Goal: Information Seeking & Learning: Learn about a topic

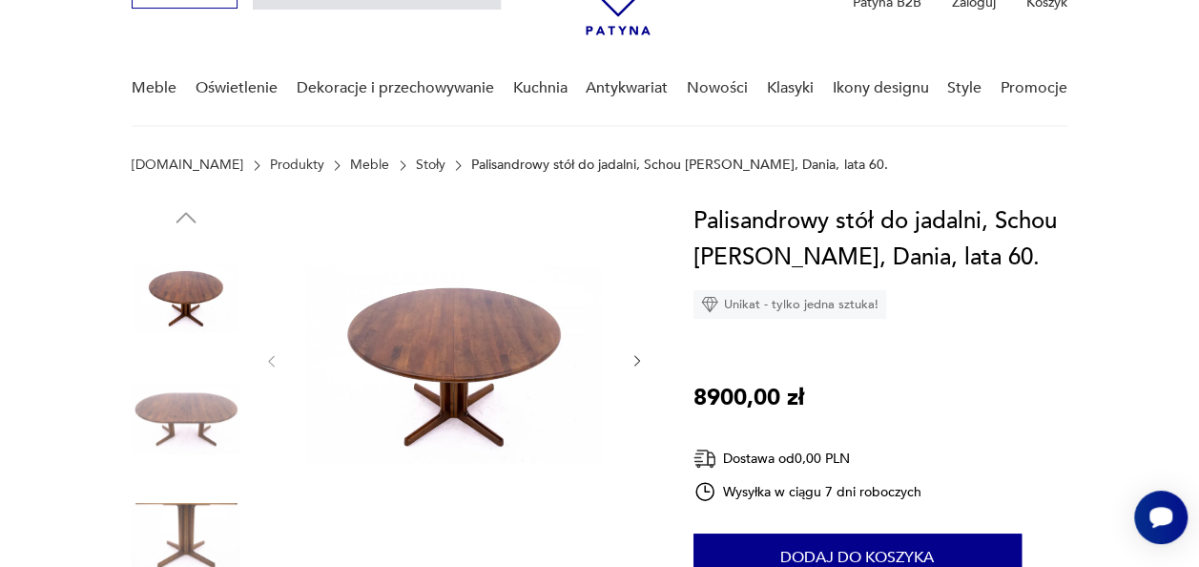
scroll to position [114, 0]
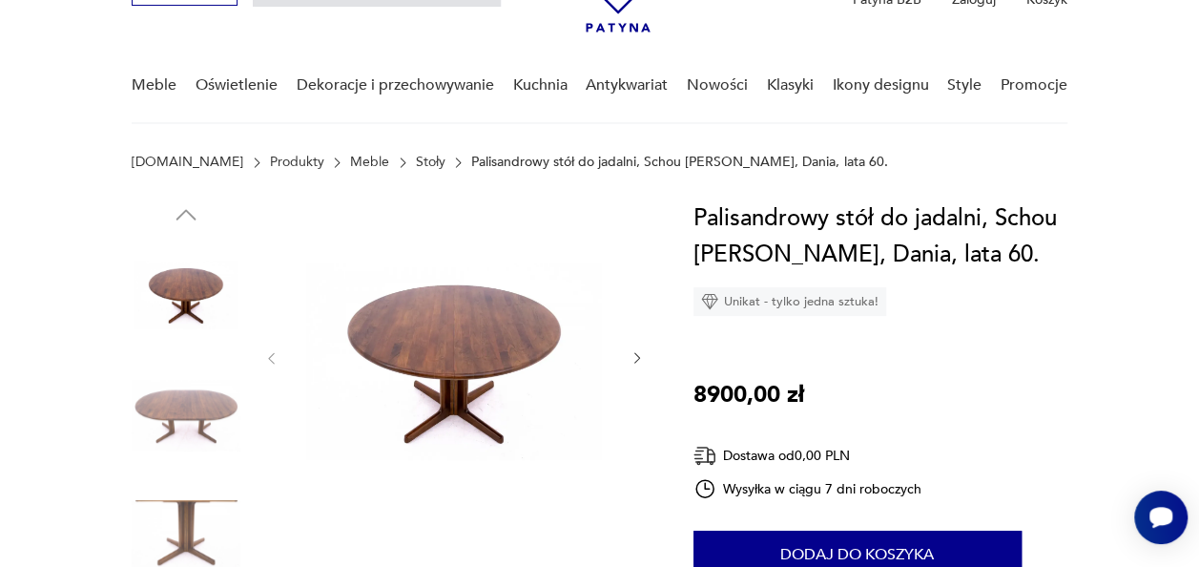
click at [634, 361] on icon "button" at bounding box center [636, 357] width 15 height 15
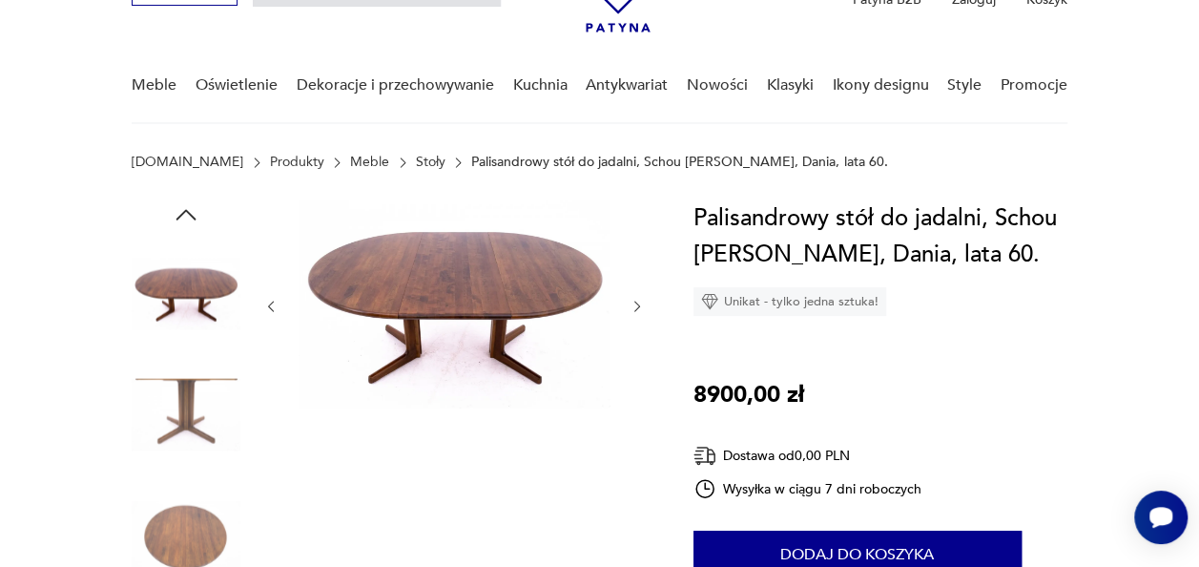
click at [637, 303] on icon "button" at bounding box center [637, 305] width 6 height 10
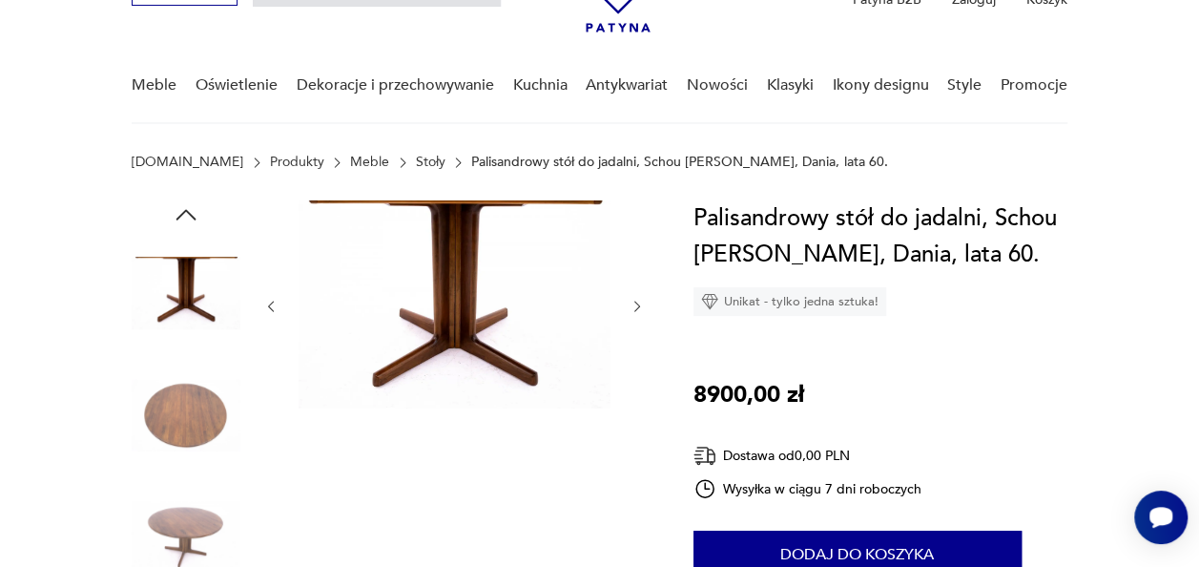
click at [637, 303] on icon "button" at bounding box center [637, 305] width 6 height 10
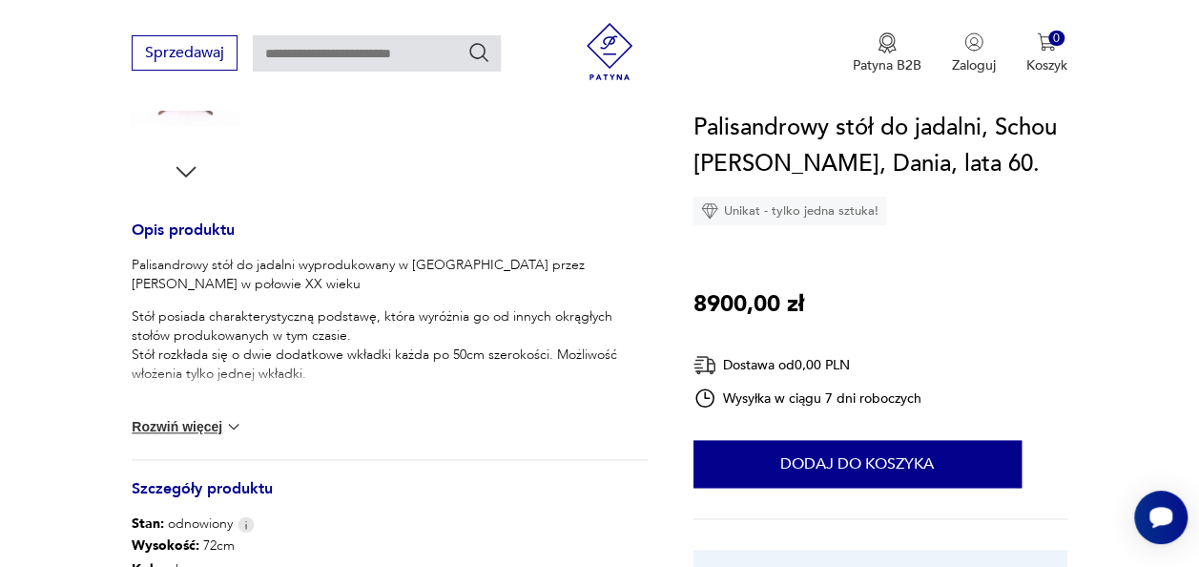
scroll to position [687, 0]
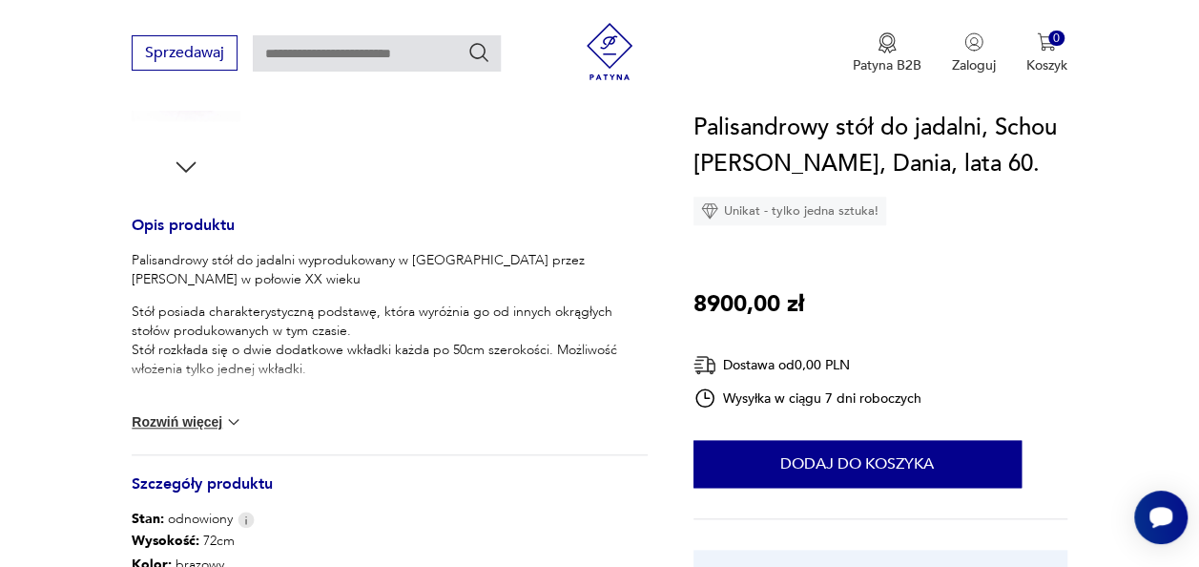
click at [226, 420] on img at bounding box center [233, 421] width 19 height 19
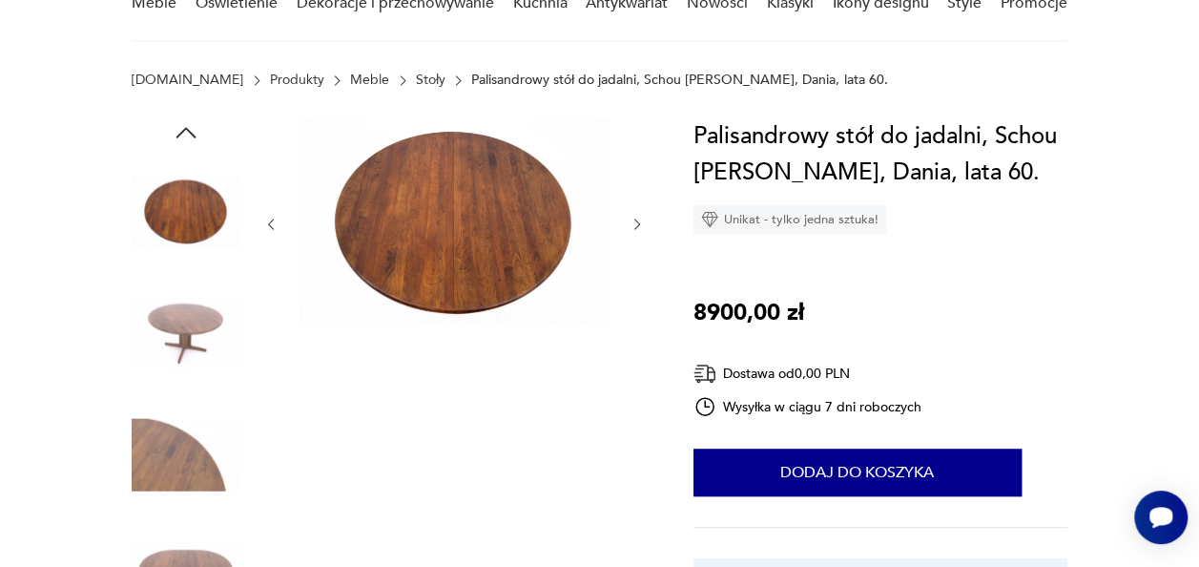
scroll to position [267, 0]
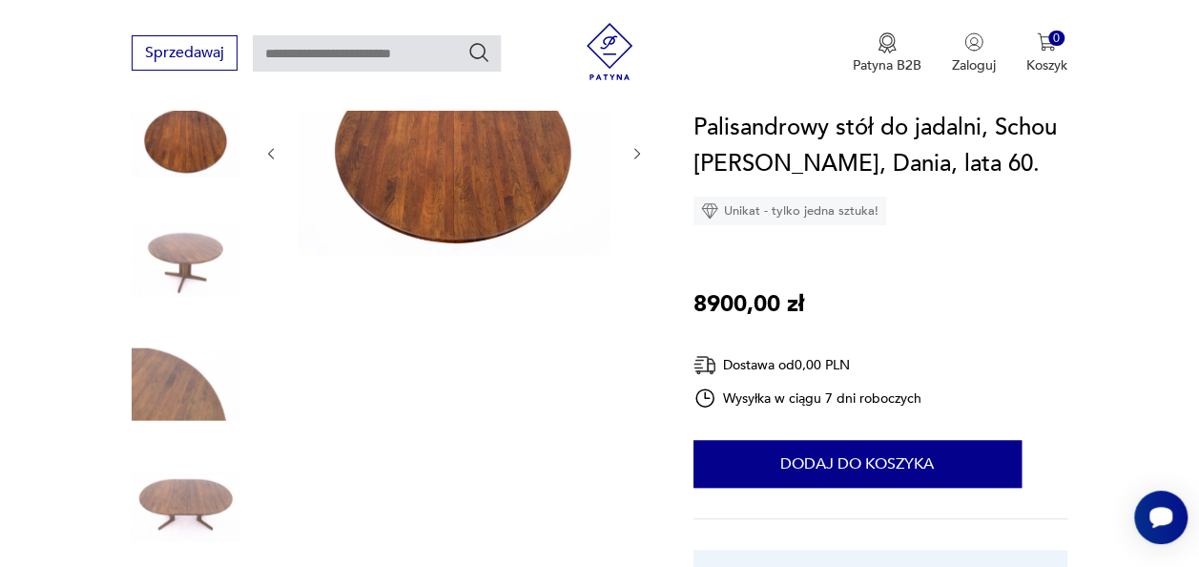
click at [193, 491] on img at bounding box center [186, 505] width 109 height 109
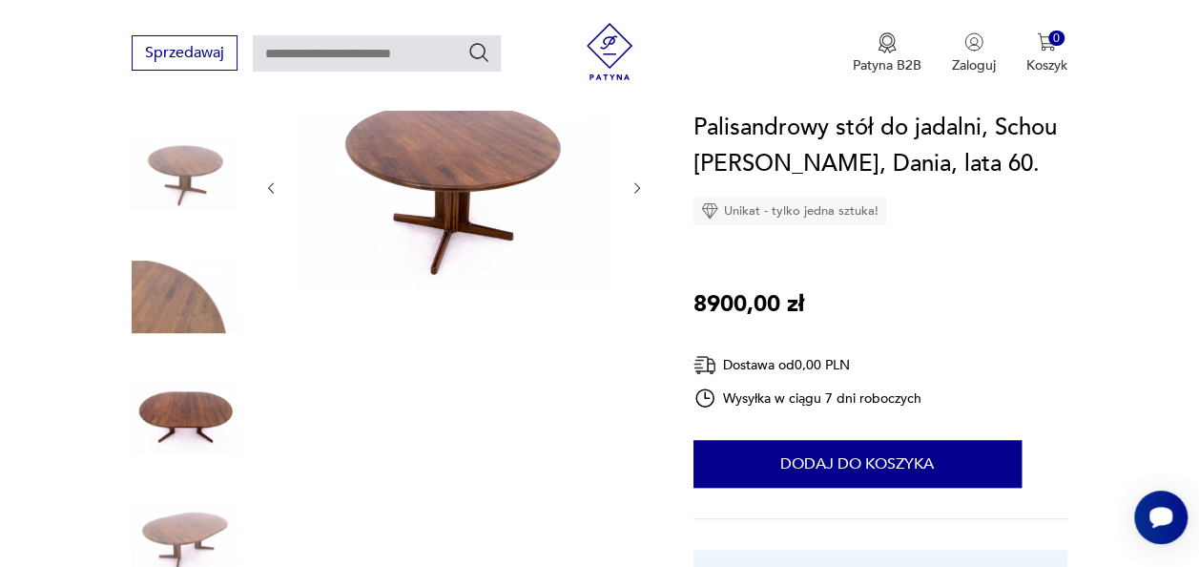
scroll to position [229, 0]
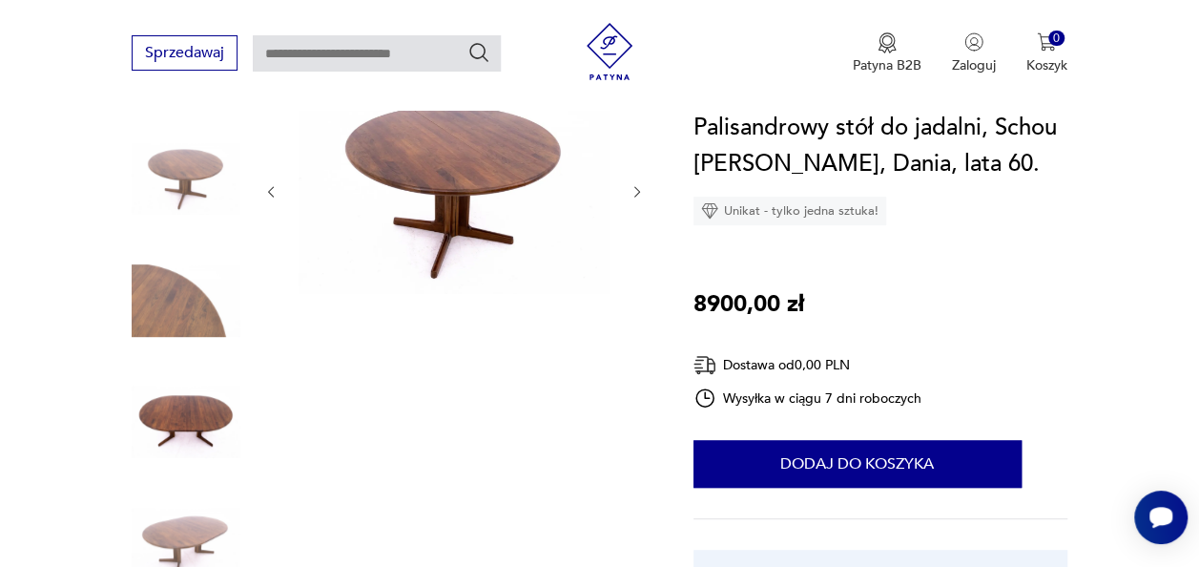
click at [629, 193] on icon "button" at bounding box center [636, 191] width 15 height 15
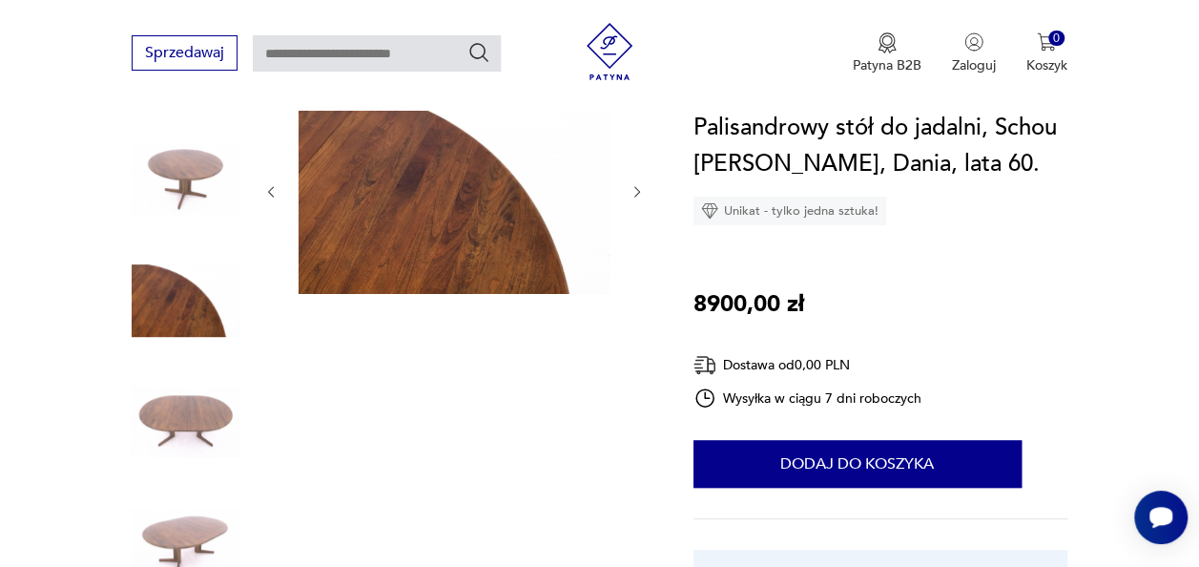
click at [629, 193] on icon "button" at bounding box center [636, 191] width 15 height 15
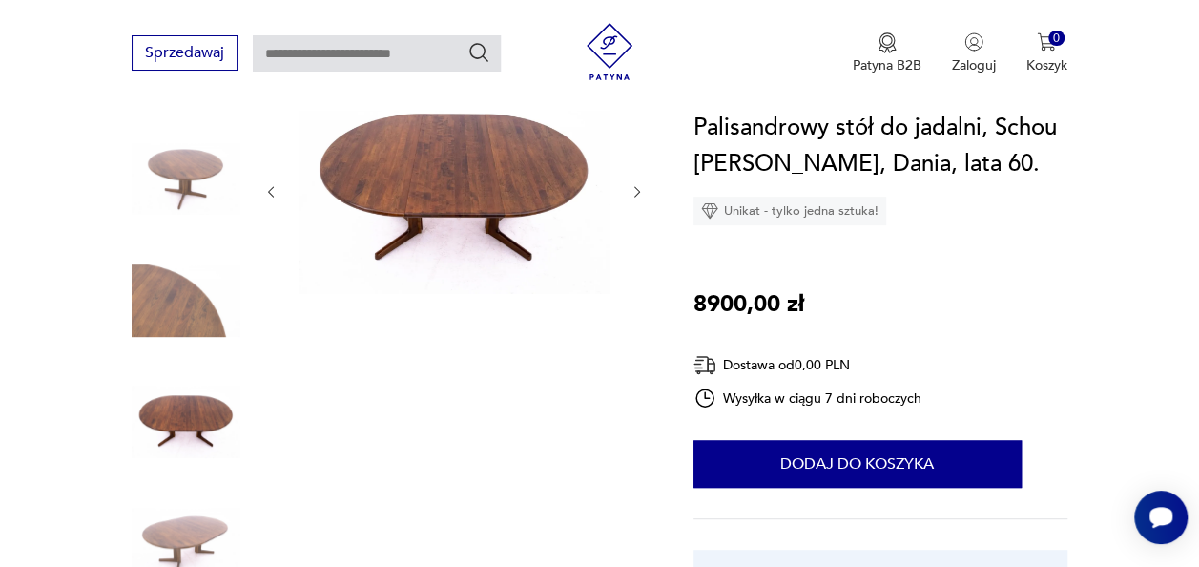
click at [629, 193] on icon "button" at bounding box center [636, 191] width 15 height 15
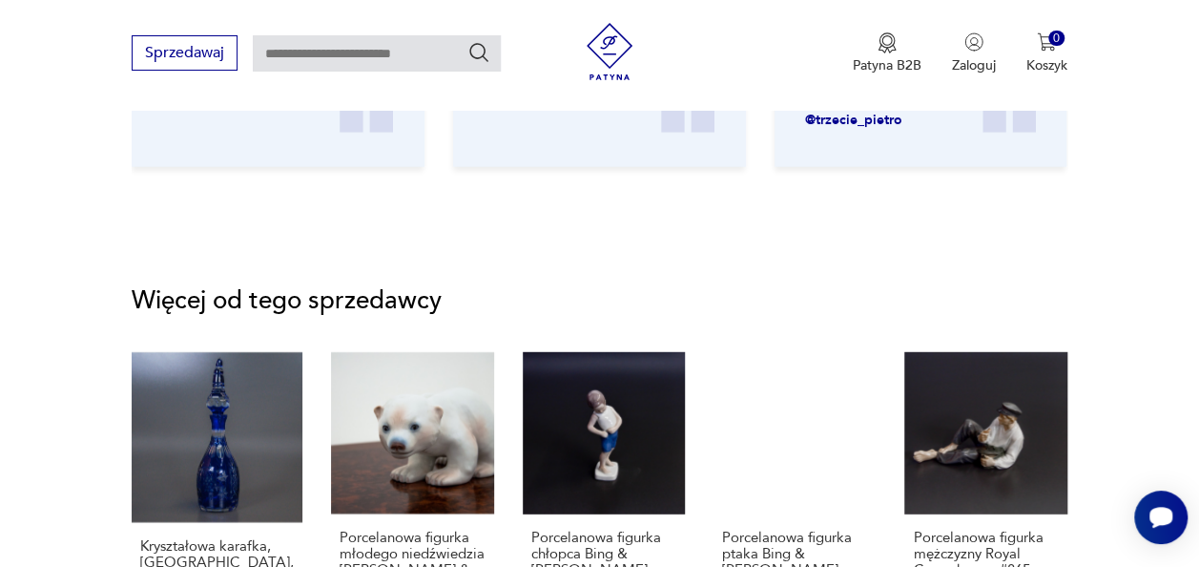
scroll to position [2556, 0]
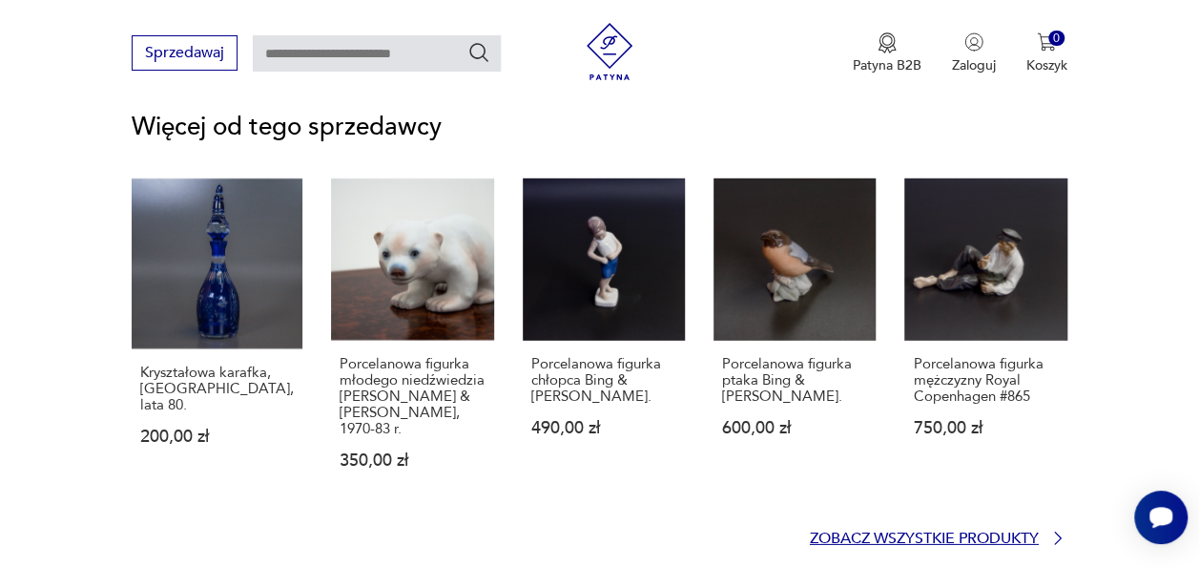
click at [973, 532] on p "Zobacz wszystkie produkty" at bounding box center [924, 538] width 229 height 12
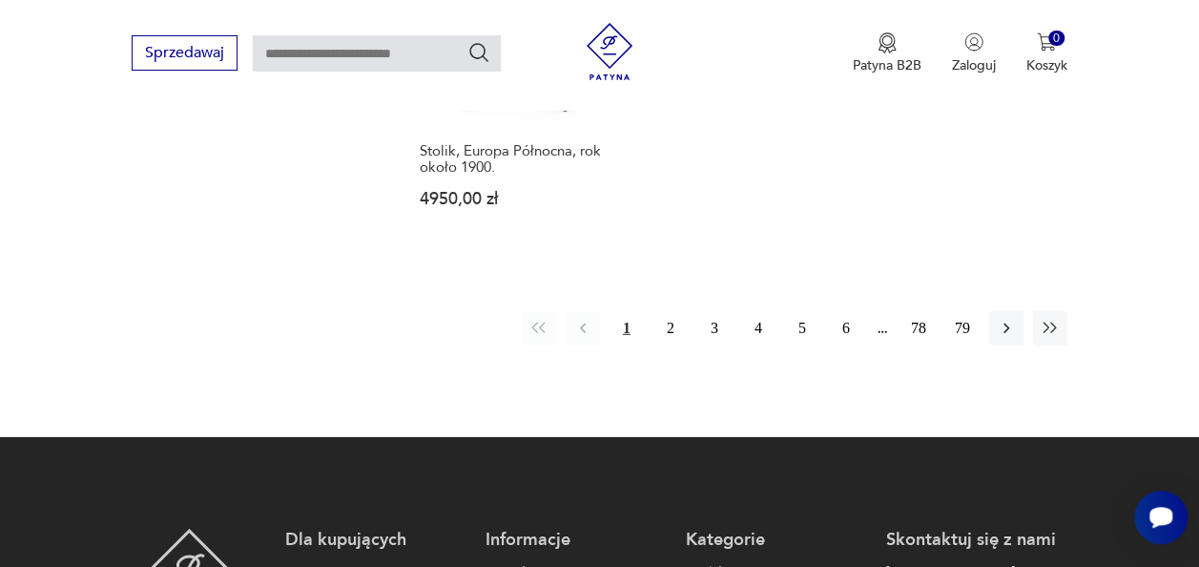
scroll to position [2531, 0]
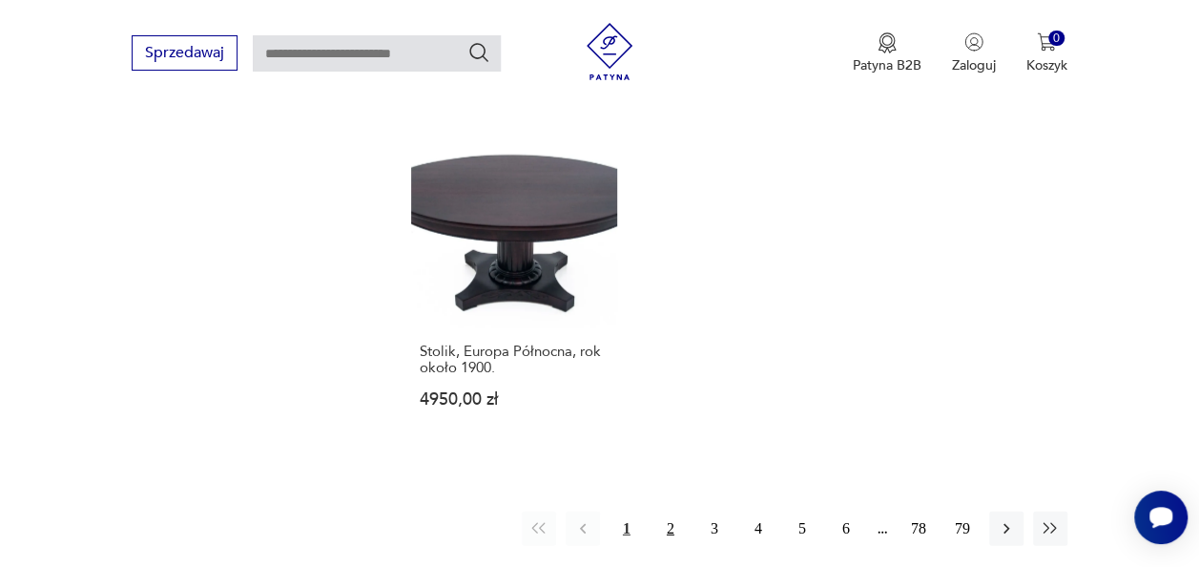
click at [670, 511] on button "2" at bounding box center [670, 528] width 34 height 34
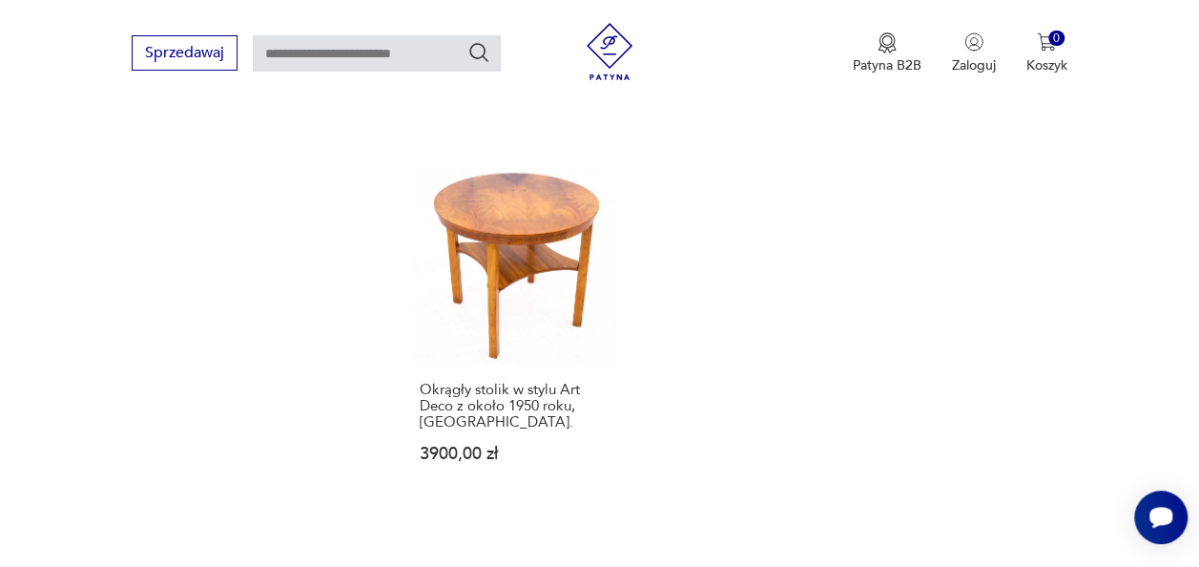
scroll to position [2529, 0]
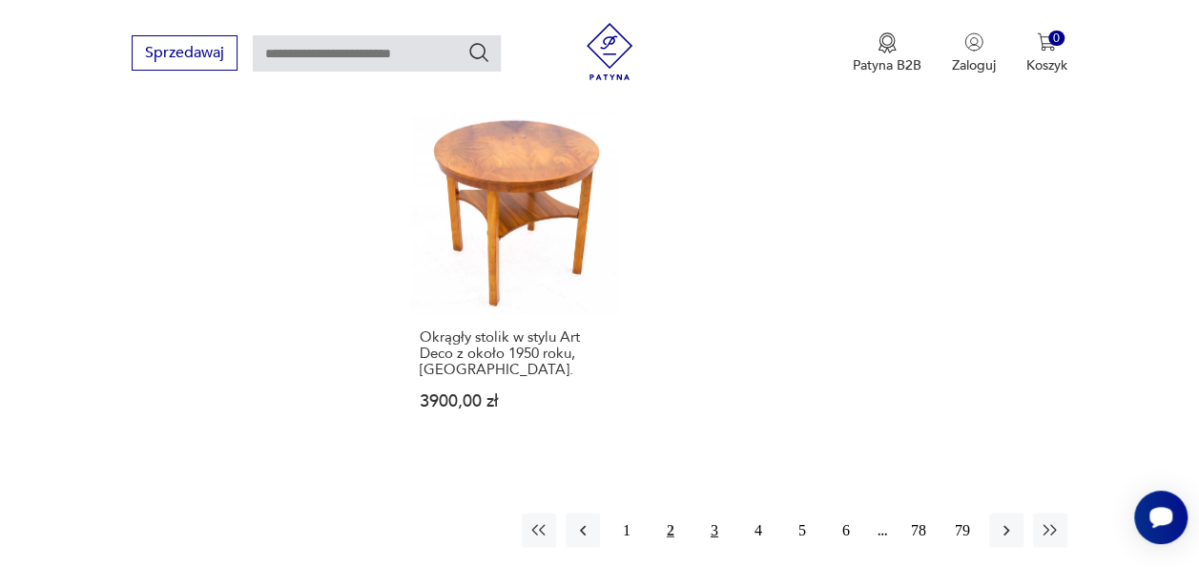
click at [708, 513] on button "3" at bounding box center [714, 530] width 34 height 34
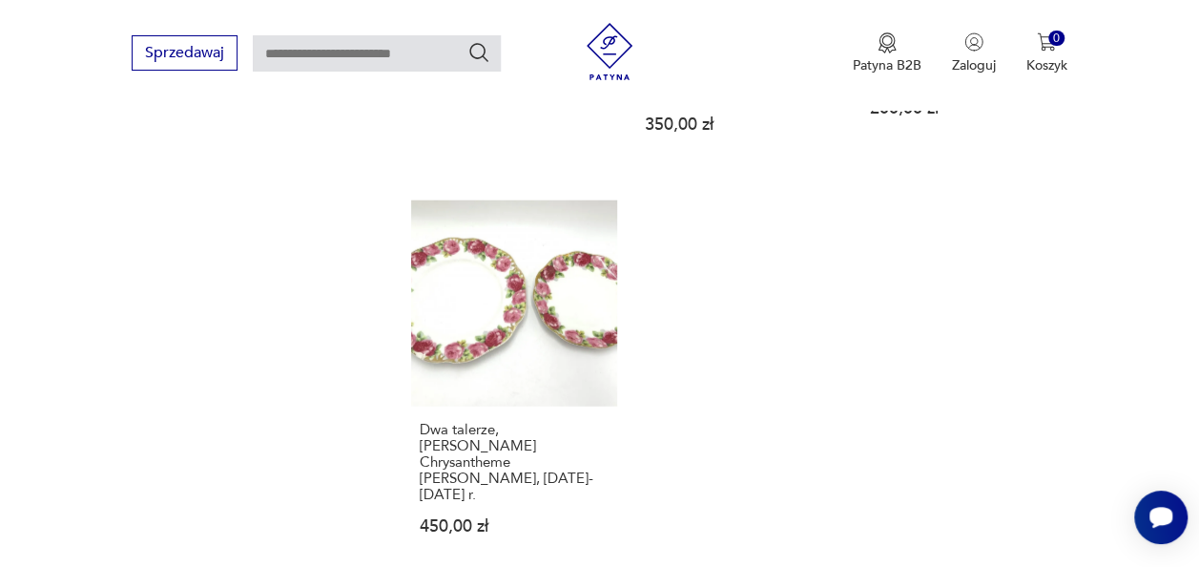
scroll to position [2491, 0]
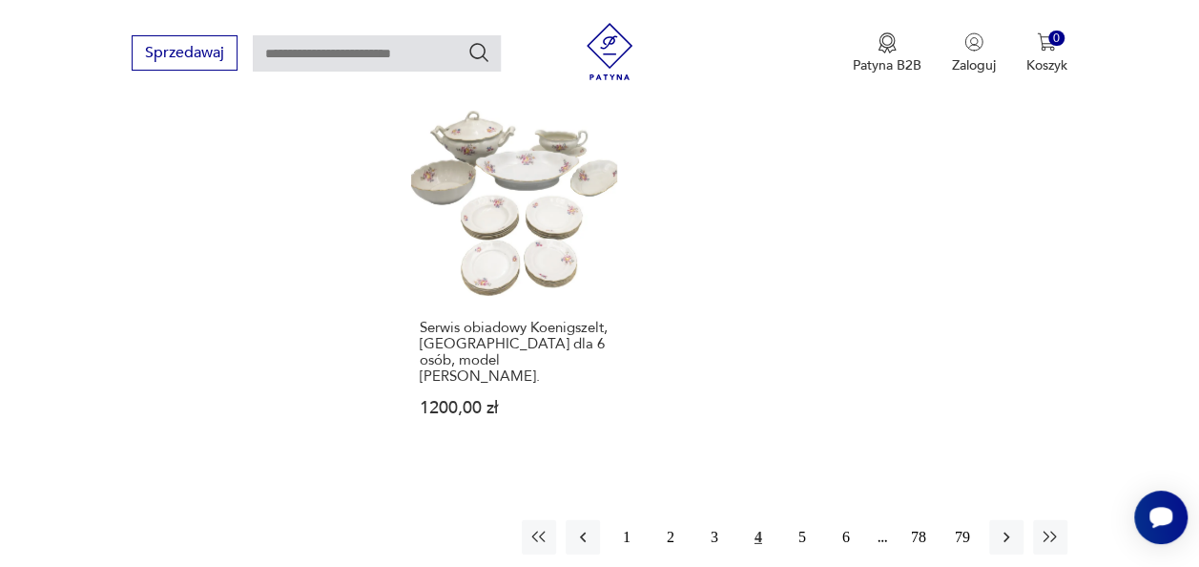
scroll to position [2606, 0]
click at [796, 518] on button "5" at bounding box center [802, 535] width 34 height 34
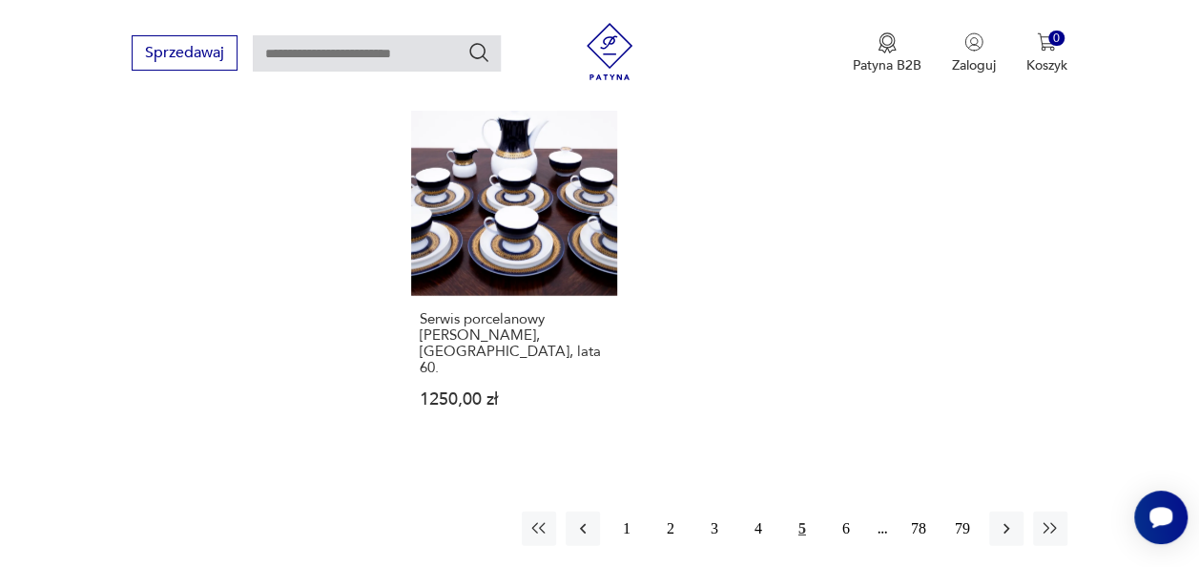
scroll to position [2606, 0]
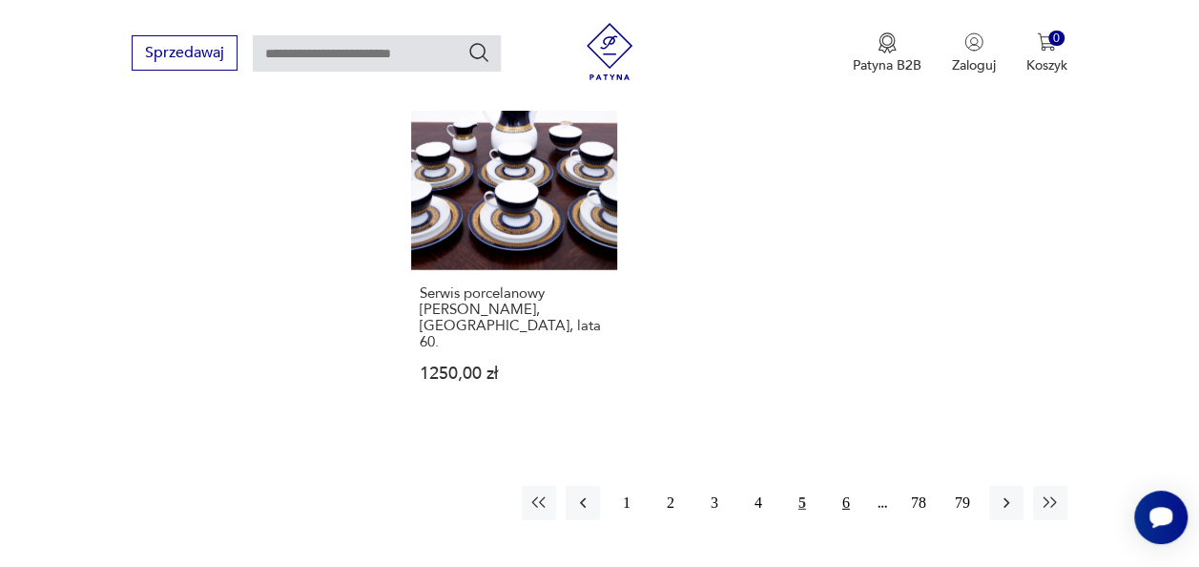
click at [847, 485] on button "6" at bounding box center [846, 502] width 34 height 34
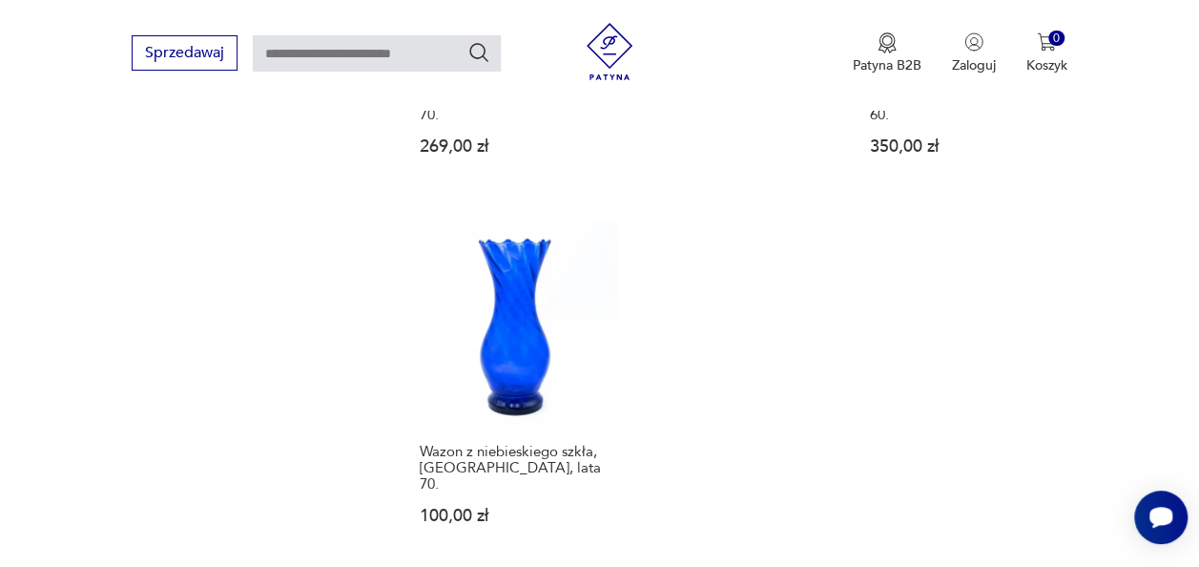
scroll to position [2644, 0]
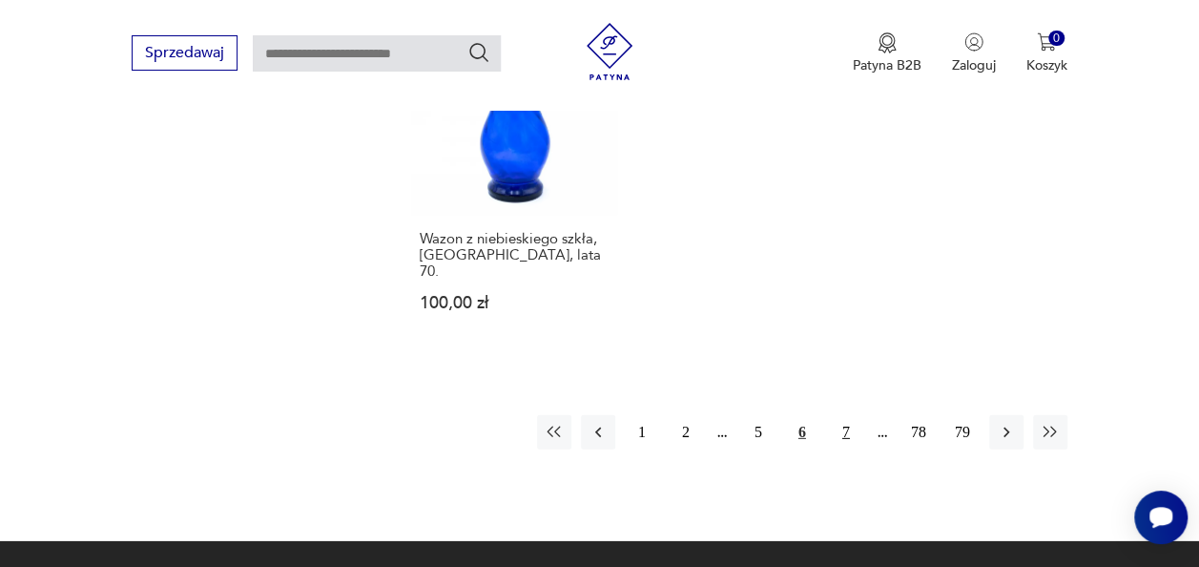
click at [845, 415] on button "7" at bounding box center [846, 432] width 34 height 34
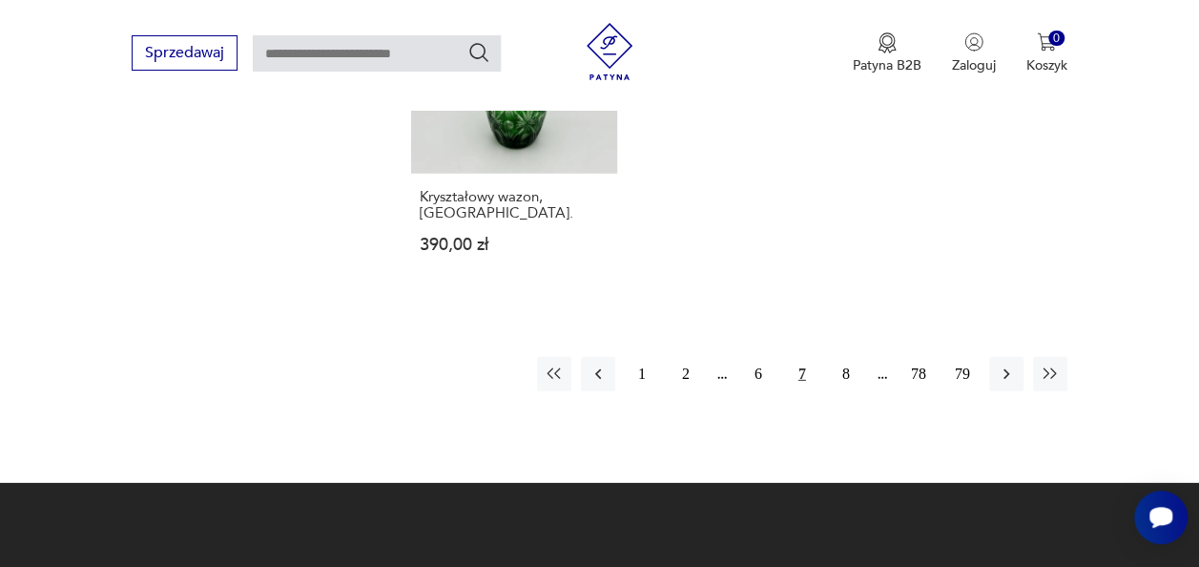
scroll to position [2720, 0]
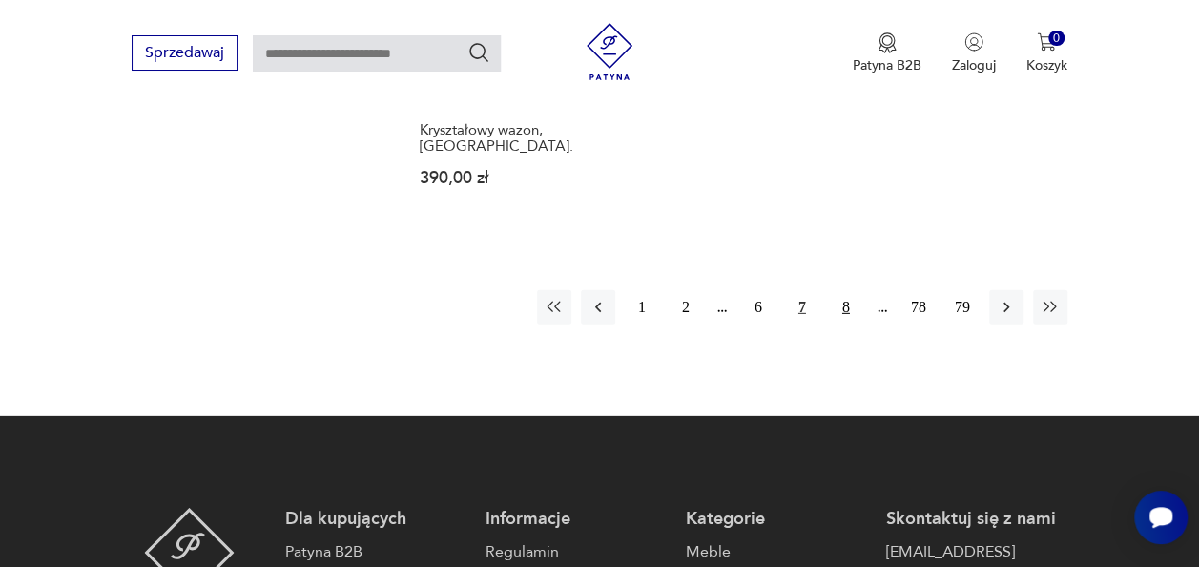
click at [845, 290] on button "8" at bounding box center [846, 307] width 34 height 34
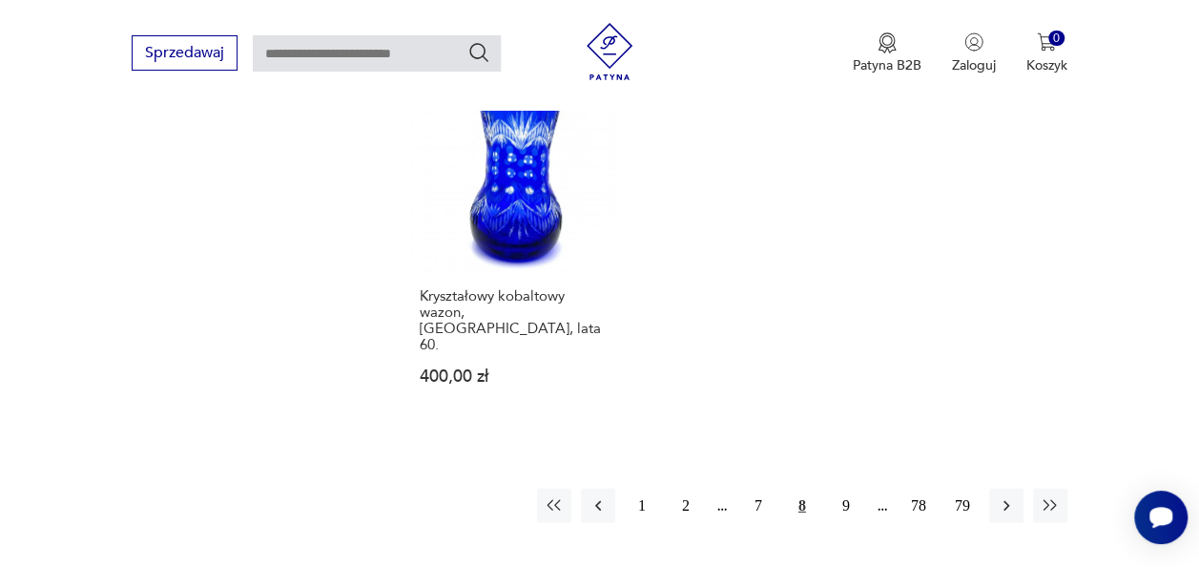
scroll to position [2606, 0]
click at [846, 485] on button "9" at bounding box center [846, 502] width 34 height 34
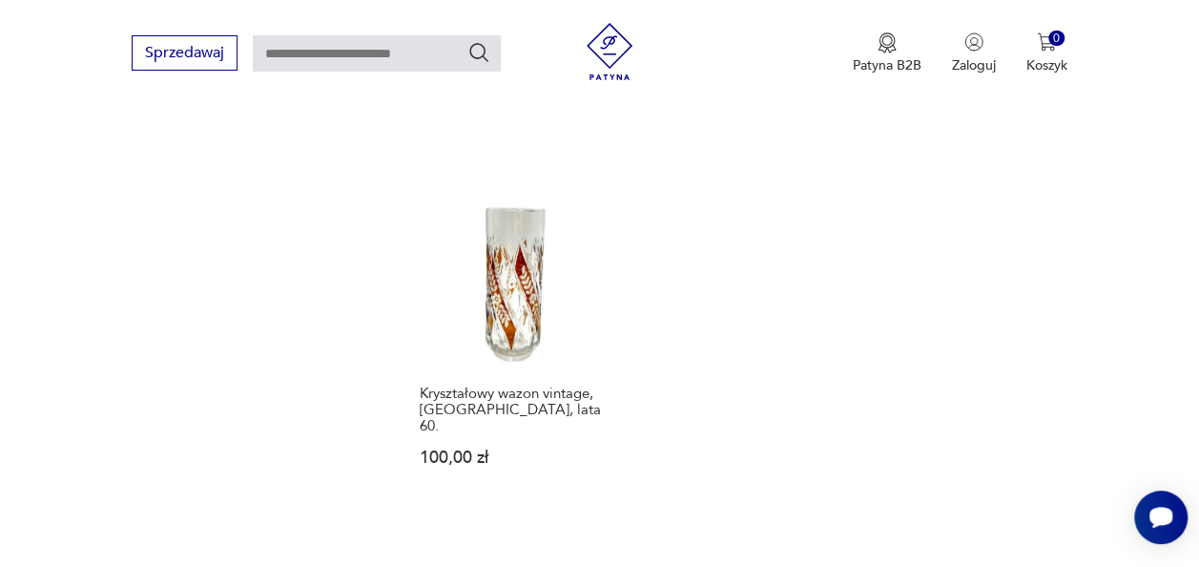
scroll to position [2491, 0]
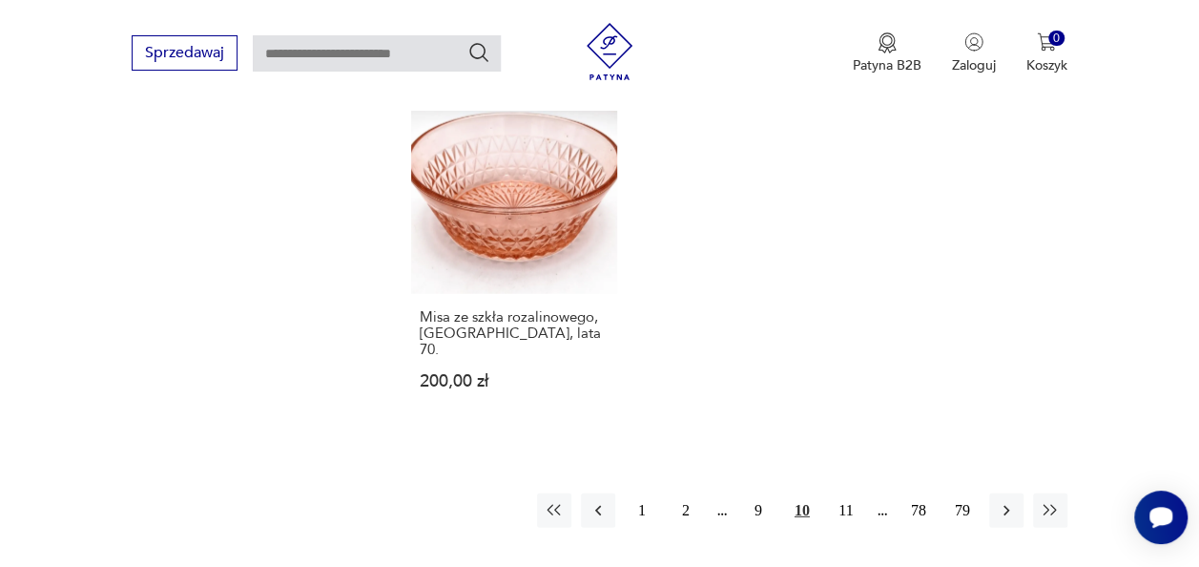
scroll to position [2606, 0]
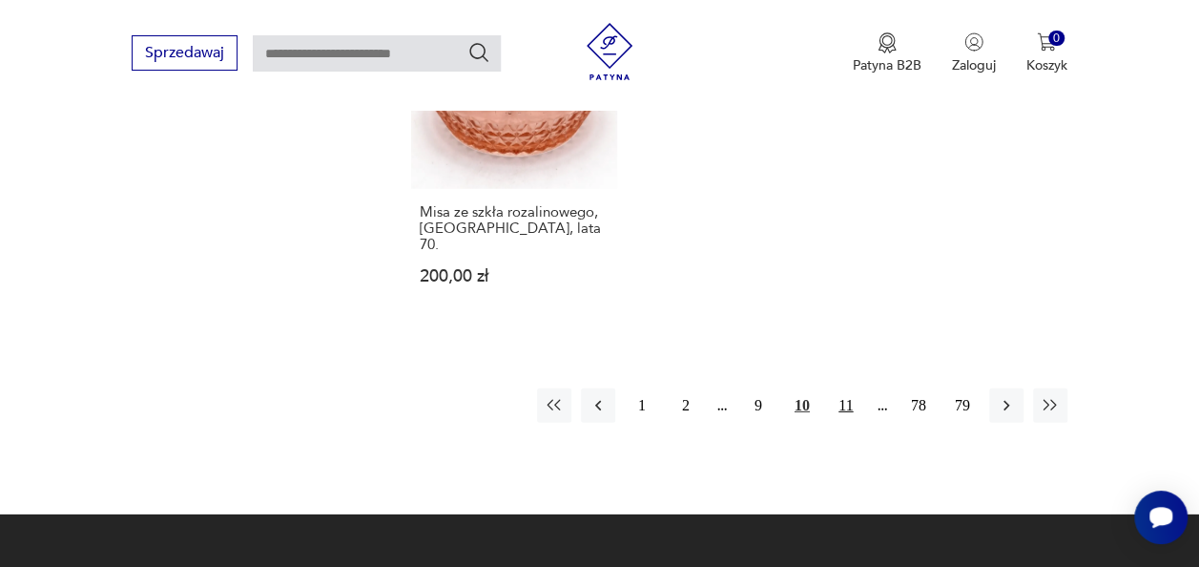
click at [849, 388] on button "11" at bounding box center [846, 405] width 34 height 34
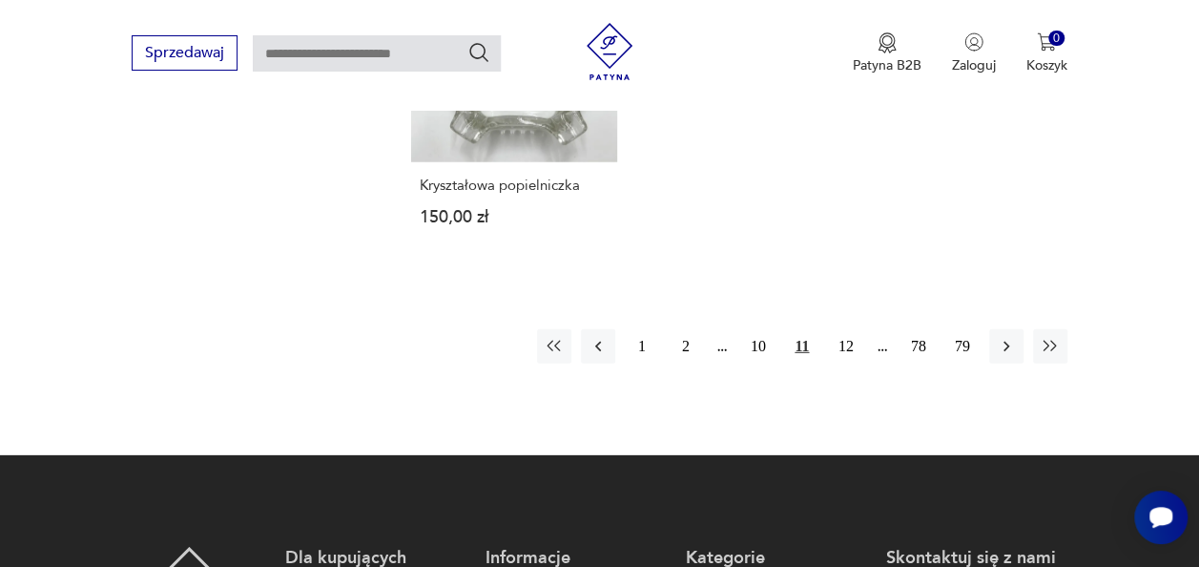
scroll to position [2644, 0]
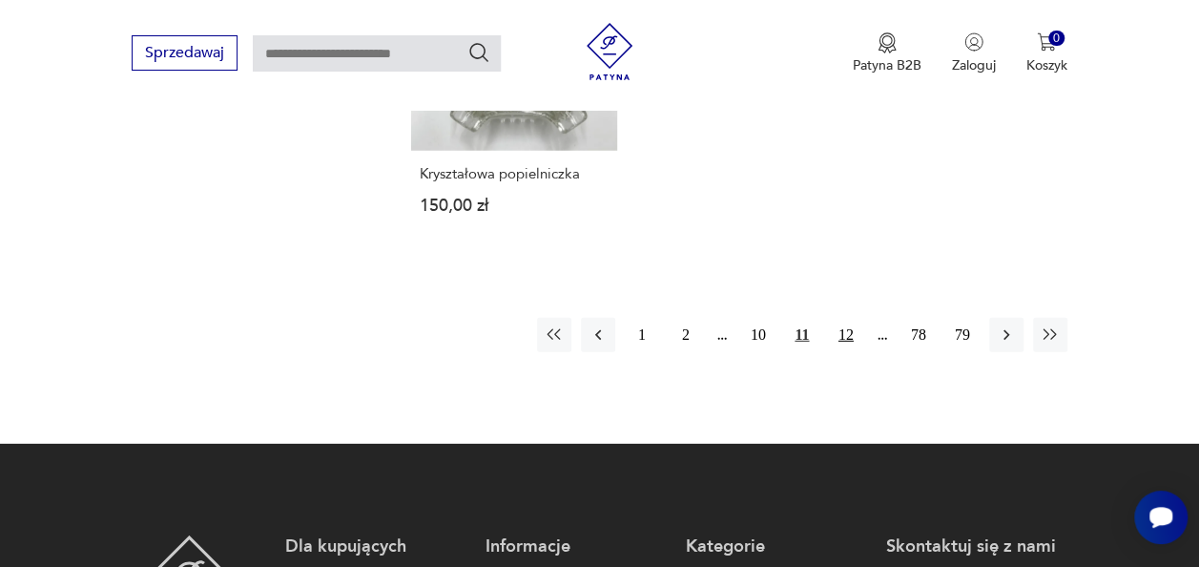
click at [853, 318] on button "12" at bounding box center [846, 335] width 34 height 34
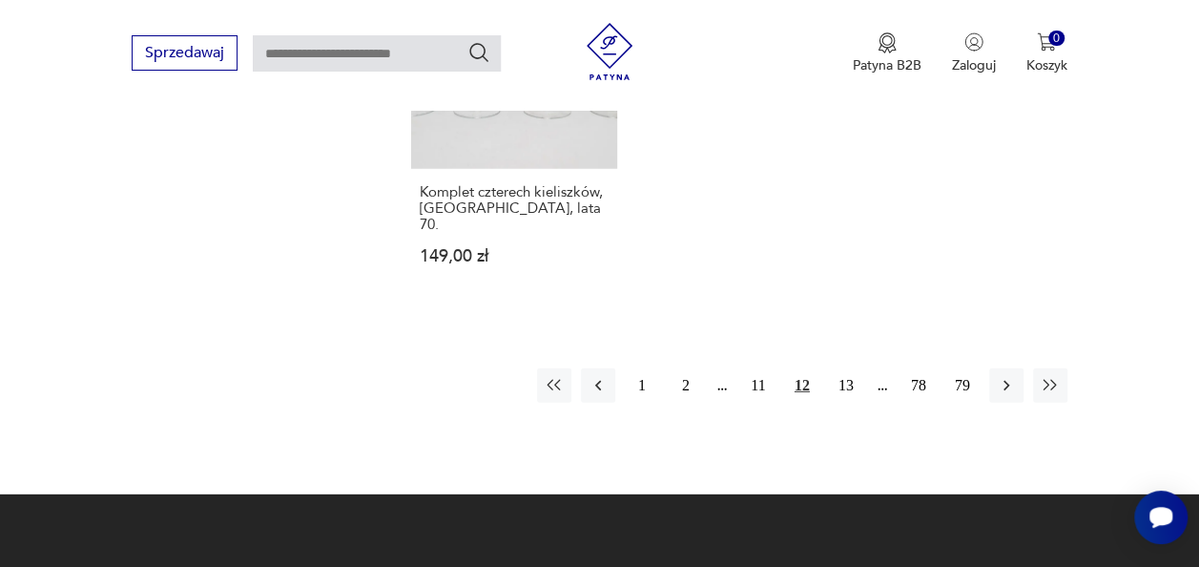
scroll to position [2644, 0]
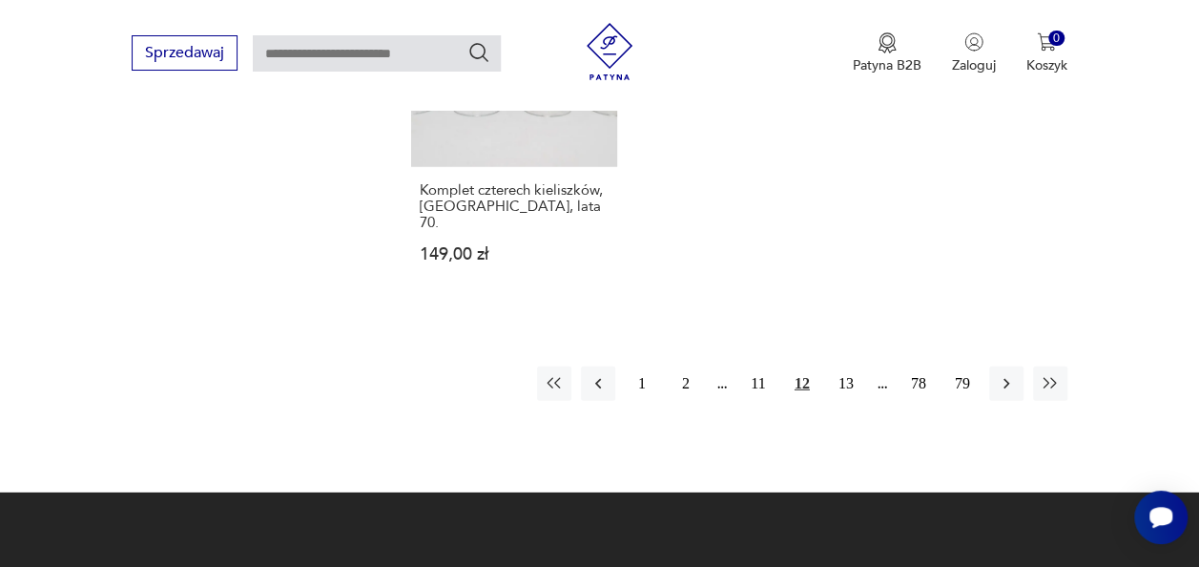
click at [853, 366] on button "13" at bounding box center [846, 383] width 34 height 34
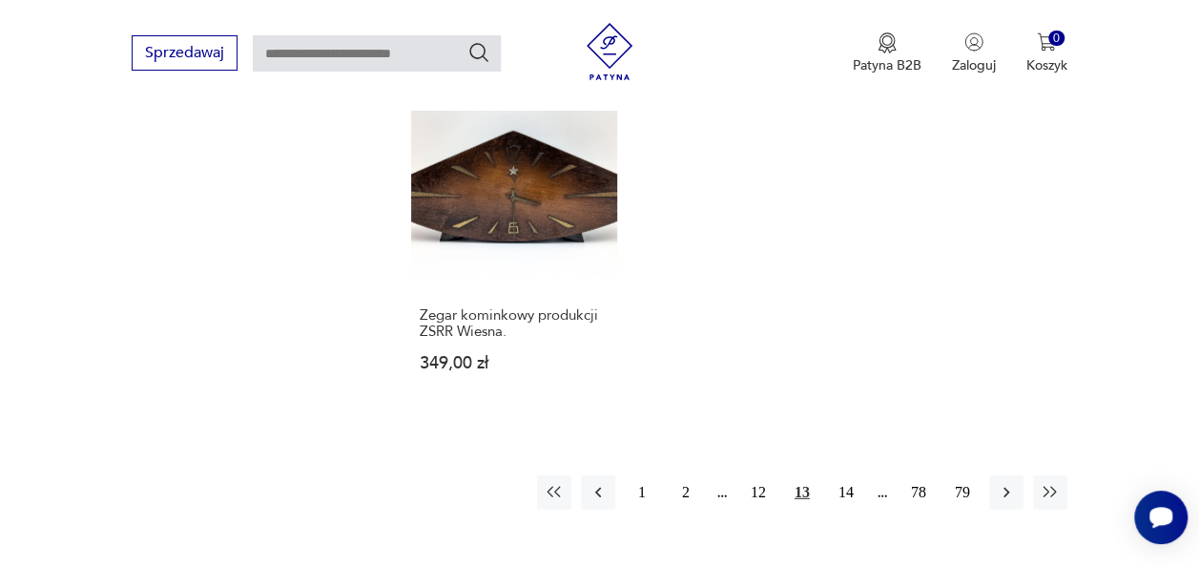
scroll to position [2606, 0]
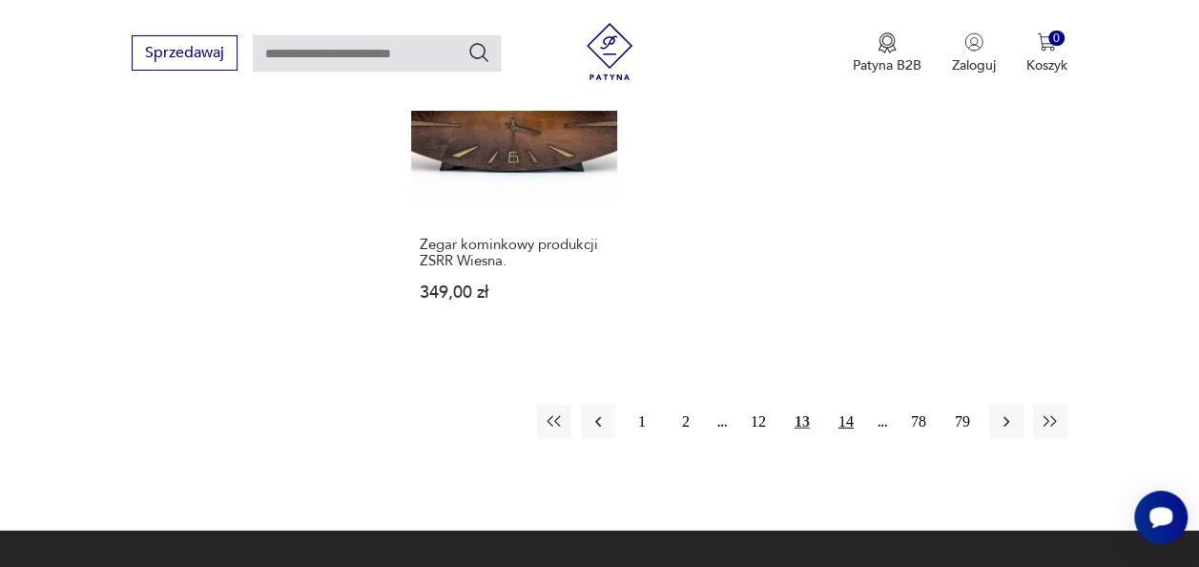
click at [850, 404] on button "14" at bounding box center [846, 421] width 34 height 34
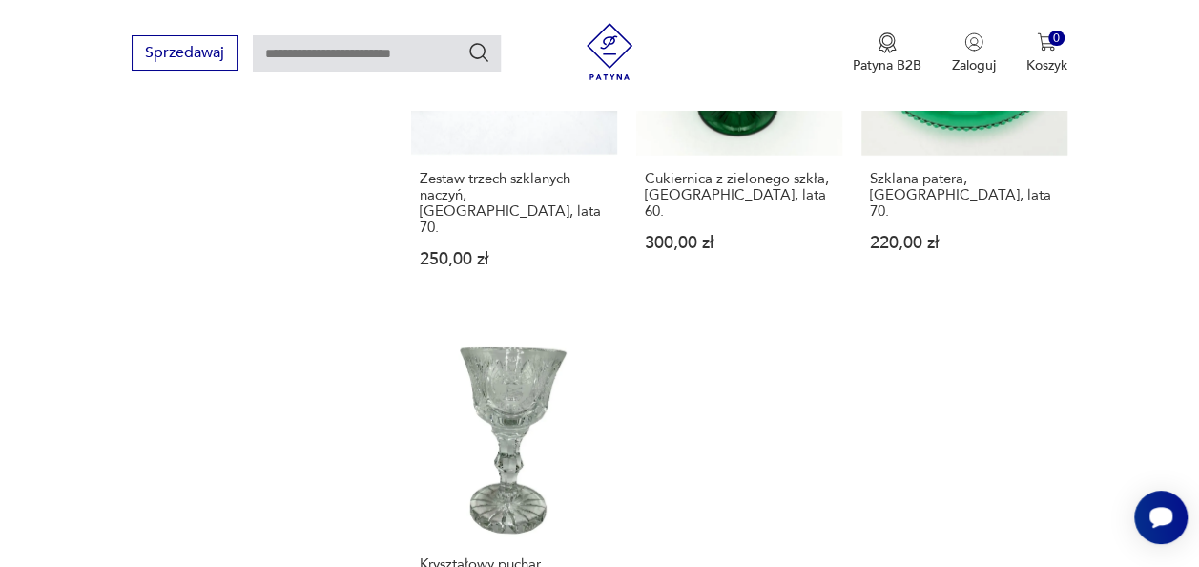
scroll to position [2529, 0]
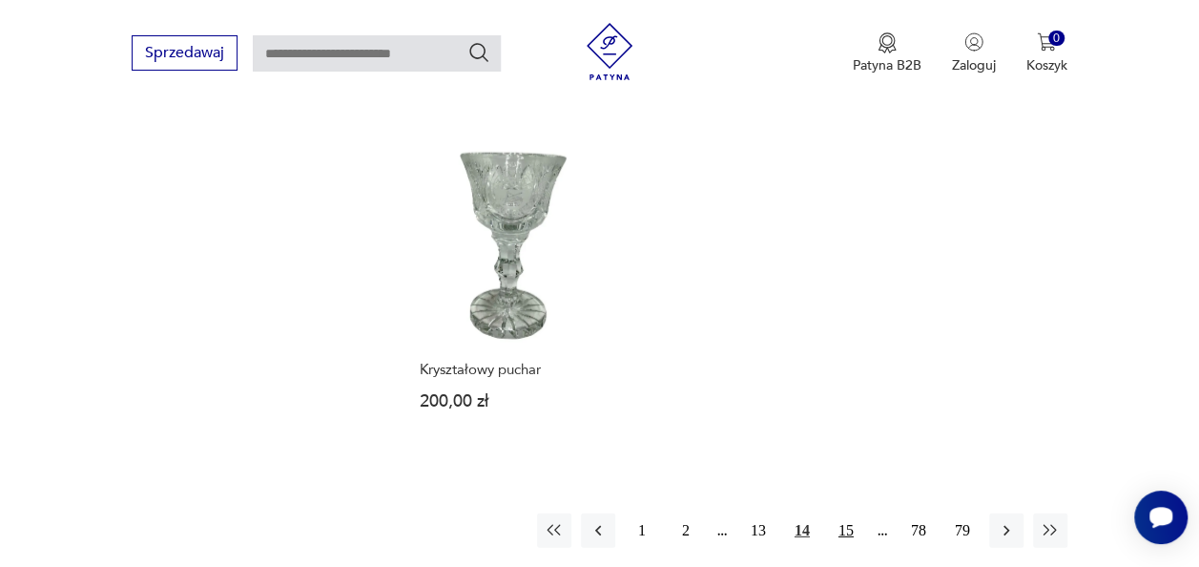
click at [845, 513] on button "15" at bounding box center [846, 530] width 34 height 34
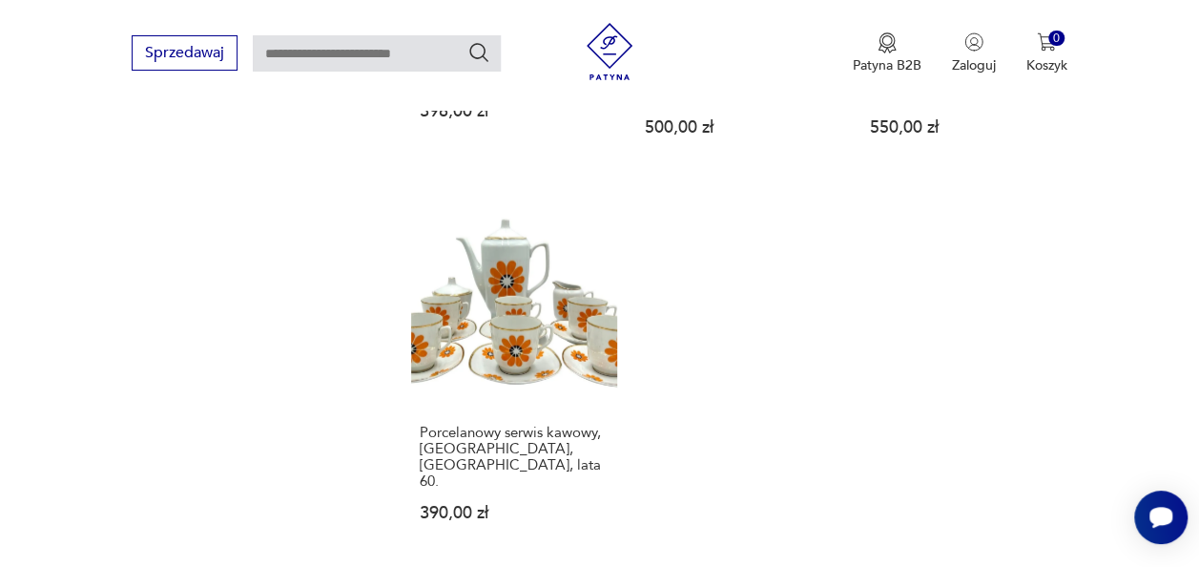
scroll to position [2453, 0]
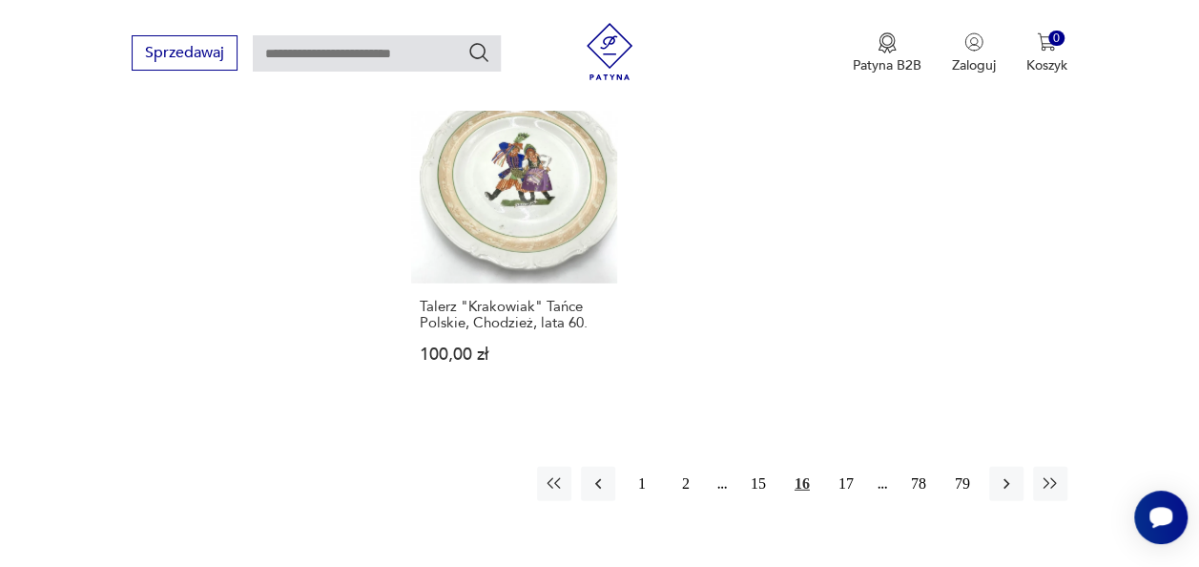
scroll to position [2720, 0]
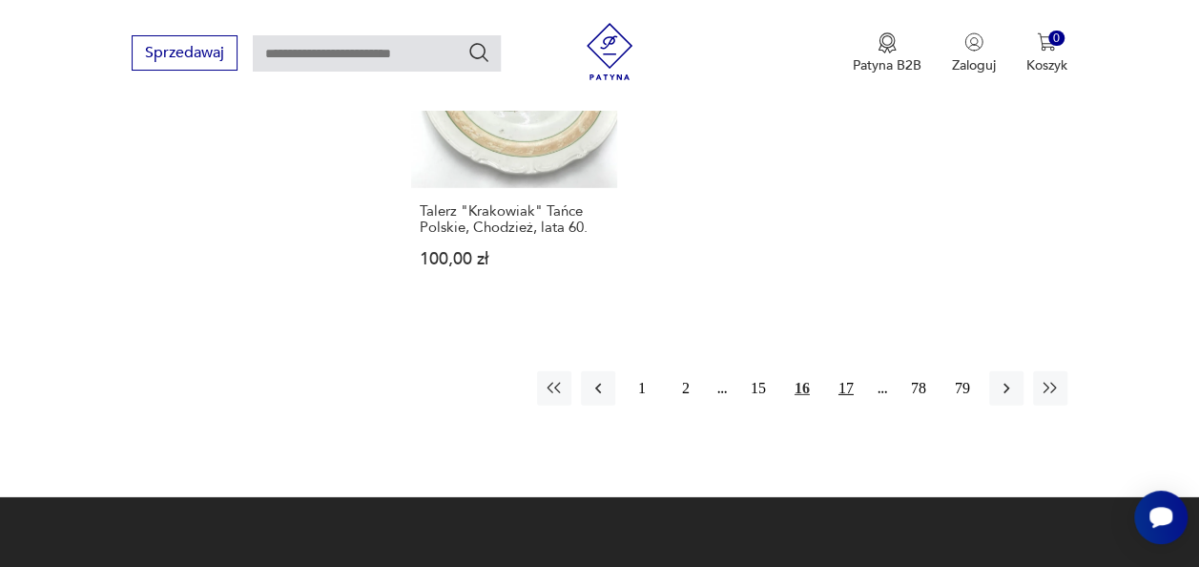
click at [845, 371] on button "17" at bounding box center [846, 388] width 34 height 34
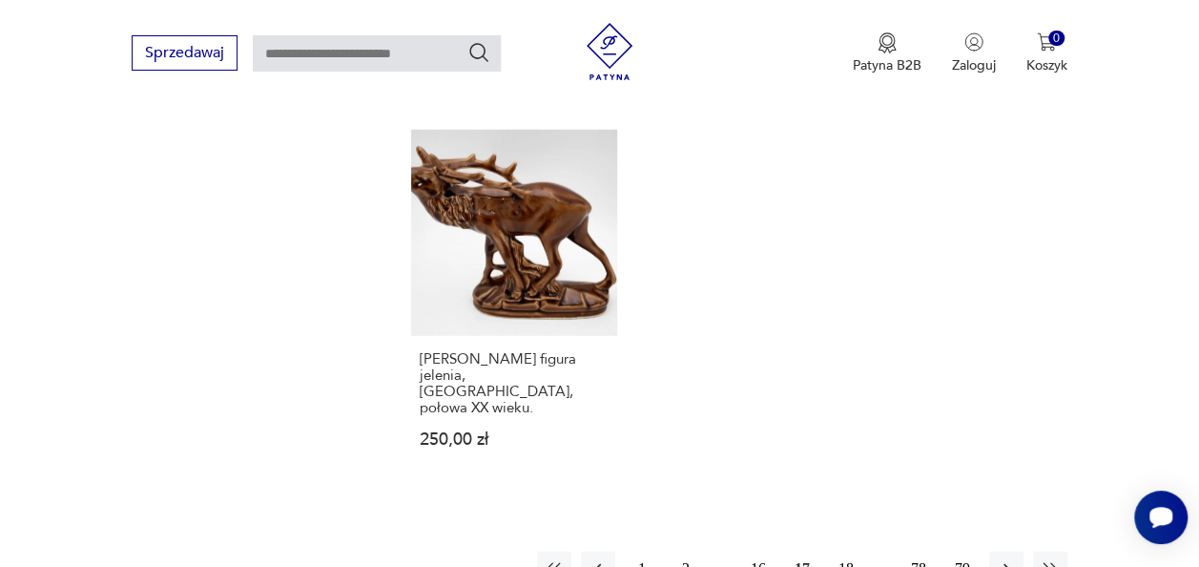
scroll to position [2529, 0]
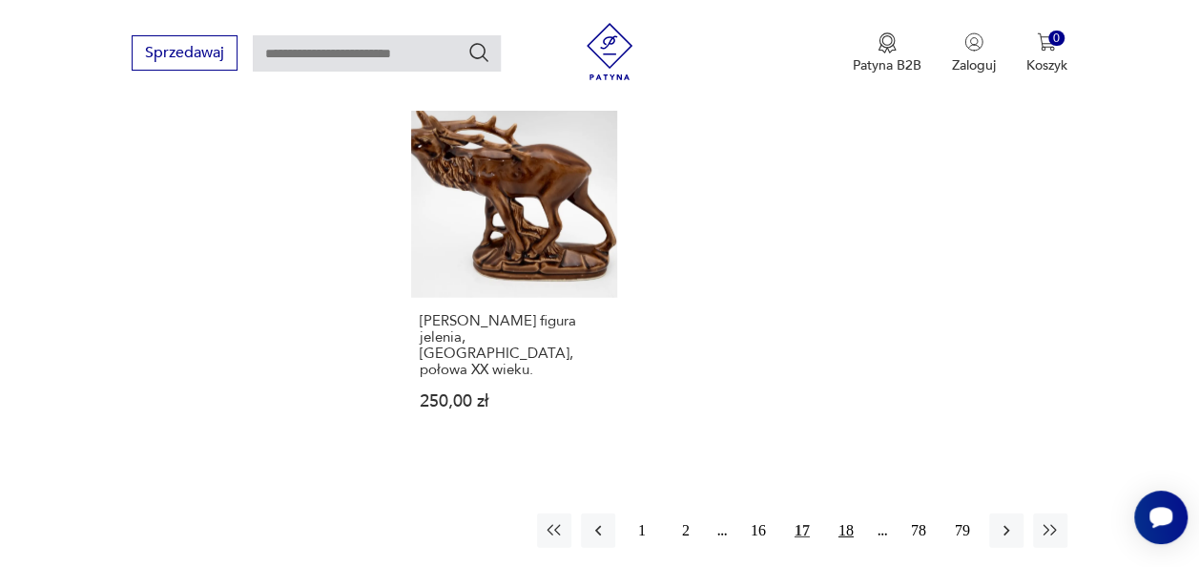
click at [849, 513] on button "18" at bounding box center [846, 530] width 34 height 34
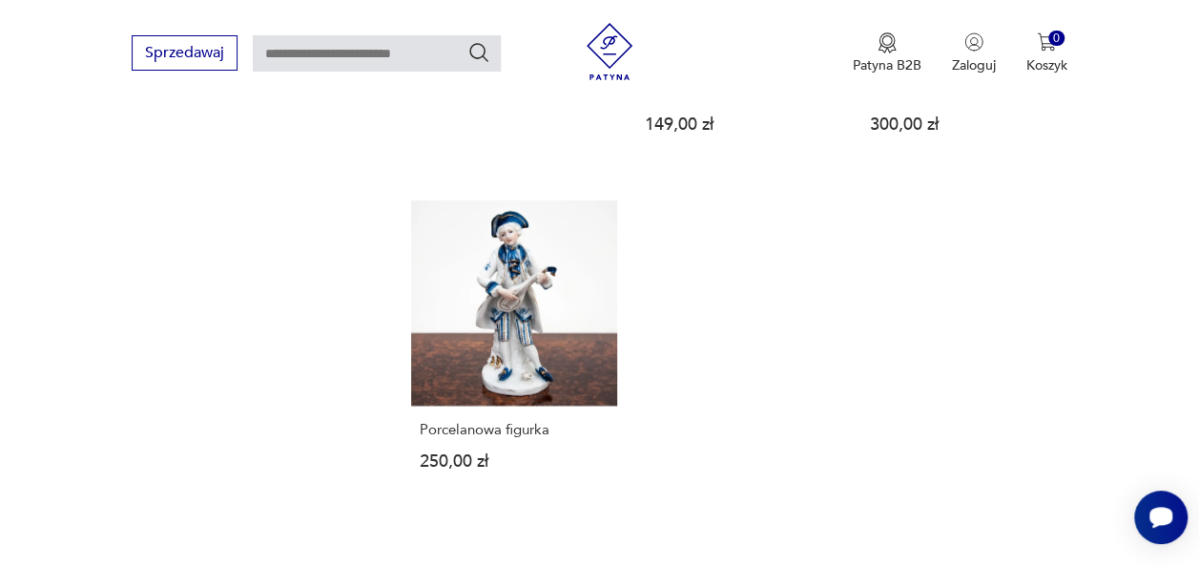
scroll to position [2529, 0]
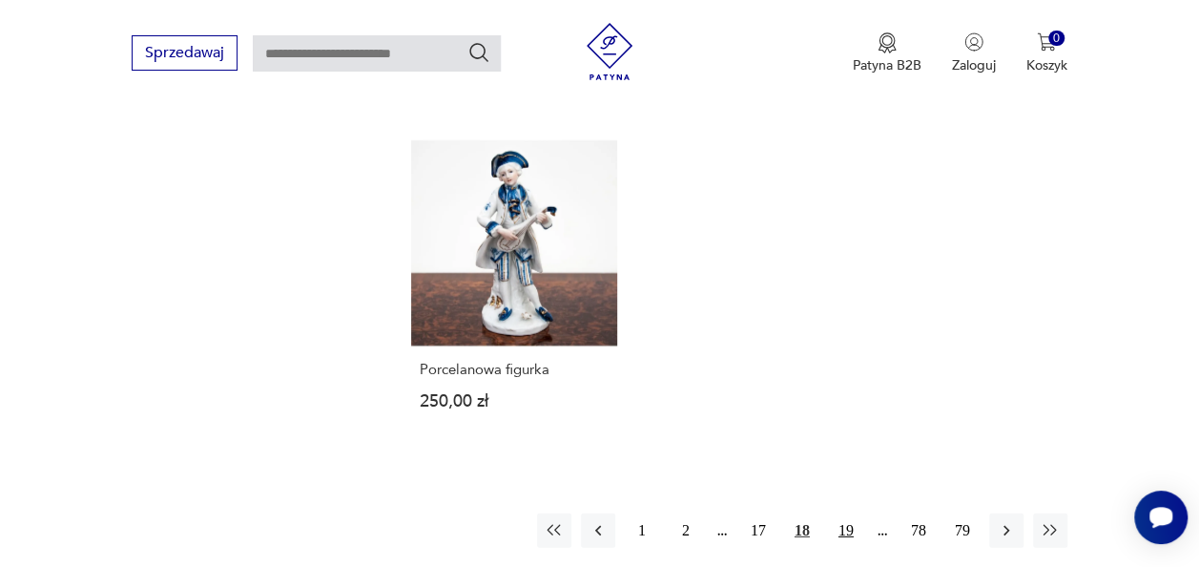
click at [843, 513] on button "19" at bounding box center [846, 530] width 34 height 34
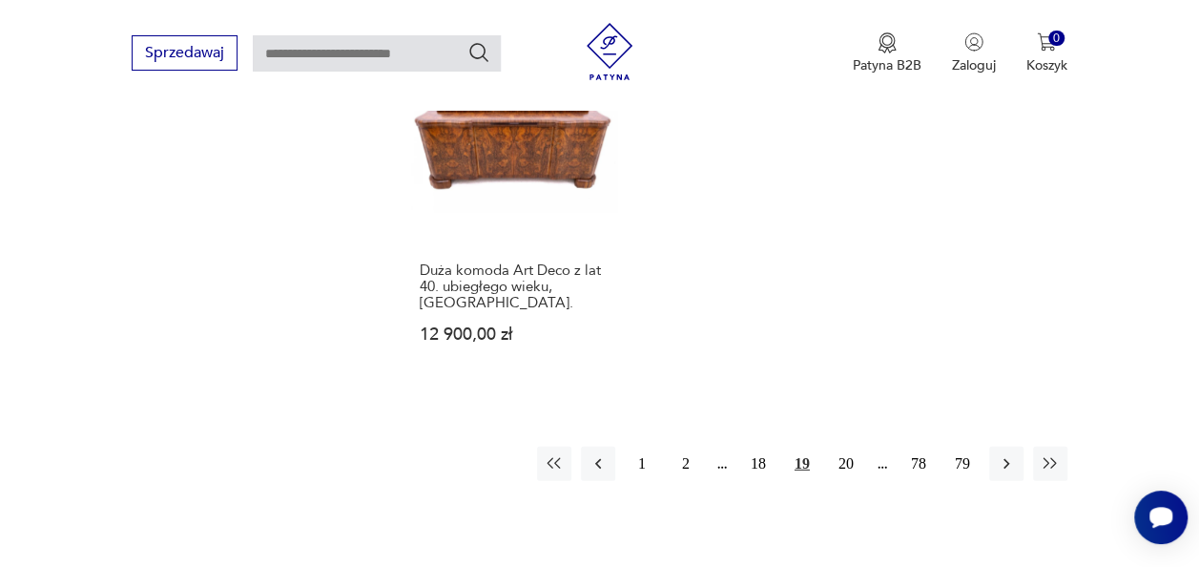
scroll to position [2606, 0]
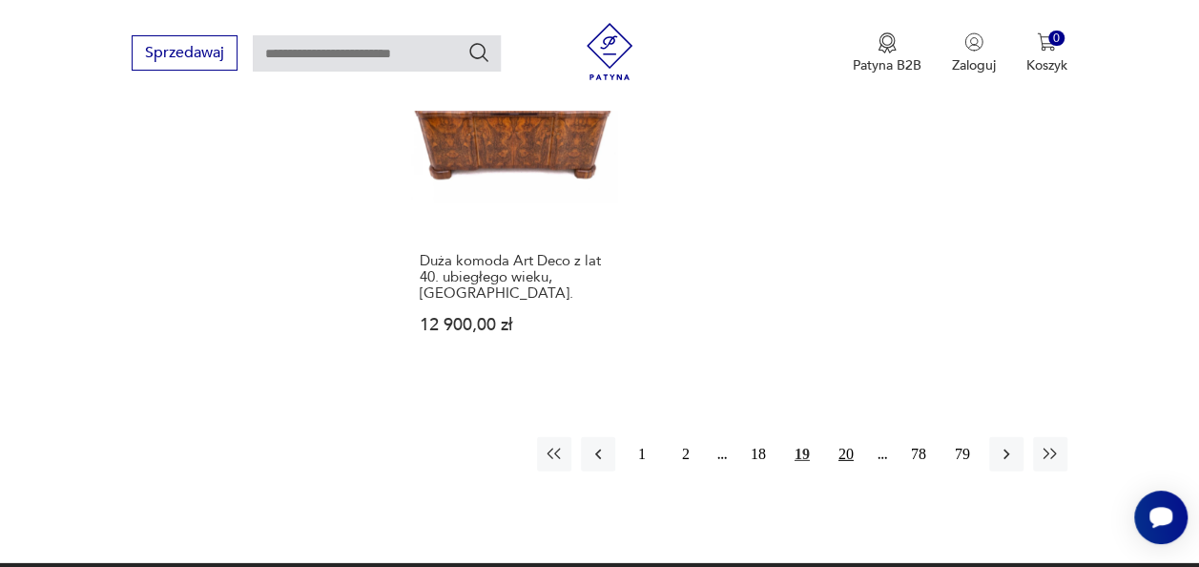
click at [855, 437] on button "20" at bounding box center [846, 454] width 34 height 34
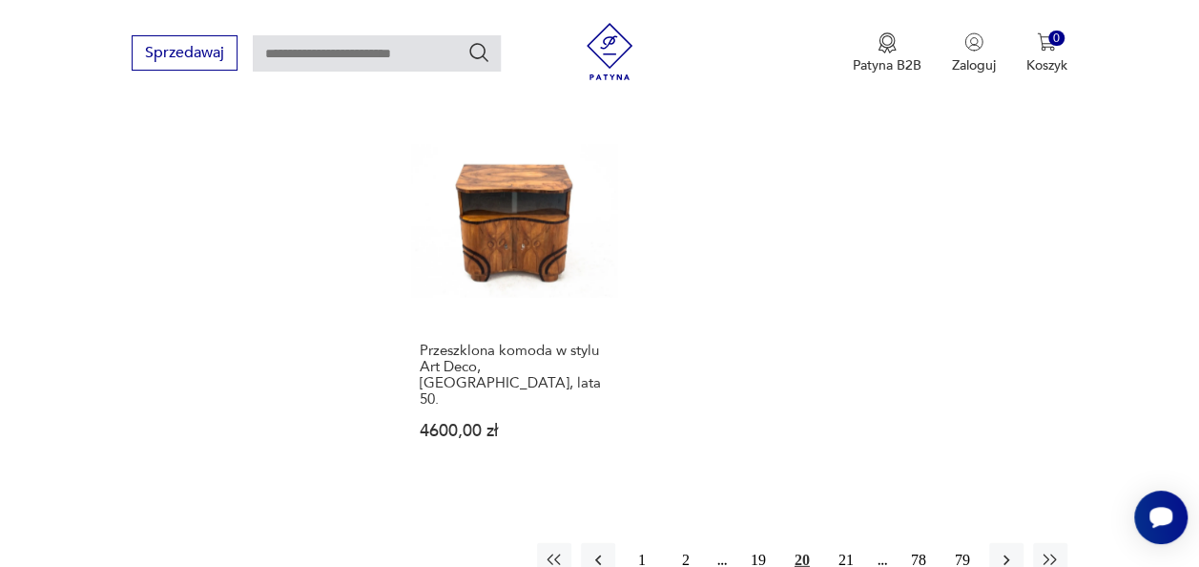
scroll to position [2529, 0]
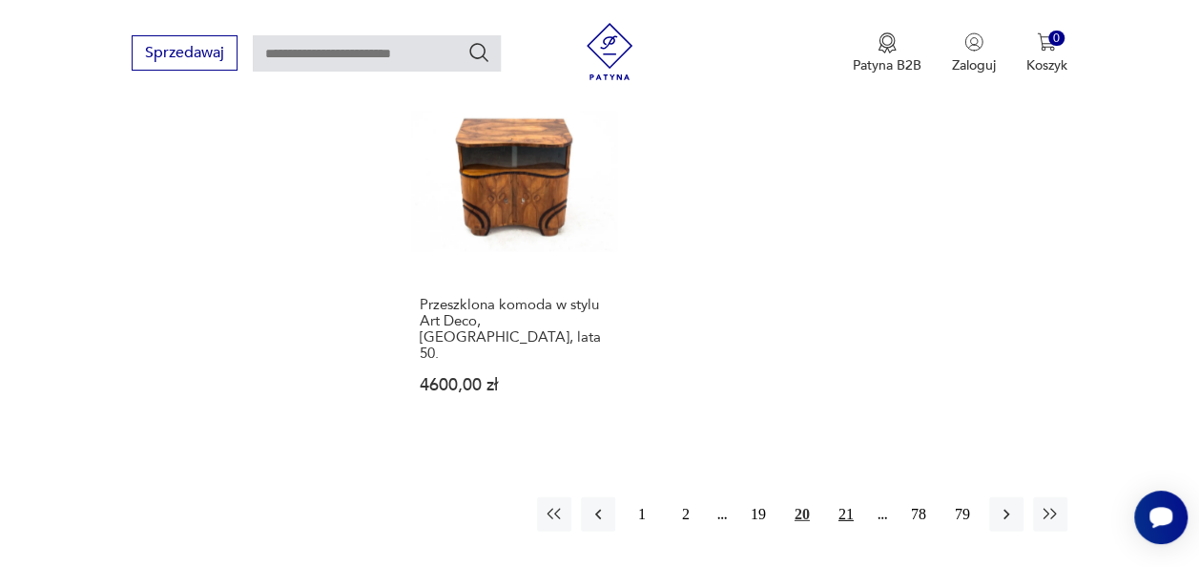
click at [842, 497] on button "21" at bounding box center [846, 514] width 34 height 34
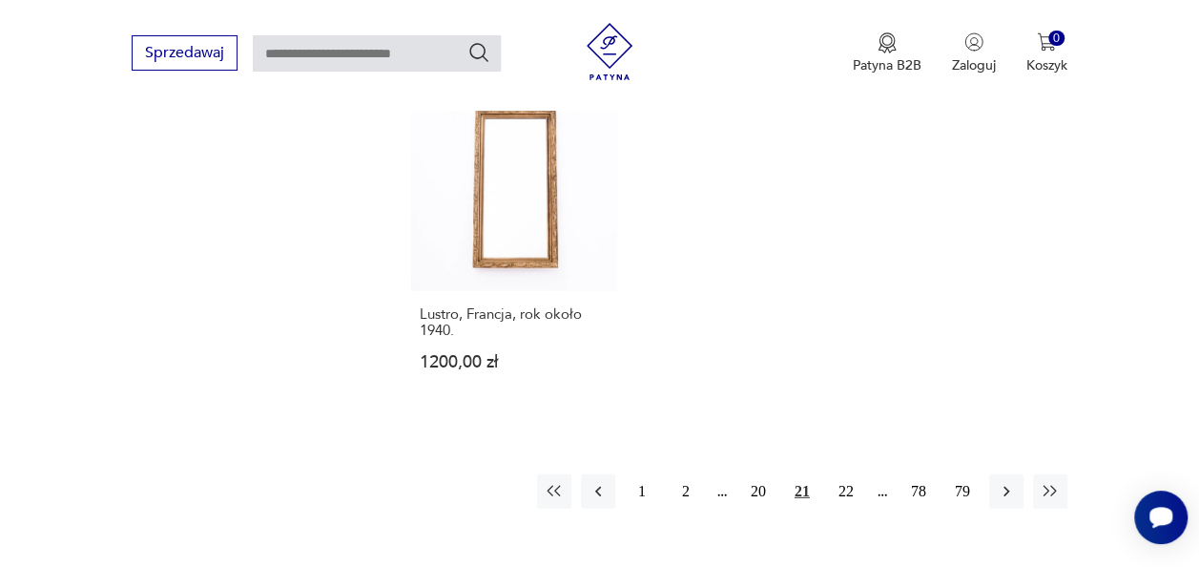
scroll to position [2491, 0]
click at [841, 470] on button "22" at bounding box center [846, 487] width 34 height 34
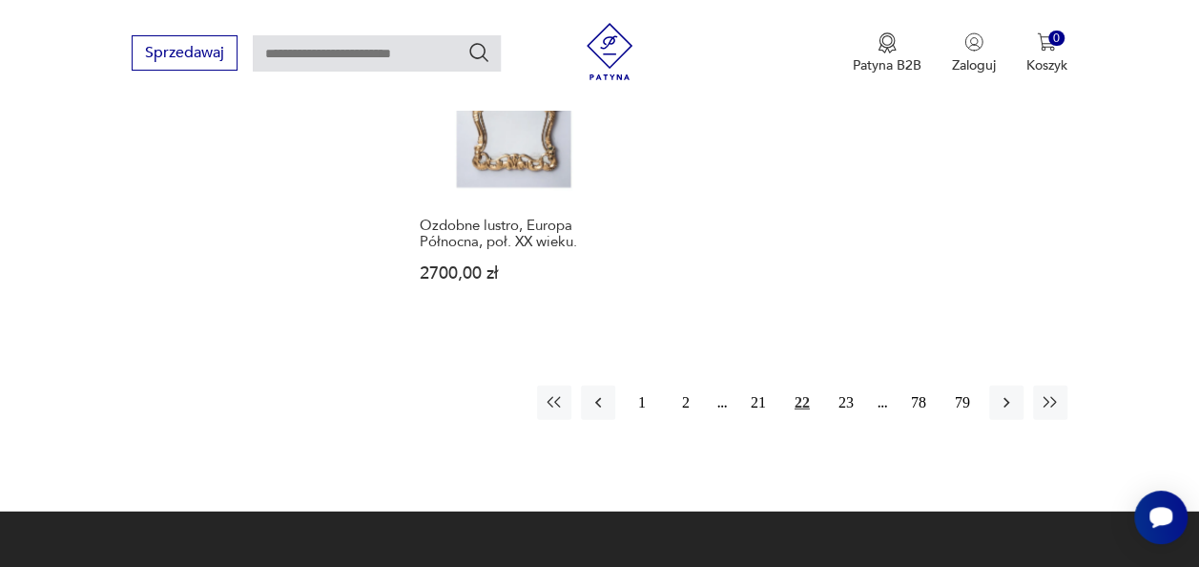
scroll to position [2529, 0]
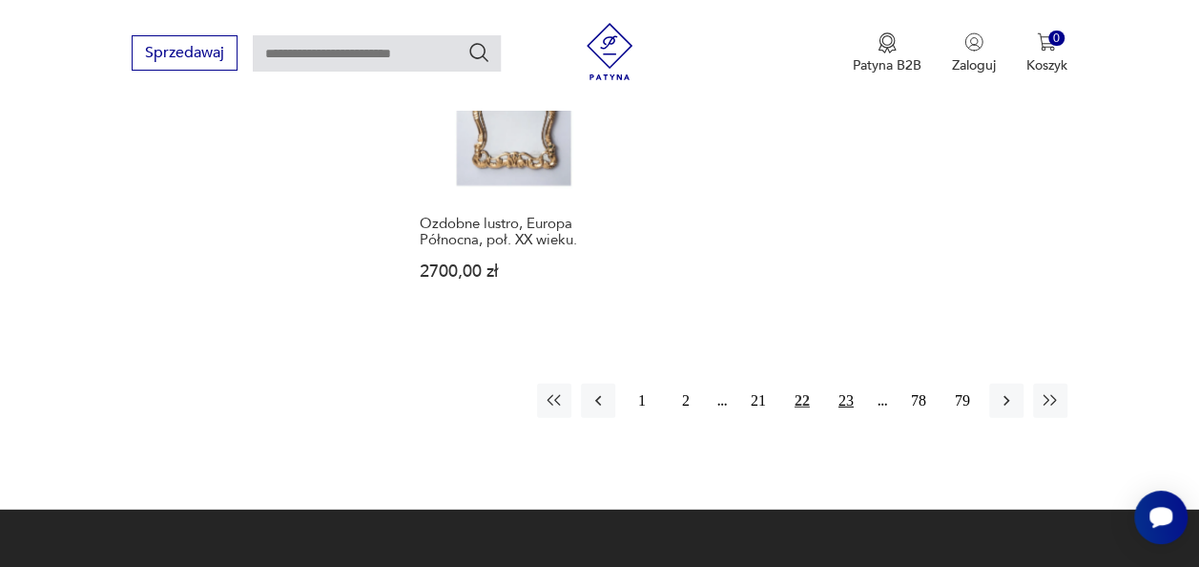
click at [840, 395] on button "23" at bounding box center [846, 400] width 34 height 34
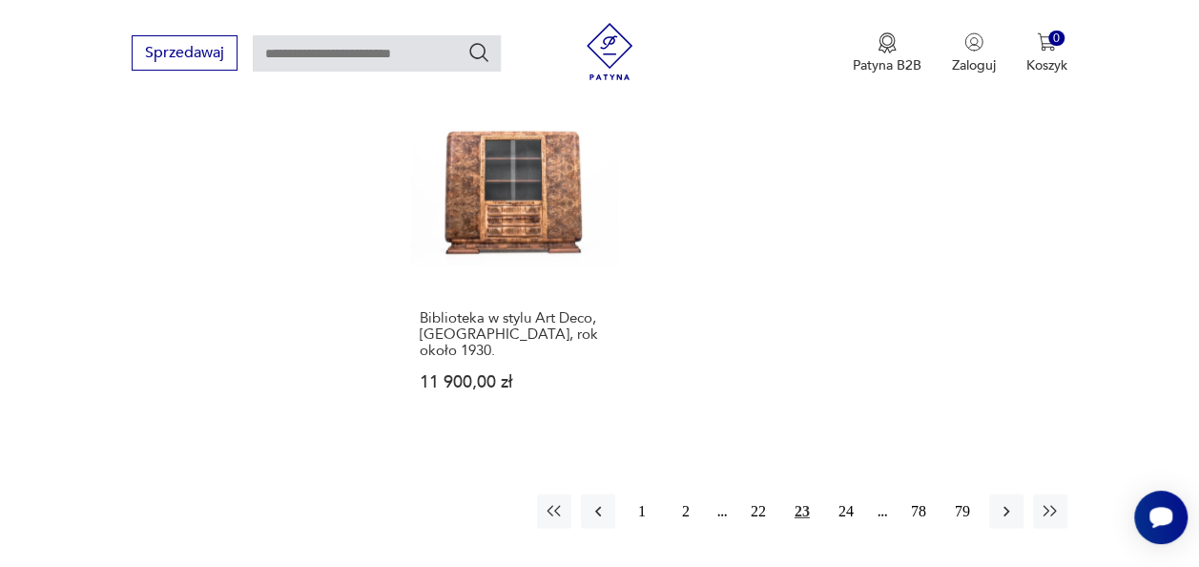
scroll to position [2568, 0]
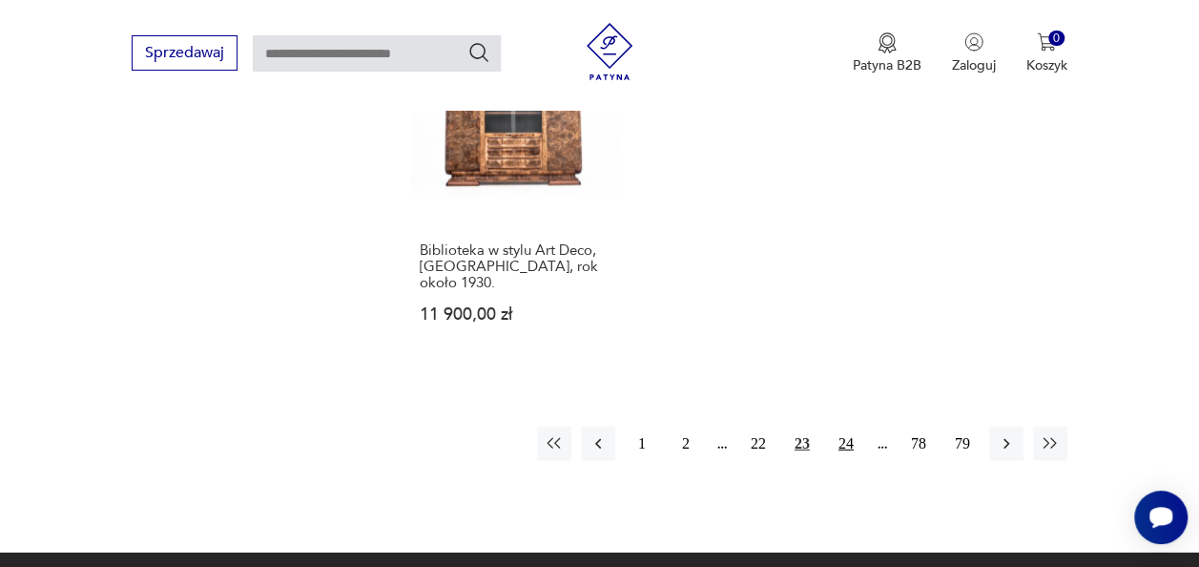
click at [843, 426] on button "24" at bounding box center [846, 443] width 34 height 34
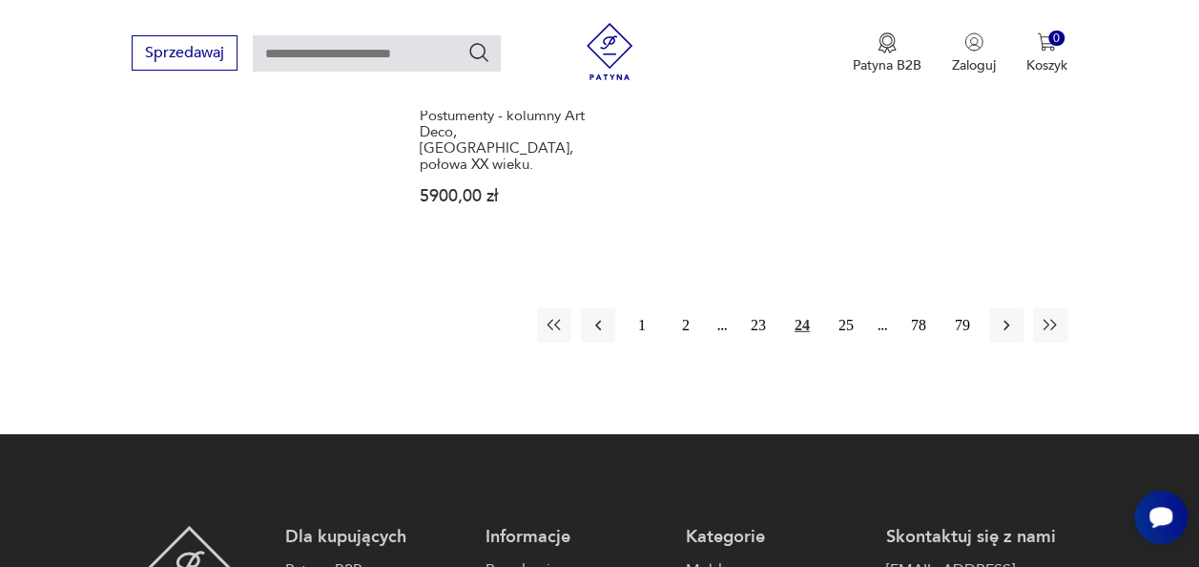
scroll to position [2720, 0]
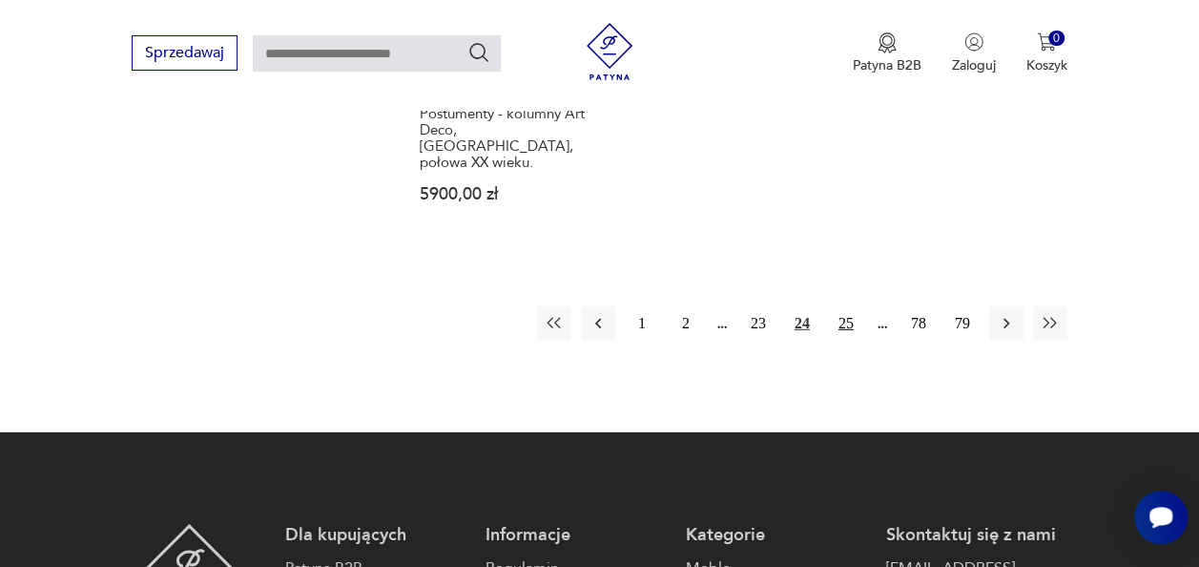
click at [839, 306] on button "25" at bounding box center [846, 323] width 34 height 34
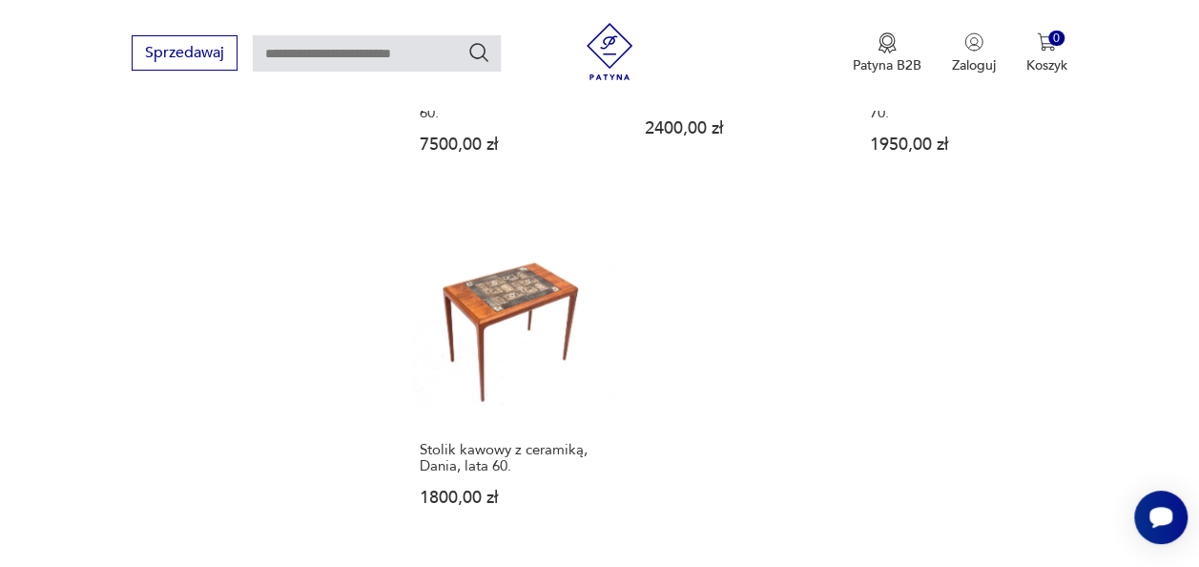
scroll to position [2453, 0]
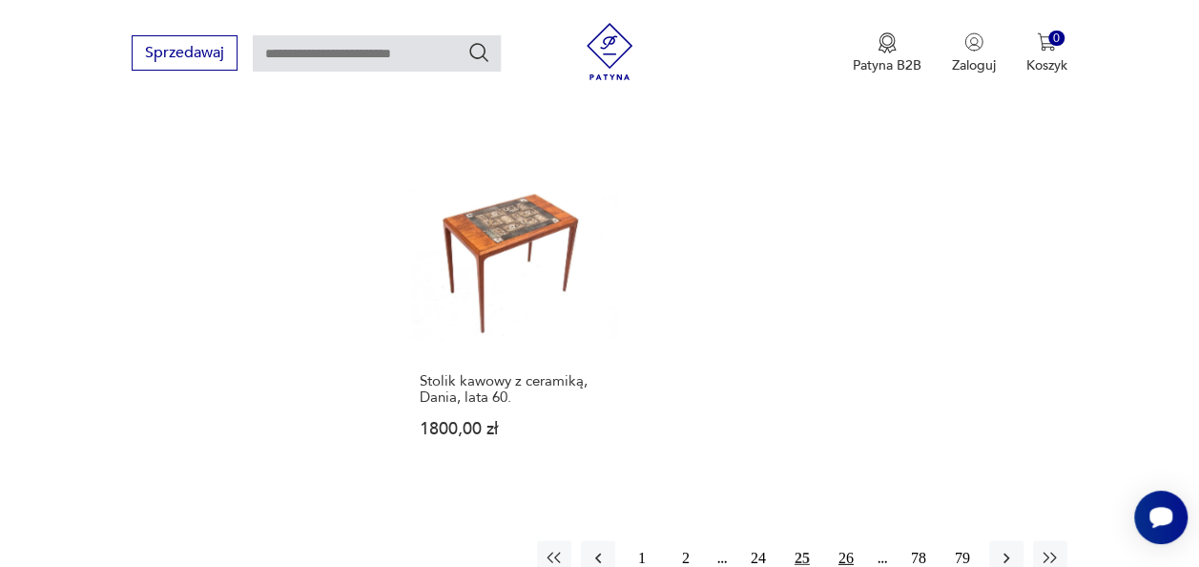
click at [848, 541] on button "26" at bounding box center [846, 558] width 34 height 34
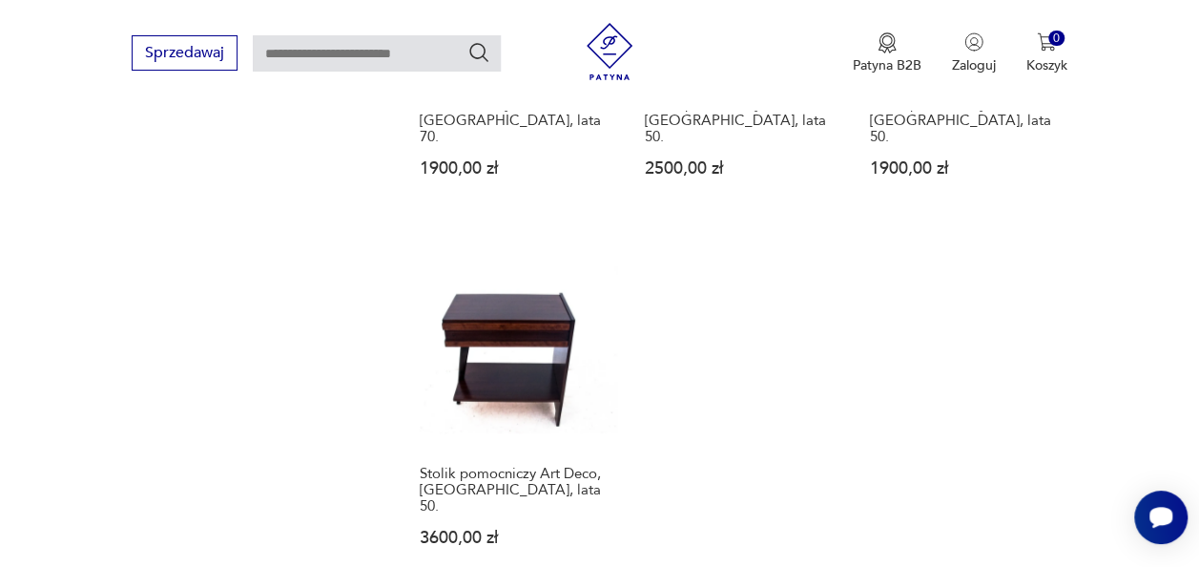
scroll to position [2415, 0]
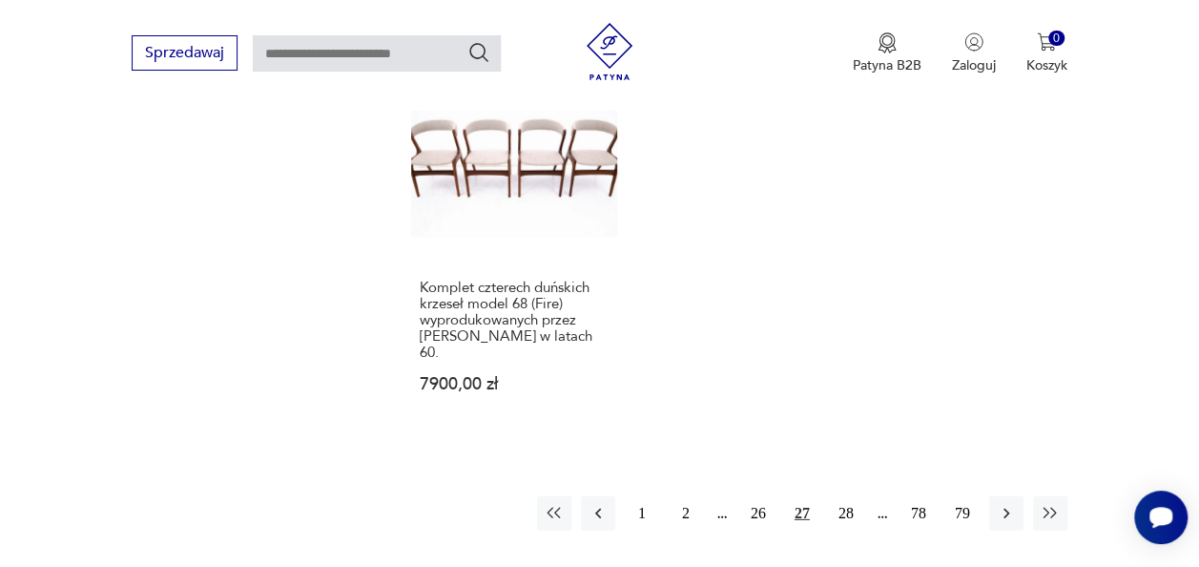
scroll to position [2644, 0]
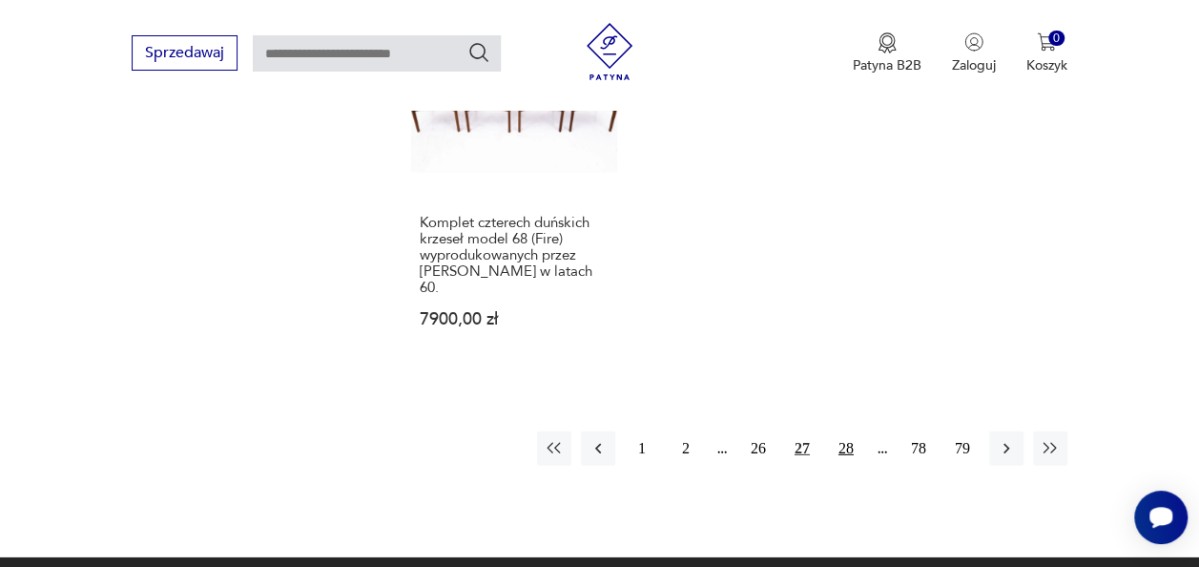
click at [841, 431] on button "28" at bounding box center [846, 448] width 34 height 34
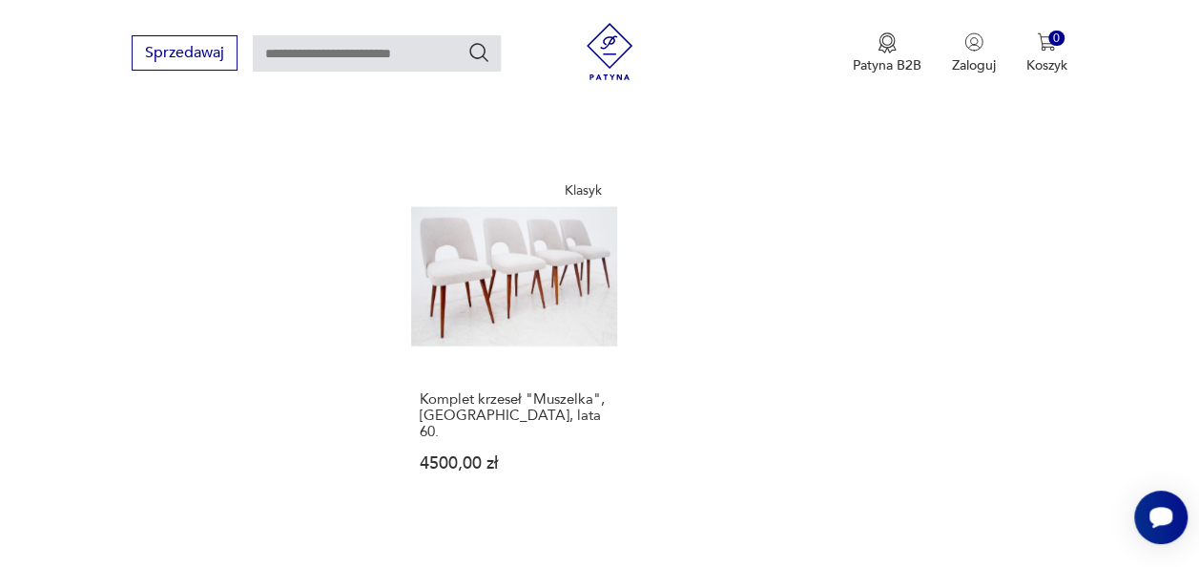
scroll to position [2453, 0]
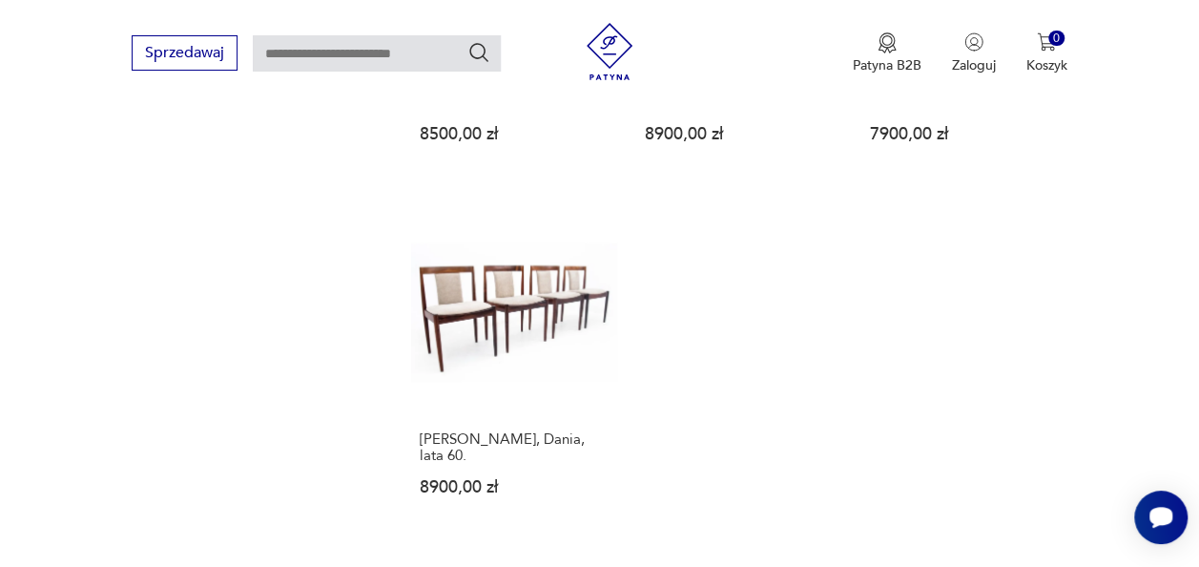
scroll to position [2415, 0]
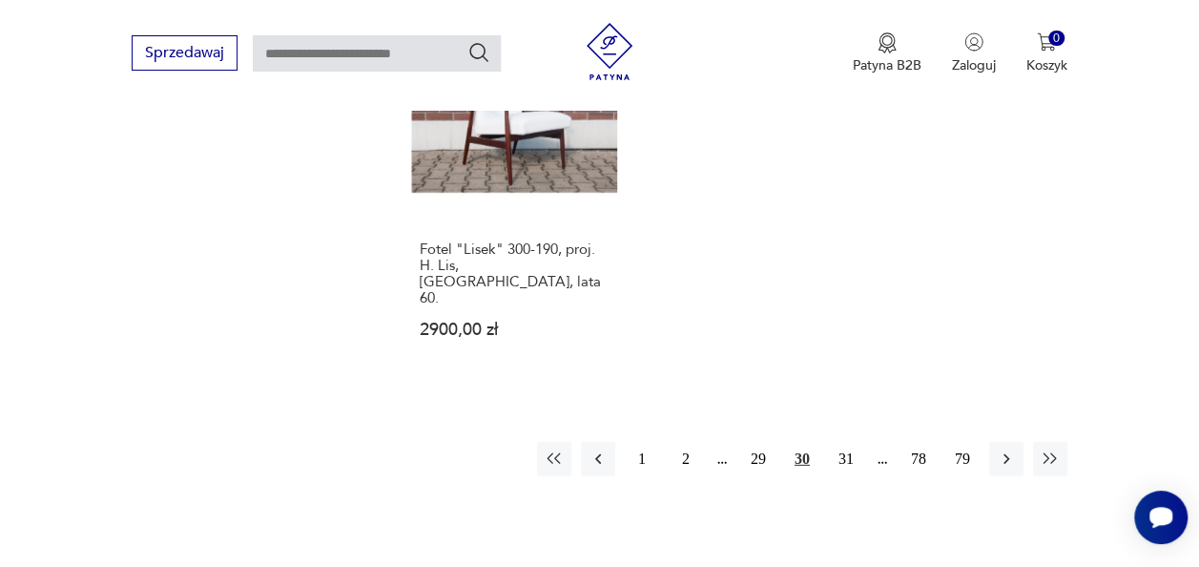
scroll to position [2682, 0]
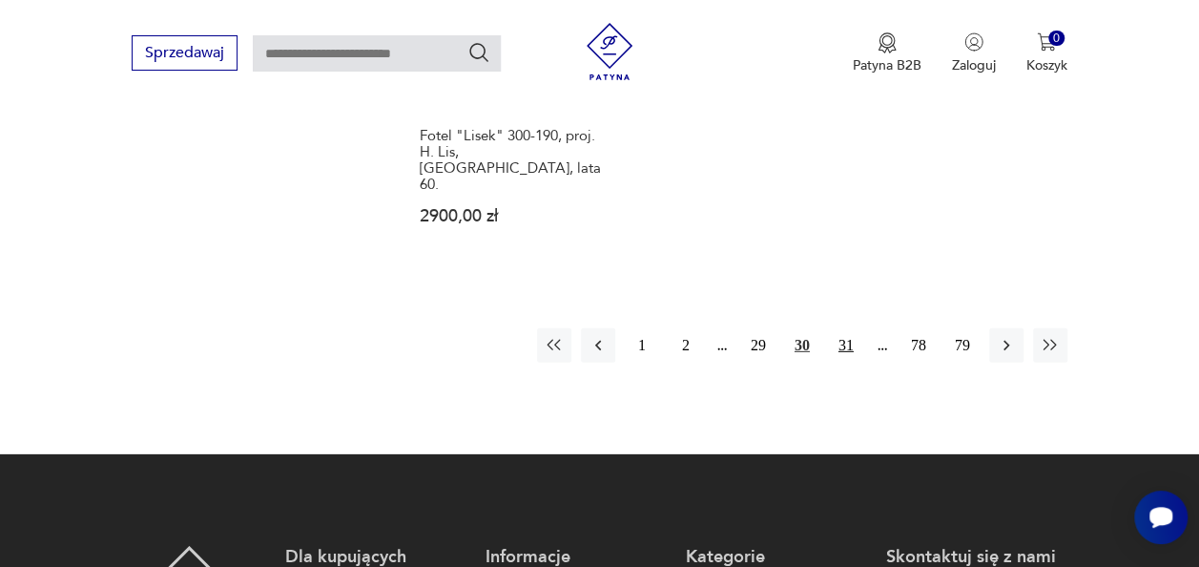
click at [842, 328] on button "31" at bounding box center [846, 345] width 34 height 34
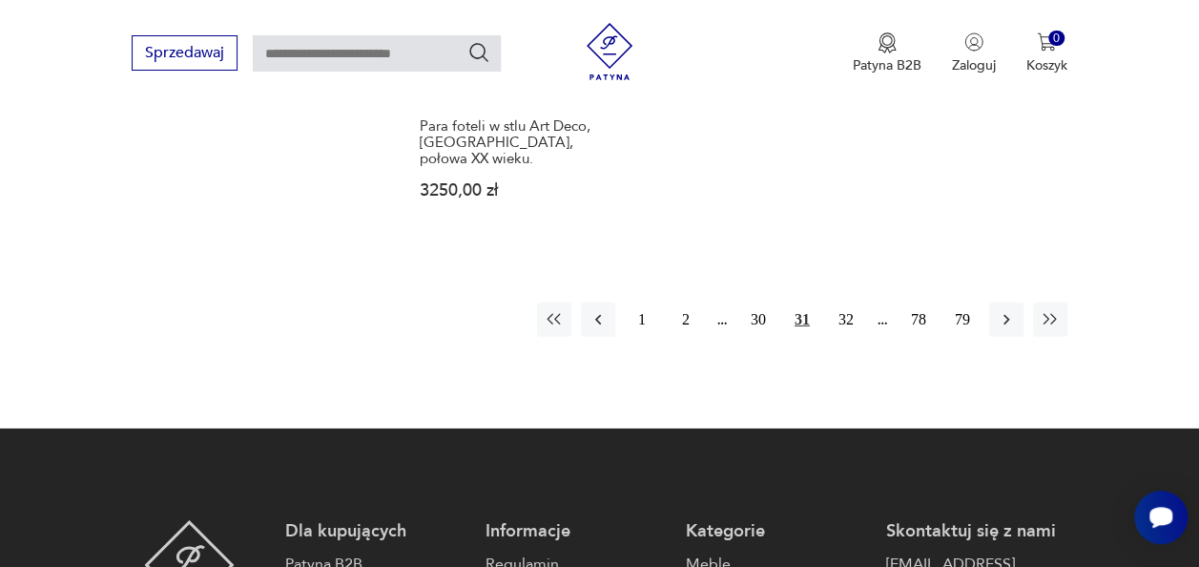
scroll to position [2720, 0]
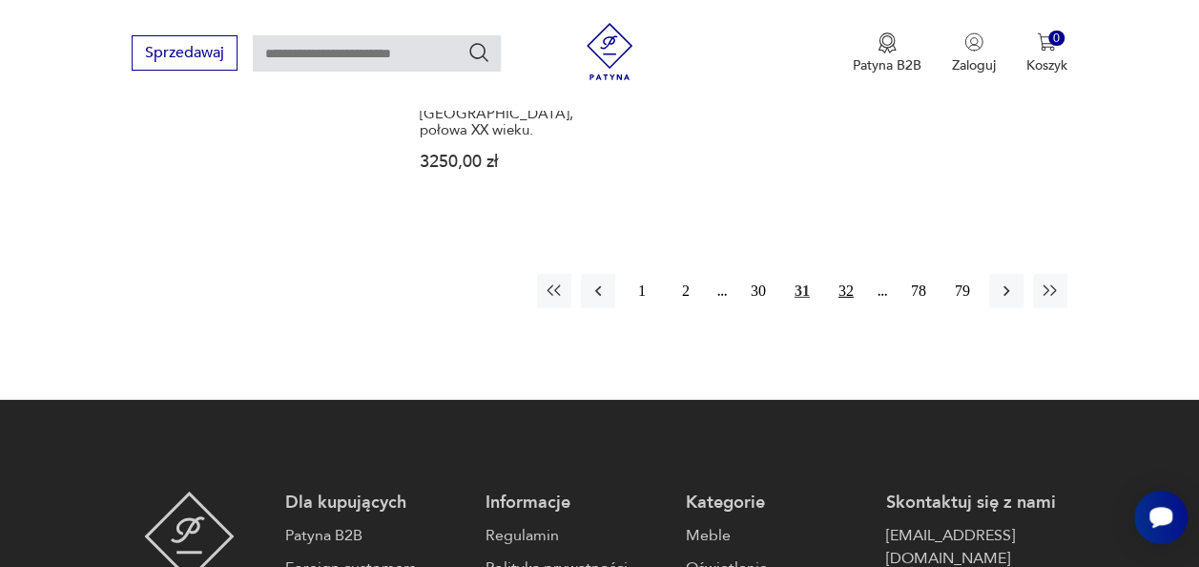
click at [841, 274] on button "32" at bounding box center [846, 291] width 34 height 34
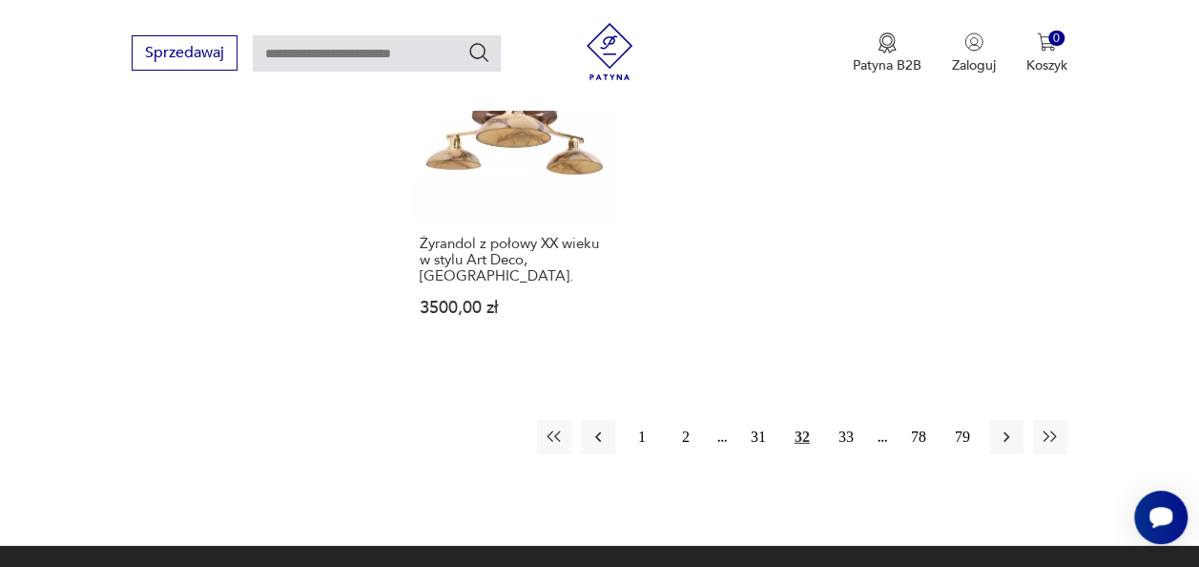
scroll to position [2682, 0]
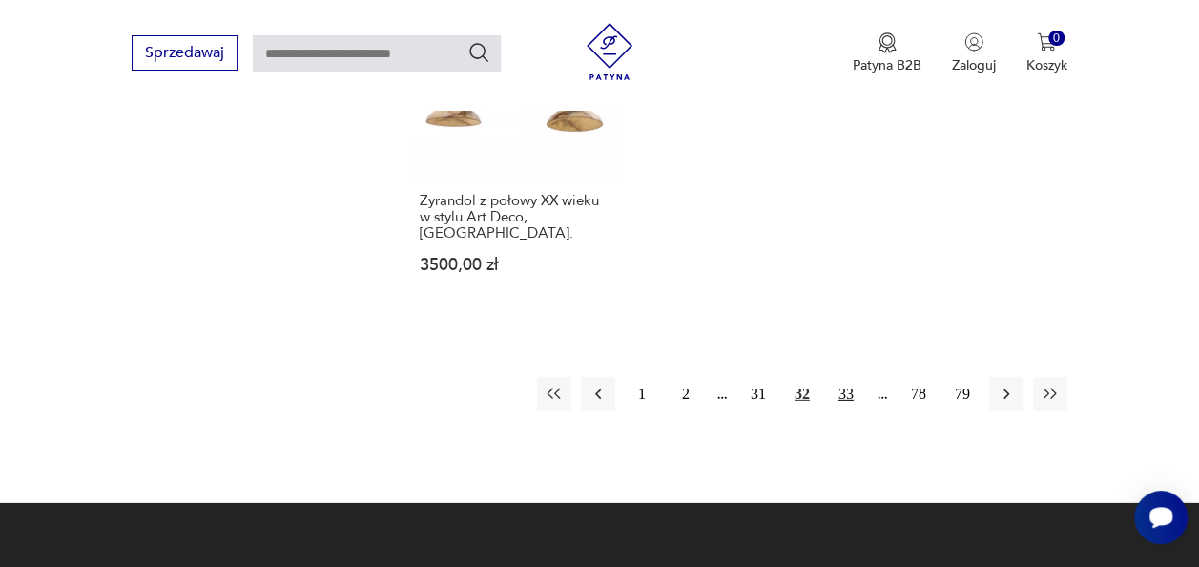
click at [848, 377] on button "33" at bounding box center [846, 394] width 34 height 34
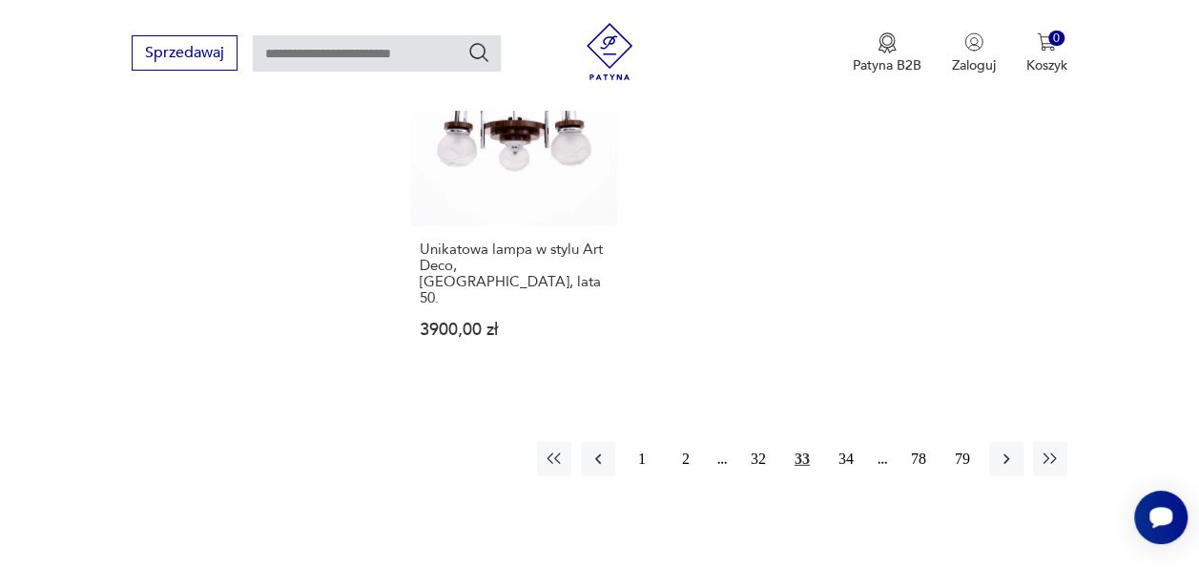
scroll to position [2606, 0]
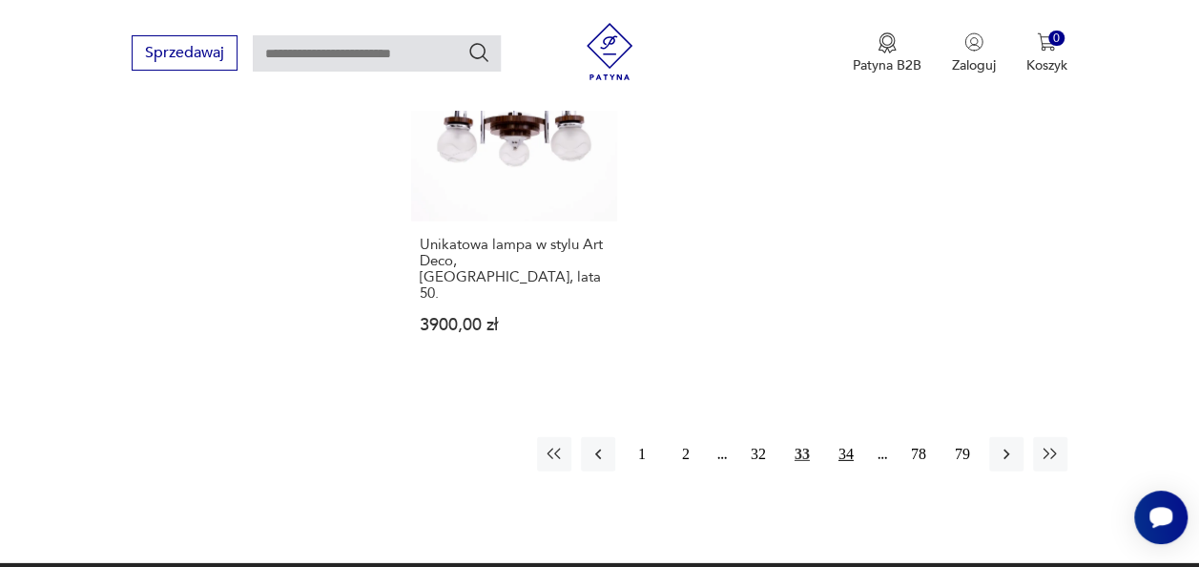
click at [840, 437] on button "34" at bounding box center [846, 454] width 34 height 34
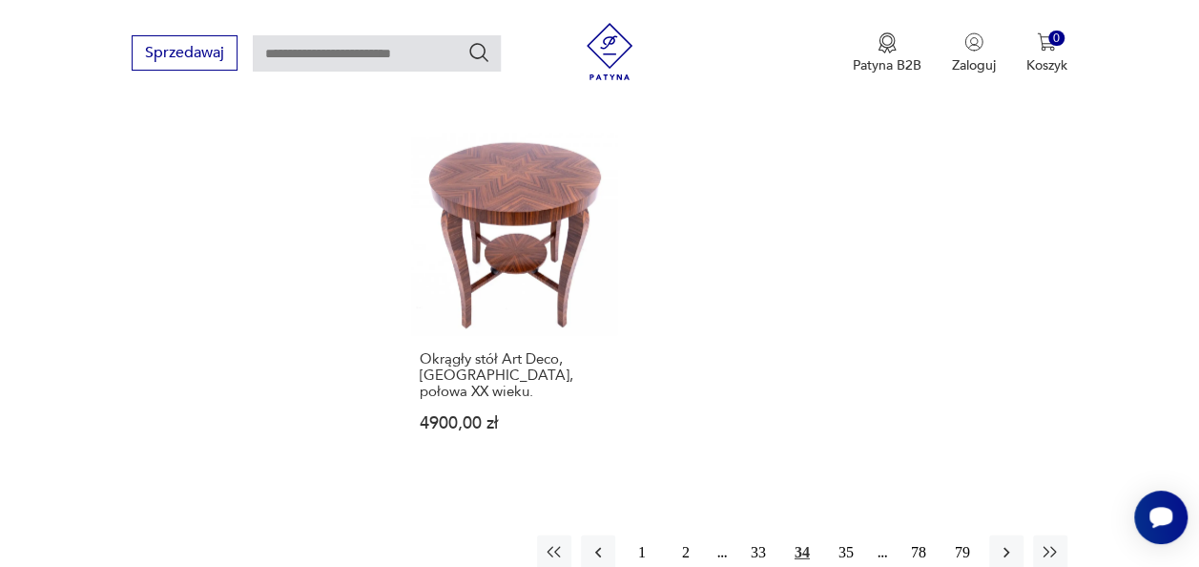
scroll to position [2529, 0]
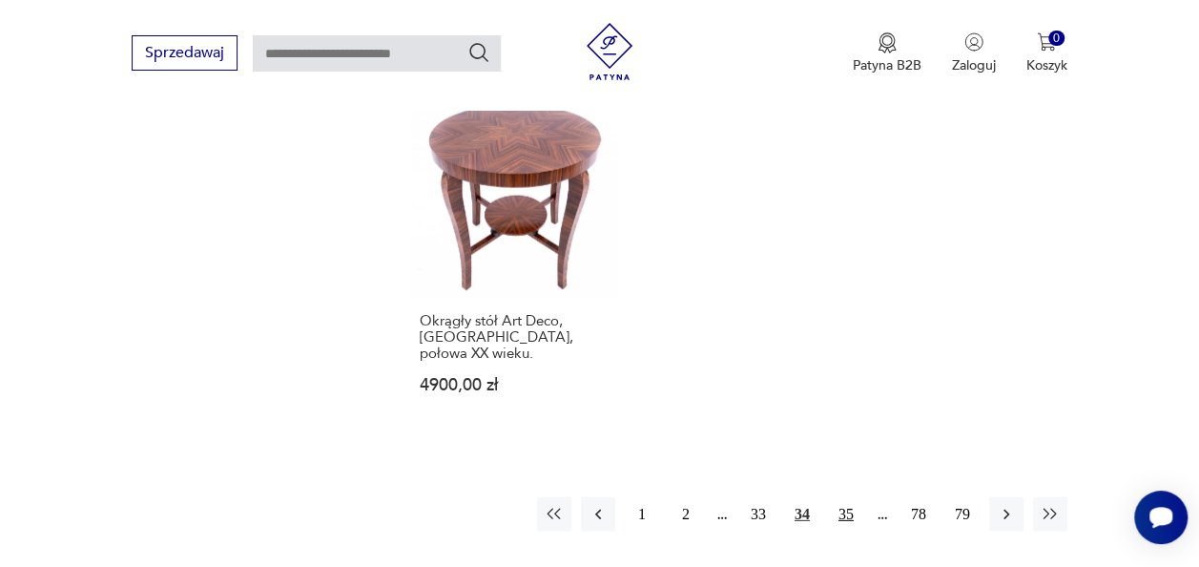
click at [846, 497] on button "35" at bounding box center [846, 514] width 34 height 34
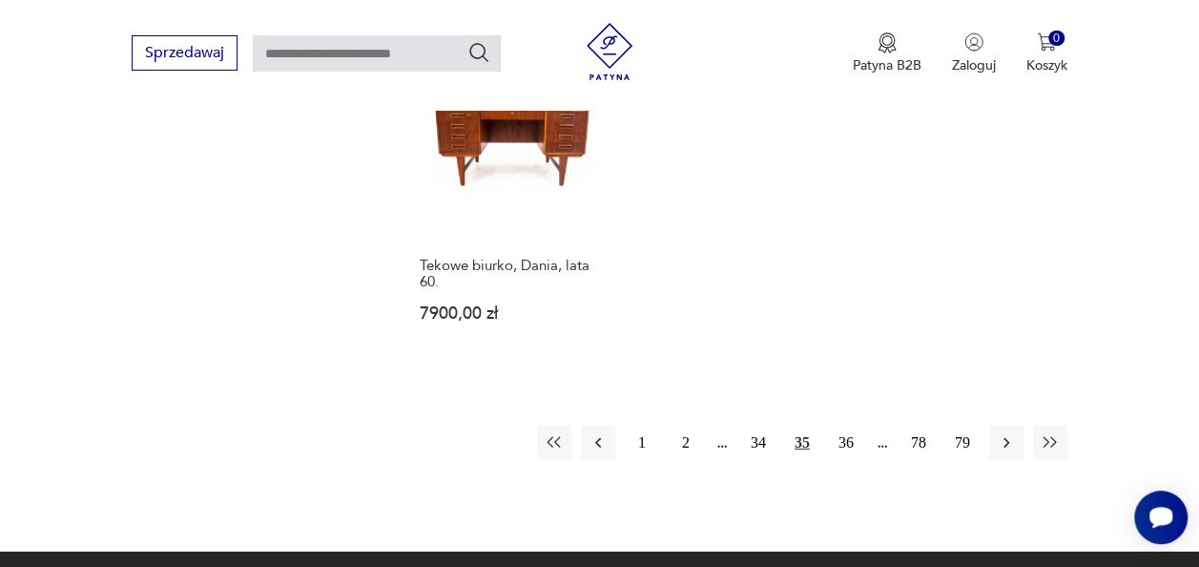
scroll to position [2644, 0]
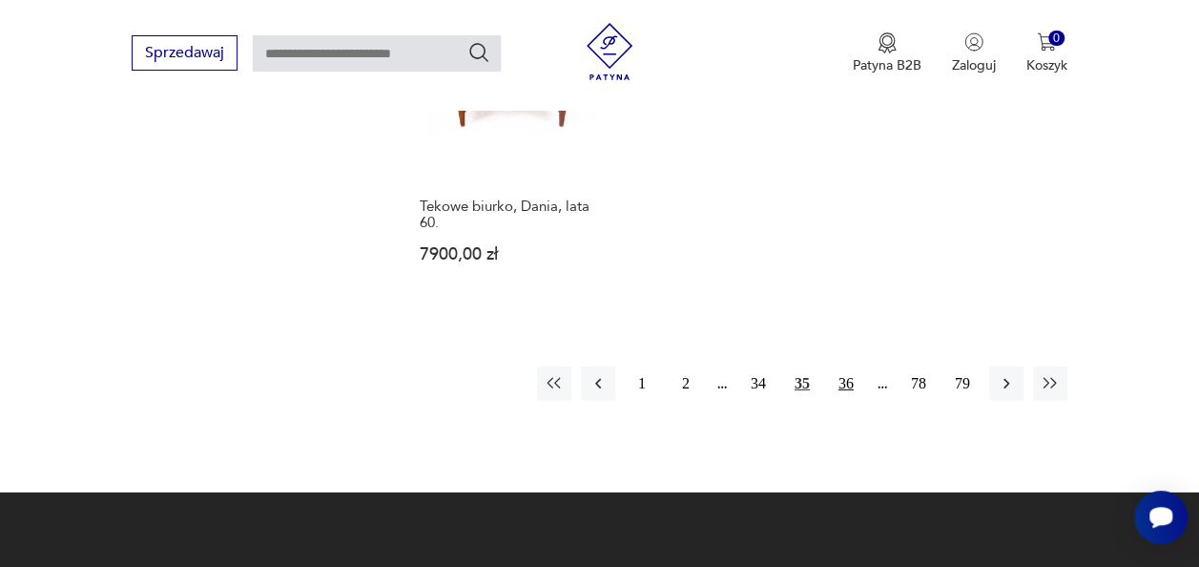
click at [843, 366] on button "36" at bounding box center [846, 383] width 34 height 34
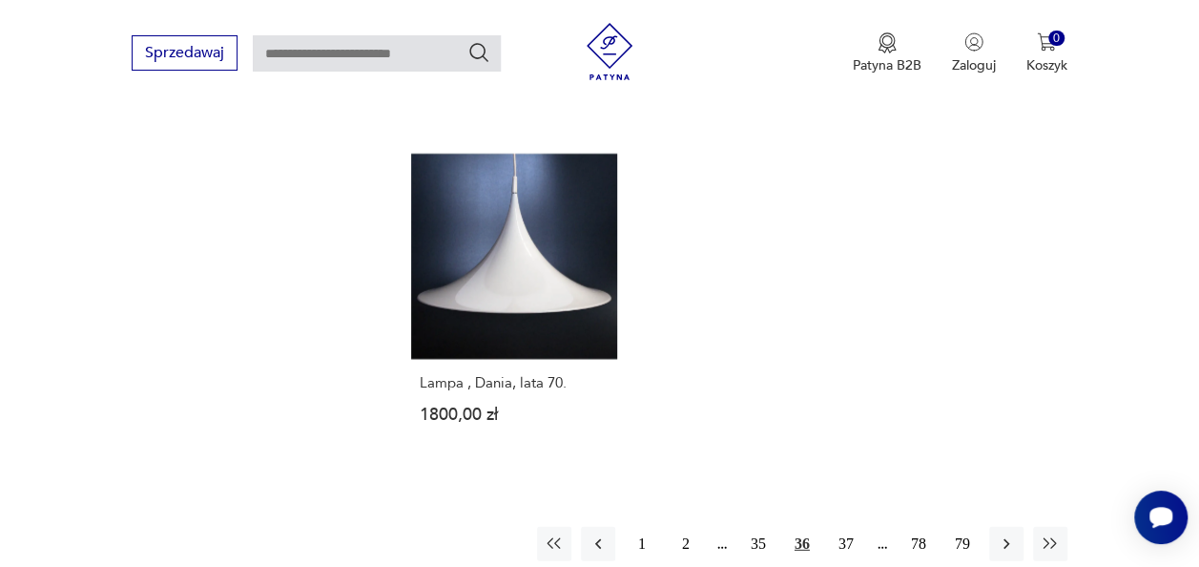
scroll to position [2453, 0]
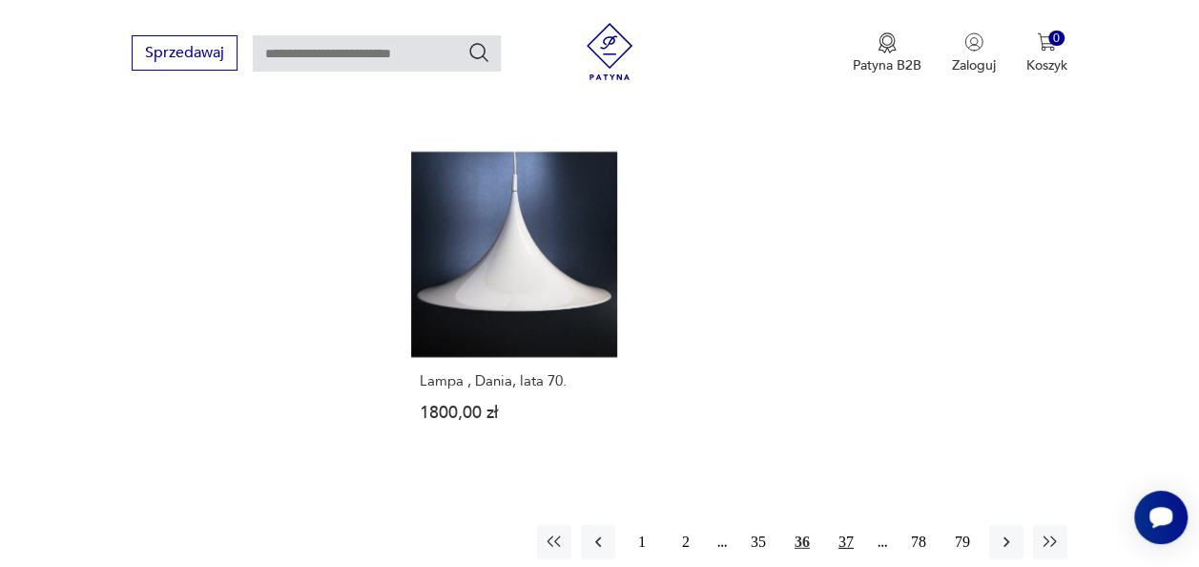
click at [840, 525] on button "37" at bounding box center [846, 542] width 34 height 34
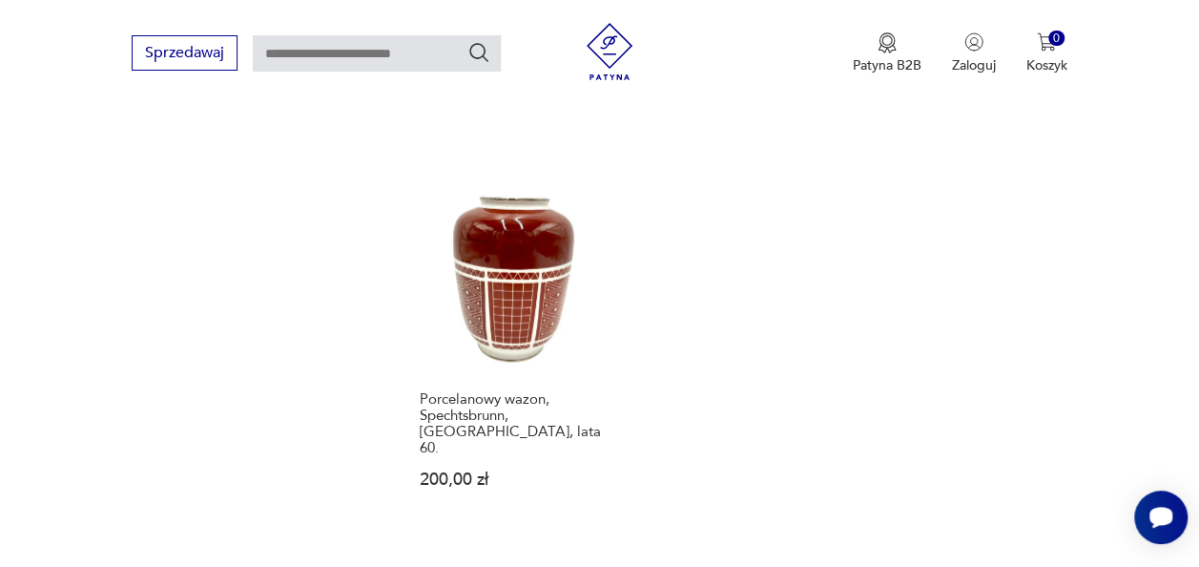
scroll to position [2453, 0]
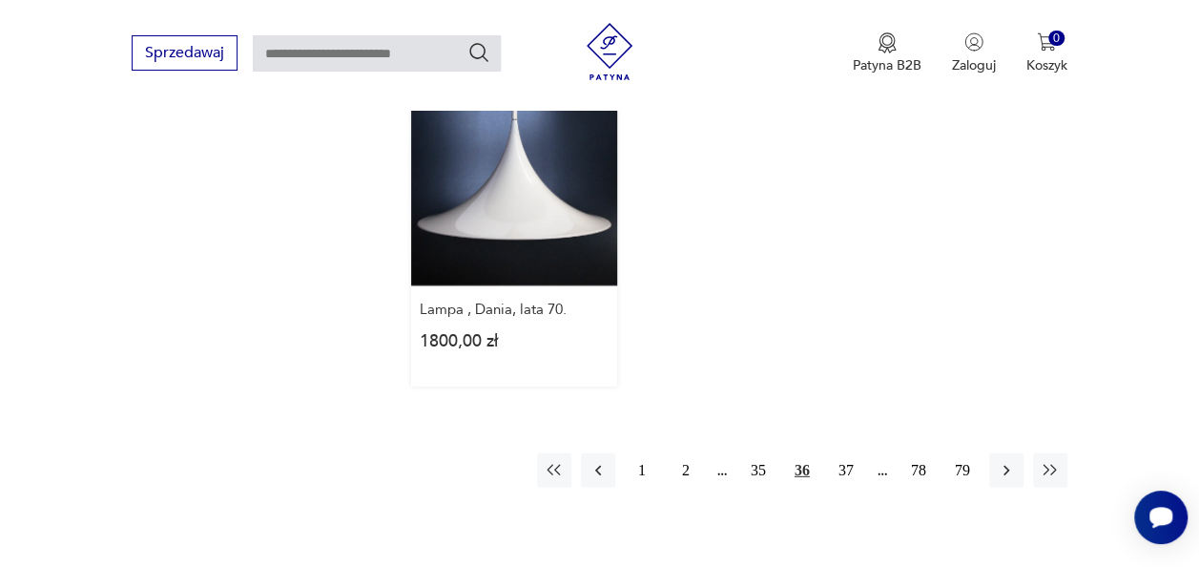
scroll to position [2644, 0]
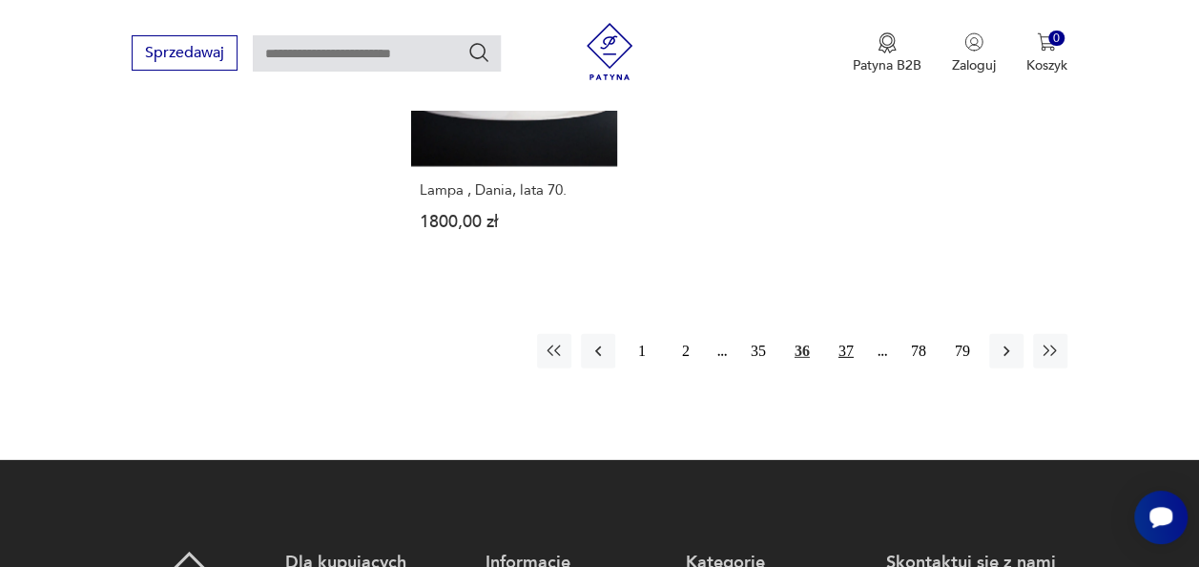
click at [841, 334] on button "37" at bounding box center [846, 351] width 34 height 34
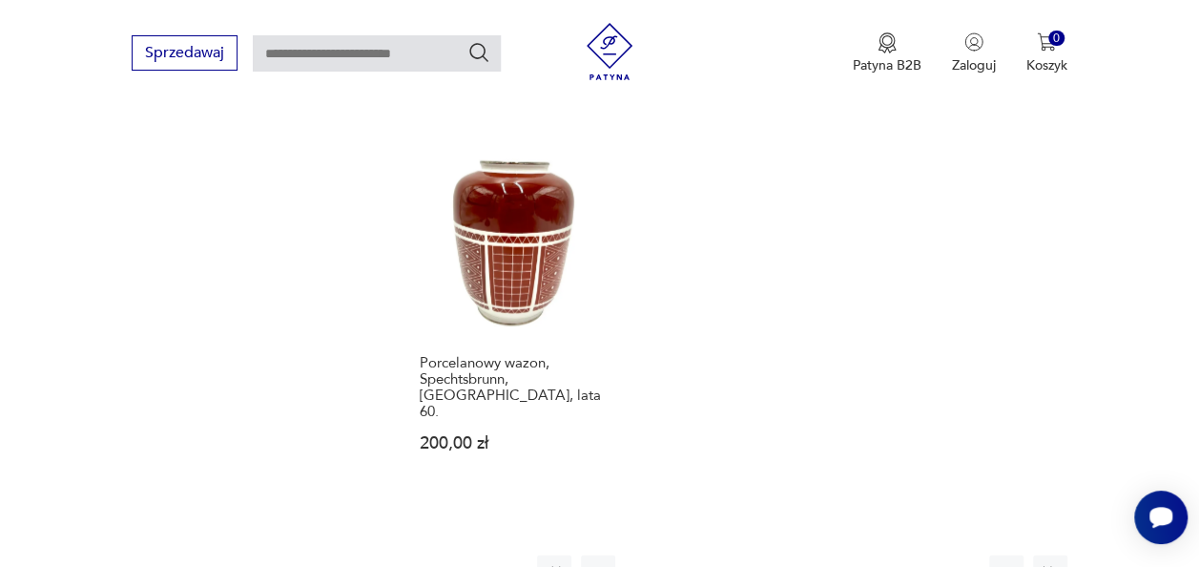
scroll to position [2491, 0]
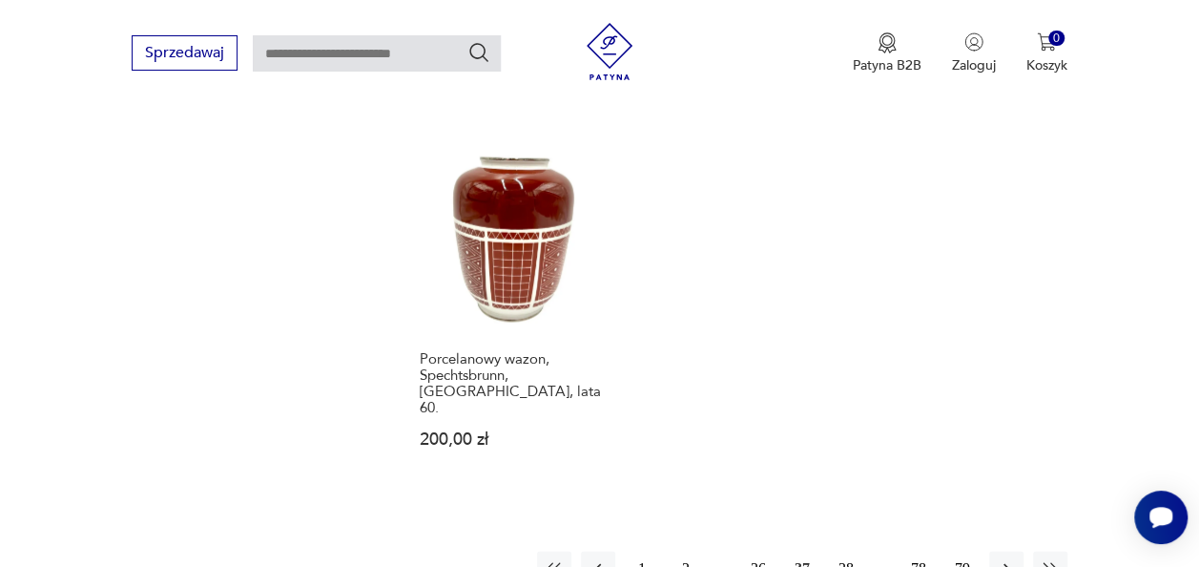
click at [847, 551] on button "38" at bounding box center [846, 568] width 34 height 34
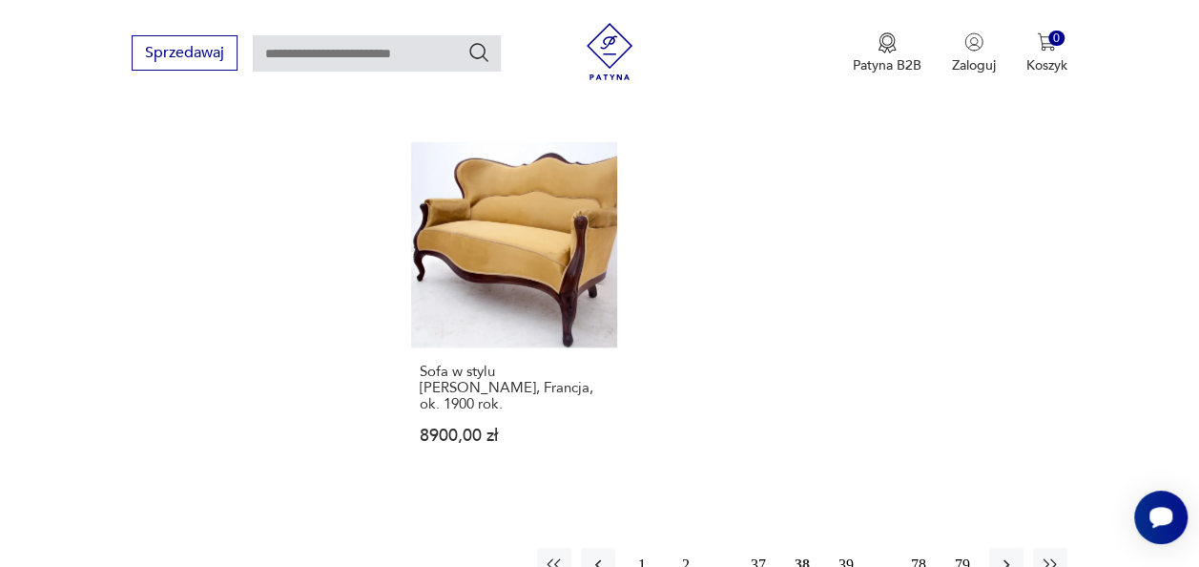
scroll to position [2529, 0]
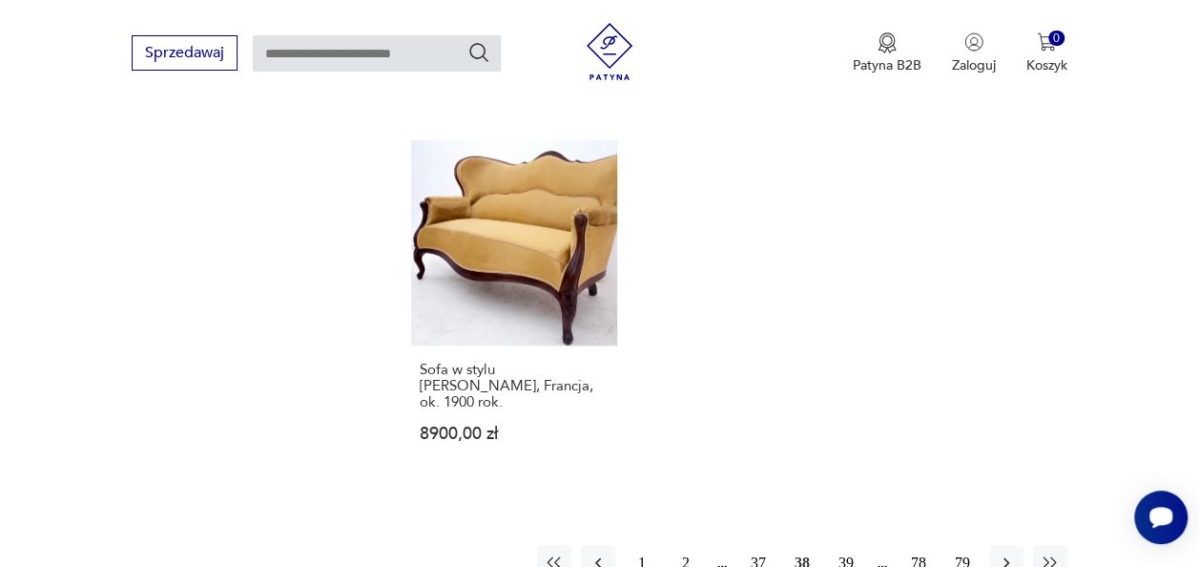
click at [849, 546] on button "39" at bounding box center [846, 563] width 34 height 34
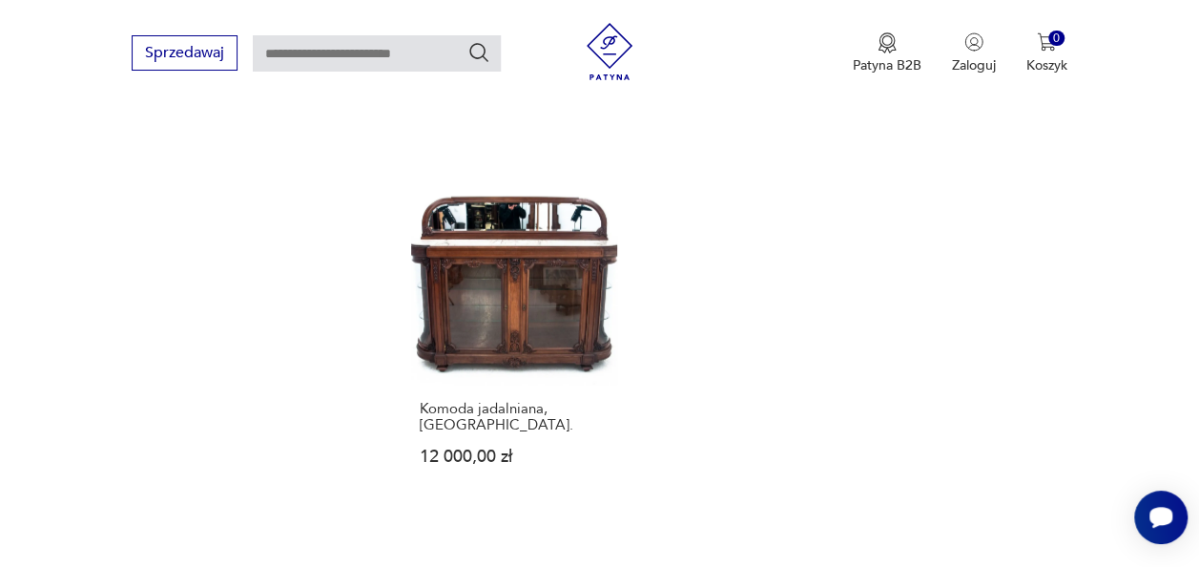
scroll to position [2453, 0]
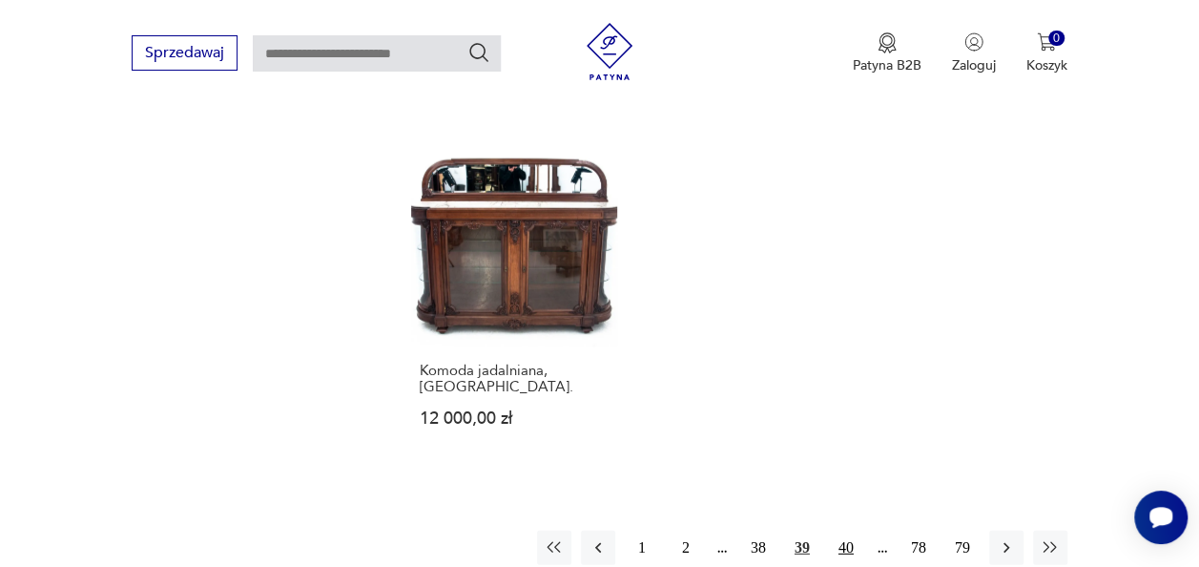
click at [850, 530] on button "40" at bounding box center [846, 547] width 34 height 34
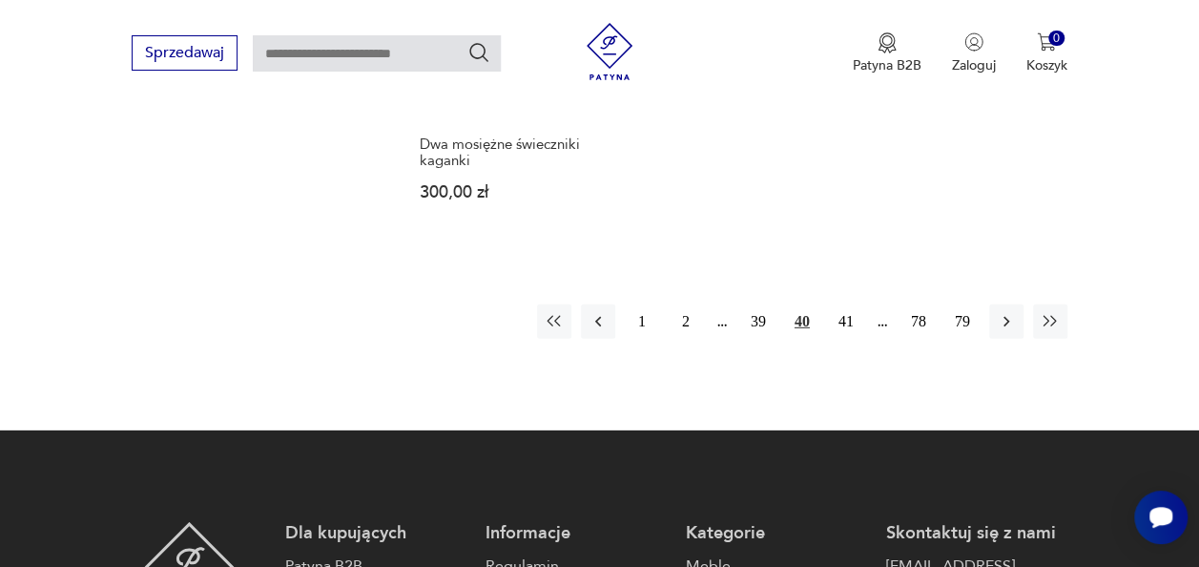
scroll to position [2644, 0]
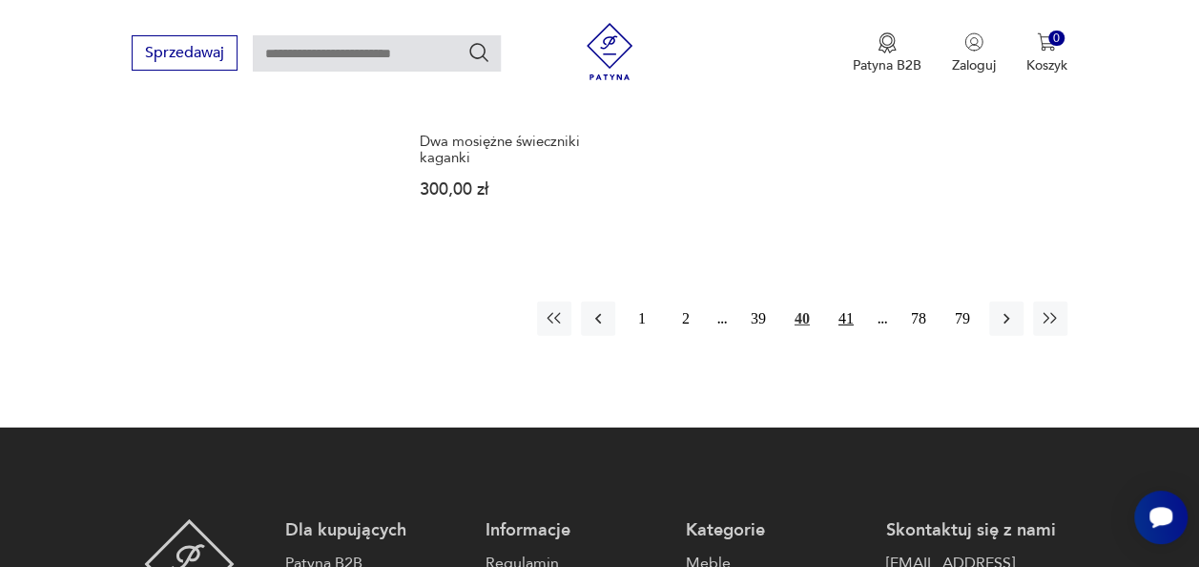
click at [843, 301] on button "41" at bounding box center [846, 318] width 34 height 34
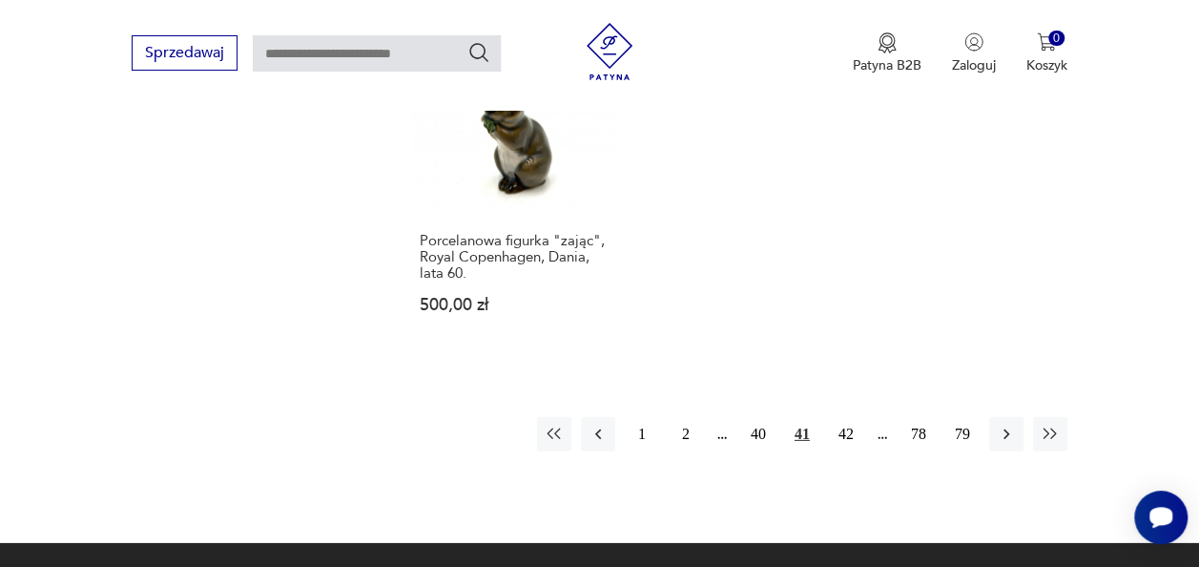
scroll to position [2682, 0]
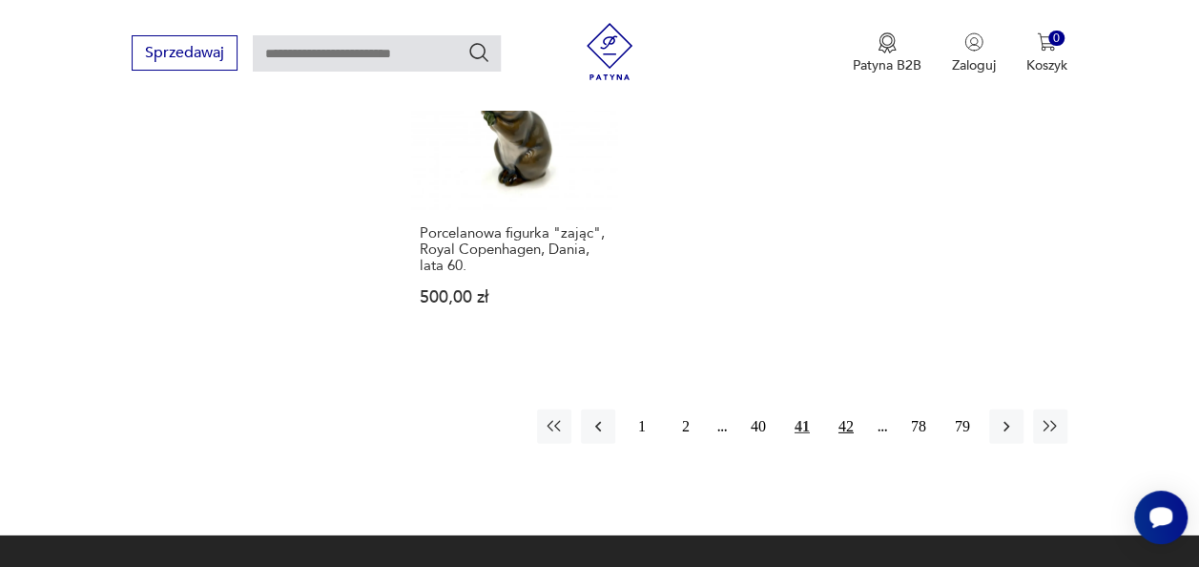
click at [845, 409] on button "42" at bounding box center [846, 426] width 34 height 34
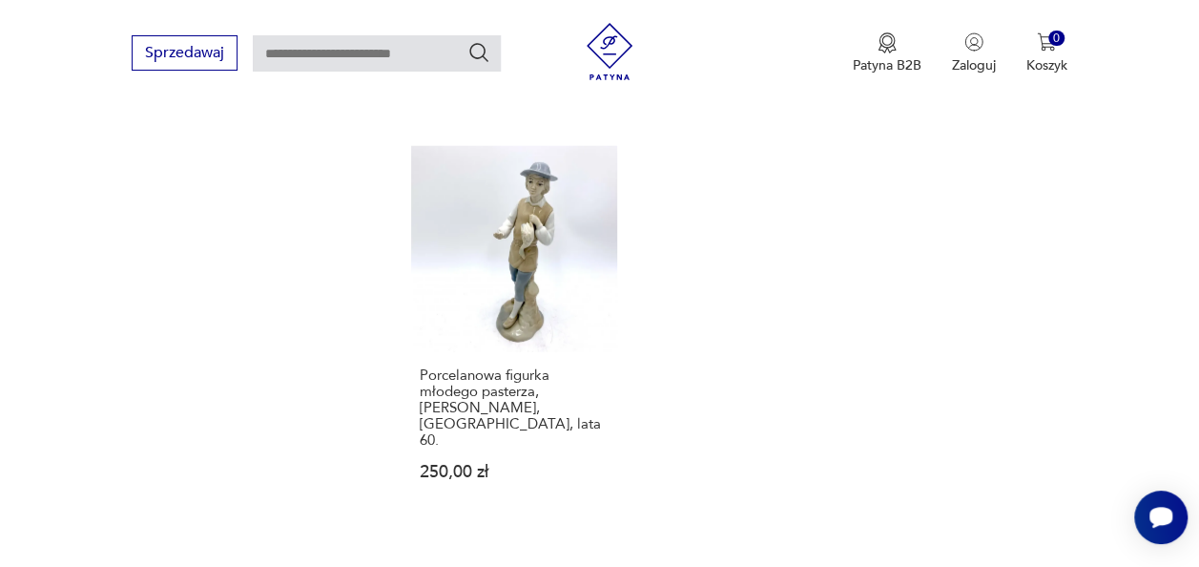
scroll to position [2606, 0]
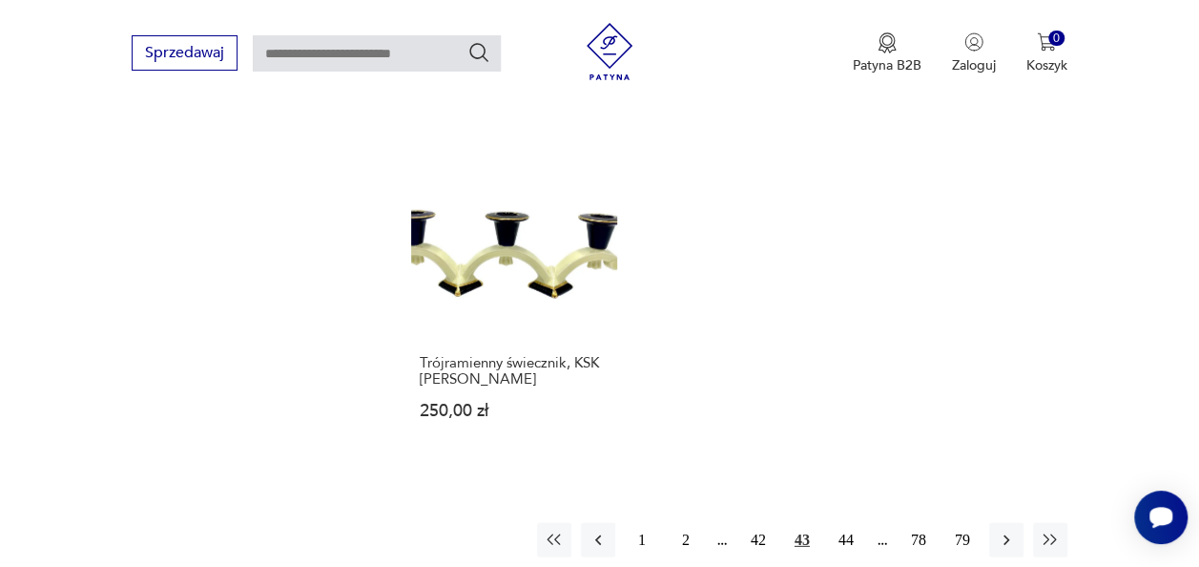
scroll to position [2491, 0]
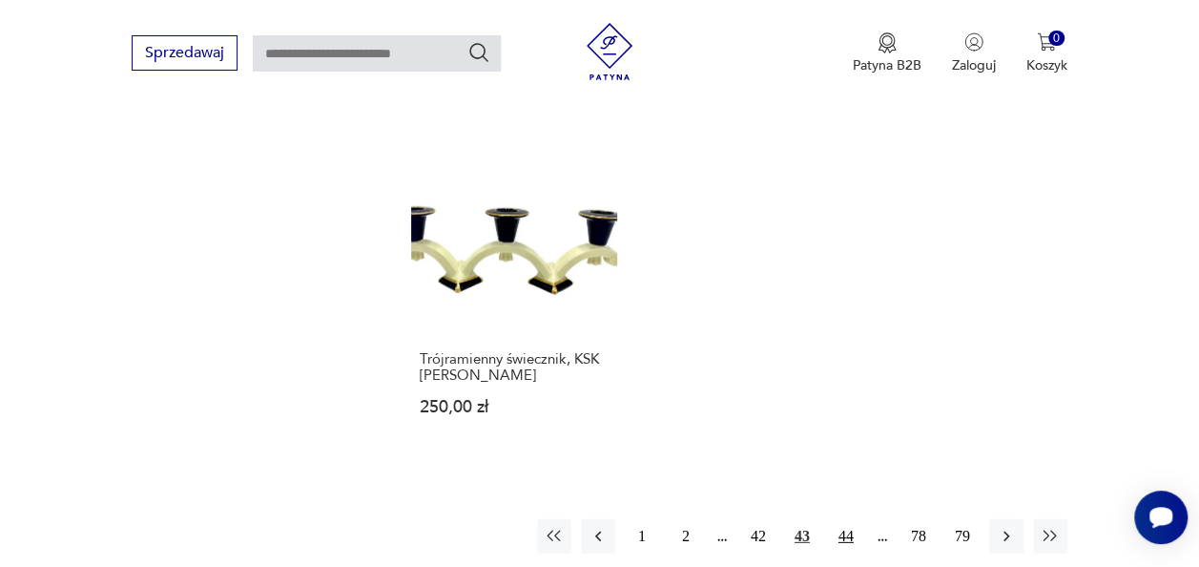
click at [851, 519] on button "44" at bounding box center [846, 536] width 34 height 34
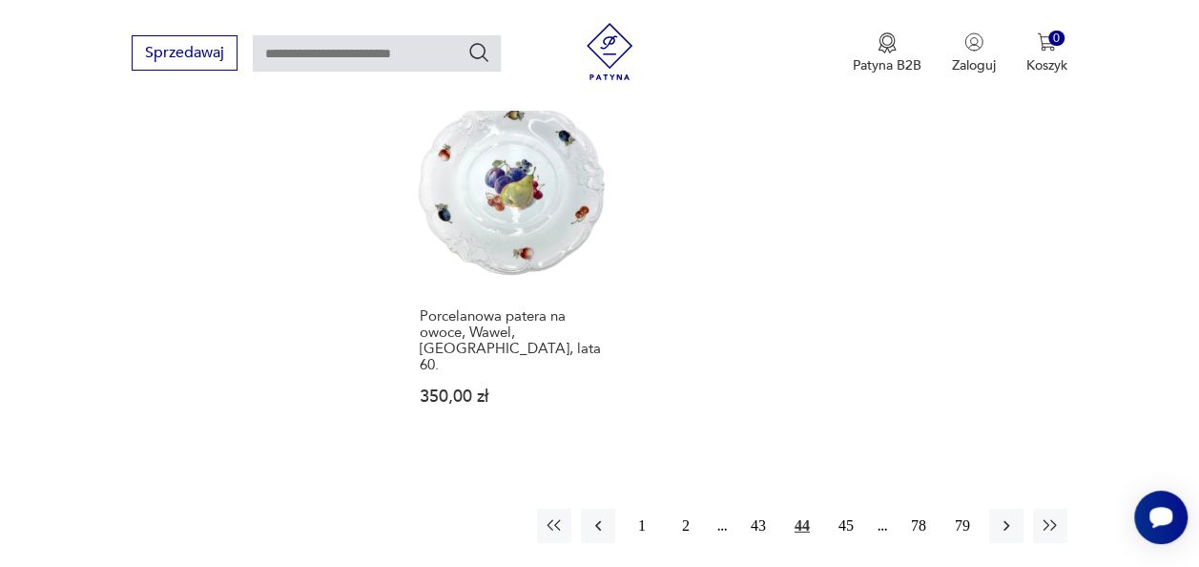
scroll to position [2682, 0]
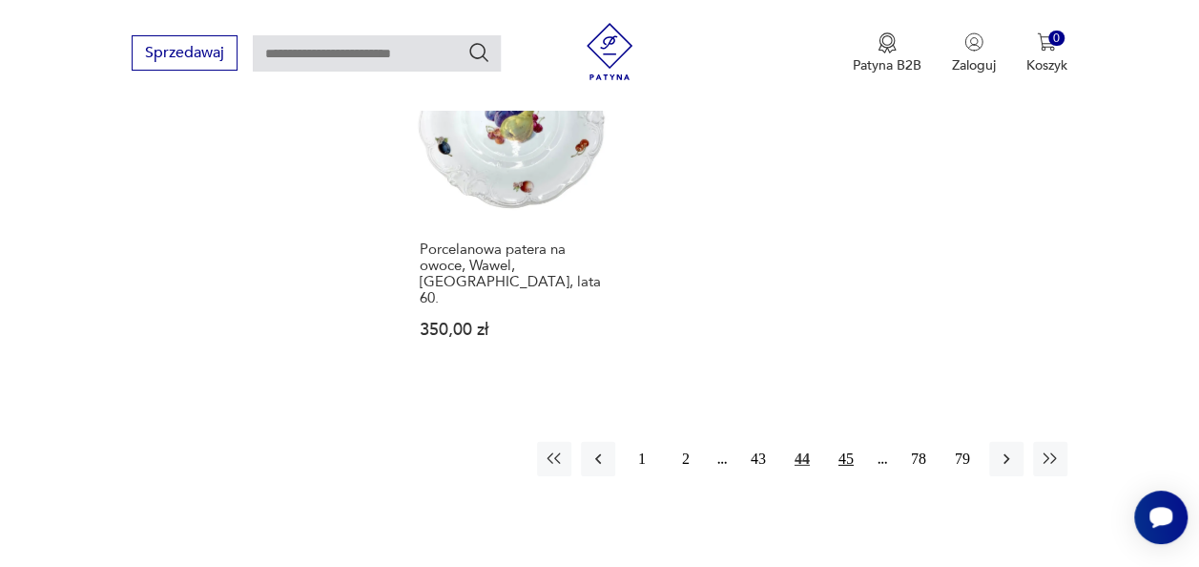
click at [845, 442] on button "45" at bounding box center [846, 459] width 34 height 34
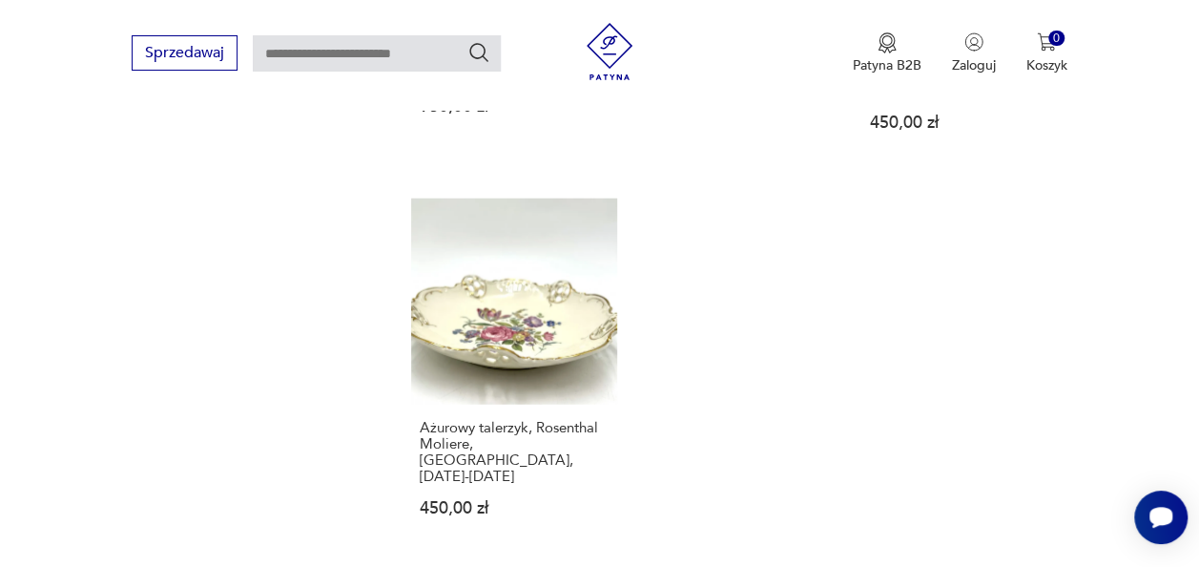
scroll to position [2491, 0]
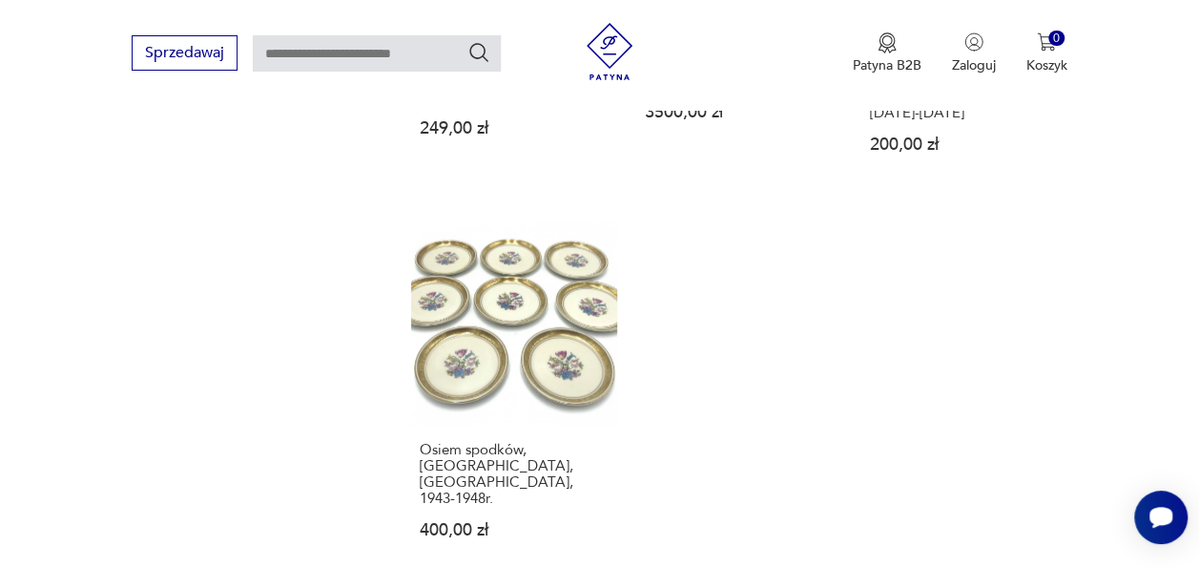
scroll to position [2568, 0]
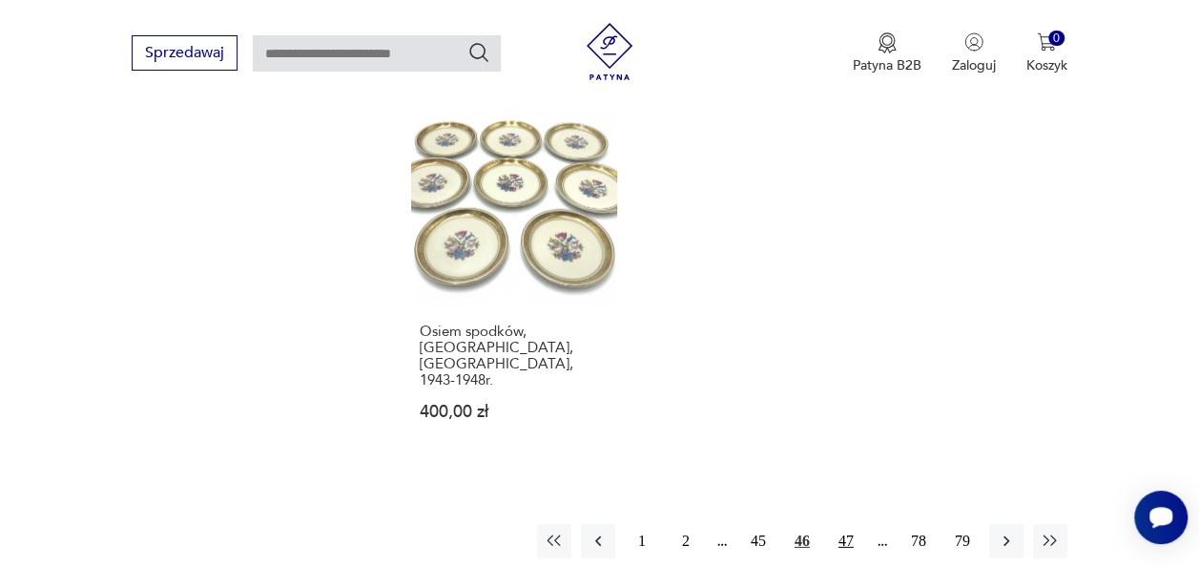
click at [845, 524] on button "47" at bounding box center [846, 541] width 34 height 34
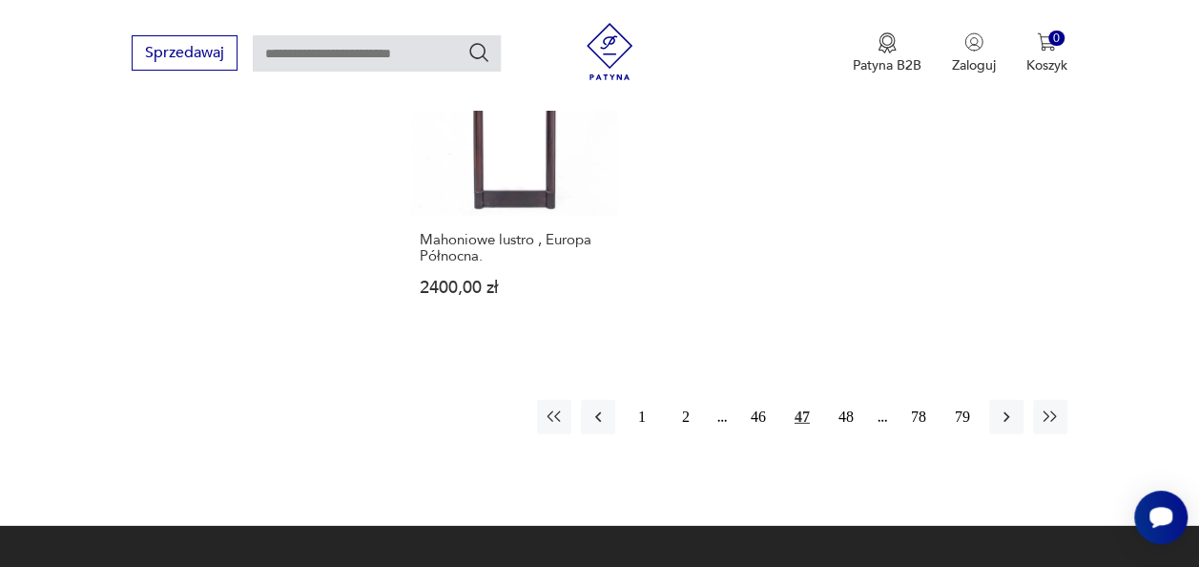
scroll to position [2606, 0]
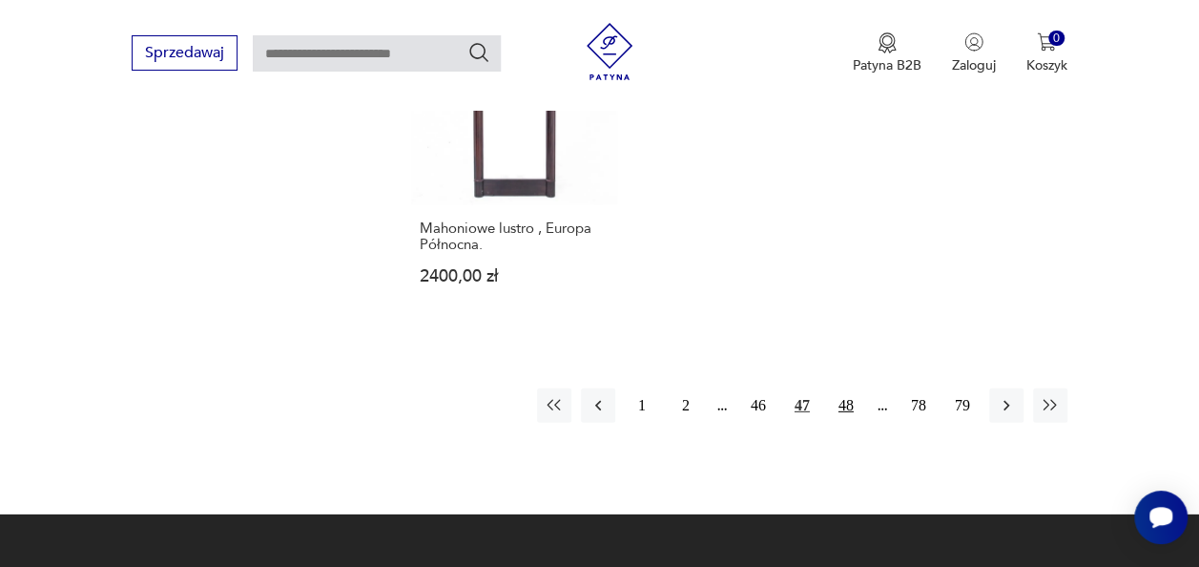
click at [853, 388] on button "48" at bounding box center [846, 405] width 34 height 34
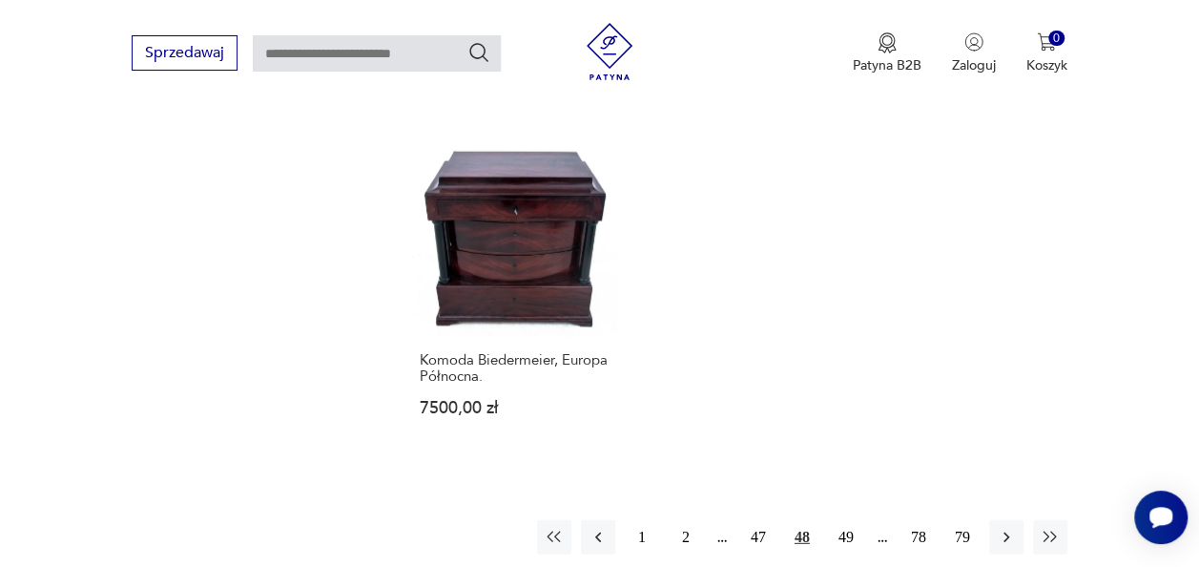
scroll to position [2444, 0]
click at [840, 521] on button "49" at bounding box center [846, 535] width 34 height 34
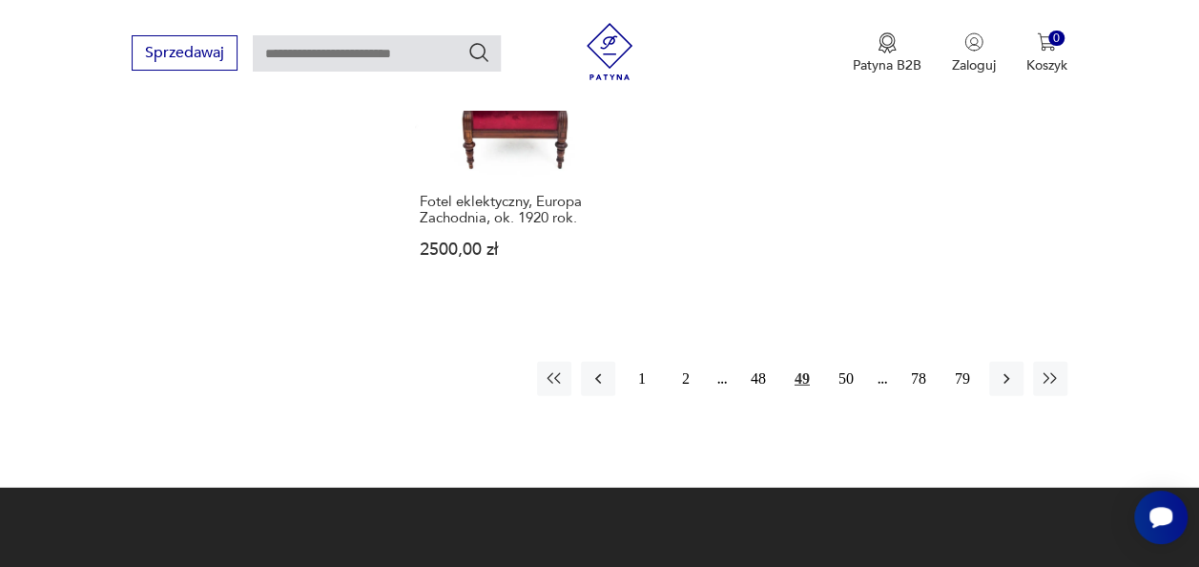
scroll to position [2606, 0]
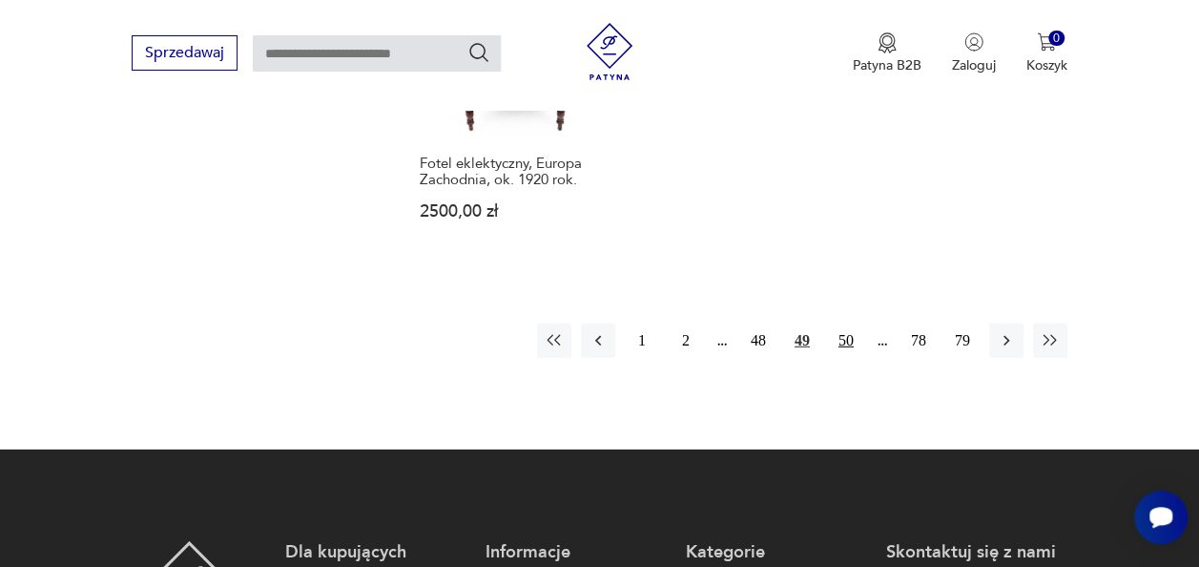
click at [847, 323] on button "50" at bounding box center [846, 340] width 34 height 34
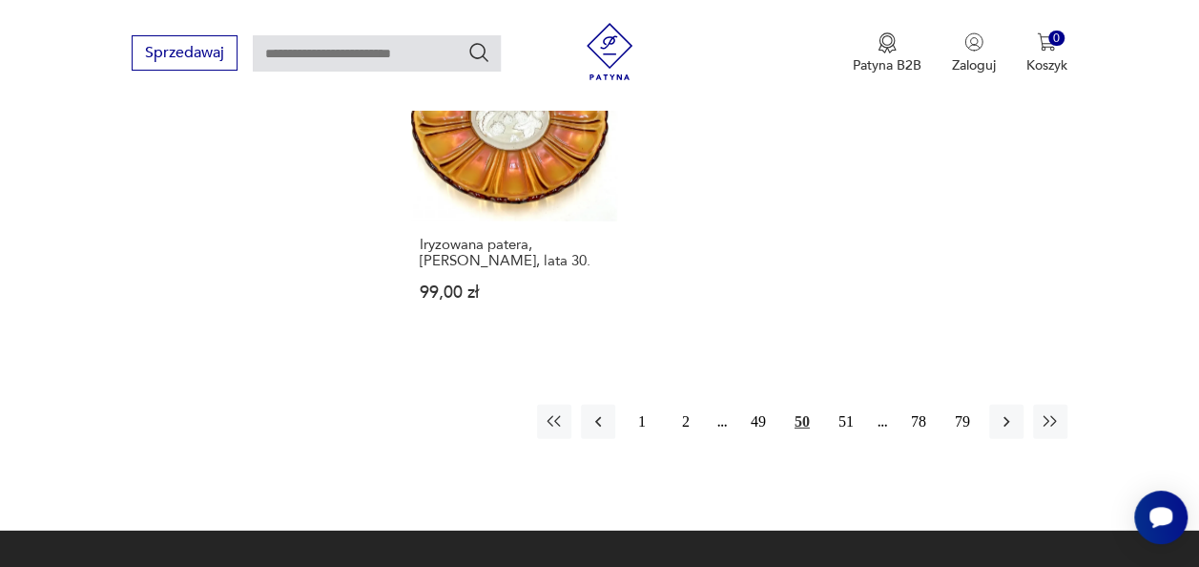
click at [847, 404] on button "51" at bounding box center [846, 421] width 34 height 34
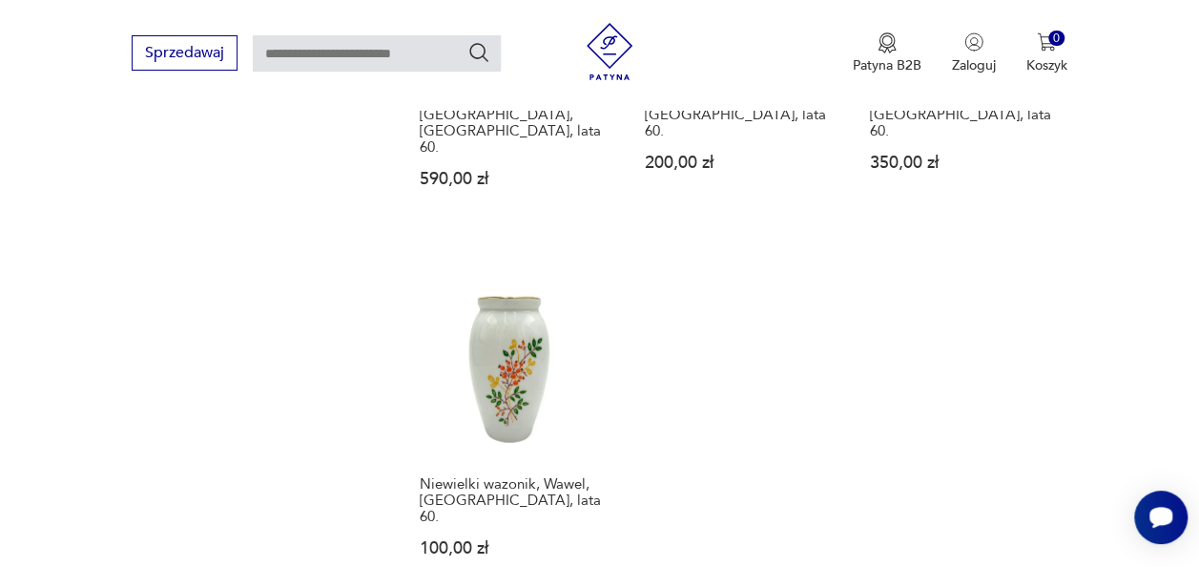
scroll to position [2453, 0]
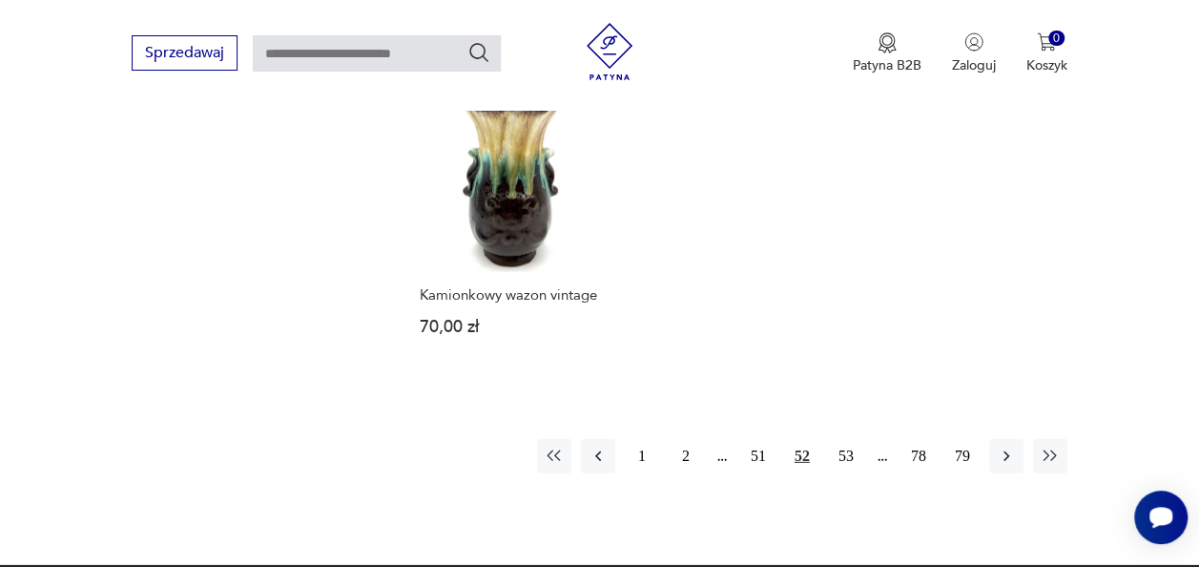
scroll to position [2606, 0]
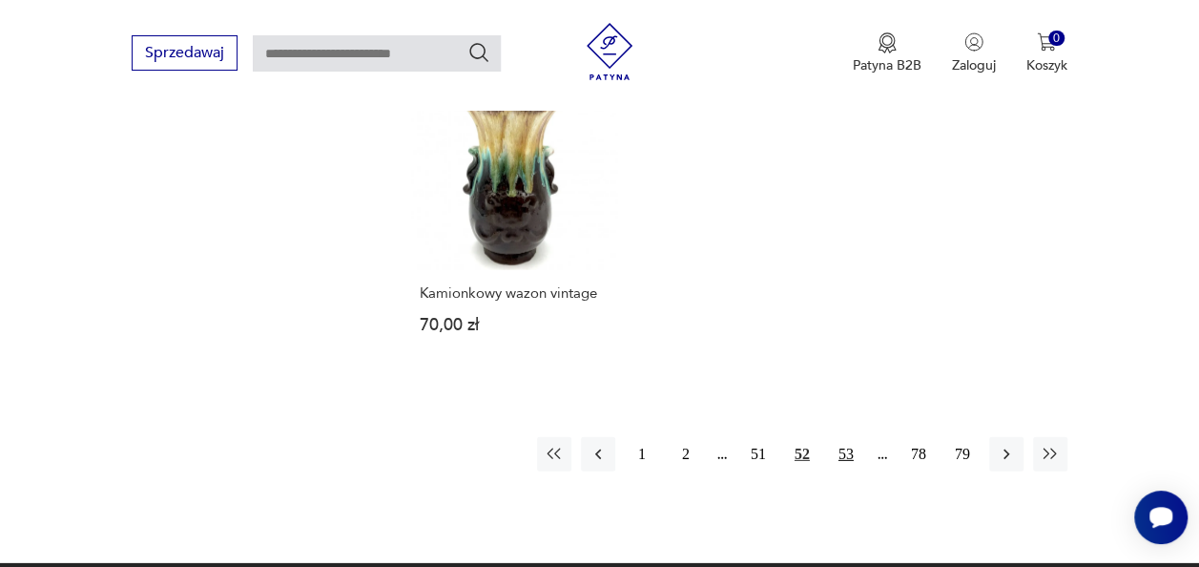
click at [842, 437] on button "53" at bounding box center [846, 454] width 34 height 34
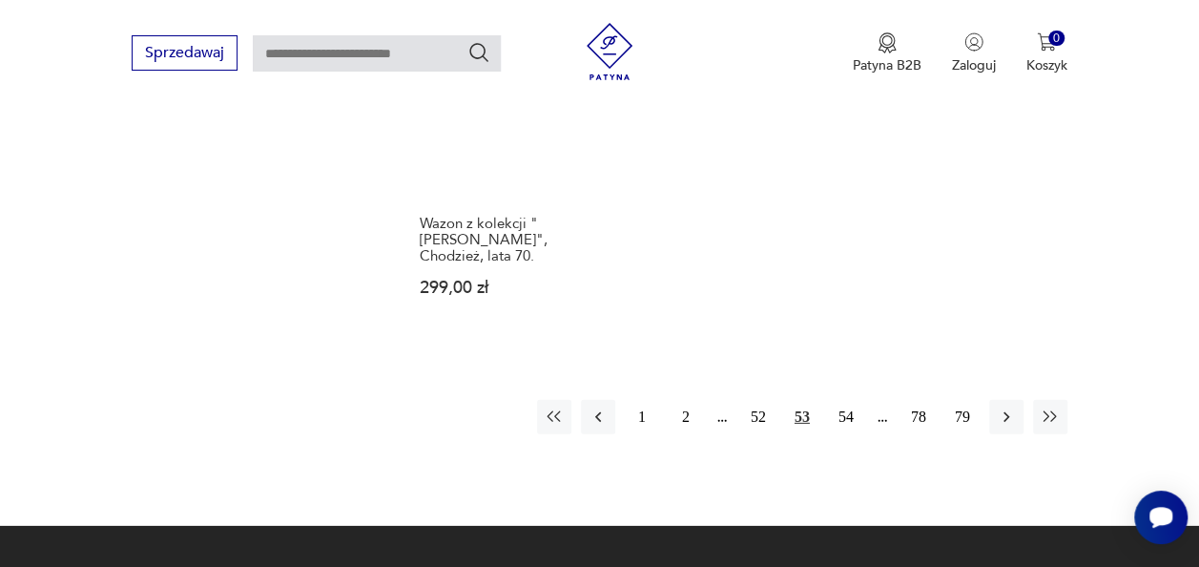
scroll to position [2758, 0]
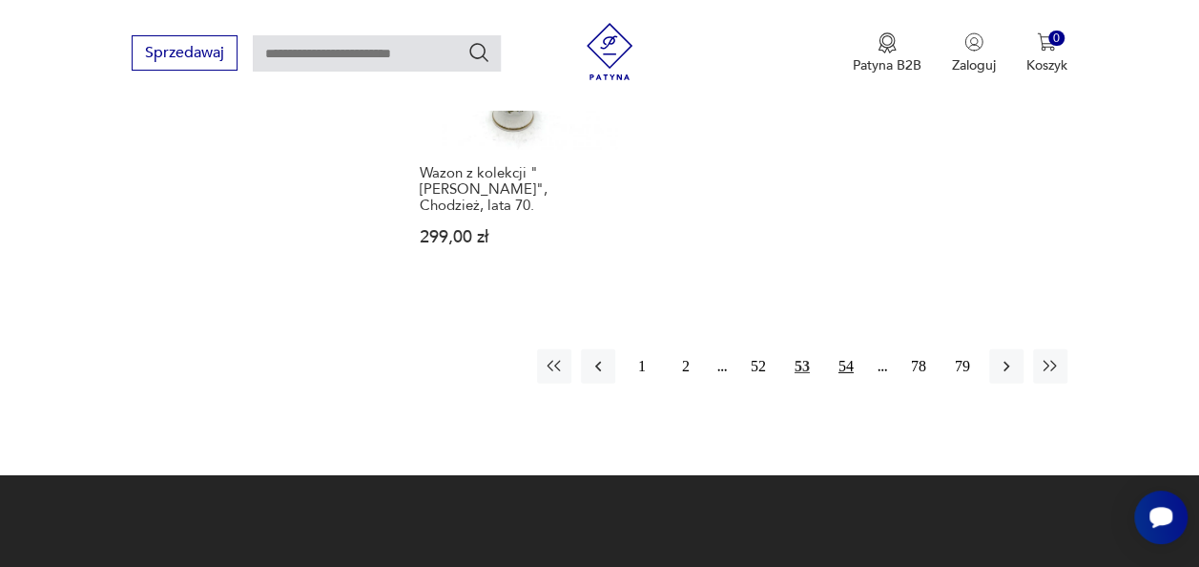
click at [848, 349] on button "54" at bounding box center [846, 366] width 34 height 34
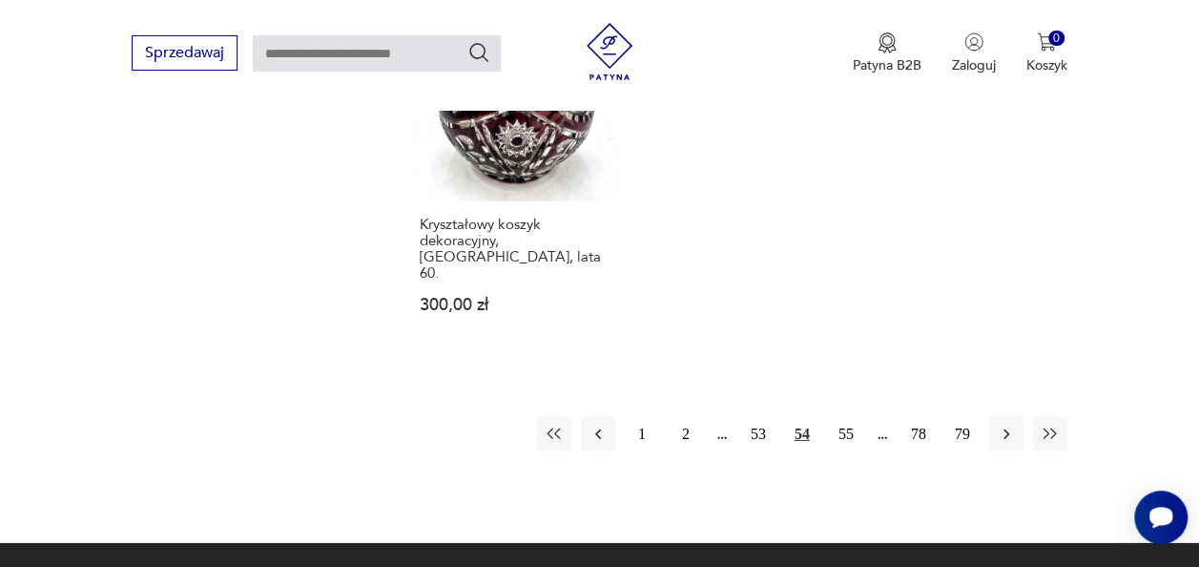
scroll to position [2644, 0]
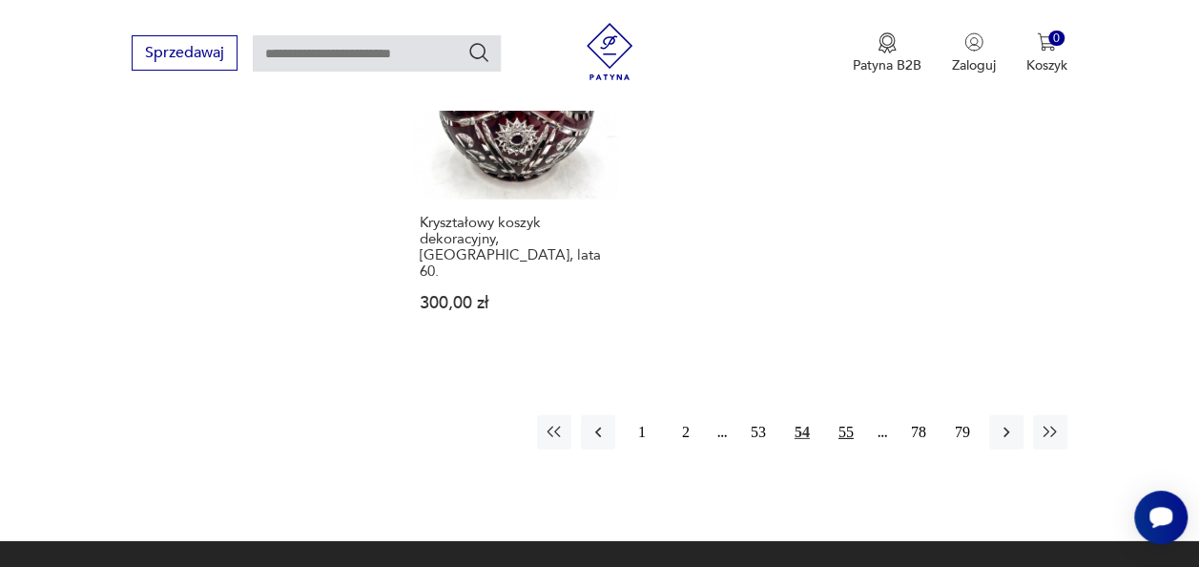
click at [843, 415] on button "55" at bounding box center [846, 432] width 34 height 34
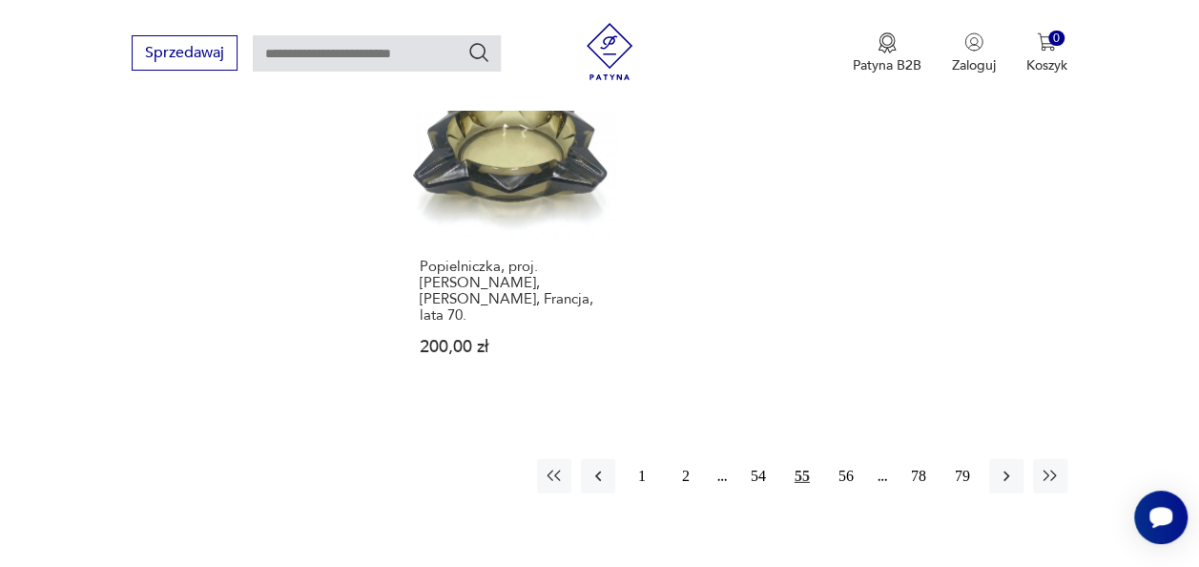
scroll to position [2606, 0]
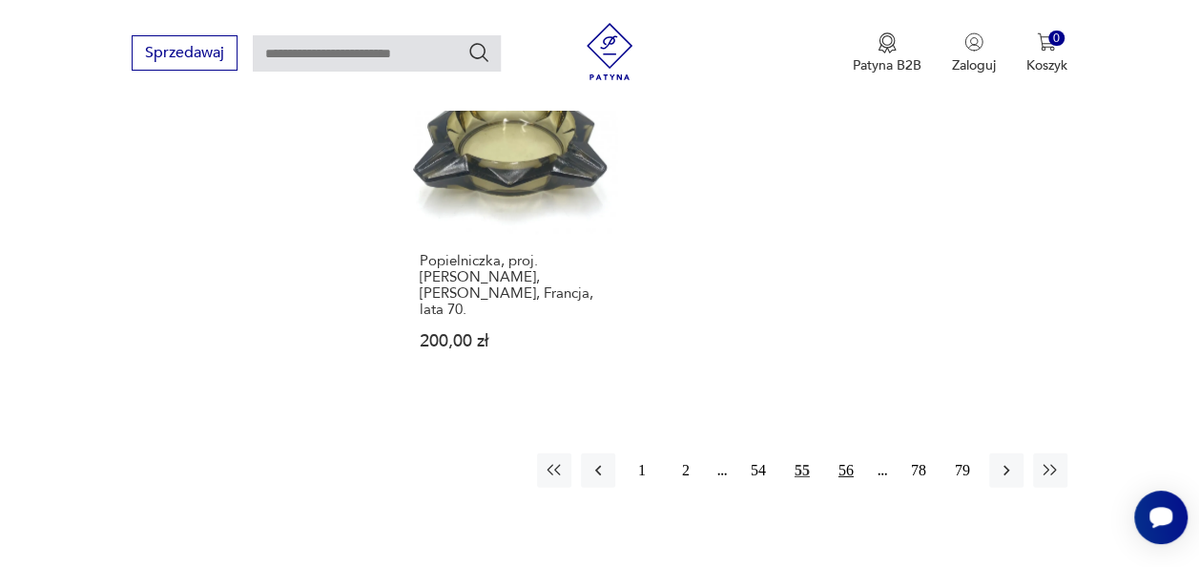
click at [841, 453] on button "56" at bounding box center [846, 470] width 34 height 34
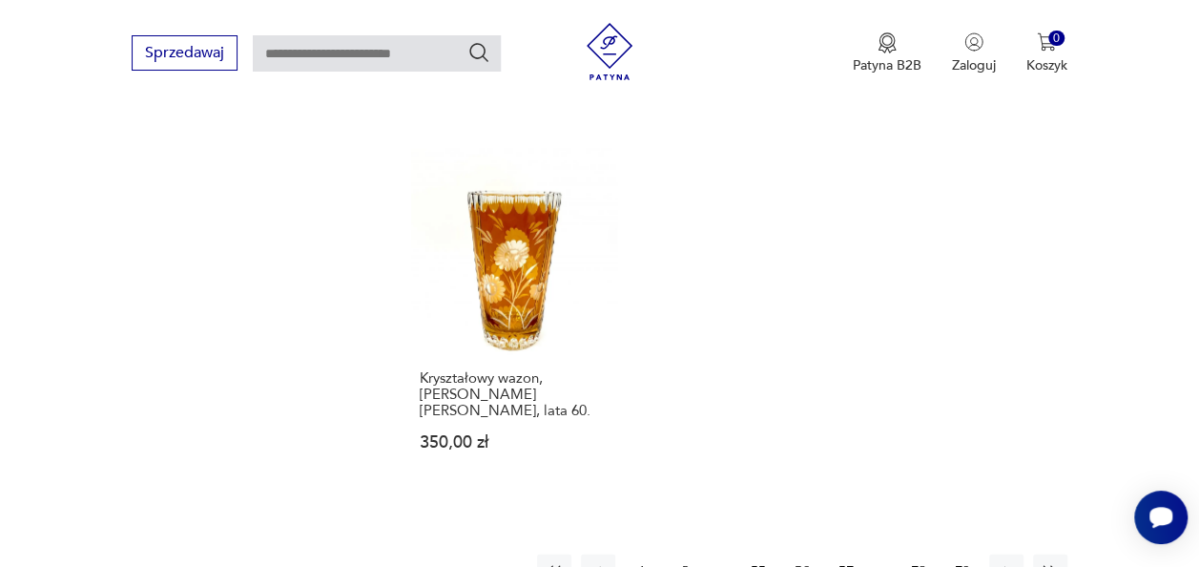
scroll to position [2491, 0]
click at [851, 551] on button "57" at bounding box center [846, 568] width 34 height 34
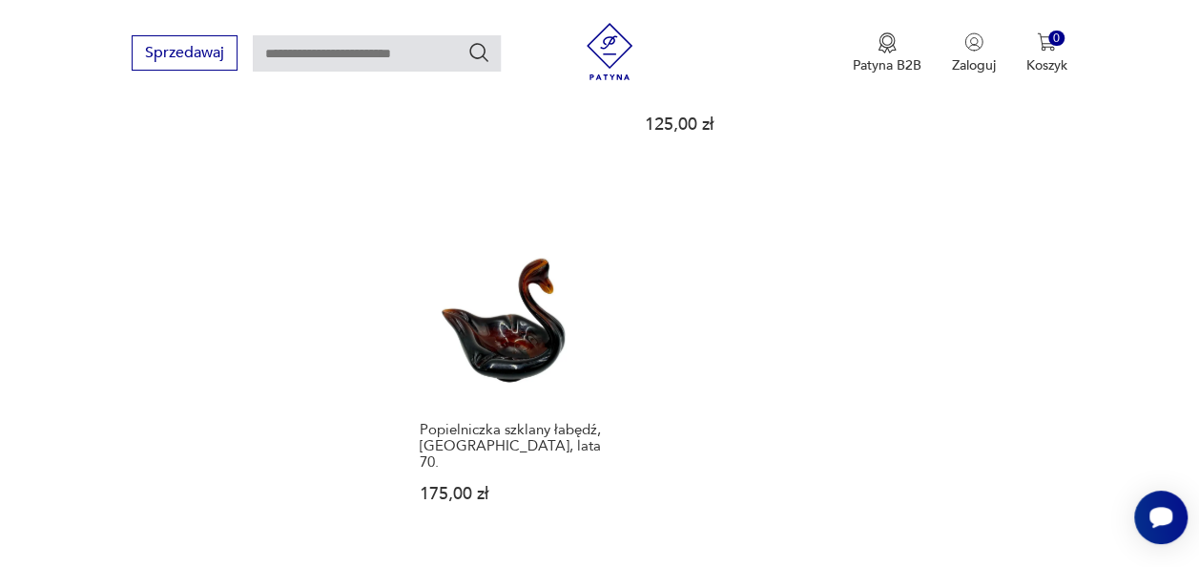
scroll to position [2529, 0]
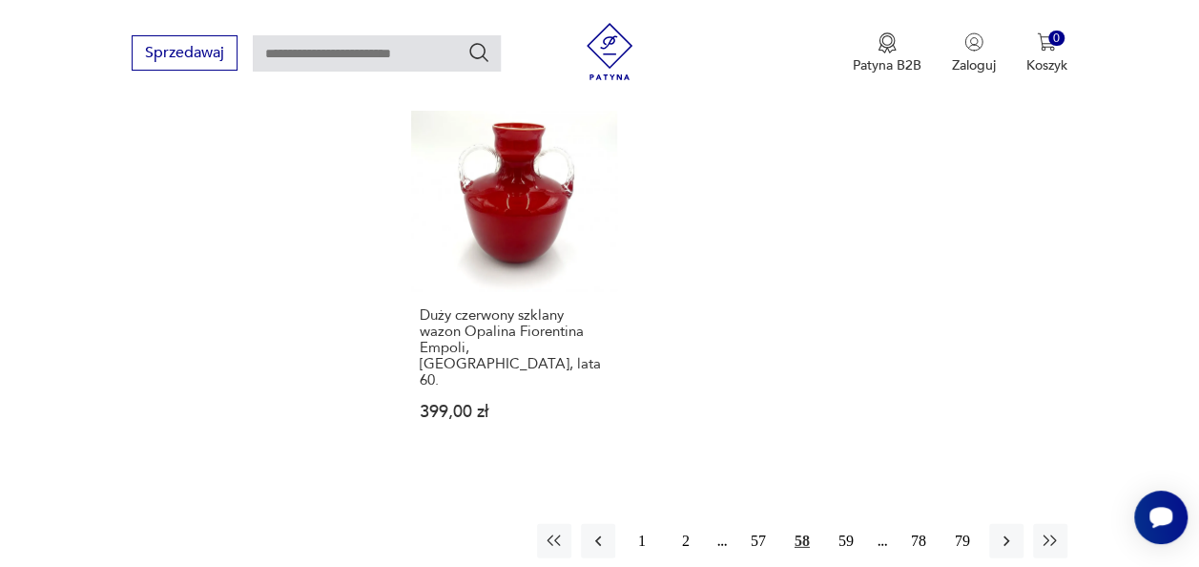
scroll to position [2568, 0]
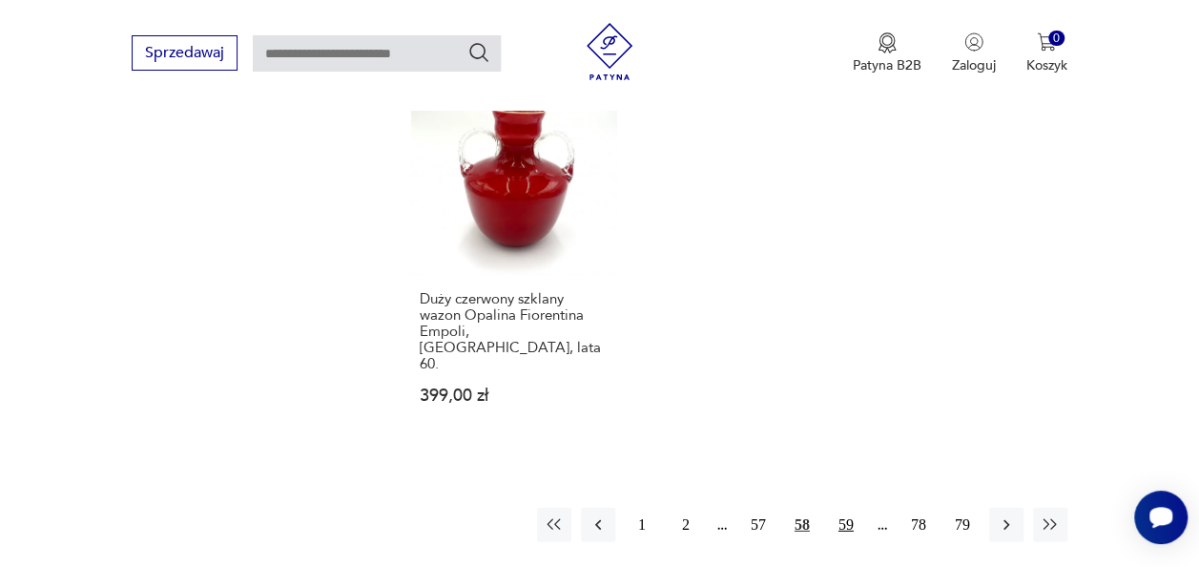
click at [842, 507] on button "59" at bounding box center [846, 524] width 34 height 34
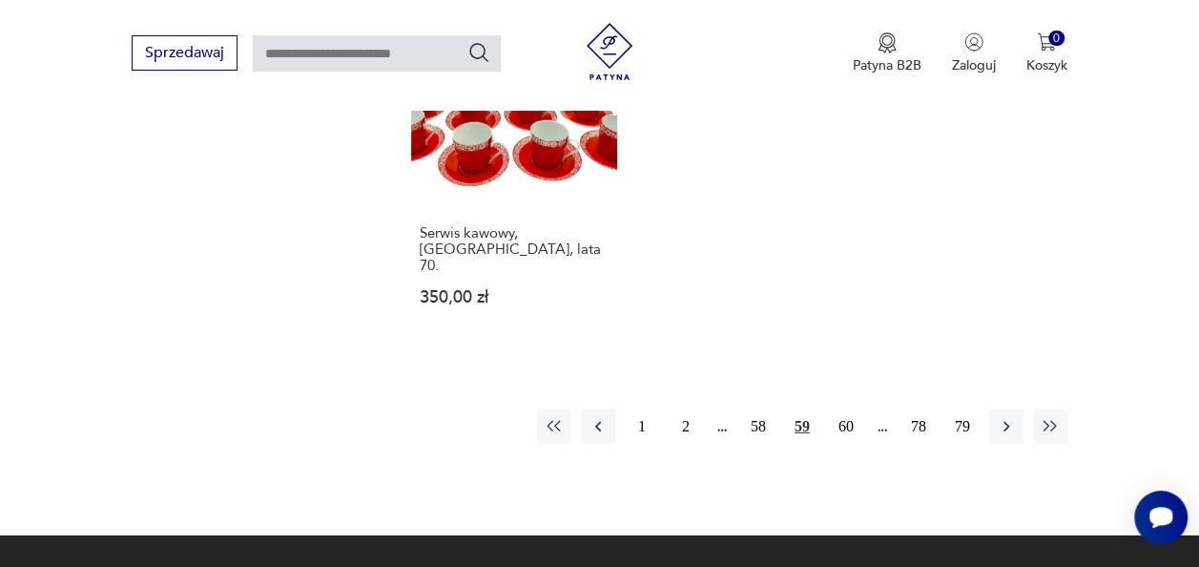
scroll to position [2606, 0]
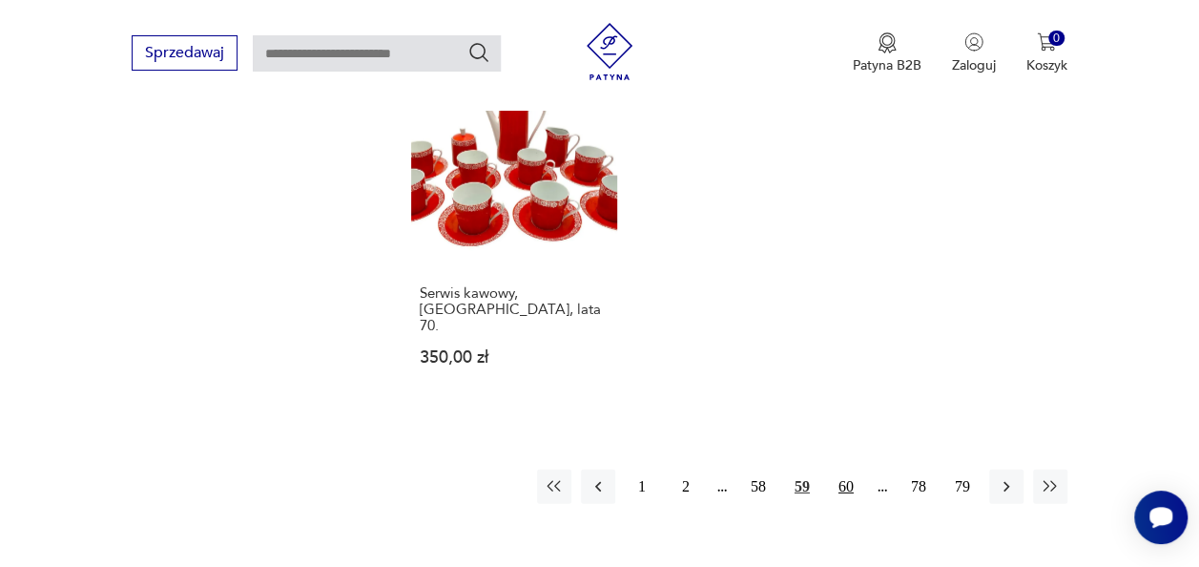
click at [847, 469] on button "60" at bounding box center [846, 486] width 34 height 34
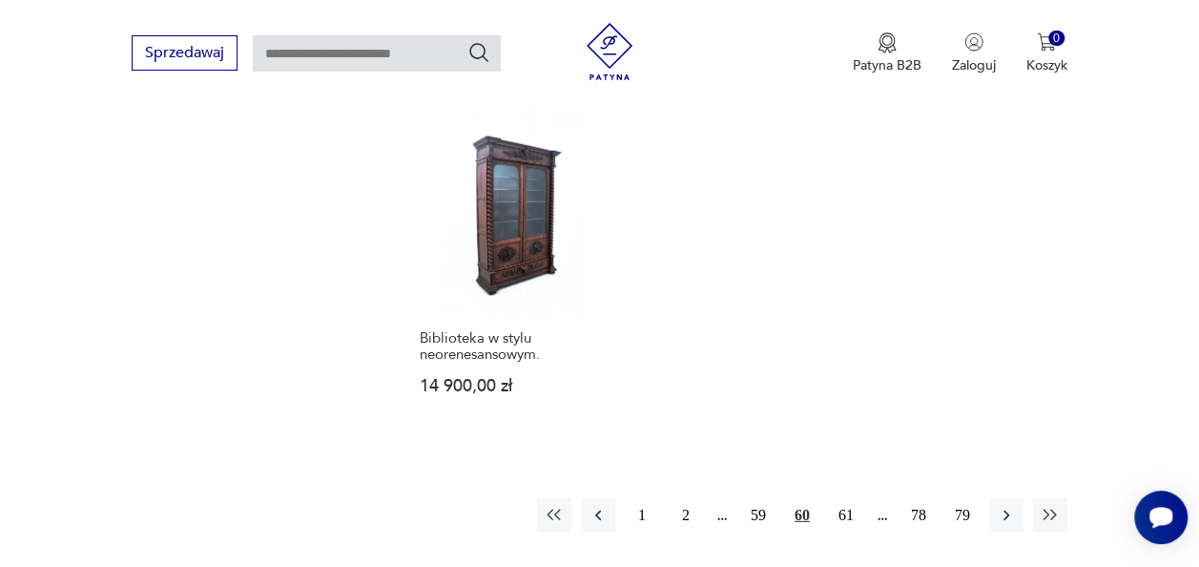
scroll to position [2644, 0]
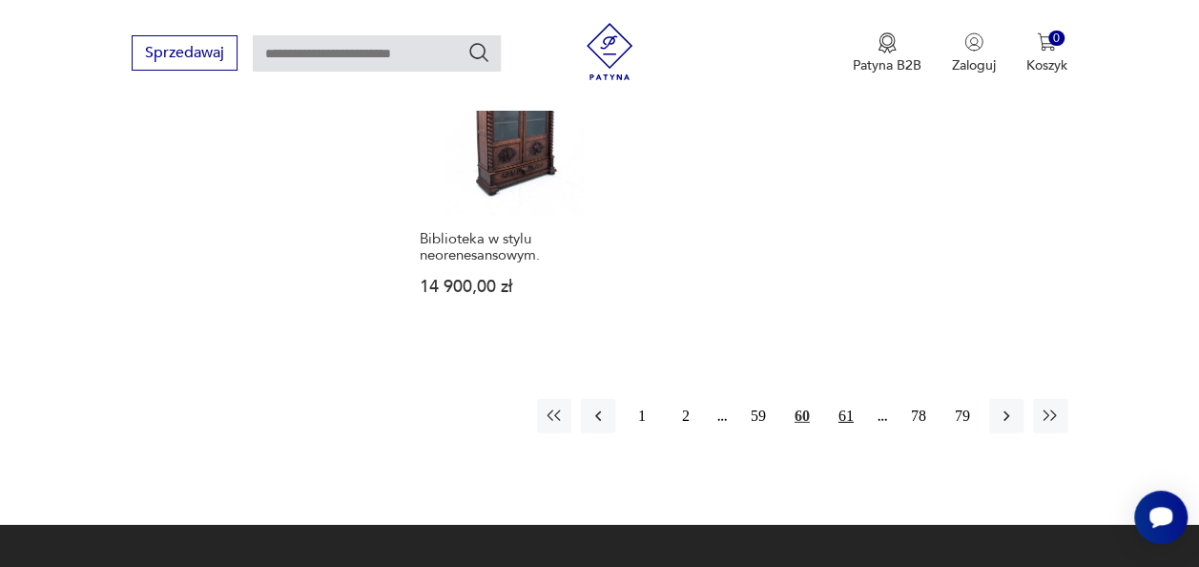
click at [845, 399] on button "61" at bounding box center [846, 416] width 34 height 34
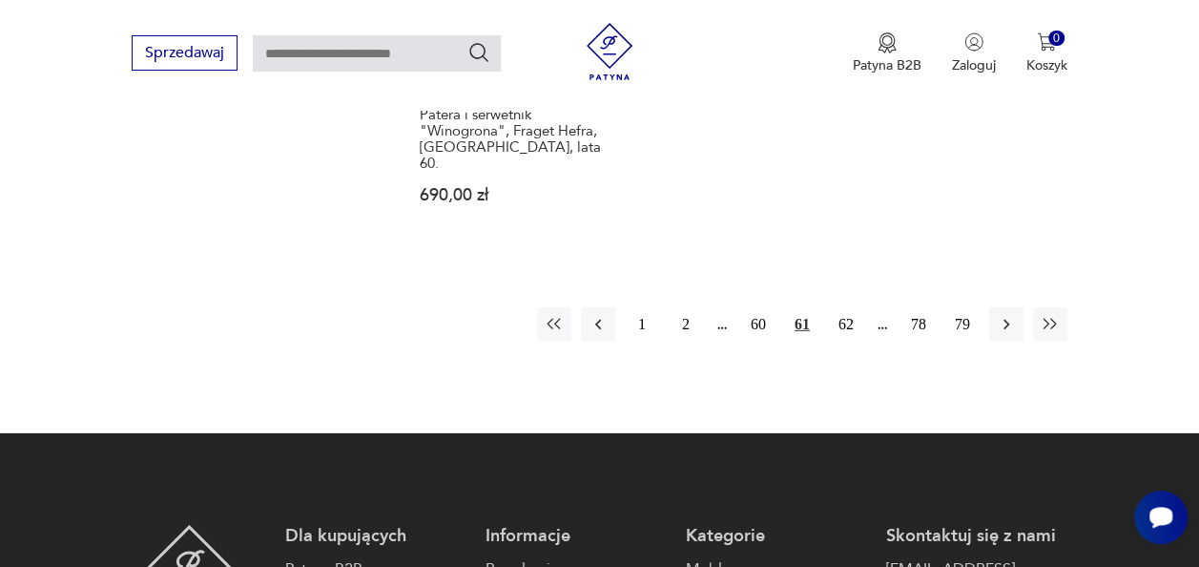
scroll to position [2644, 0]
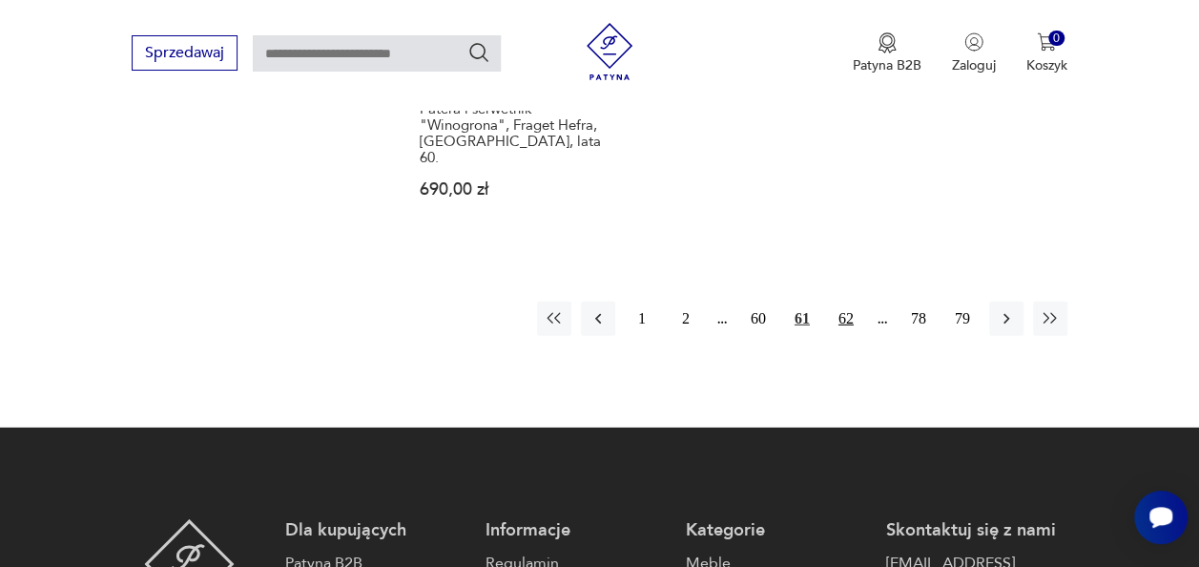
click at [841, 301] on button "62" at bounding box center [846, 318] width 34 height 34
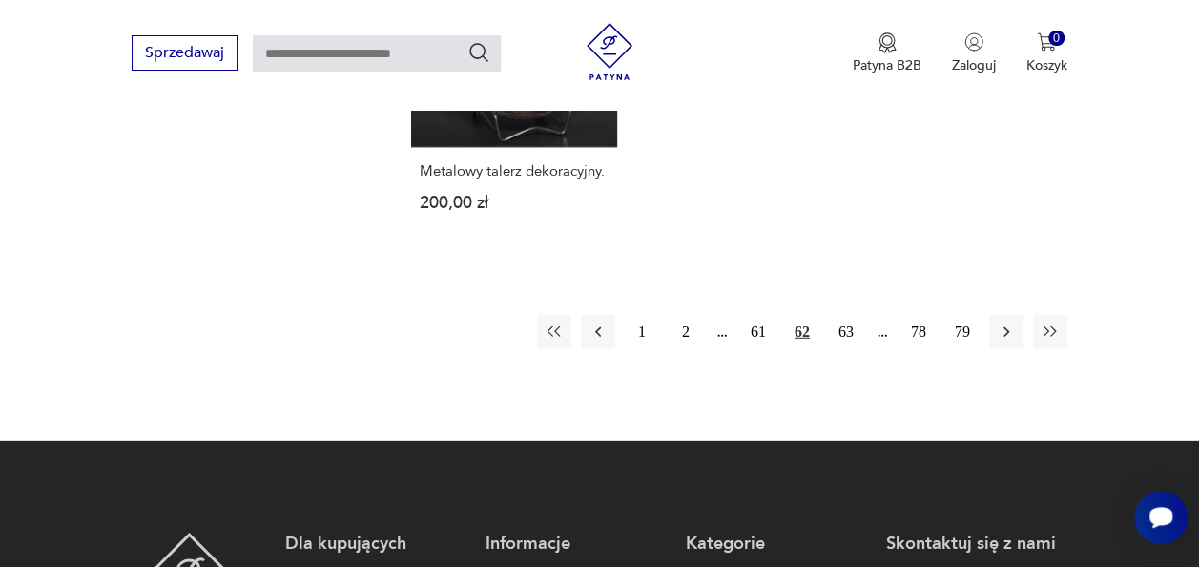
scroll to position [2568, 0]
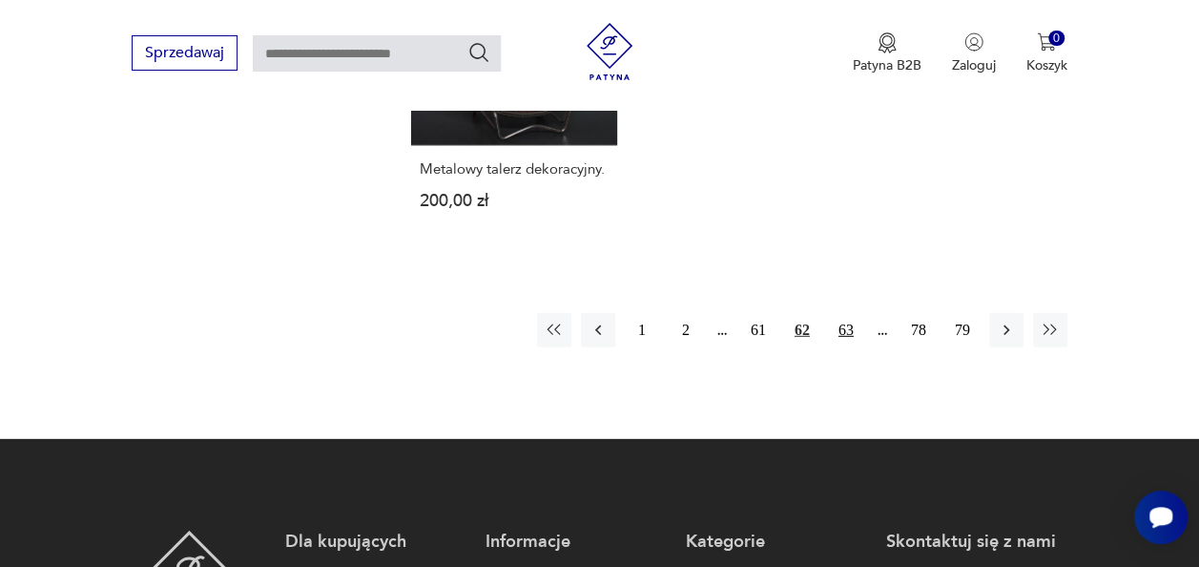
click at [843, 313] on button "63" at bounding box center [846, 330] width 34 height 34
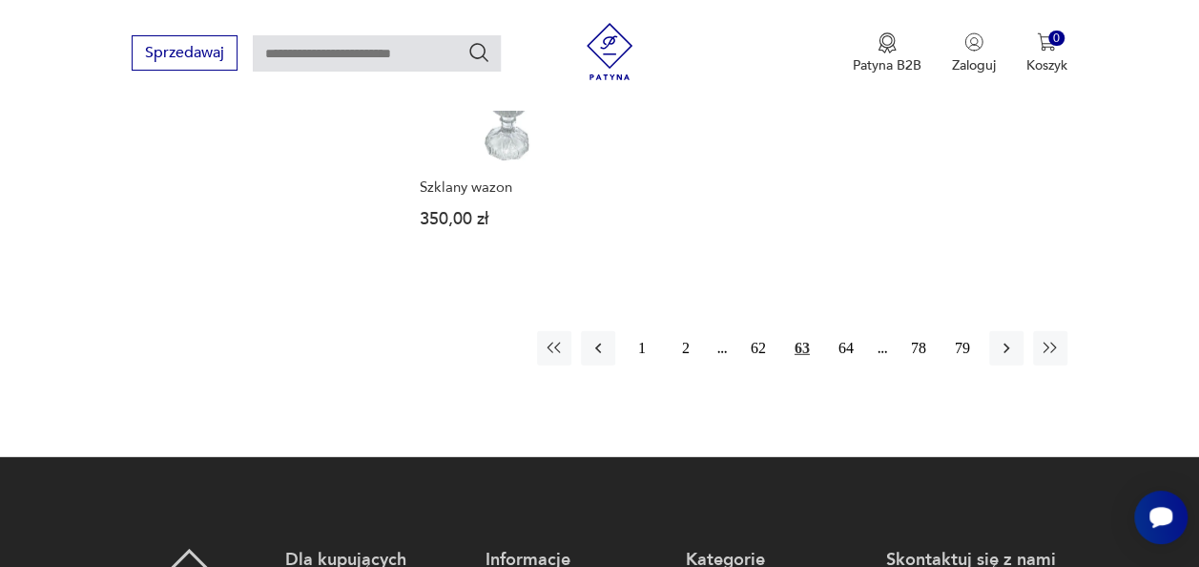
scroll to position [2568, 0]
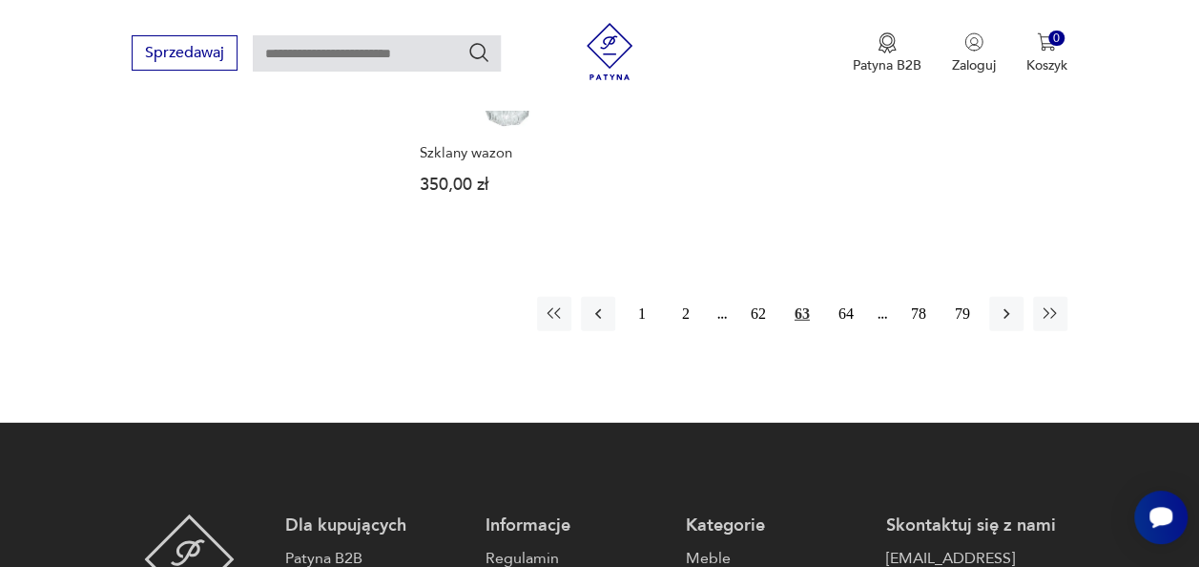
click at [843, 312] on button "64" at bounding box center [846, 314] width 34 height 34
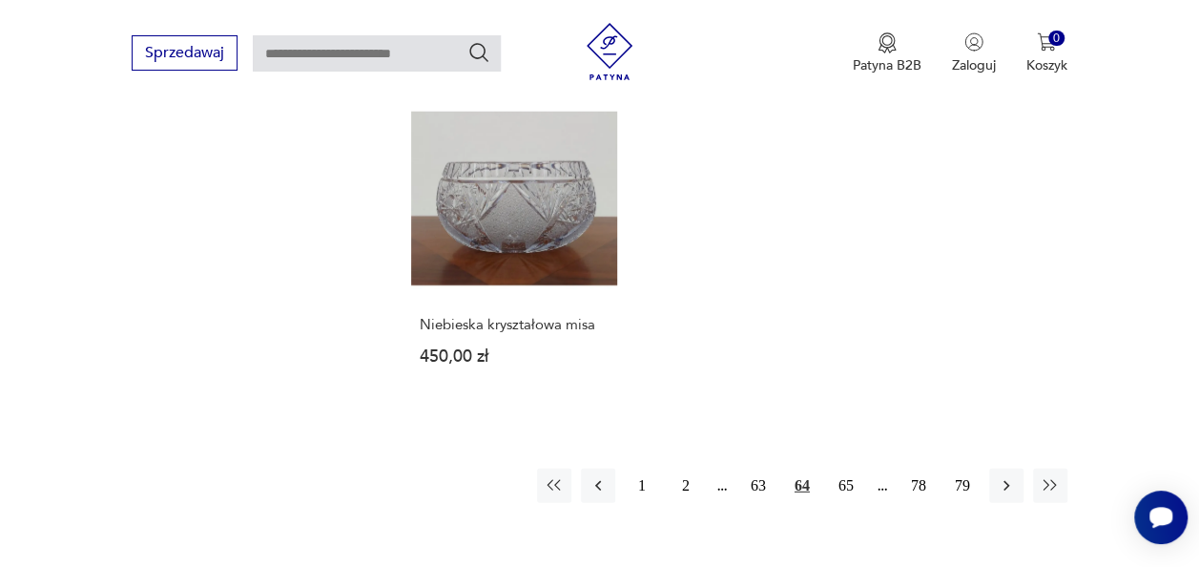
scroll to position [2415, 0]
click at [849, 465] on button "65" at bounding box center [846, 482] width 34 height 34
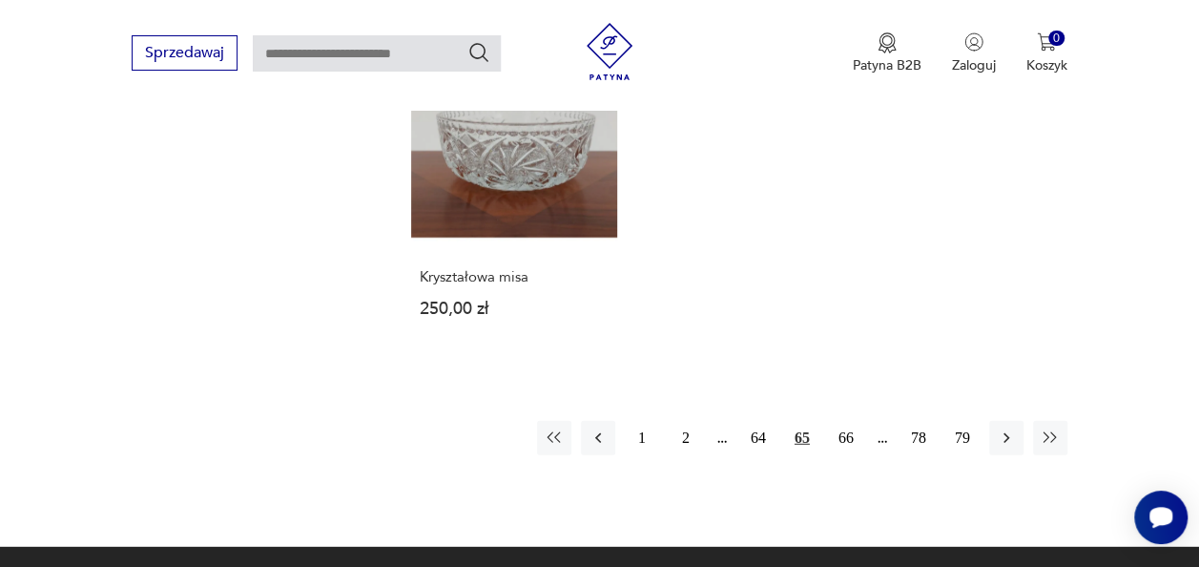
scroll to position [2453, 0]
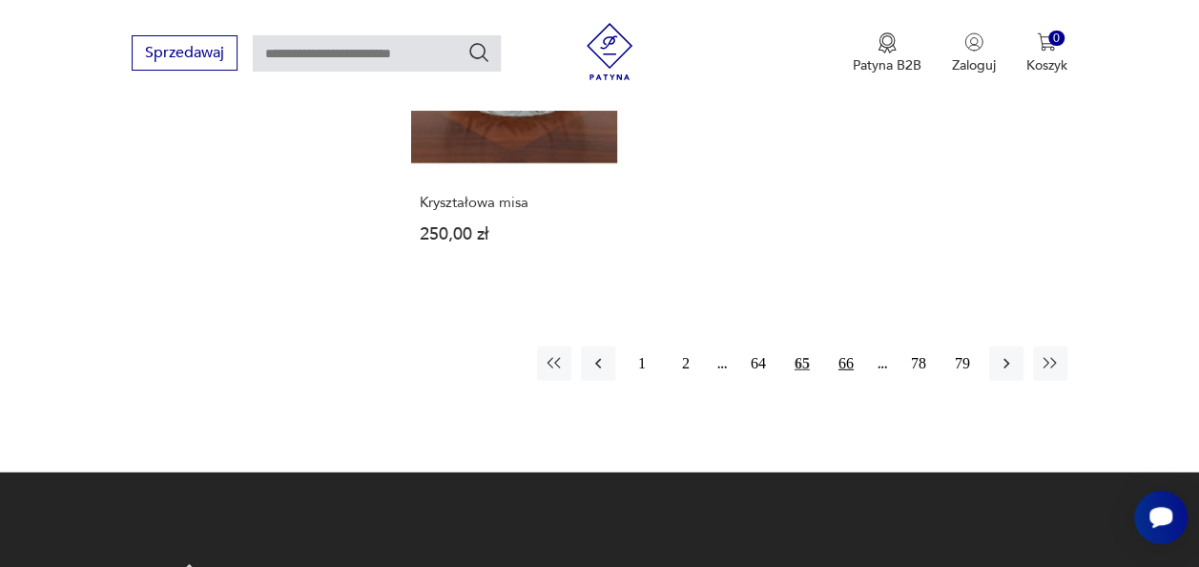
click at [843, 366] on button "66" at bounding box center [846, 363] width 34 height 34
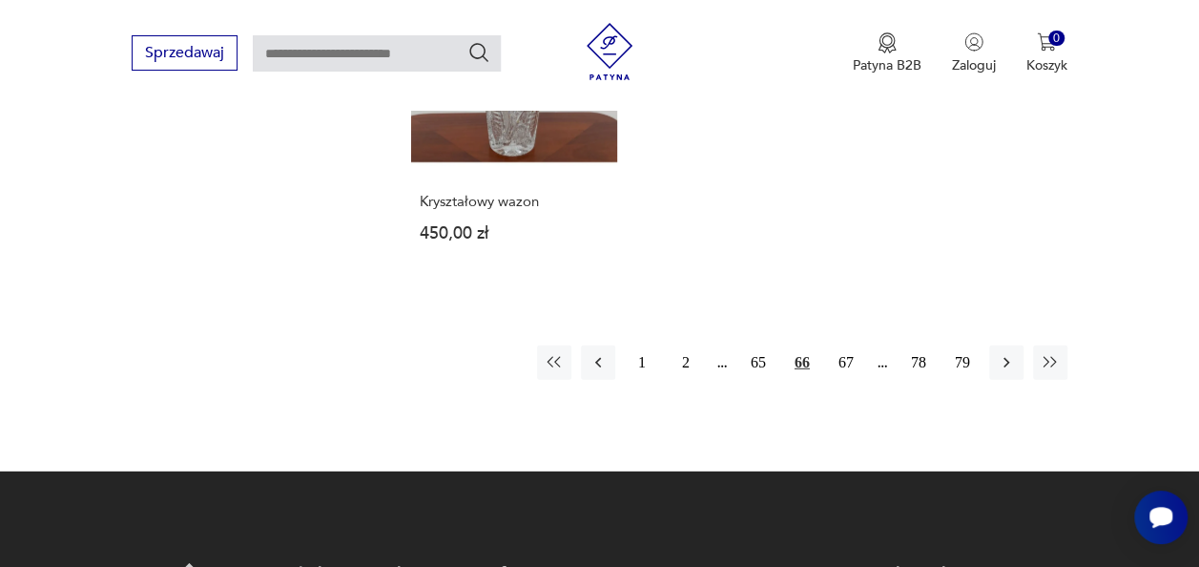
scroll to position [2529, 0]
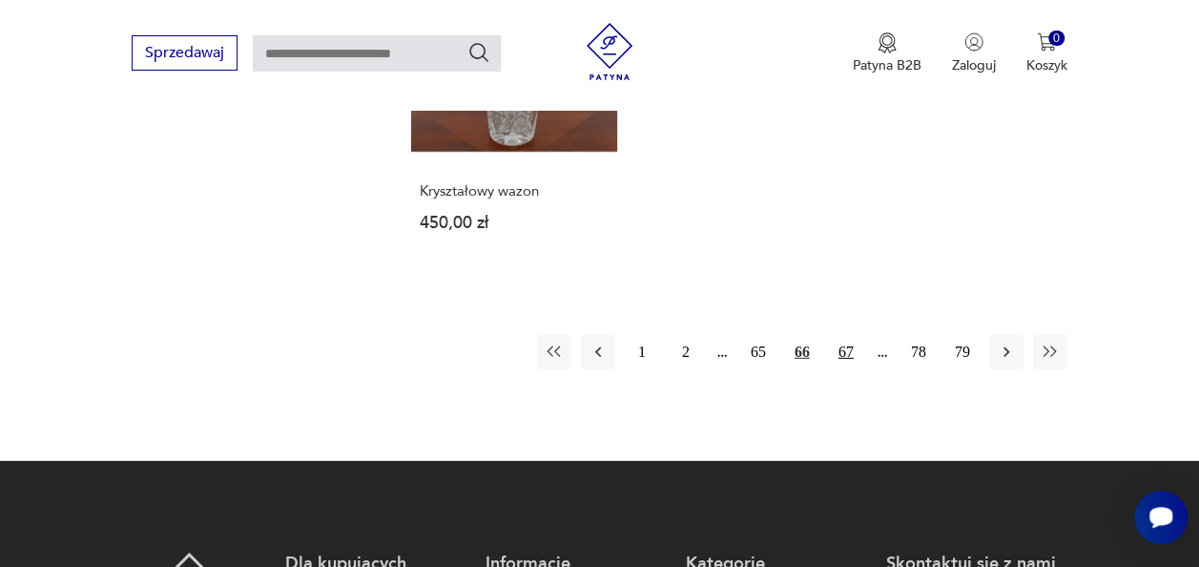
click at [846, 335] on button "67" at bounding box center [846, 352] width 34 height 34
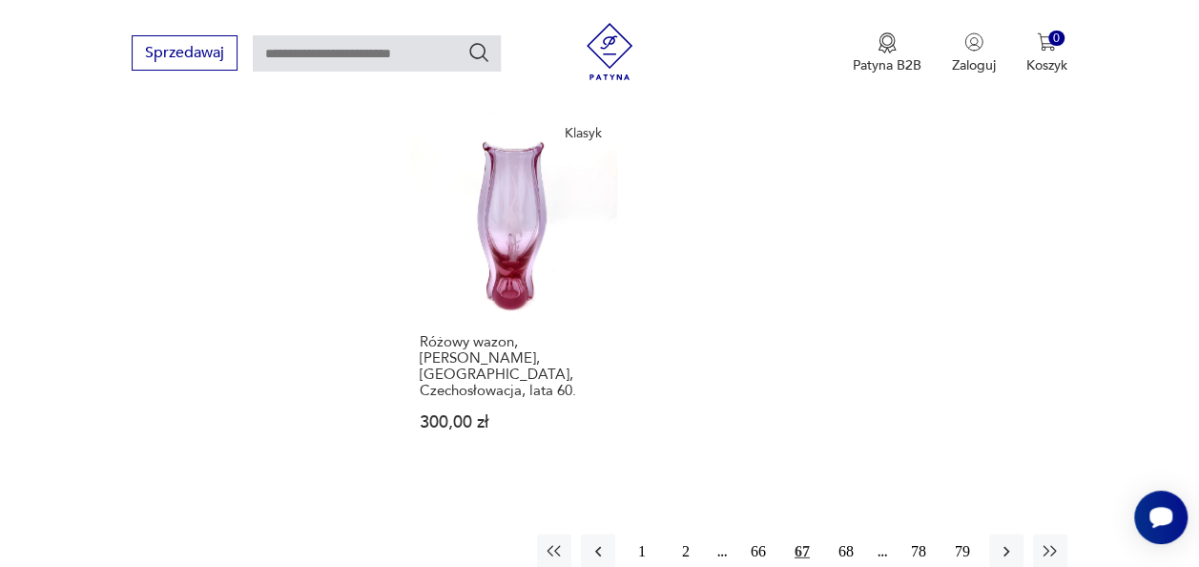
scroll to position [2415, 0]
click at [849, 530] on button "68" at bounding box center [846, 547] width 34 height 34
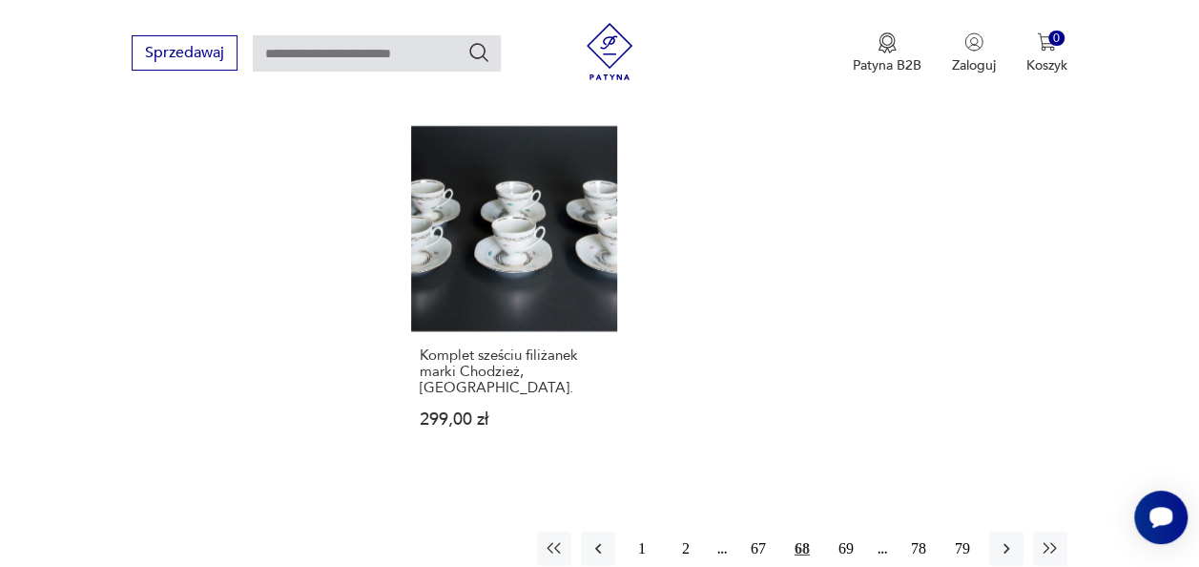
scroll to position [2529, 0]
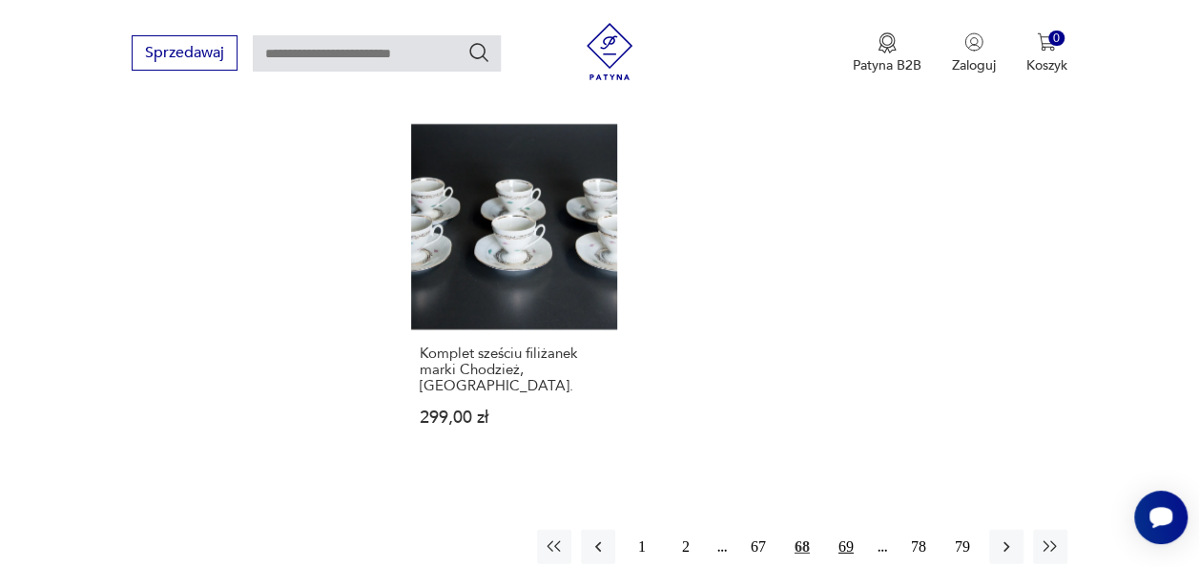
click at [847, 529] on button "69" at bounding box center [846, 546] width 34 height 34
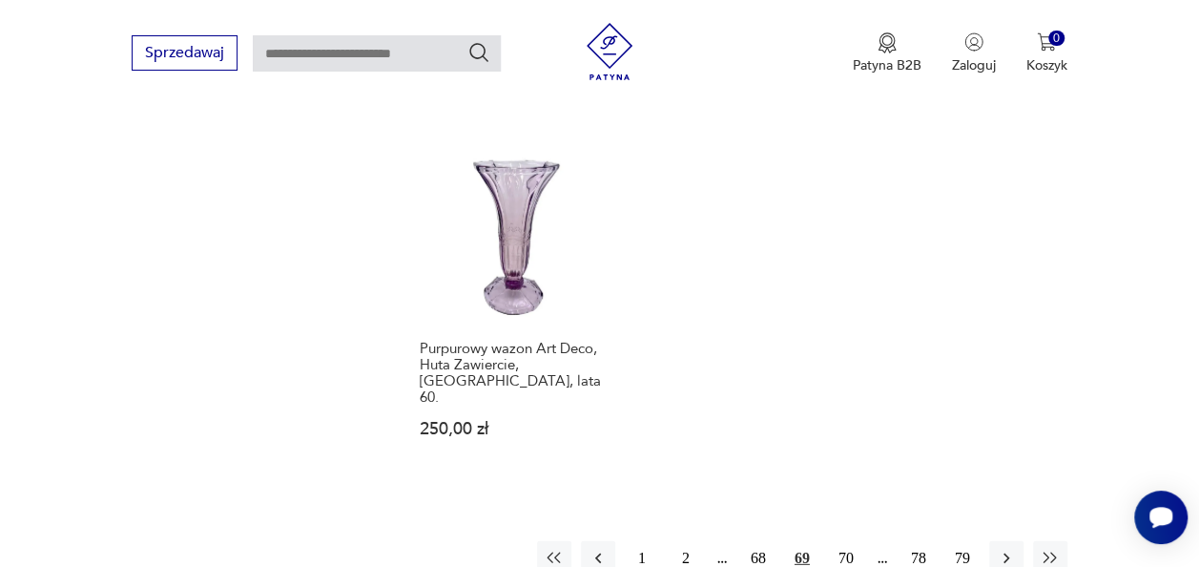
click at [847, 541] on button "70" at bounding box center [846, 558] width 34 height 34
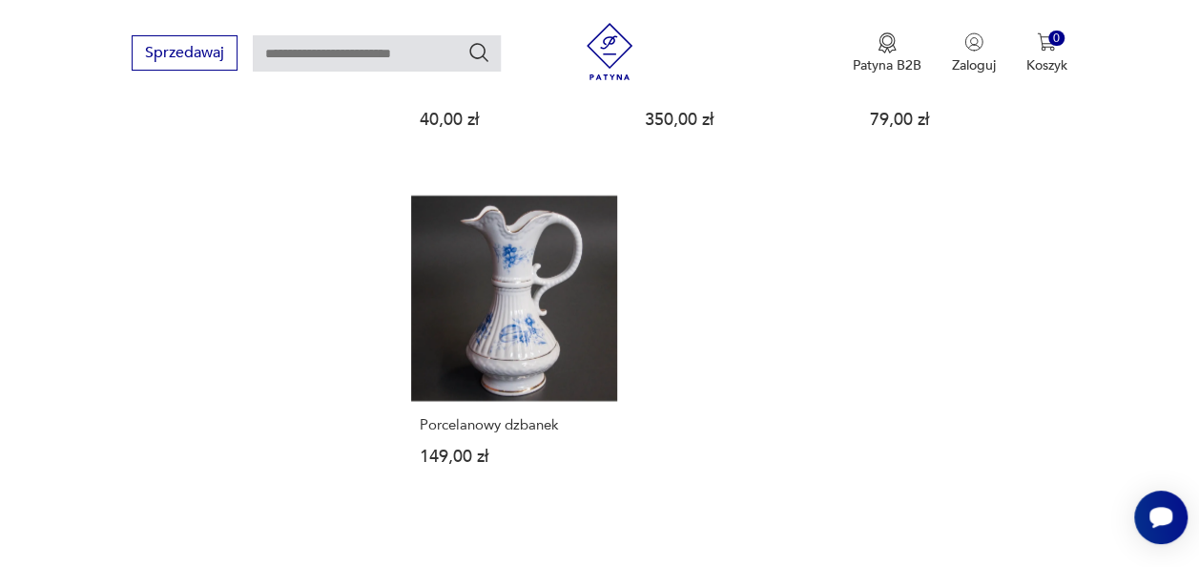
scroll to position [2529, 0]
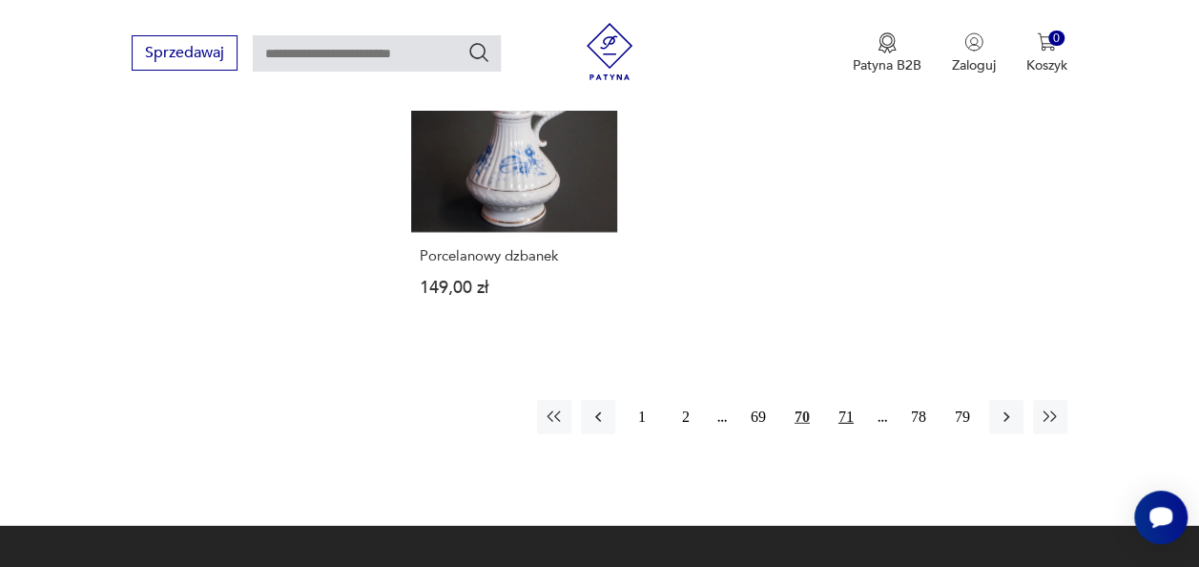
click at [846, 400] on button "71" at bounding box center [846, 417] width 34 height 34
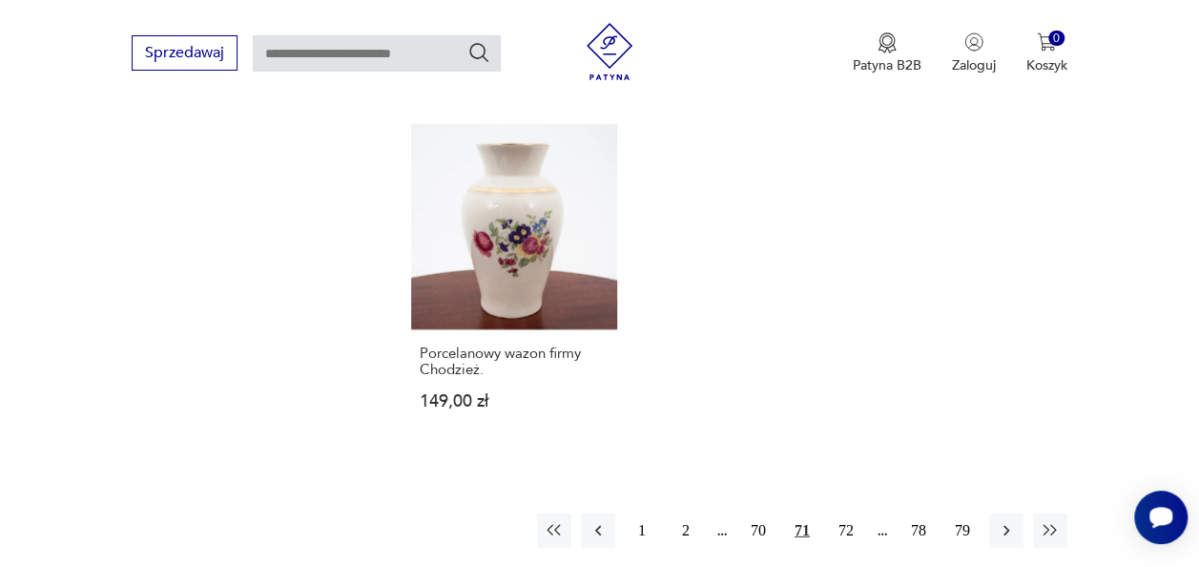
scroll to position [2529, 0]
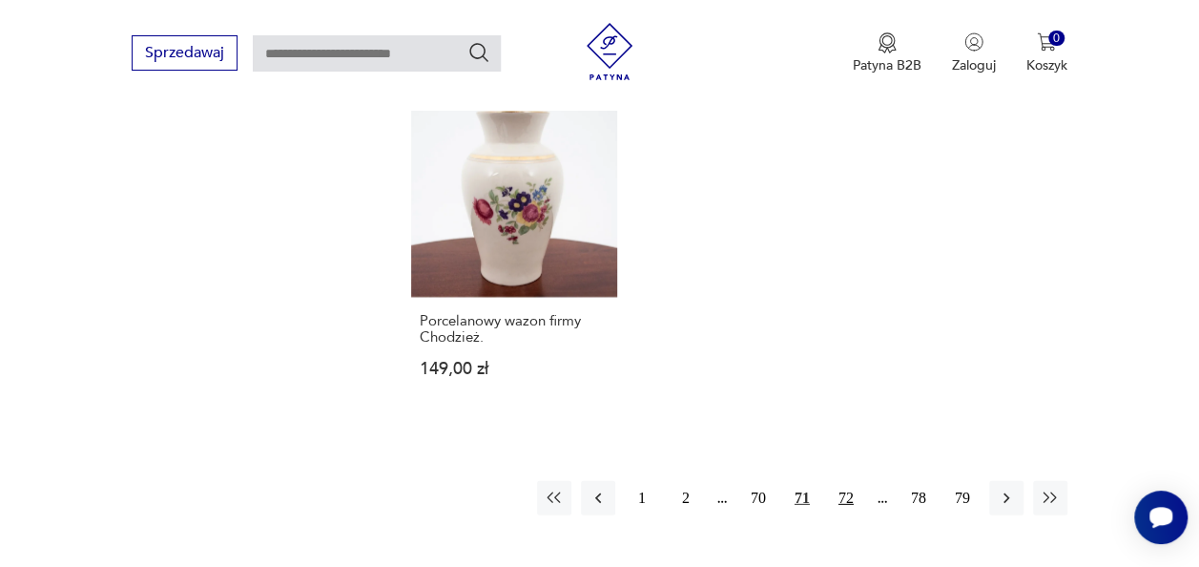
click at [841, 481] on button "72" at bounding box center [846, 498] width 34 height 34
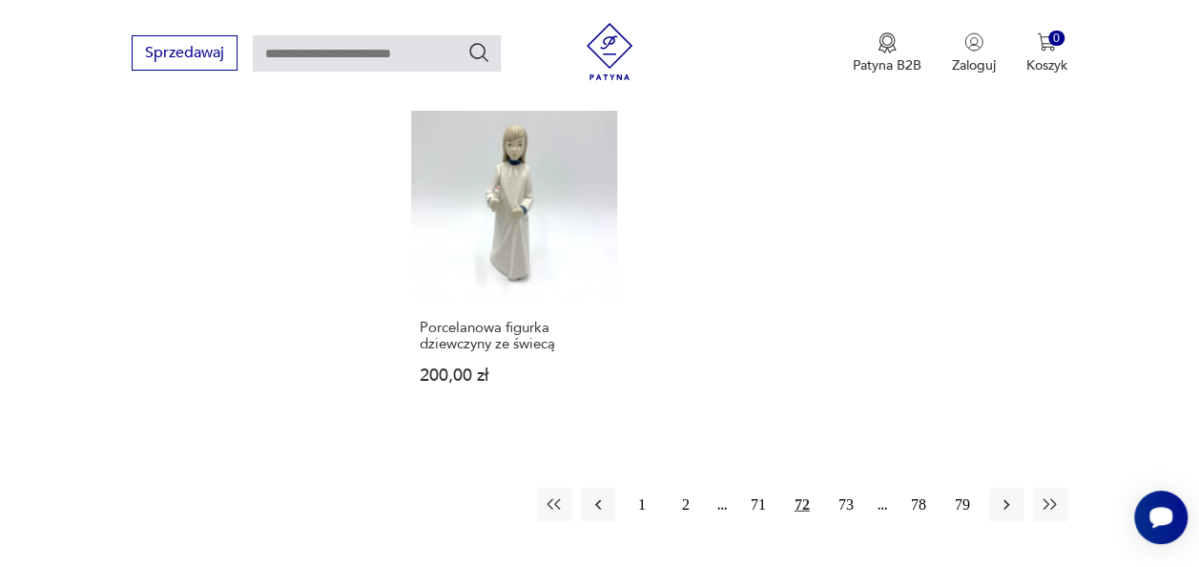
scroll to position [2415, 0]
click at [846, 504] on button "73" at bounding box center [846, 499] width 34 height 34
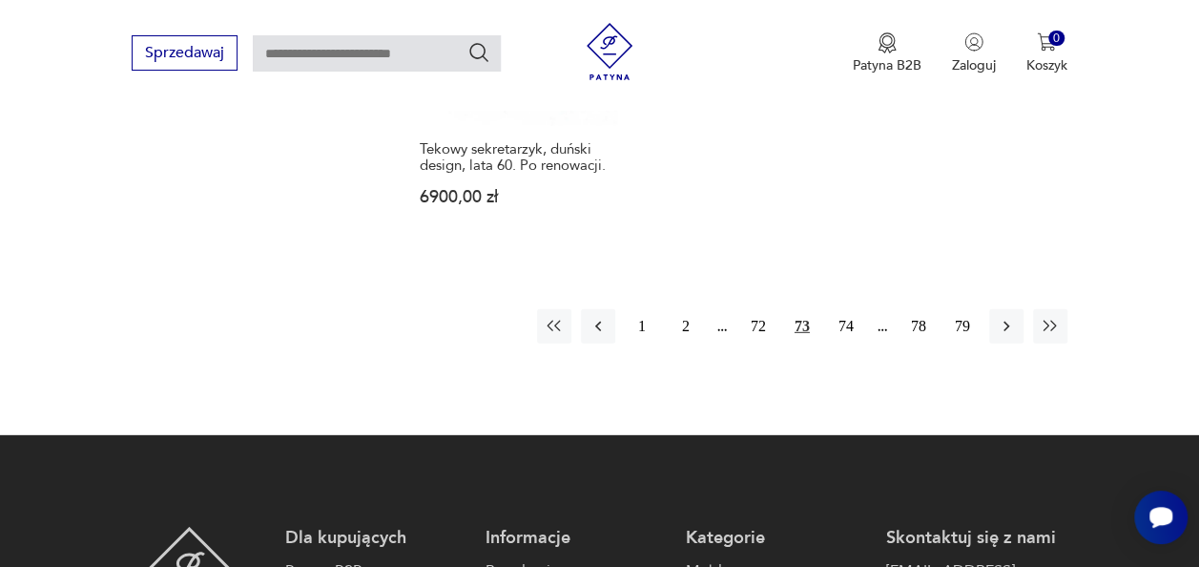
scroll to position [2606, 0]
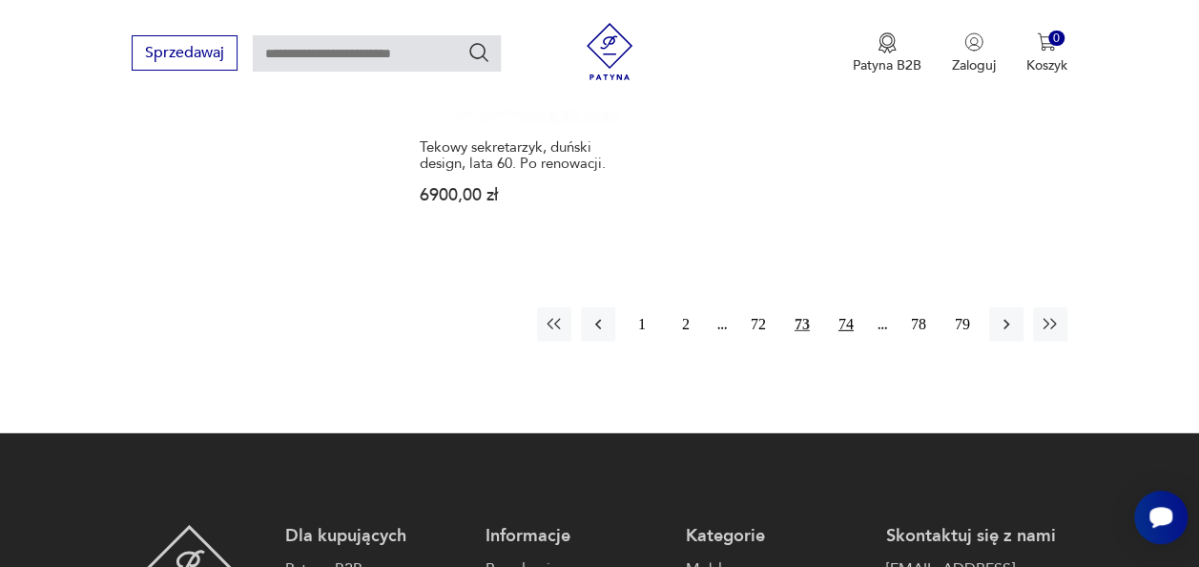
click at [847, 315] on button "74" at bounding box center [846, 324] width 34 height 34
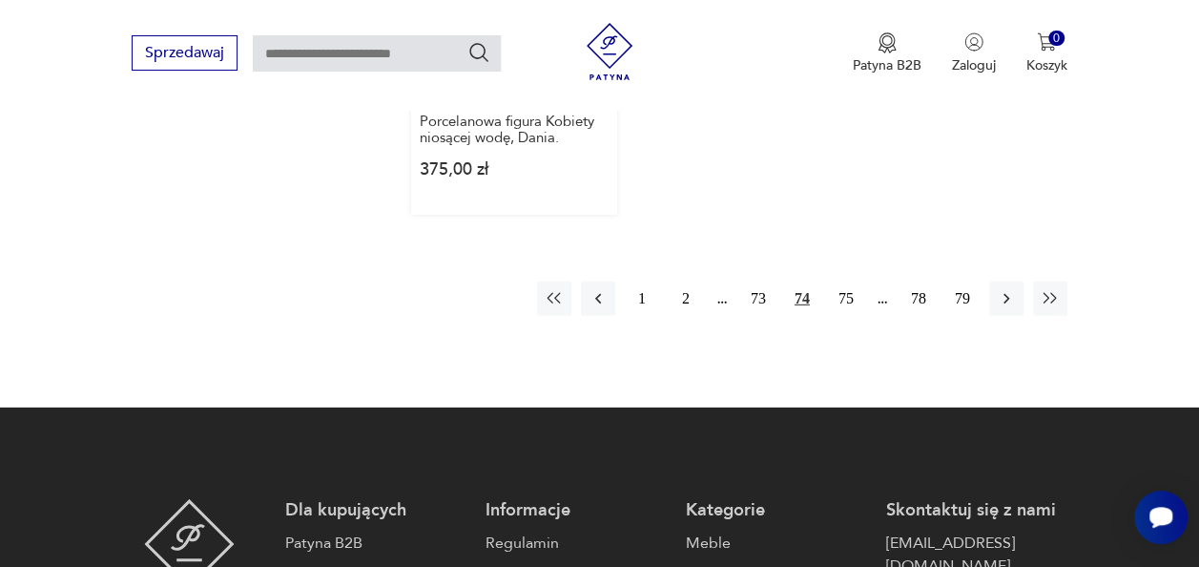
scroll to position [2682, 0]
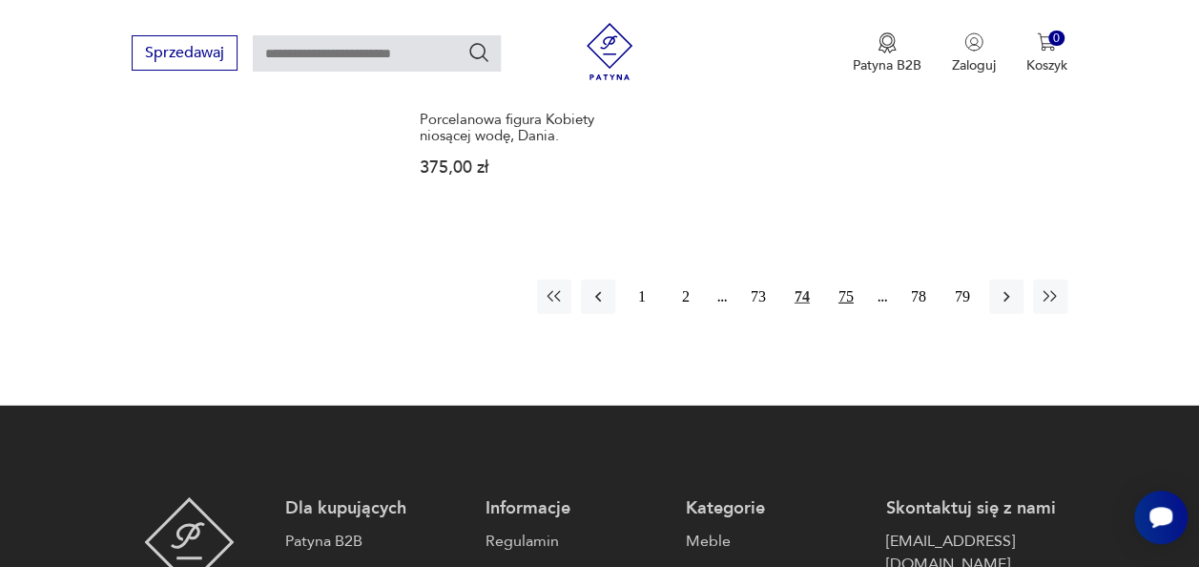
click at [835, 279] on button "75" at bounding box center [846, 296] width 34 height 34
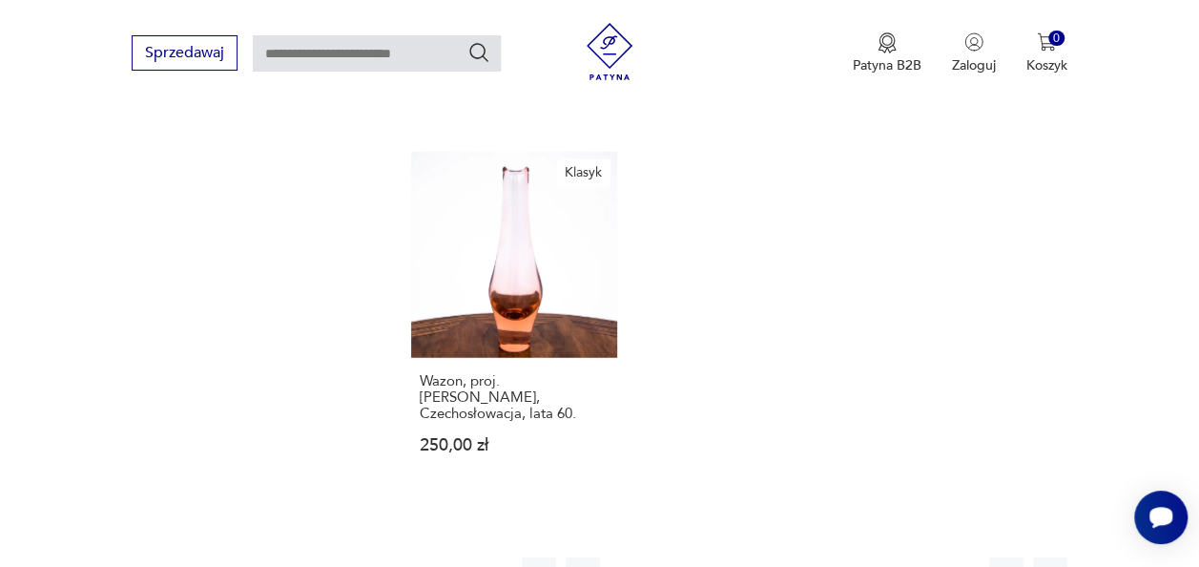
scroll to position [2529, 0]
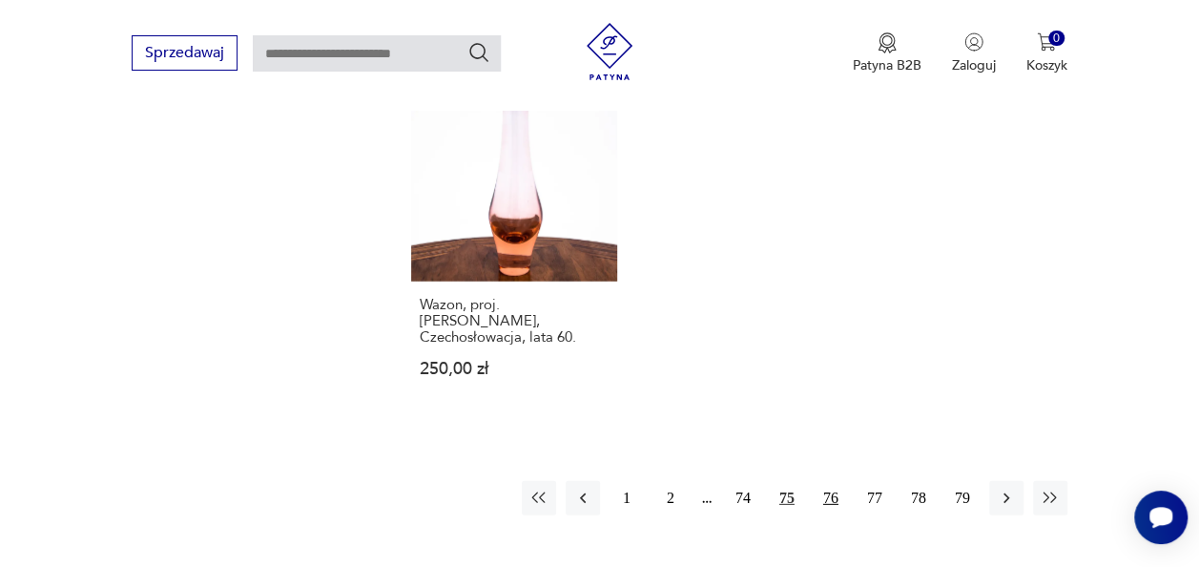
click at [828, 481] on button "76" at bounding box center [831, 498] width 34 height 34
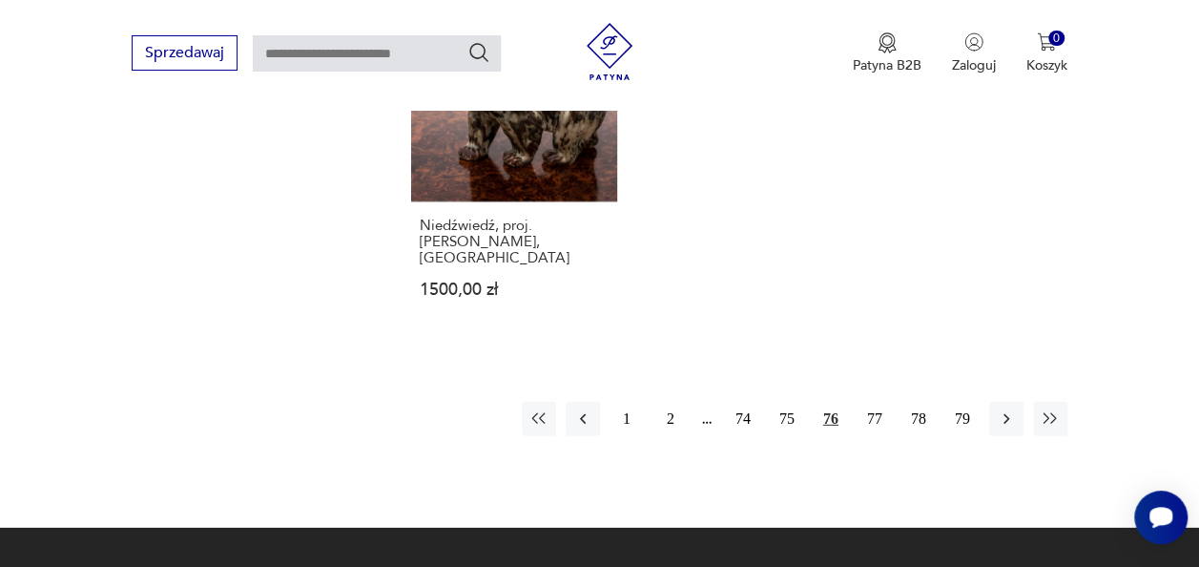
scroll to position [2606, 0]
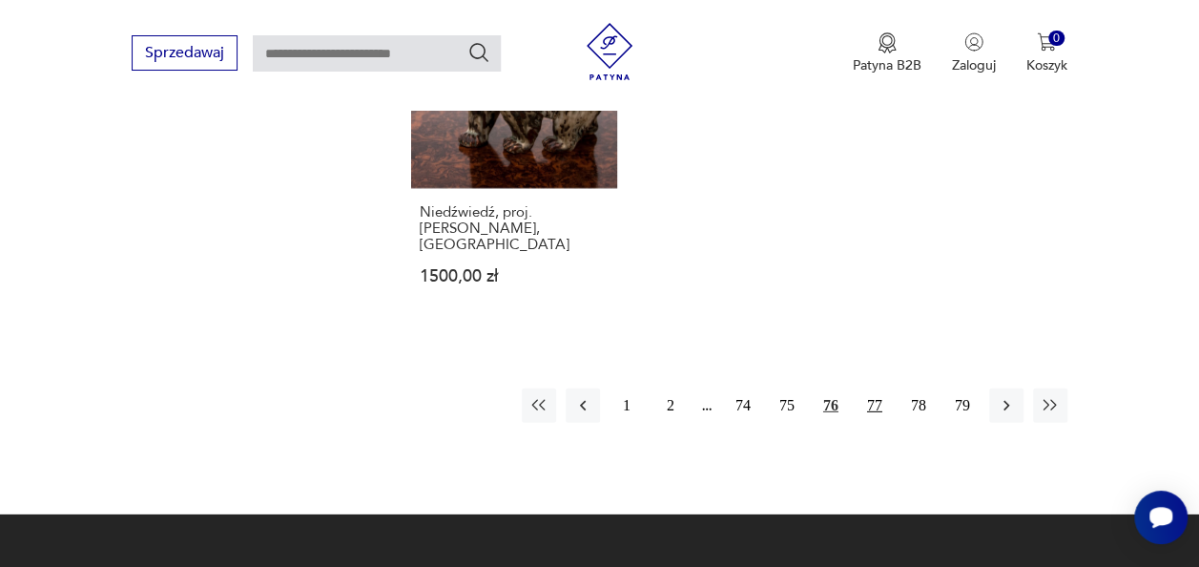
click at [877, 388] on button "77" at bounding box center [874, 405] width 34 height 34
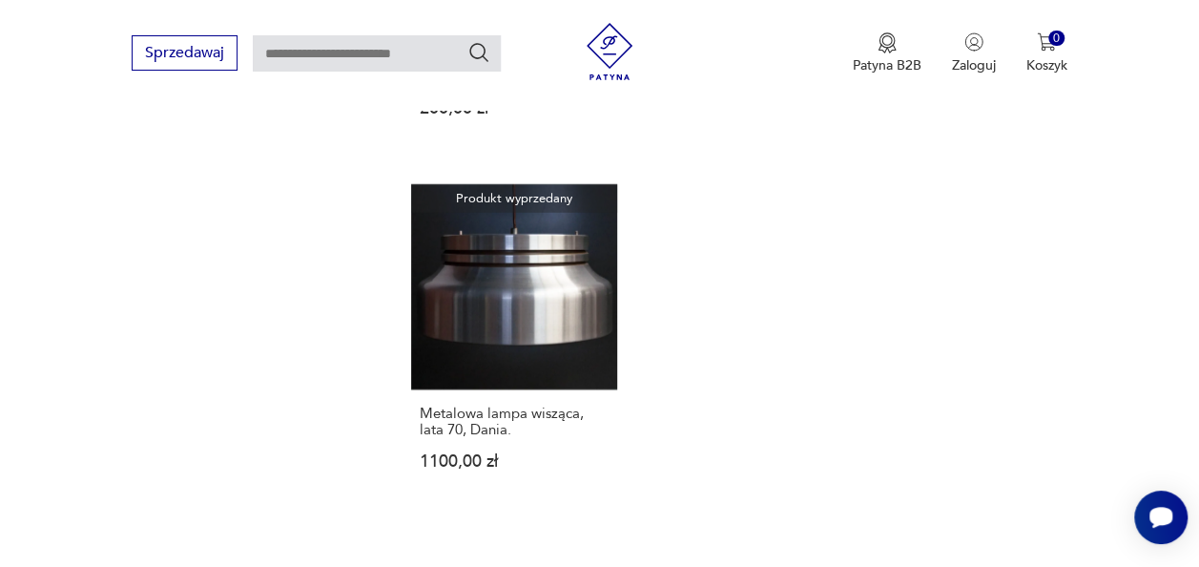
scroll to position [2568, 0]
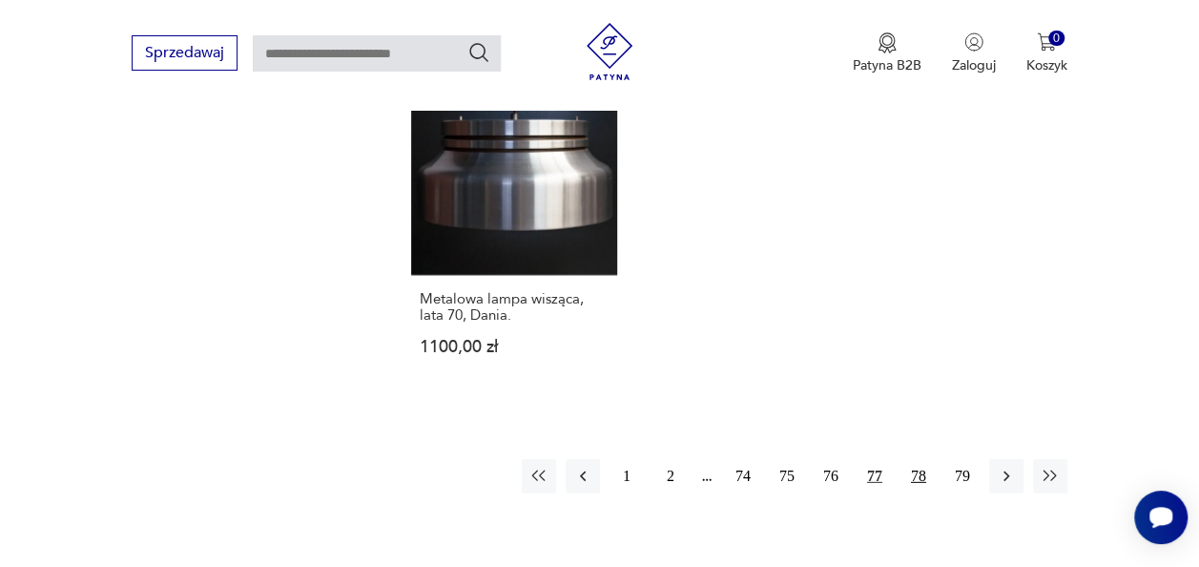
click at [908, 459] on button "78" at bounding box center [918, 476] width 34 height 34
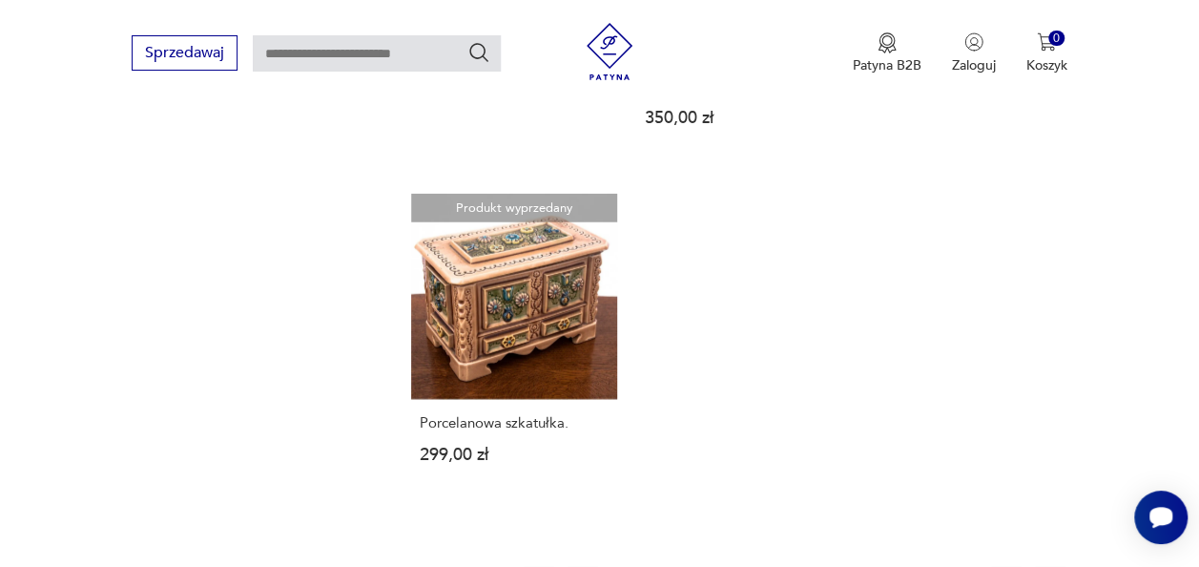
scroll to position [2415, 0]
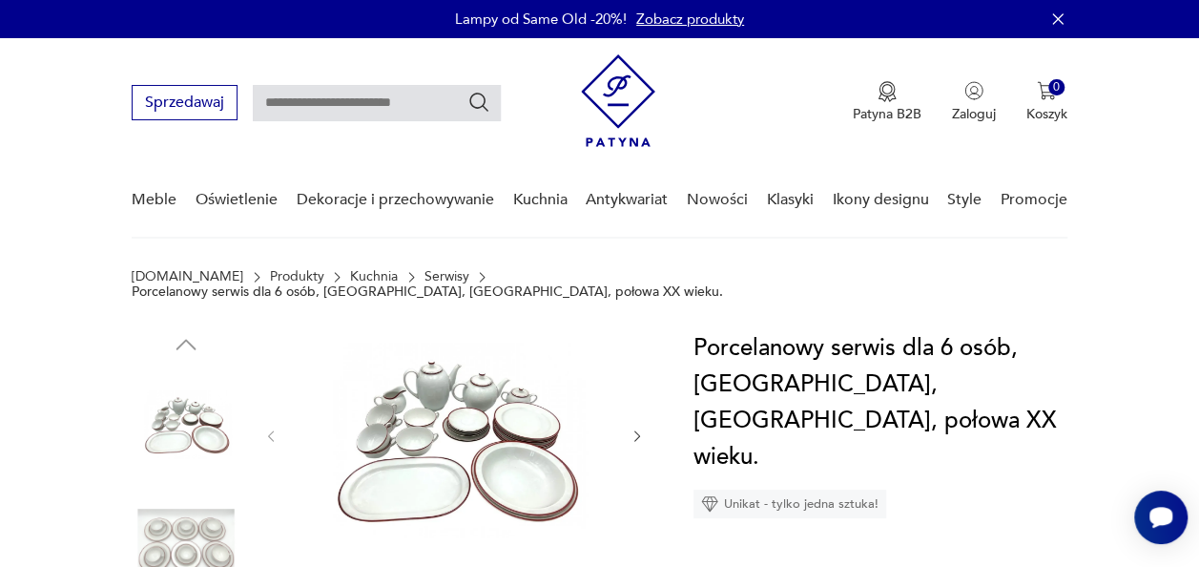
click at [487, 423] on img at bounding box center [455, 434] width 312 height 208
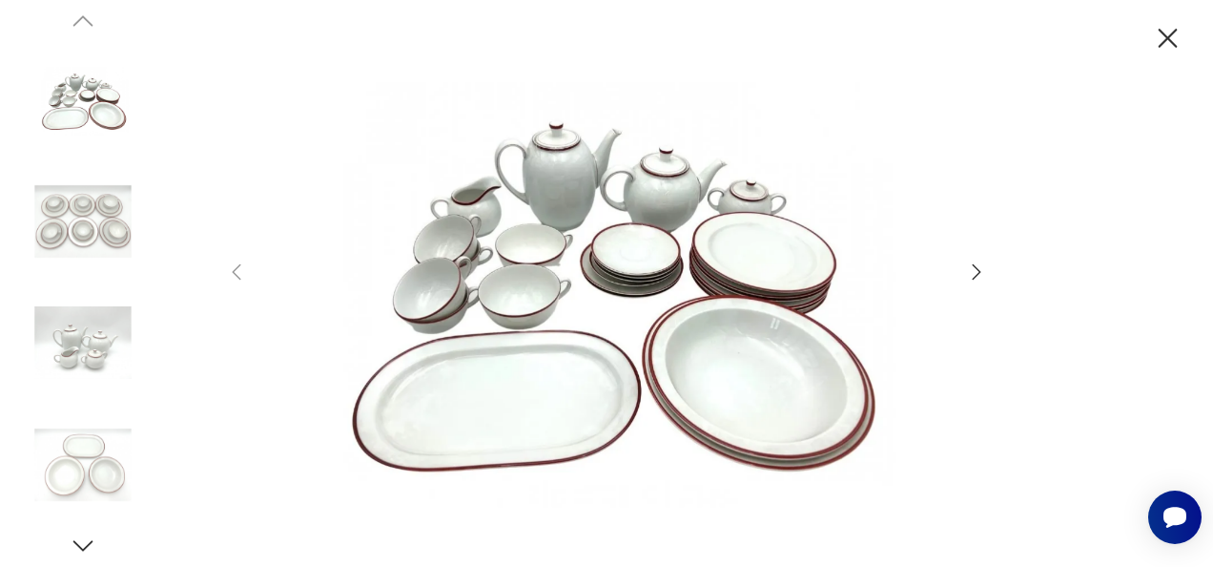
click at [979, 266] on icon "button" at bounding box center [976, 271] width 23 height 23
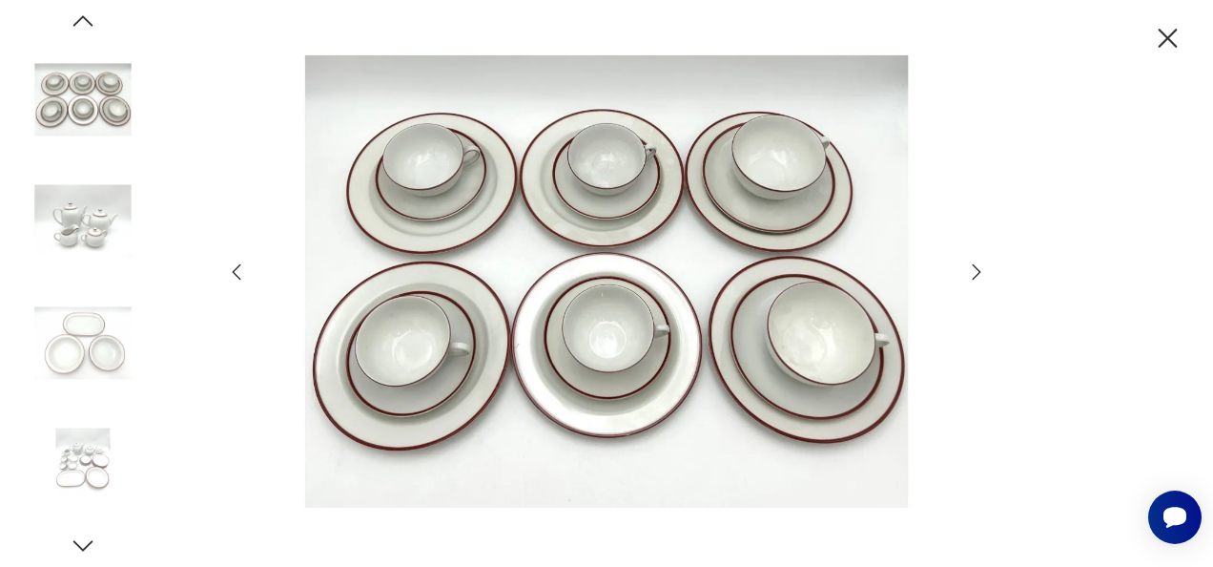
click at [979, 266] on icon "button" at bounding box center [976, 271] width 23 height 23
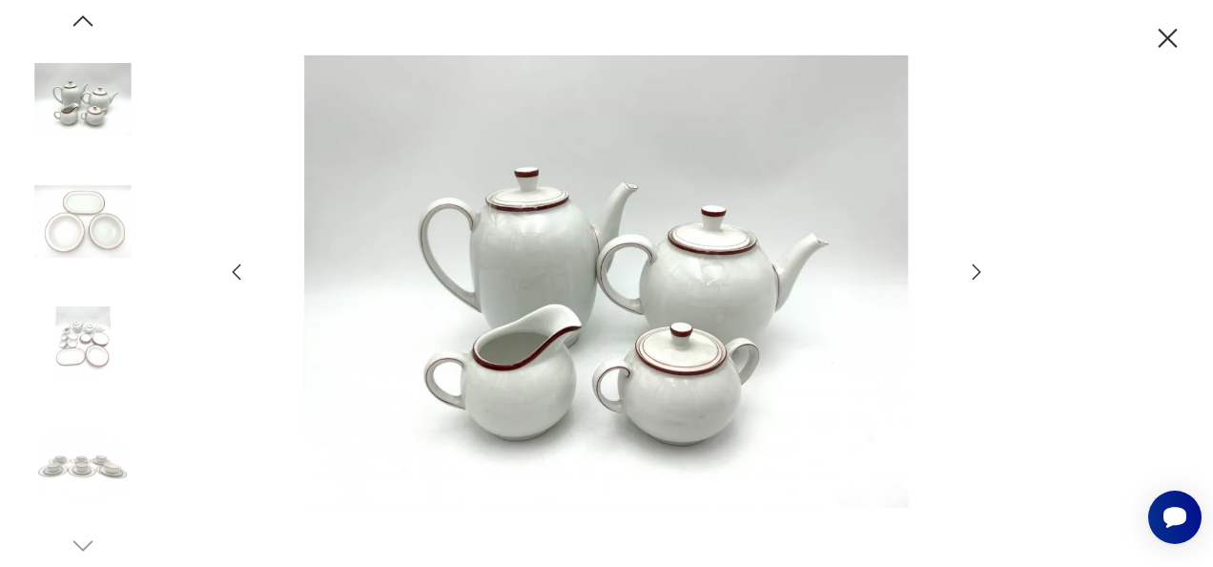
click at [979, 266] on icon "button" at bounding box center [976, 271] width 23 height 23
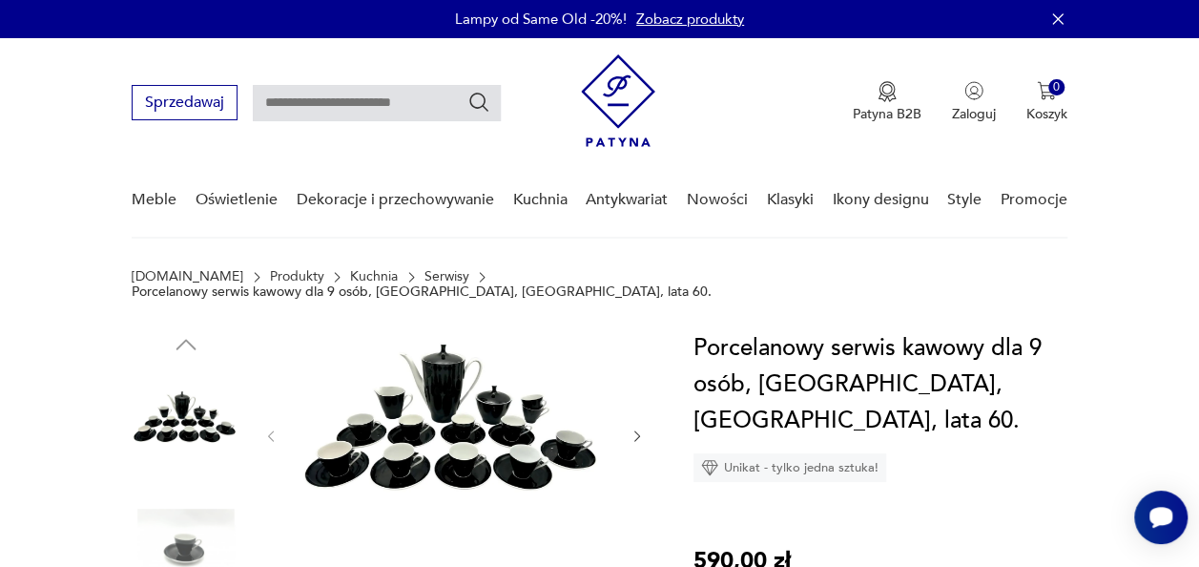
click at [468, 423] on img at bounding box center [455, 434] width 312 height 208
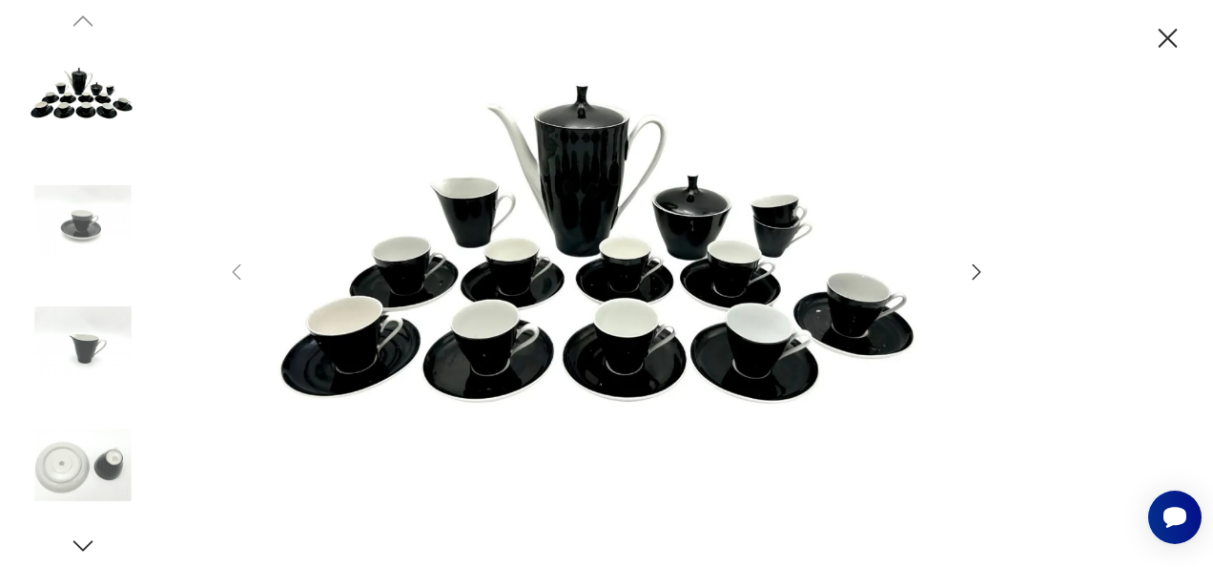
click at [973, 267] on icon "button" at bounding box center [976, 271] width 23 height 23
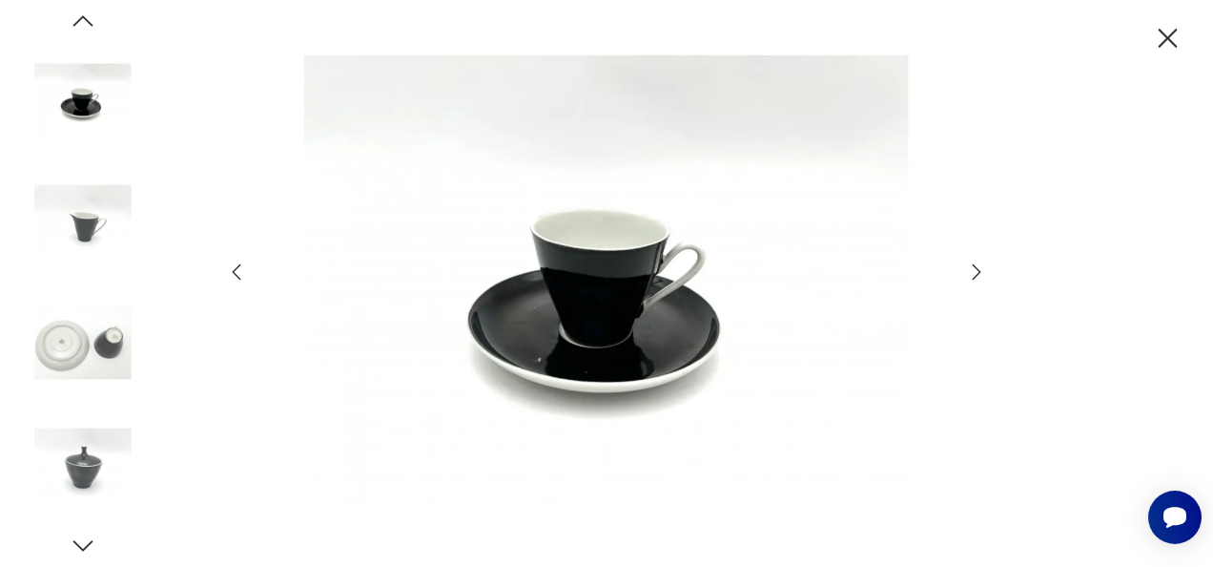
click at [973, 267] on icon "button" at bounding box center [976, 271] width 23 height 23
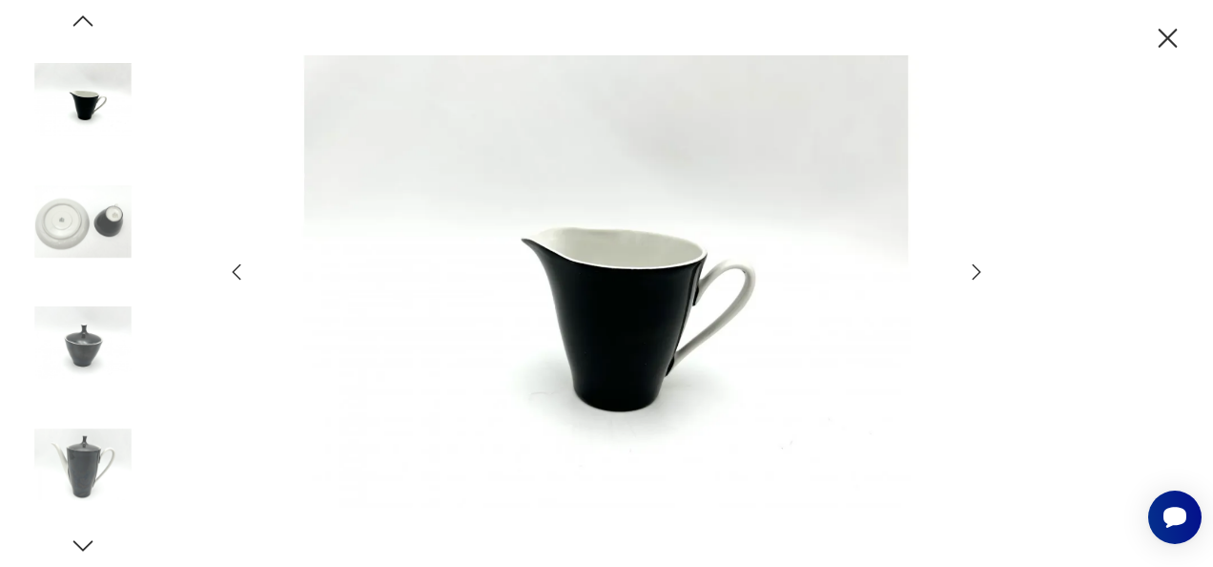
click at [973, 267] on icon "button" at bounding box center [976, 271] width 23 height 23
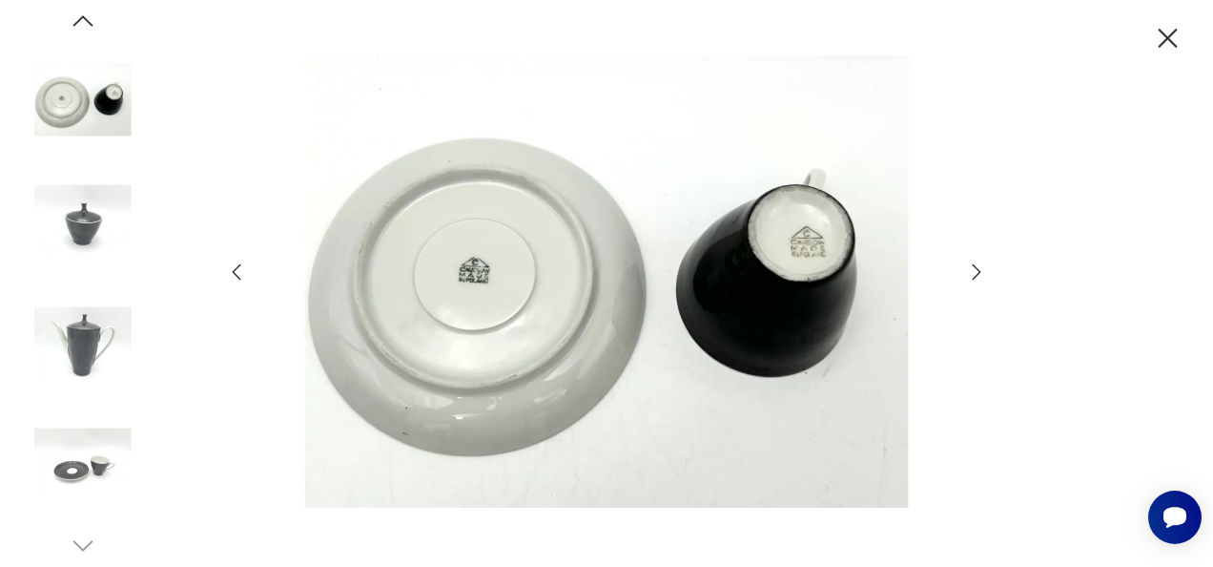
click at [973, 267] on icon "button" at bounding box center [976, 271] width 23 height 23
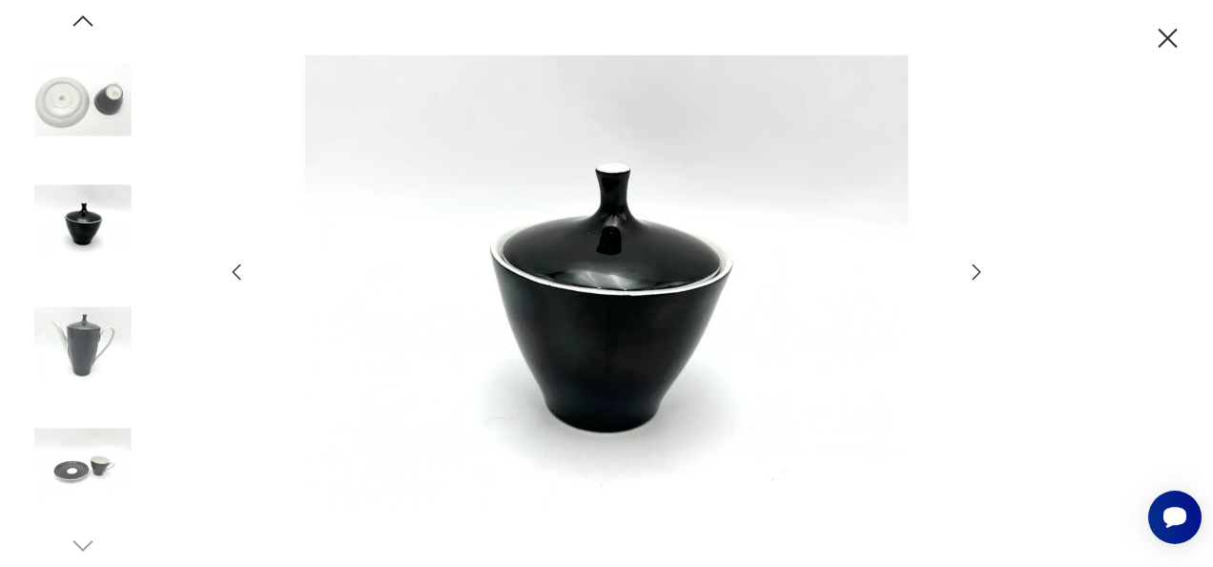
click at [973, 267] on icon "button" at bounding box center [976, 271] width 23 height 23
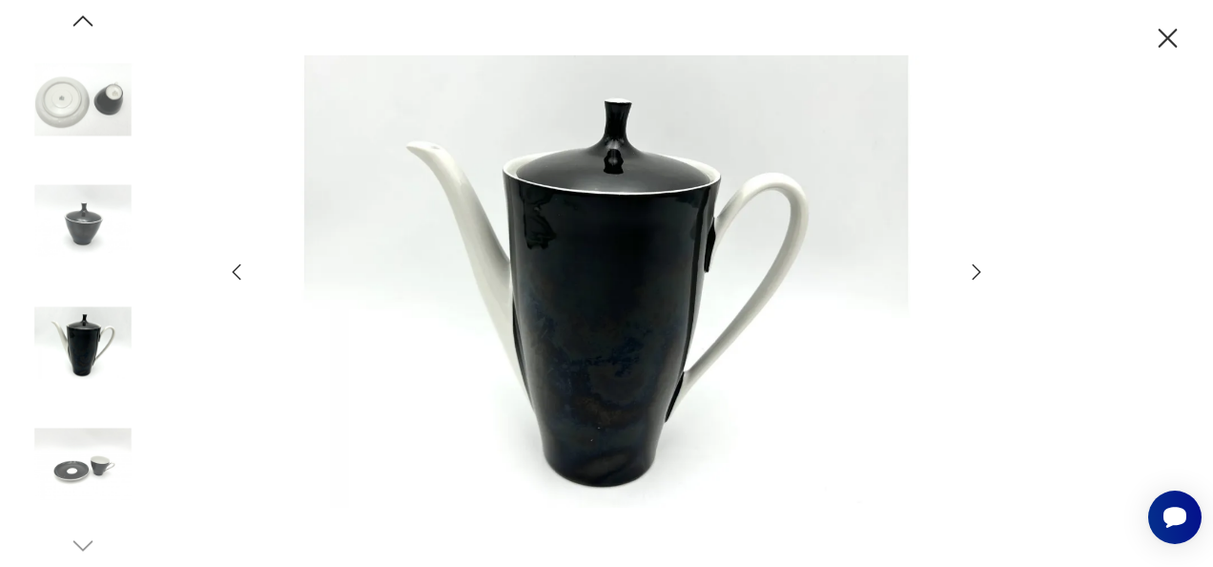
click at [1162, 29] on icon "button" at bounding box center [1167, 38] width 33 height 33
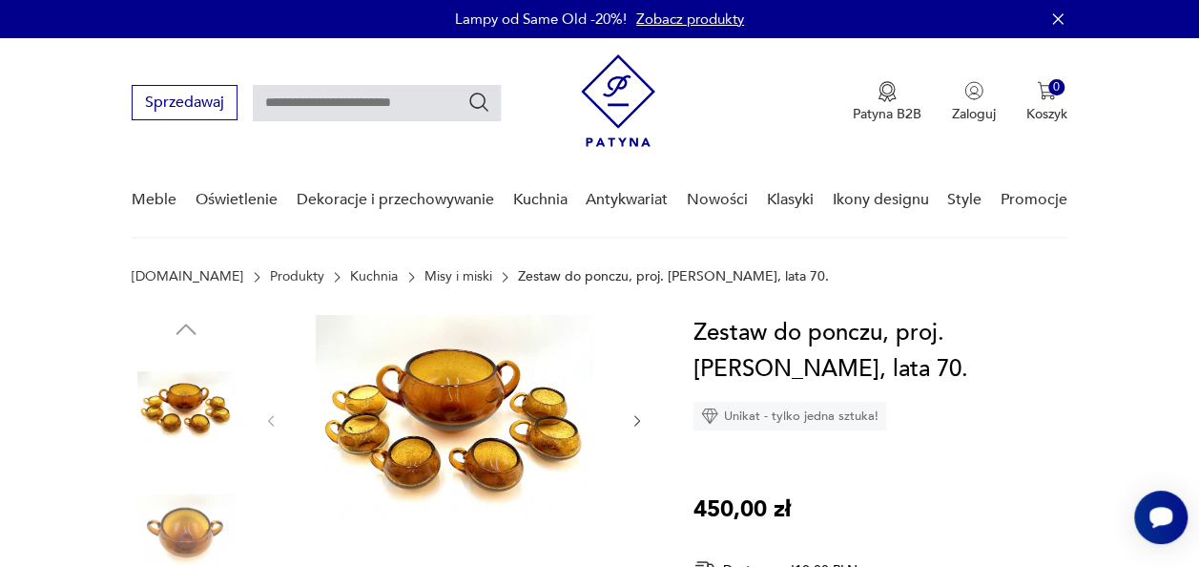
click at [517, 456] on img at bounding box center [455, 419] width 312 height 208
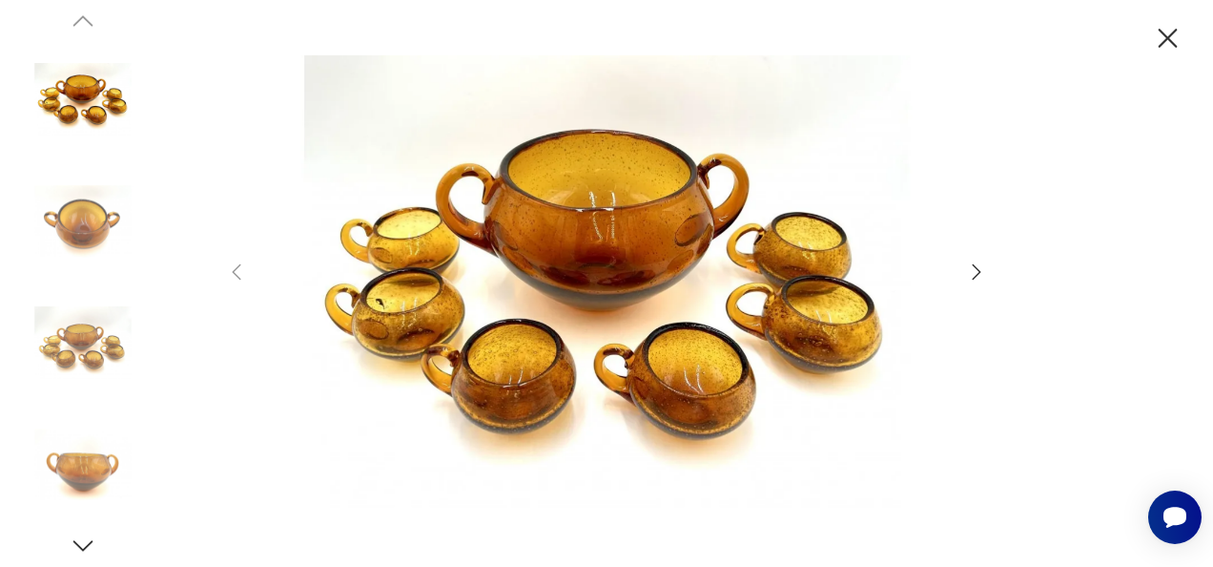
click at [977, 266] on icon "button" at bounding box center [976, 271] width 23 height 23
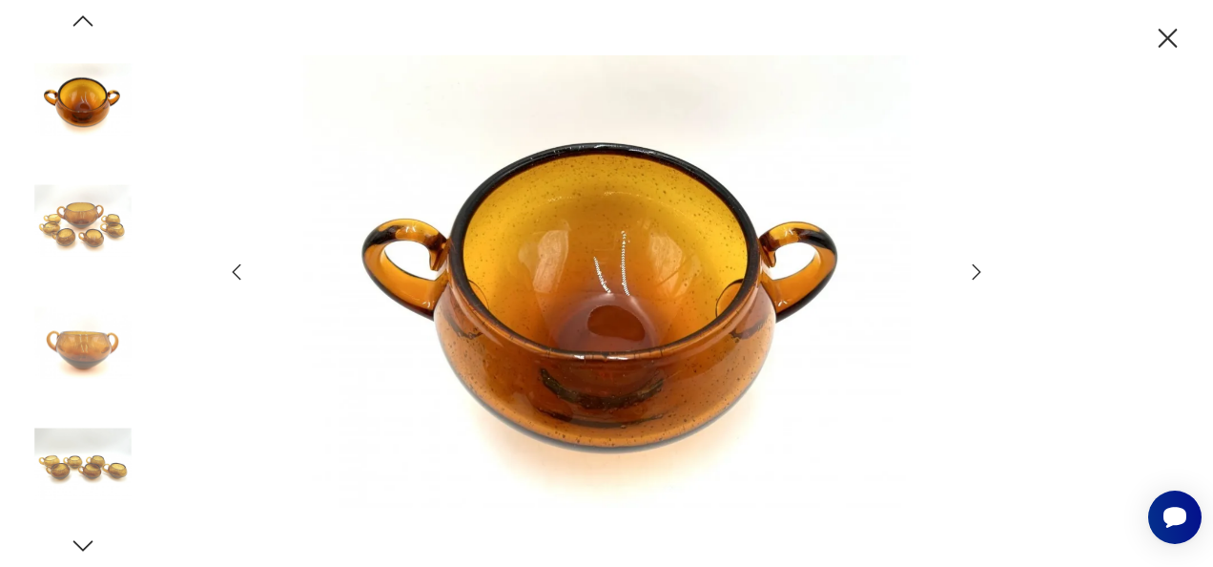
click at [977, 266] on icon "button" at bounding box center [976, 271] width 23 height 23
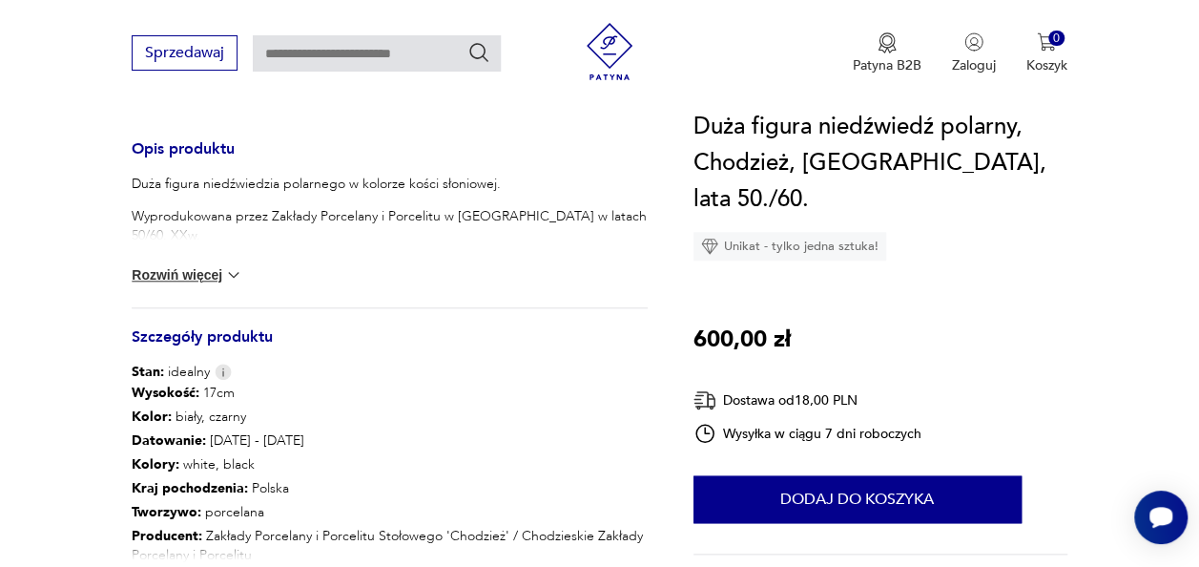
scroll to position [801, 0]
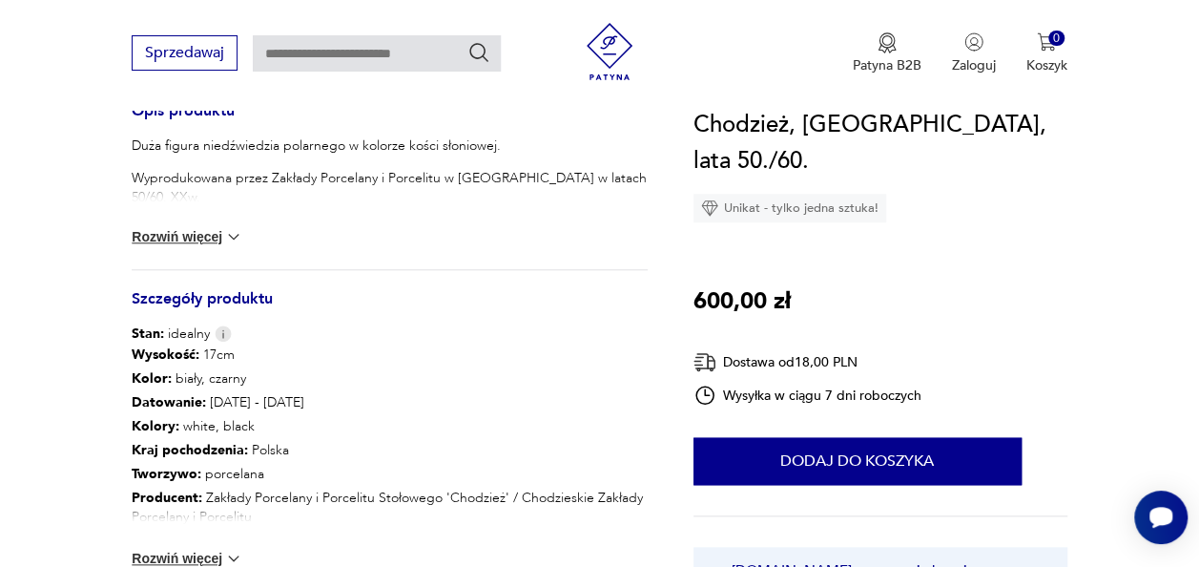
click at [229, 238] on img at bounding box center [233, 236] width 19 height 19
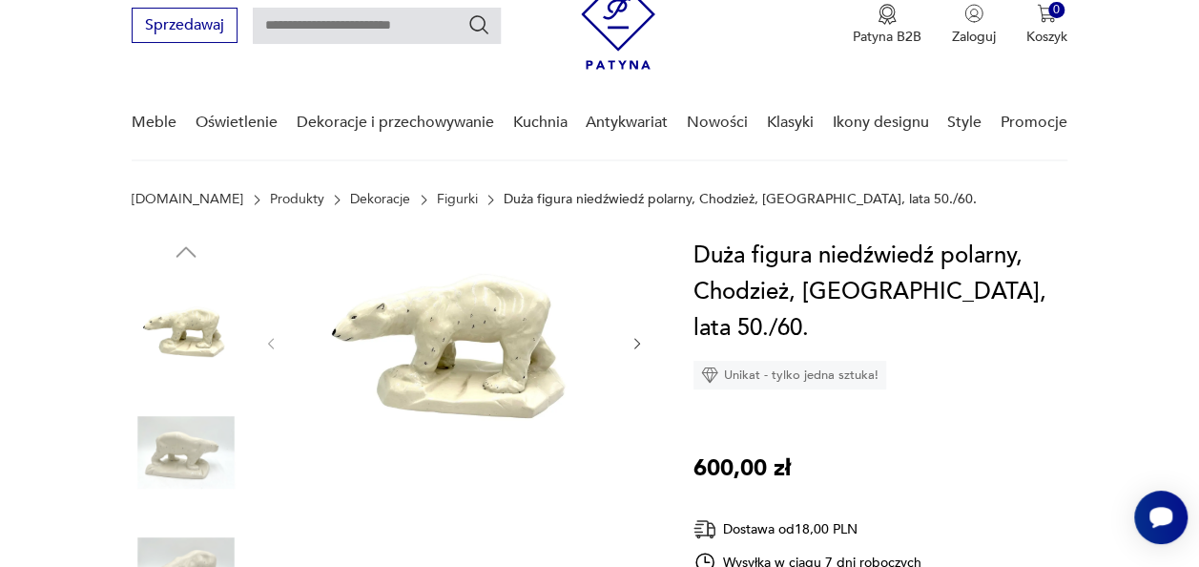
scroll to position [76, 0]
click at [389, 361] on img at bounding box center [455, 342] width 312 height 208
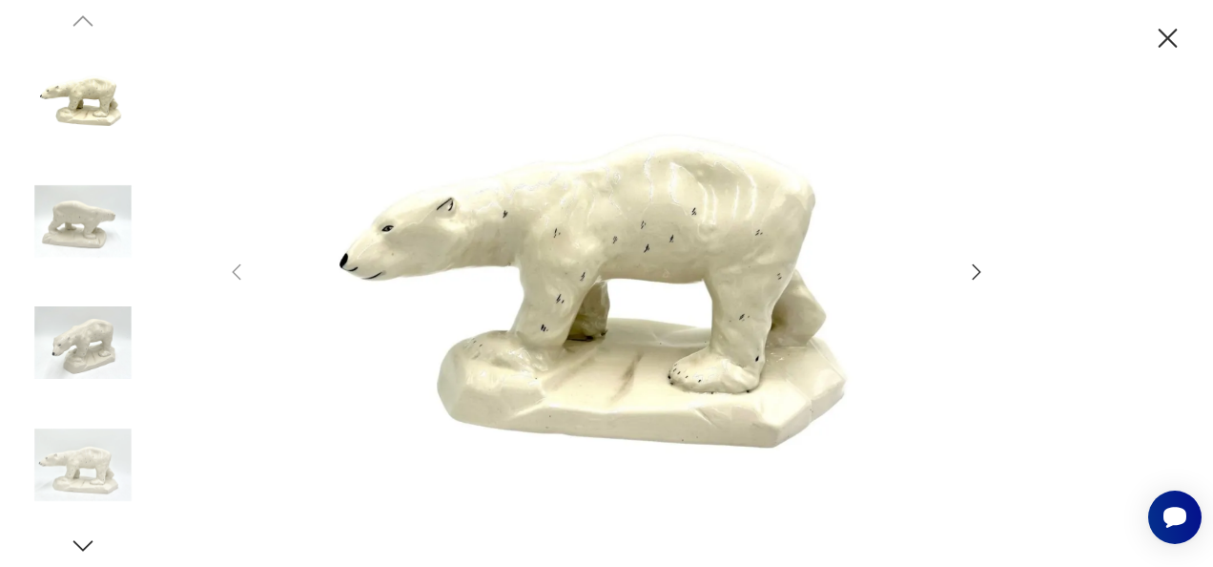
drag, startPoint x: 977, startPoint y: 267, endPoint x: 216, endPoint y: 214, distance: 763.0
click at [216, 214] on div at bounding box center [606, 283] width 1213 height 567
click at [975, 266] on icon "button" at bounding box center [977, 271] width 9 height 15
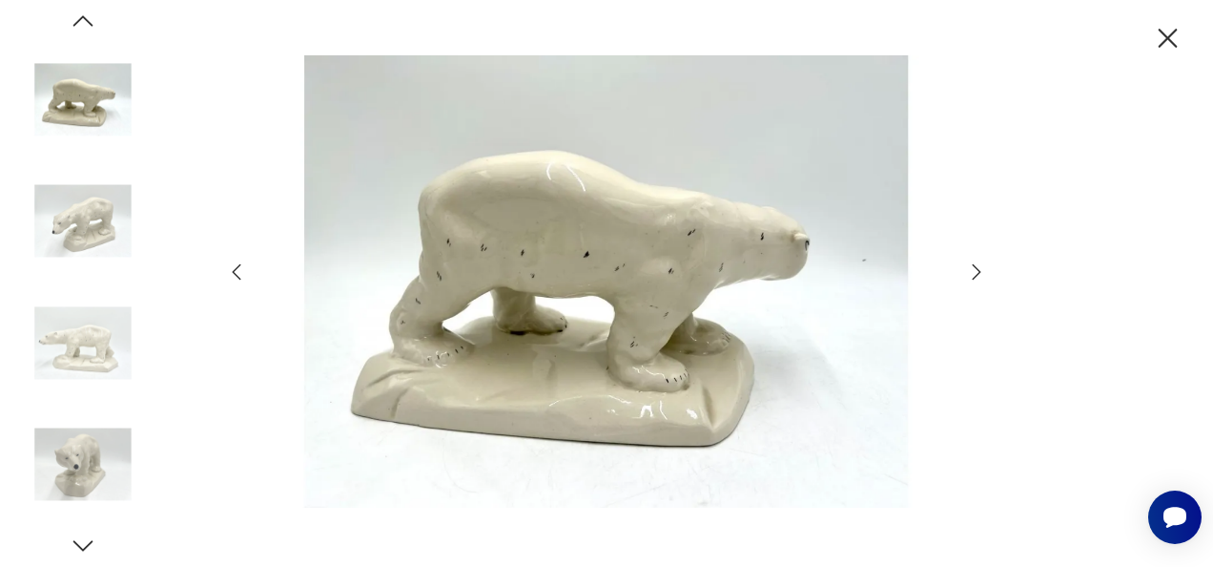
click at [975, 266] on icon "button" at bounding box center [977, 271] width 9 height 15
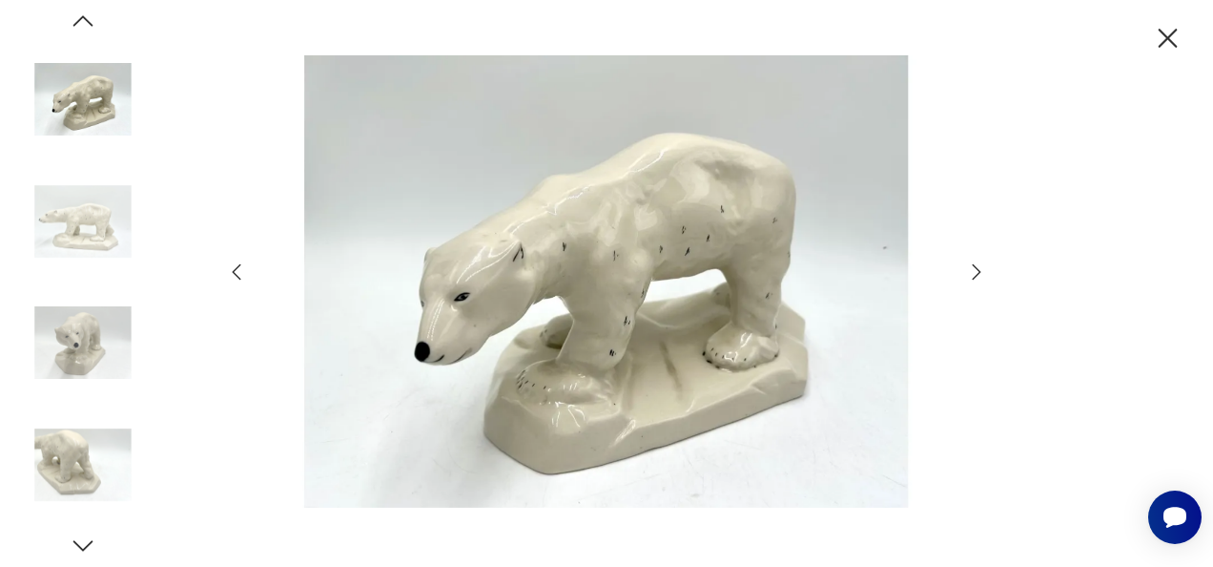
click at [975, 266] on icon "button" at bounding box center [977, 271] width 9 height 15
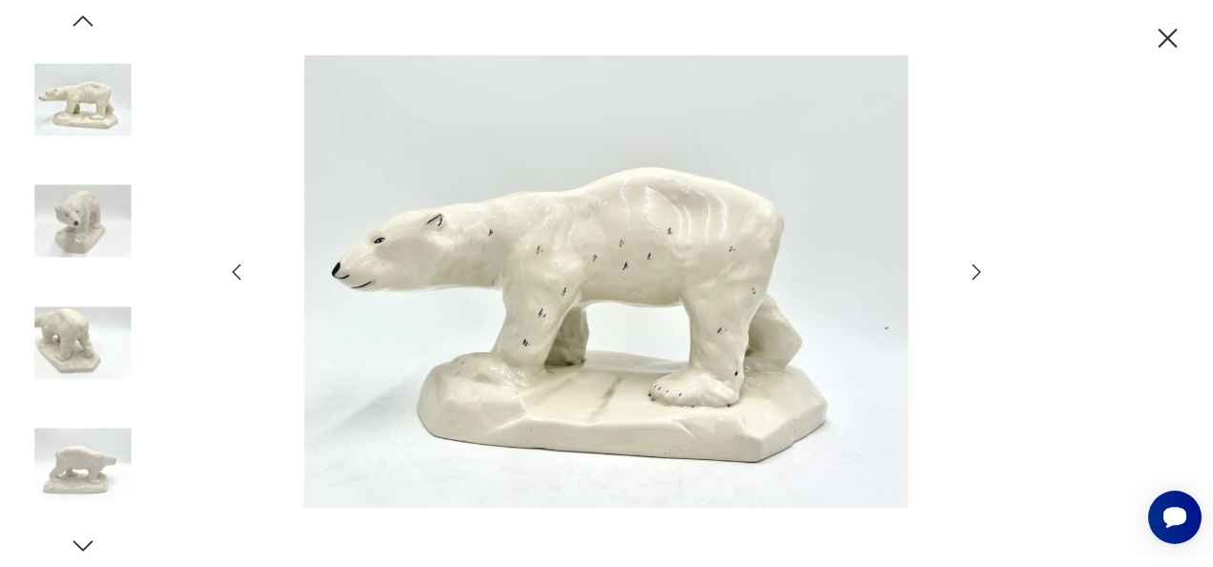
click at [975, 266] on icon "button" at bounding box center [977, 271] width 9 height 15
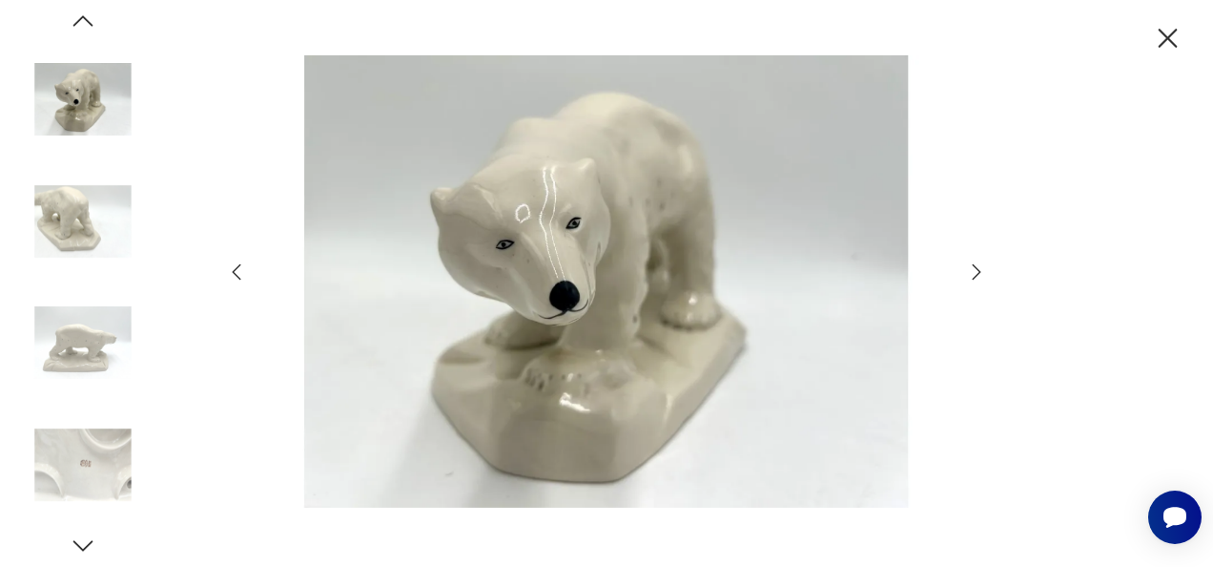
click at [975, 266] on icon "button" at bounding box center [977, 271] width 9 height 15
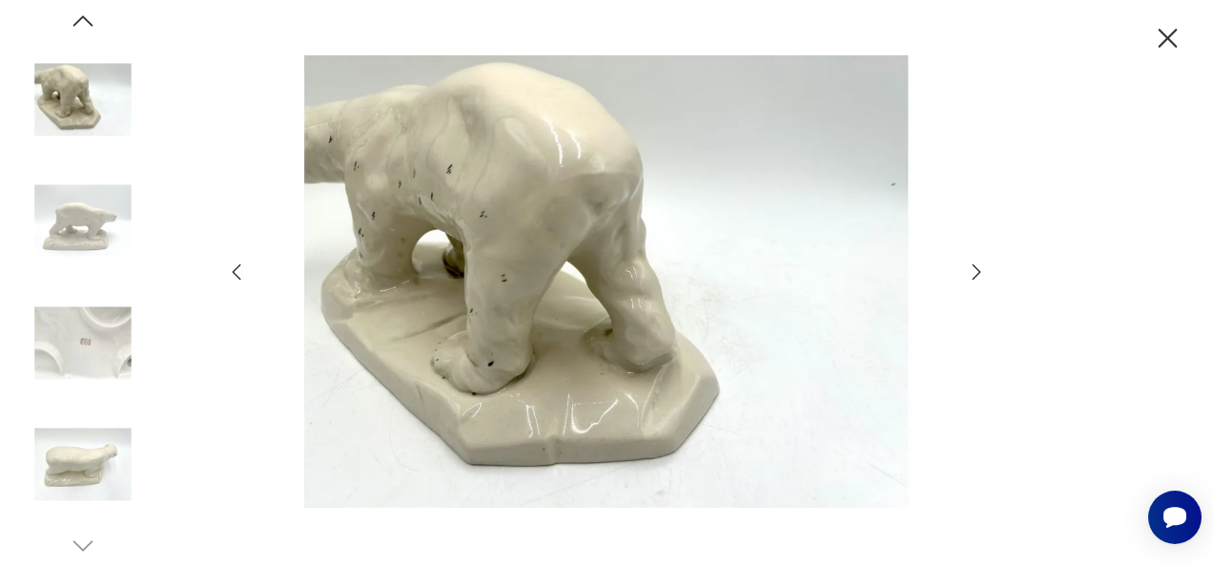
click at [975, 266] on icon "button" at bounding box center [977, 271] width 9 height 15
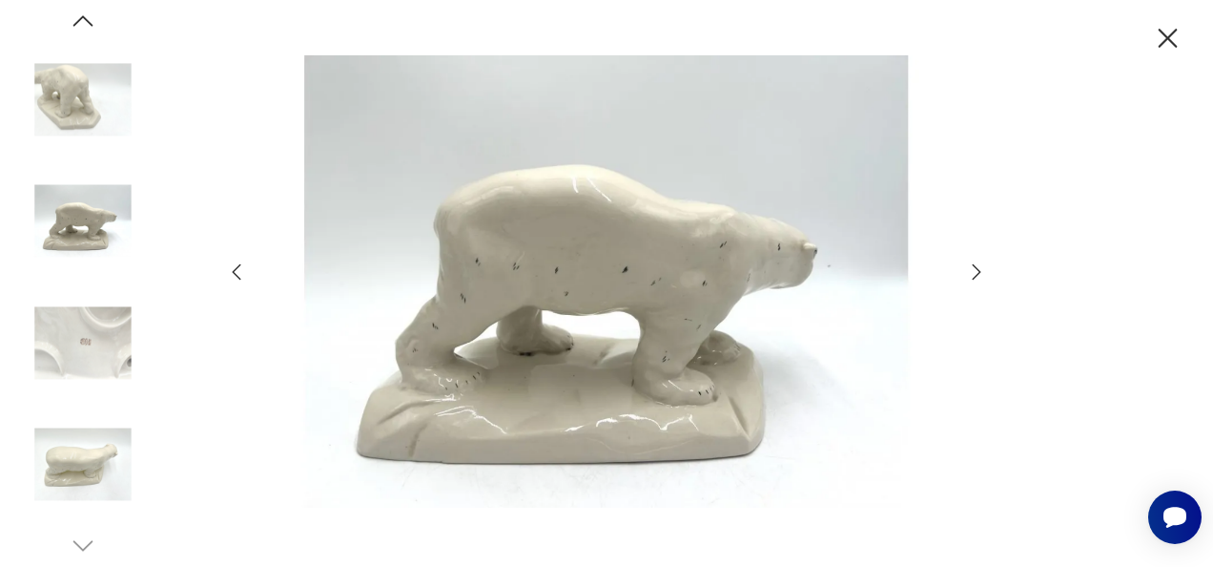
click at [975, 266] on icon "button" at bounding box center [977, 271] width 9 height 15
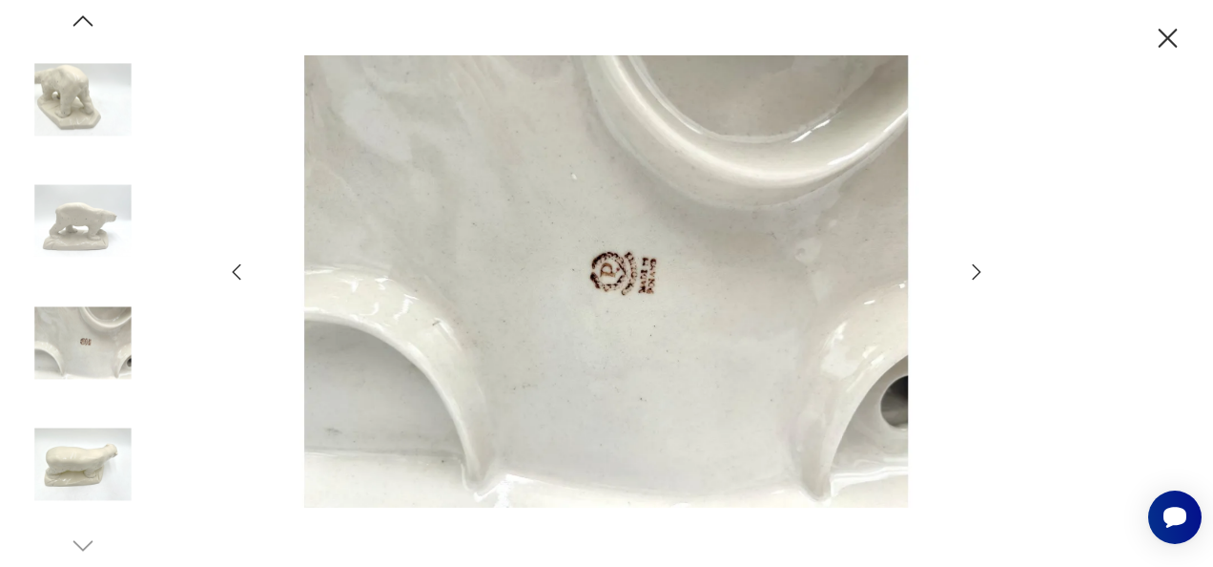
click at [975, 266] on icon "button" at bounding box center [977, 271] width 9 height 15
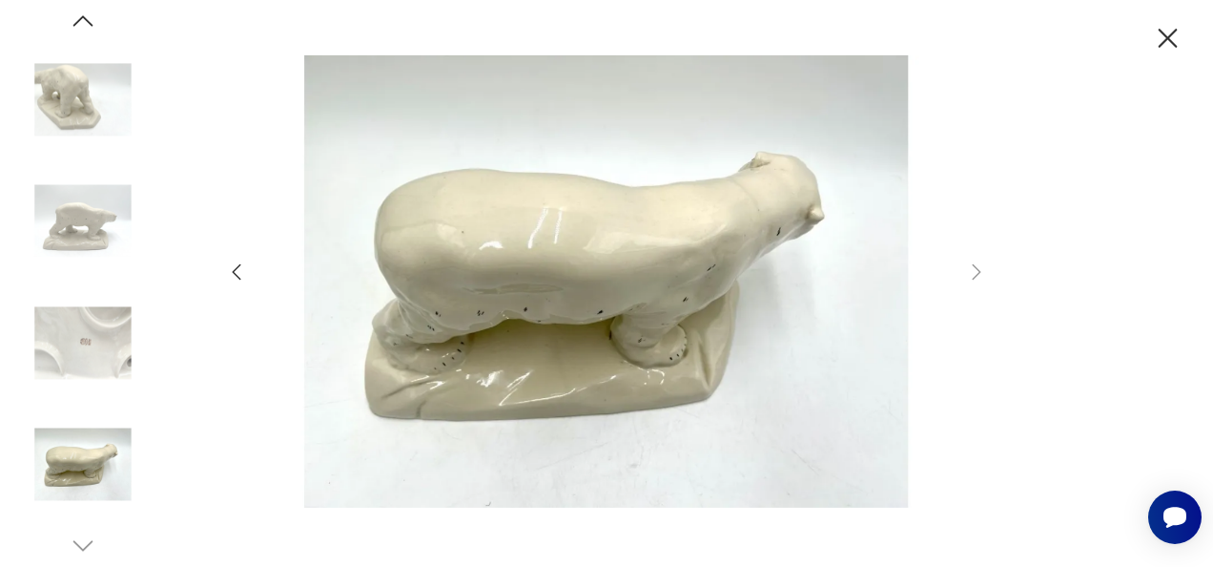
click at [963, 279] on div at bounding box center [606, 282] width 763 height 457
click at [1164, 45] on icon "button" at bounding box center [1167, 38] width 33 height 33
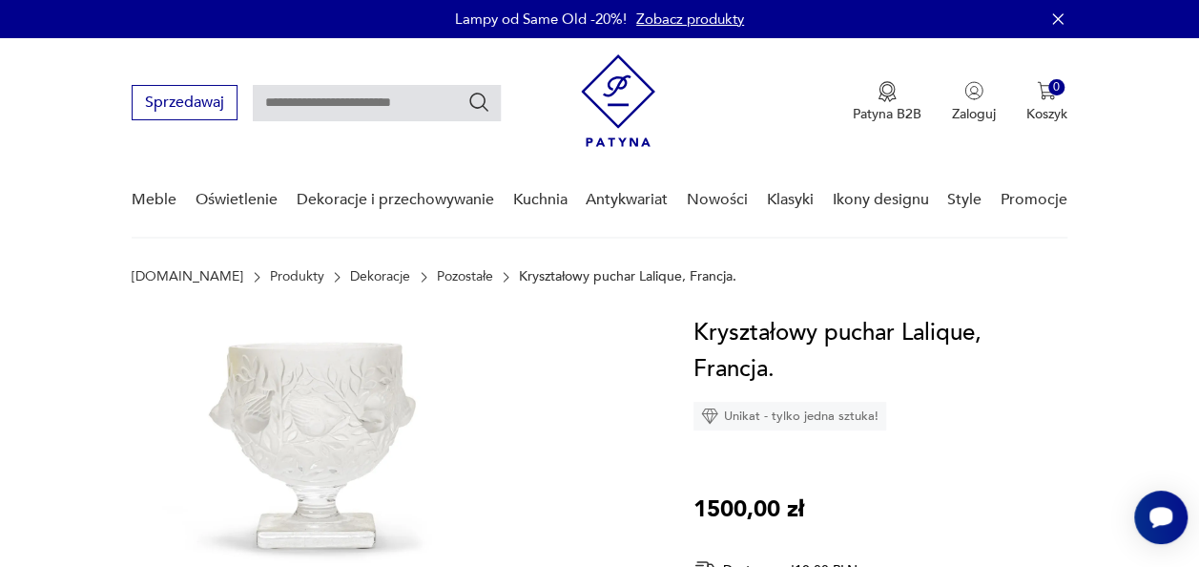
click at [344, 432] on img at bounding box center [323, 442] width 382 height 255
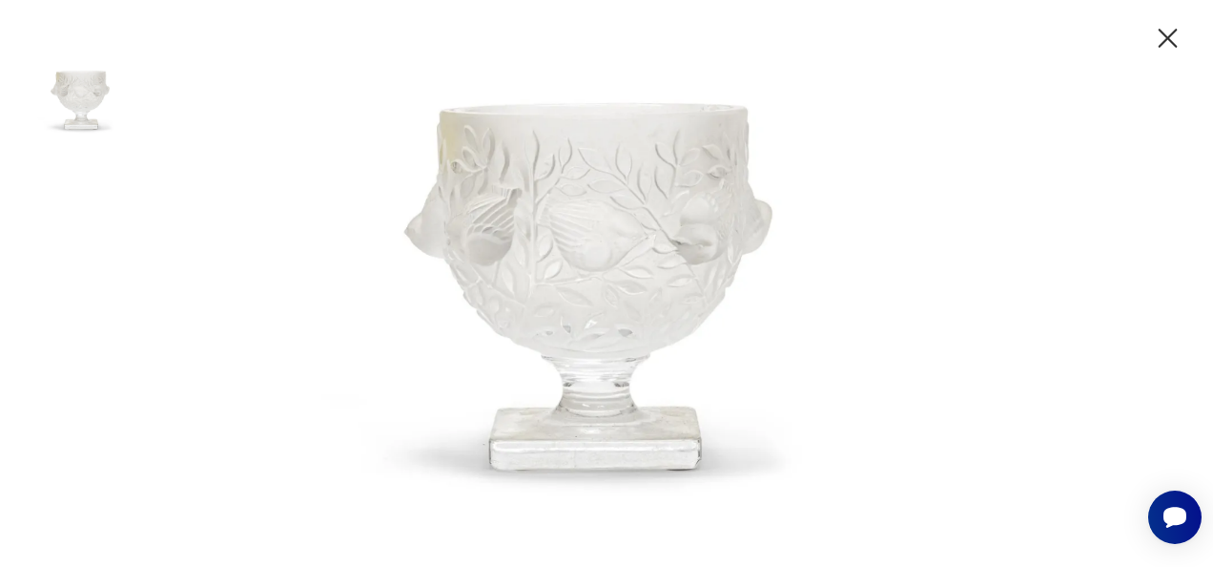
click at [1158, 37] on icon "button" at bounding box center [1167, 38] width 33 height 33
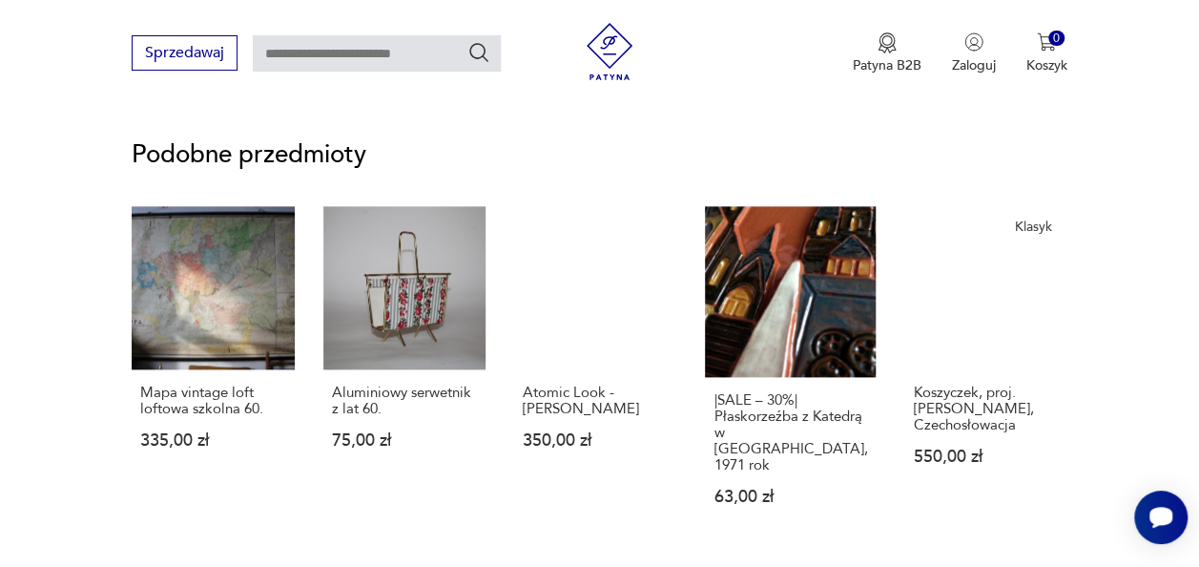
scroll to position [1183, 0]
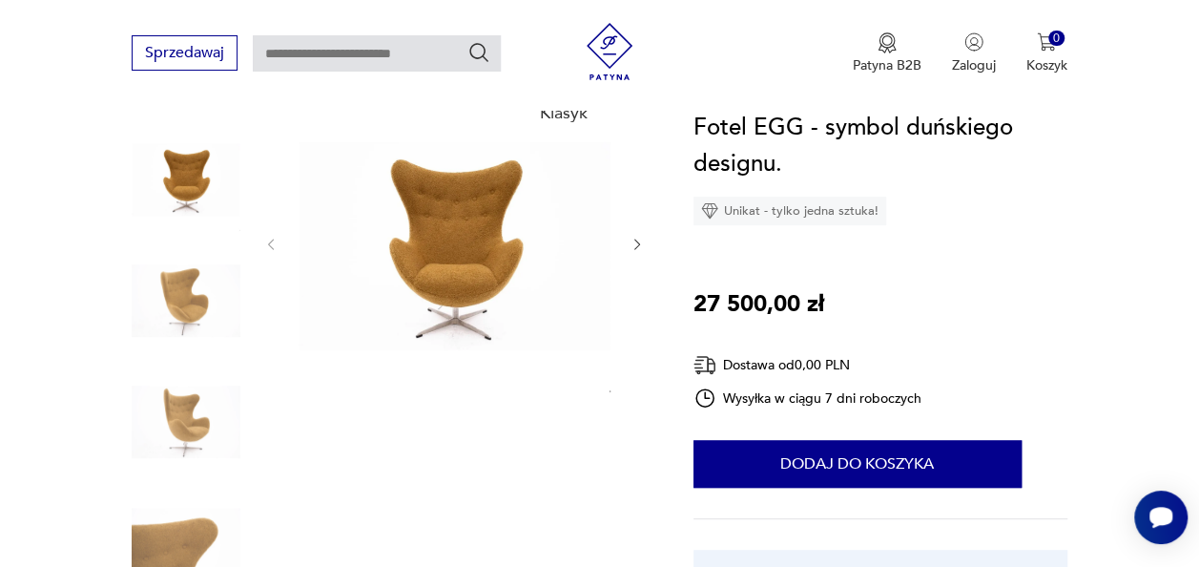
scroll to position [267, 0]
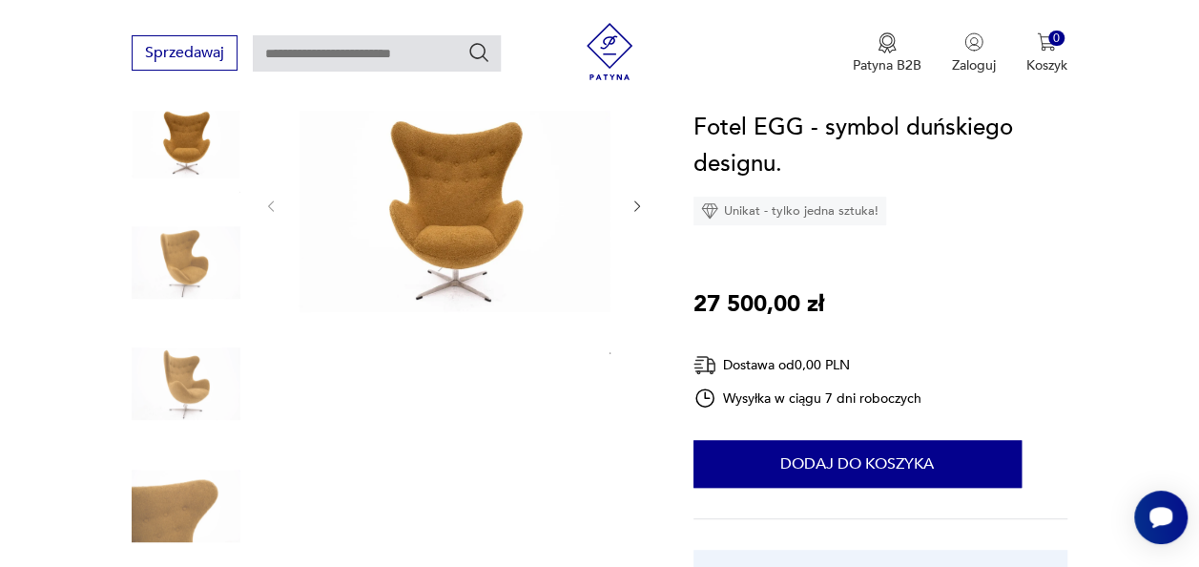
click at [467, 217] on img at bounding box center [455, 204] width 312 height 313
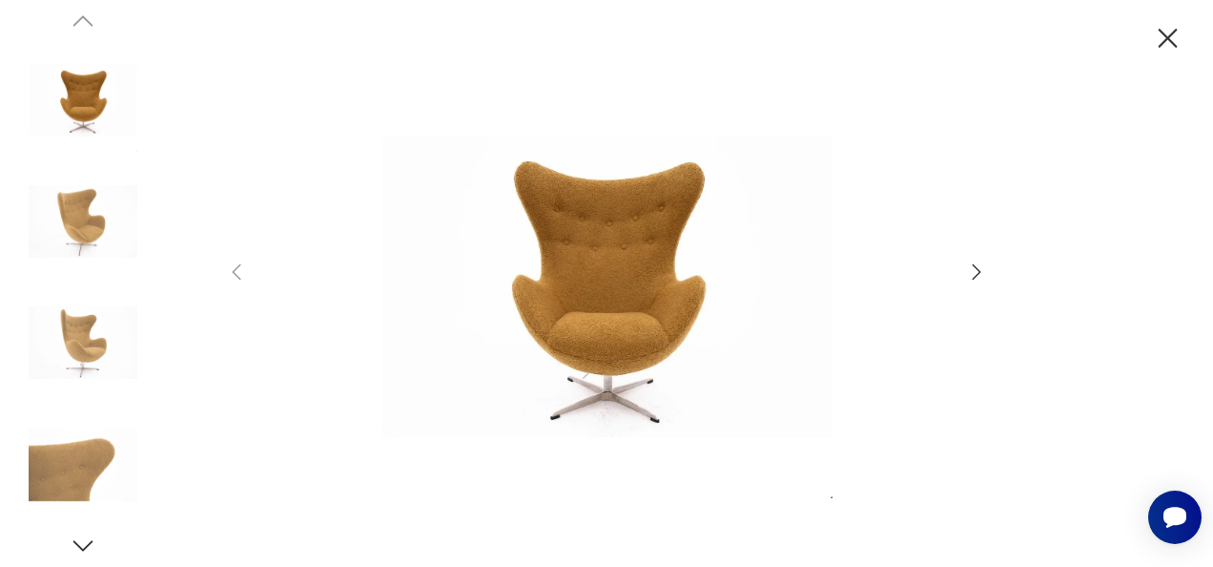
click at [977, 266] on icon "button" at bounding box center [976, 271] width 23 height 23
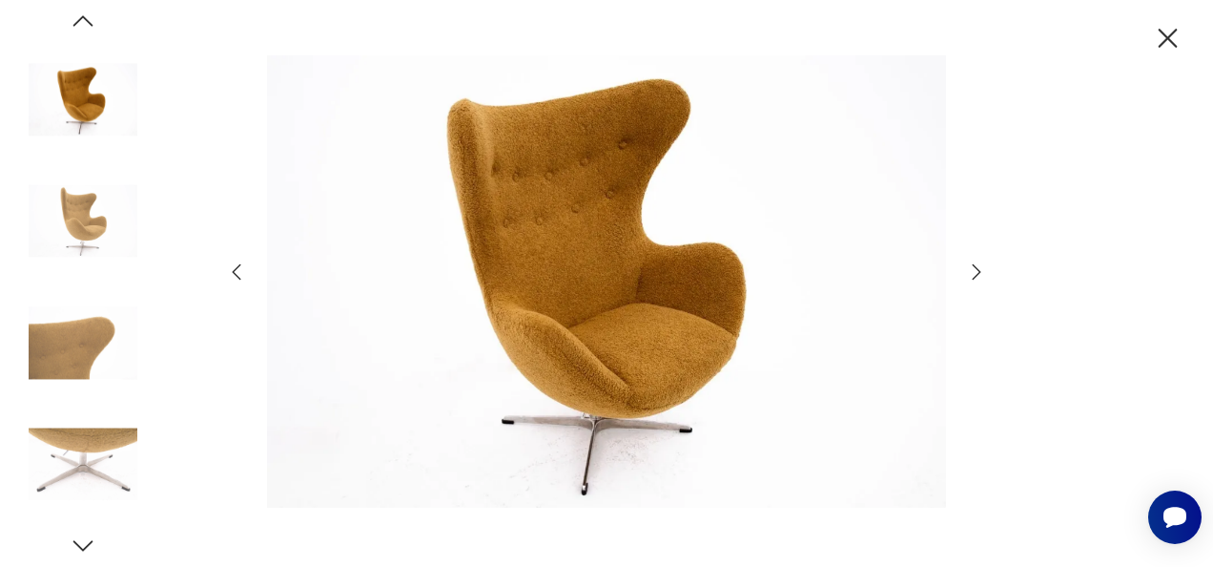
click at [977, 266] on icon "button" at bounding box center [976, 271] width 23 height 23
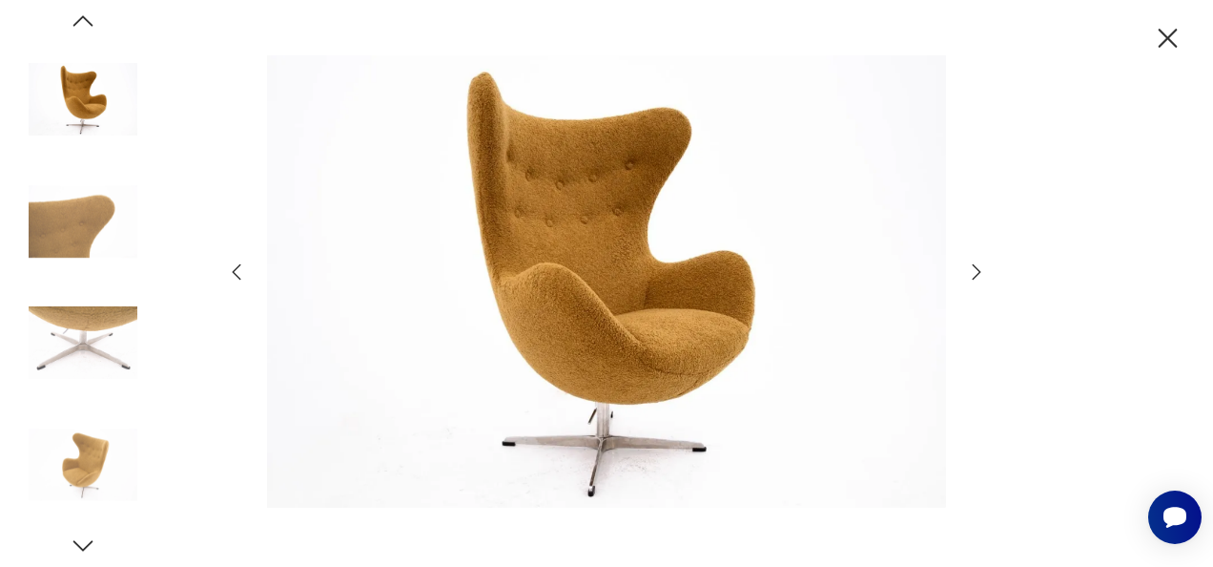
click at [977, 266] on icon "button" at bounding box center [976, 271] width 23 height 23
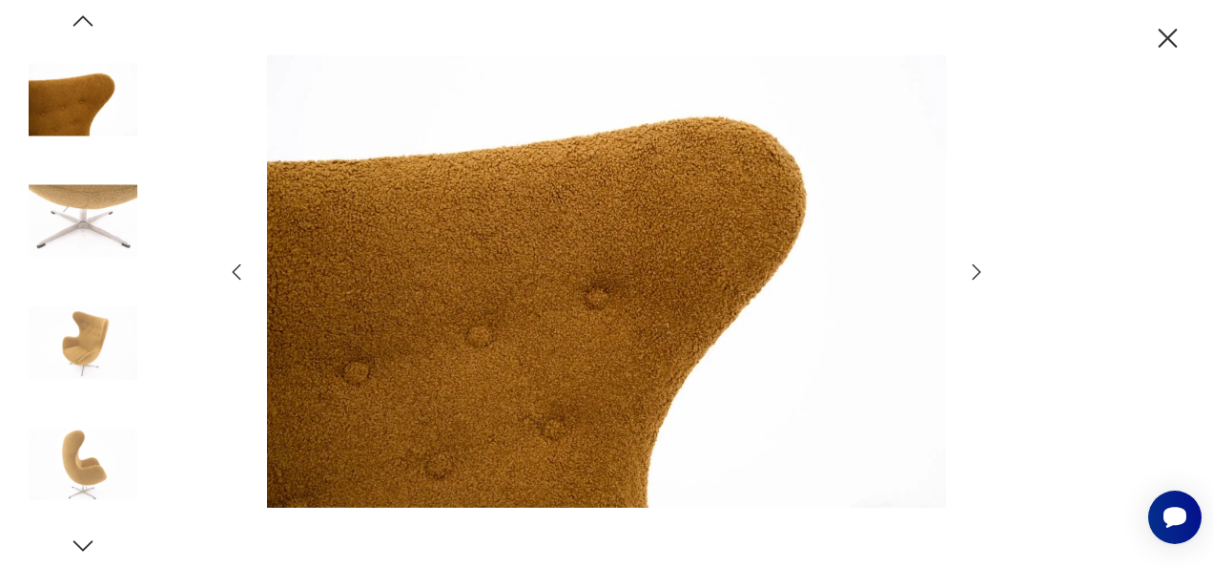
click at [977, 266] on icon "button" at bounding box center [976, 271] width 23 height 23
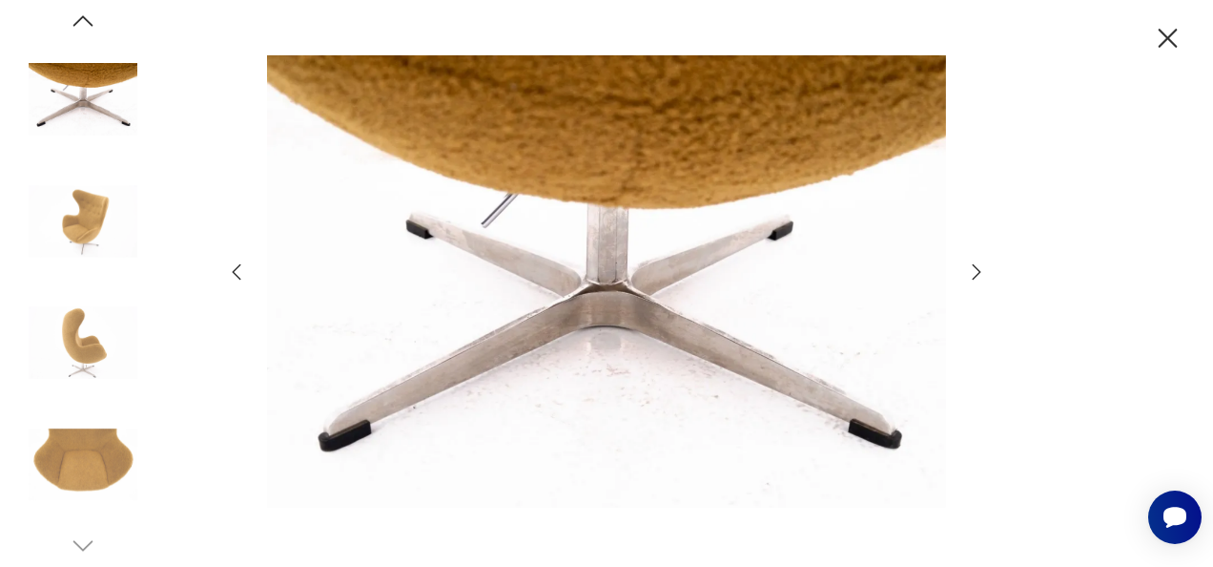
click at [977, 266] on icon "button" at bounding box center [976, 271] width 23 height 23
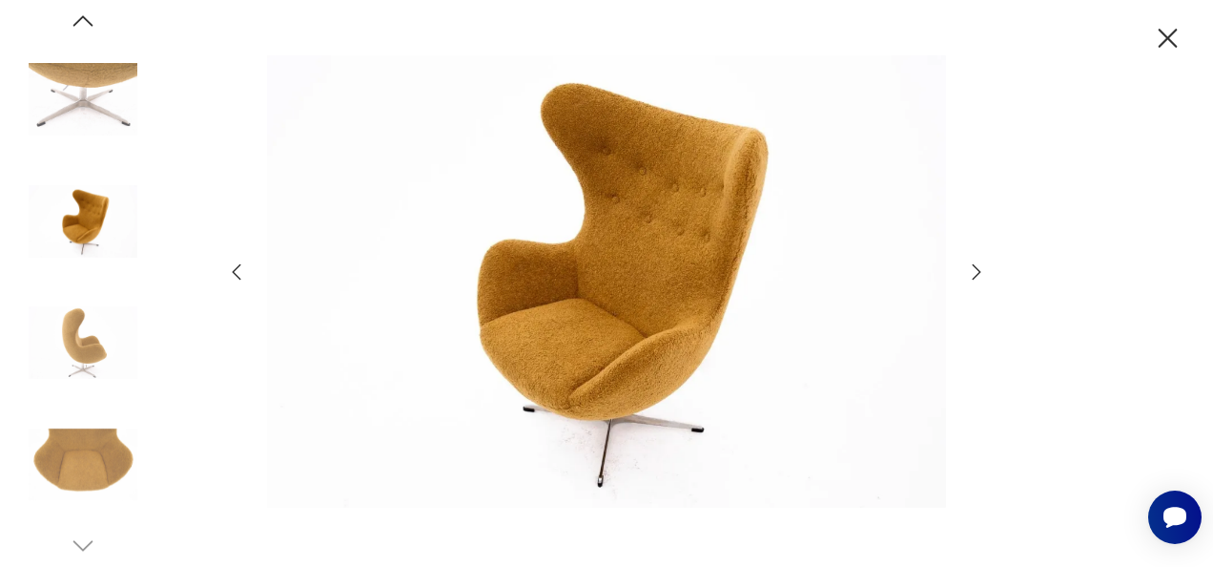
click at [977, 266] on icon "button" at bounding box center [976, 271] width 23 height 23
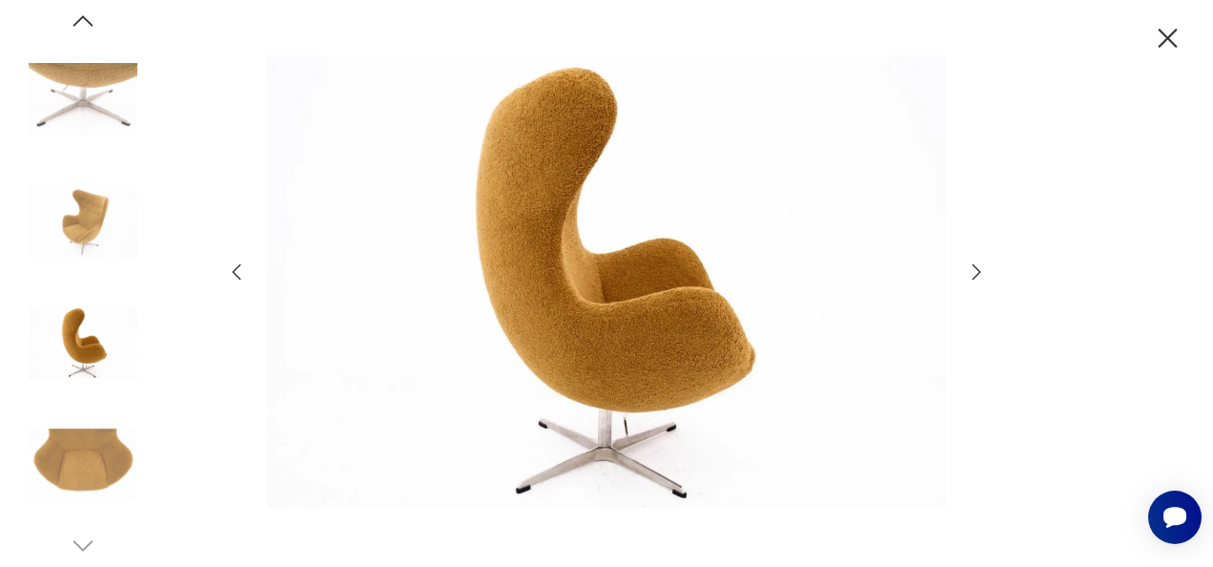
click at [977, 266] on icon "button" at bounding box center [976, 271] width 23 height 23
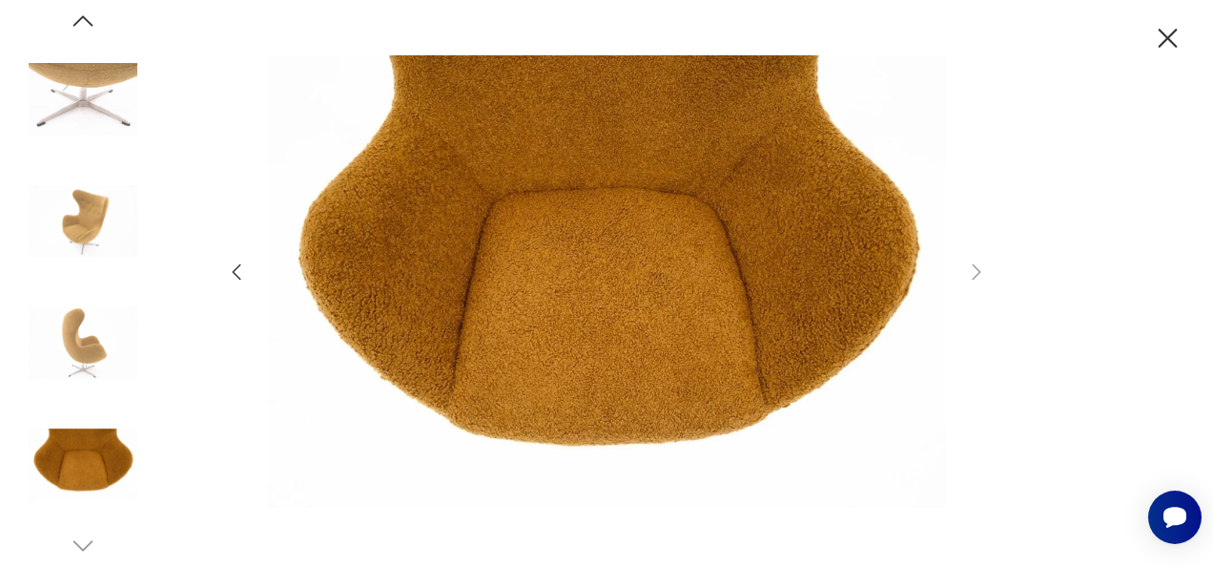
click at [1169, 36] on icon "button" at bounding box center [1168, 38] width 19 height 19
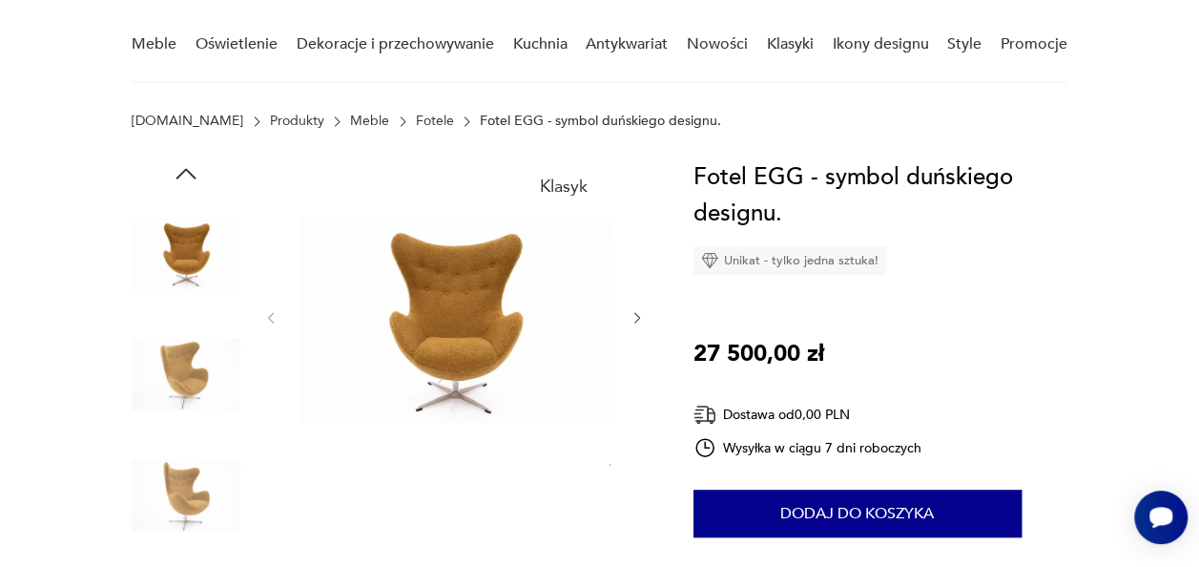
scroll to position [153, 0]
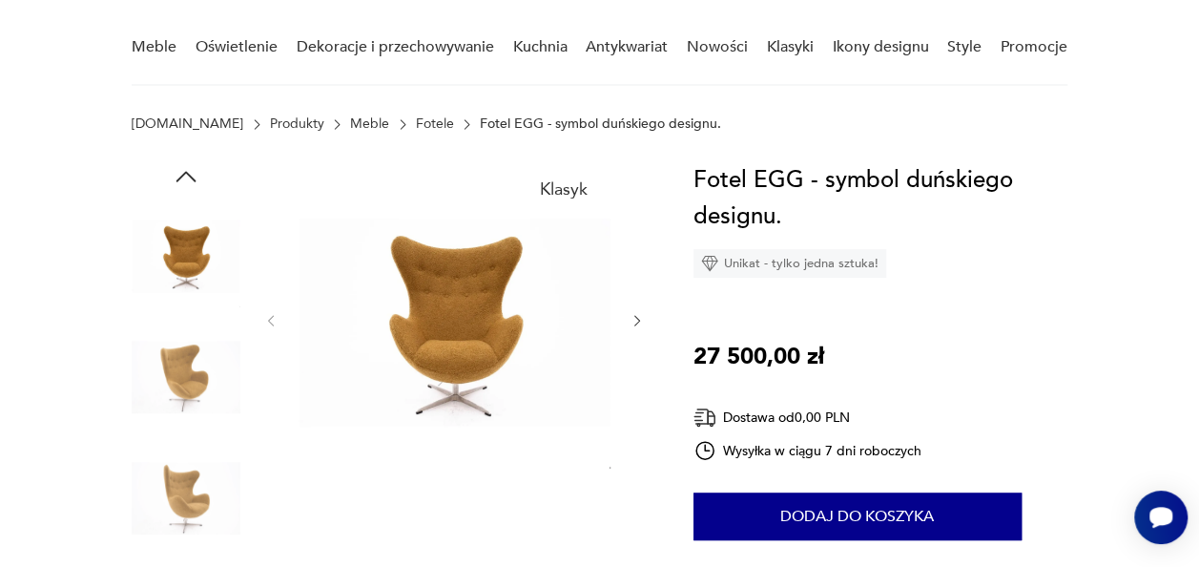
click at [633, 322] on icon "button" at bounding box center [636, 320] width 15 height 15
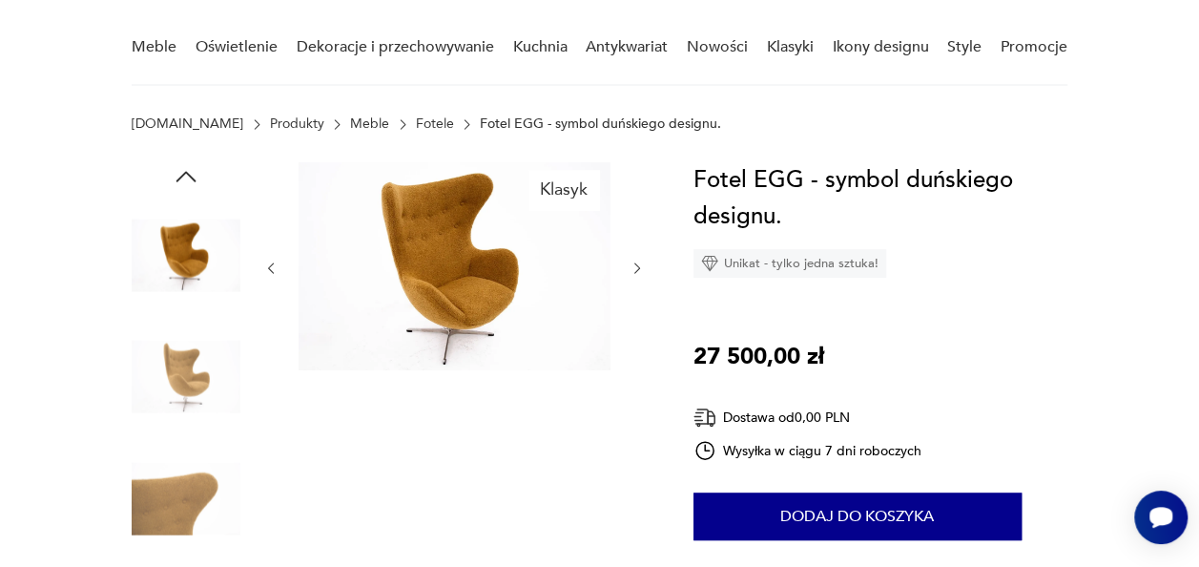
click at [633, 322] on div at bounding box center [454, 268] width 382 height 212
click at [633, 266] on icon "button" at bounding box center [636, 267] width 15 height 15
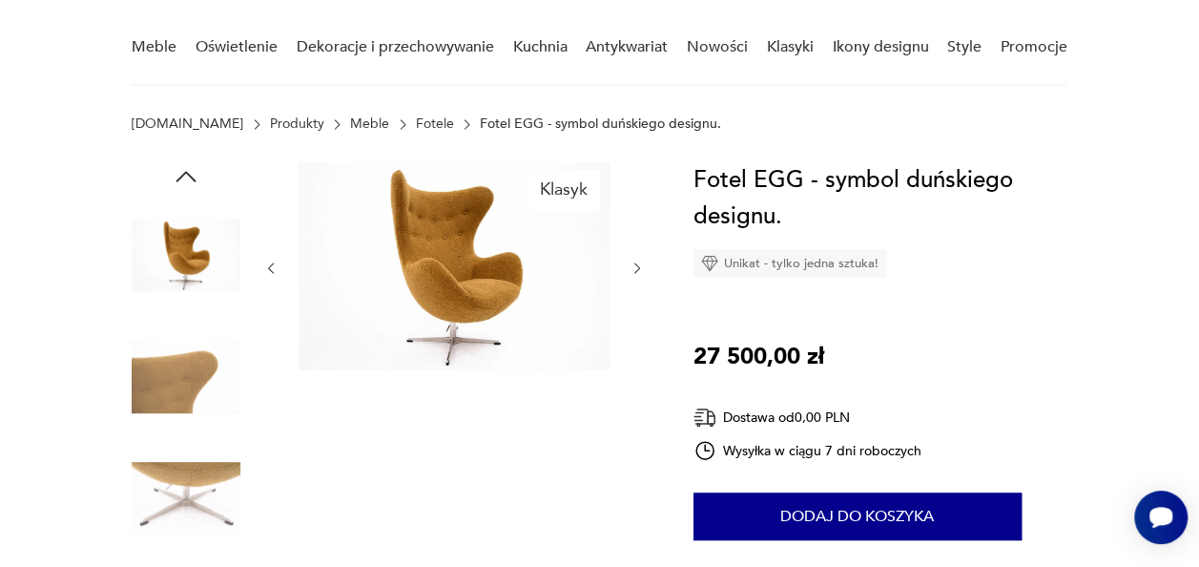
click at [633, 266] on icon "button" at bounding box center [636, 267] width 15 height 15
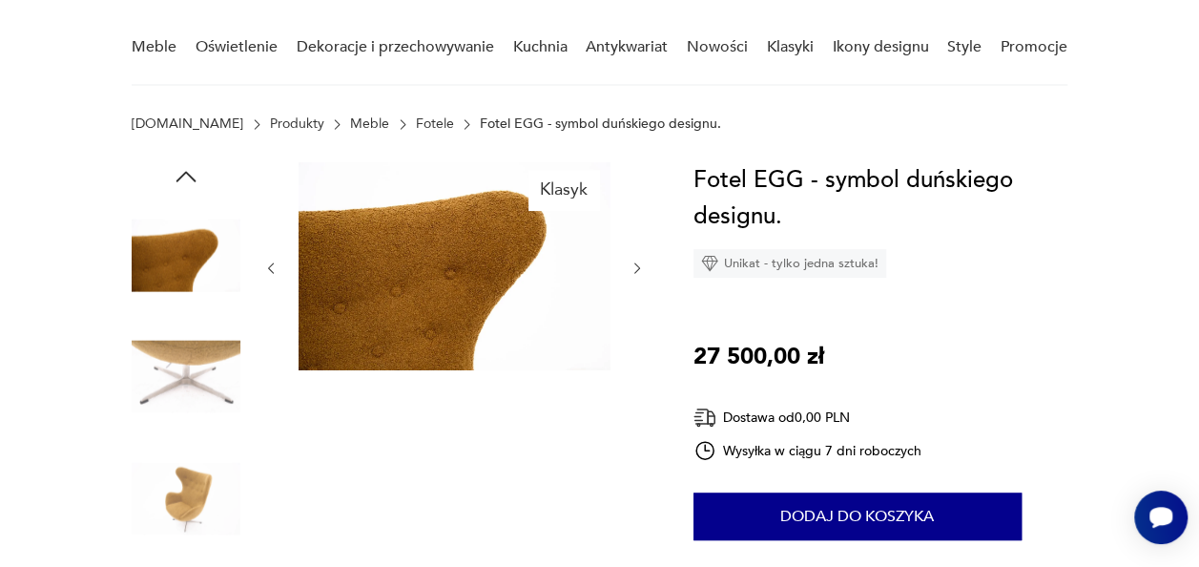
click at [633, 266] on icon "button" at bounding box center [636, 267] width 15 height 15
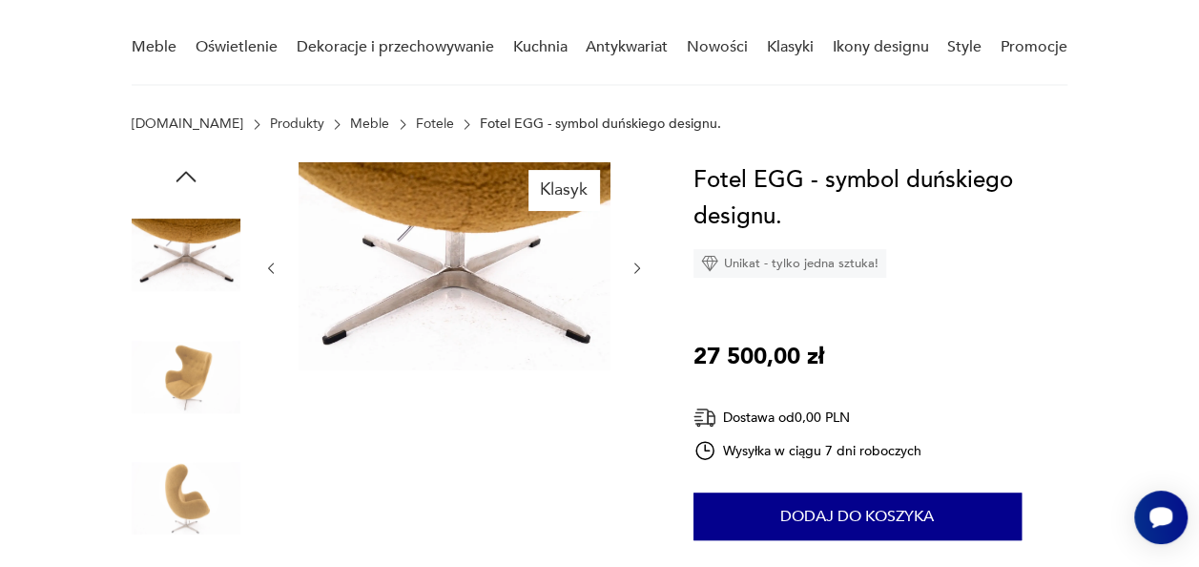
click at [633, 266] on icon "button" at bounding box center [636, 267] width 15 height 15
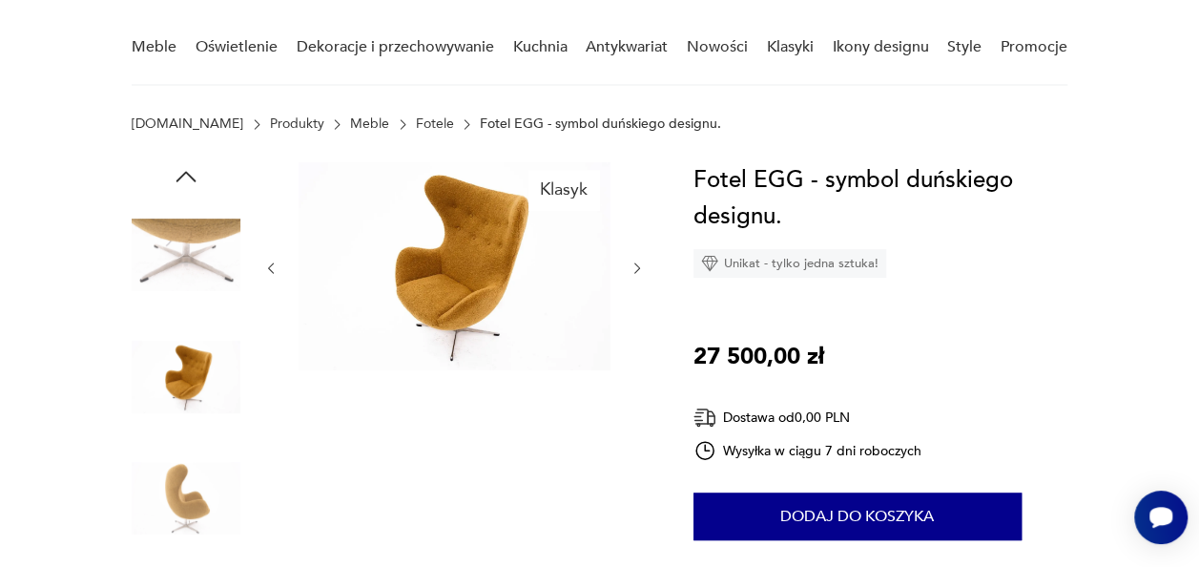
click at [633, 266] on icon "button" at bounding box center [636, 267] width 15 height 15
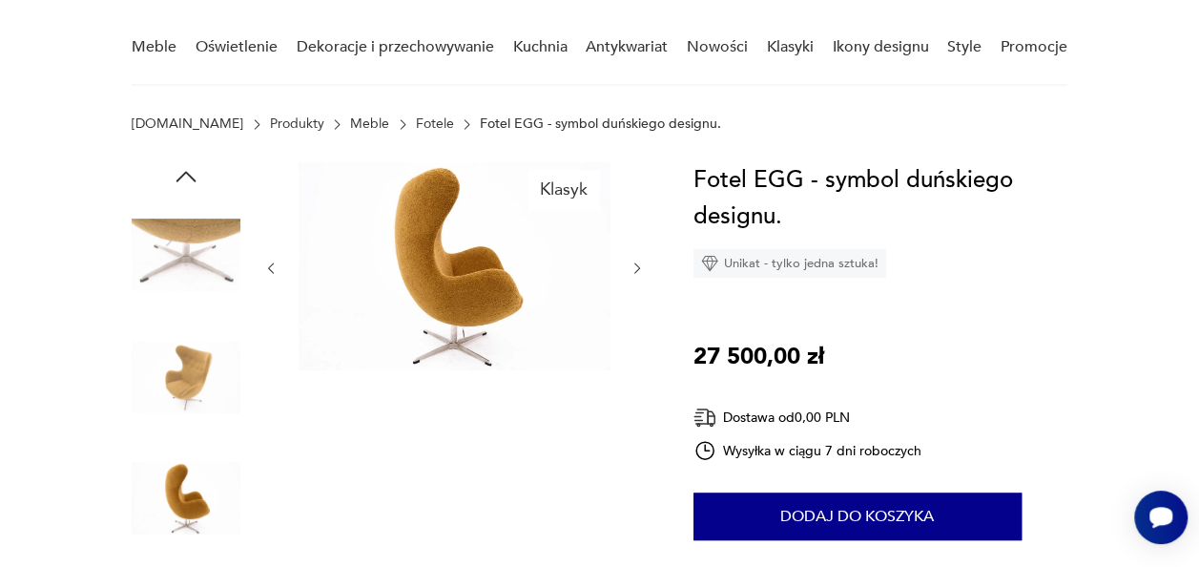
click at [633, 266] on icon "button" at bounding box center [636, 267] width 15 height 15
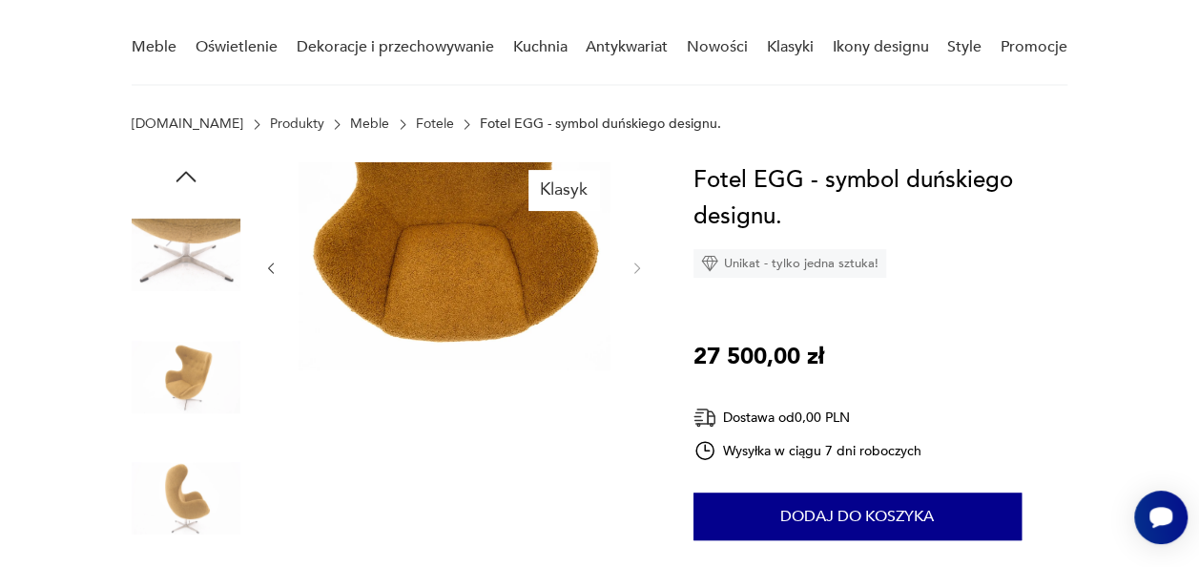
click at [277, 265] on icon "button" at bounding box center [270, 267] width 15 height 15
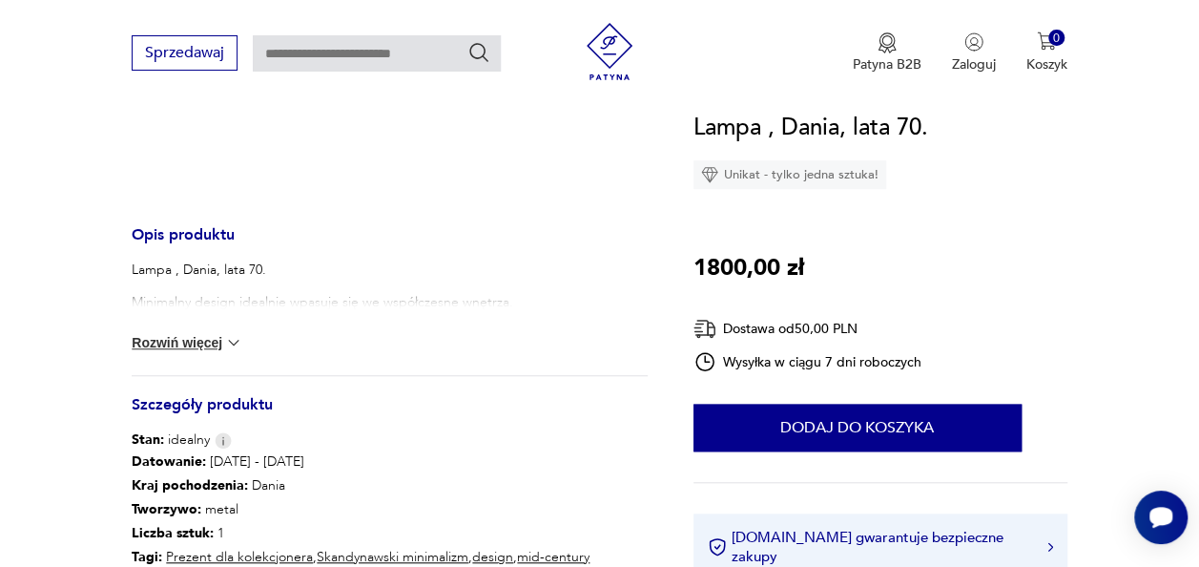
scroll to position [649, 0]
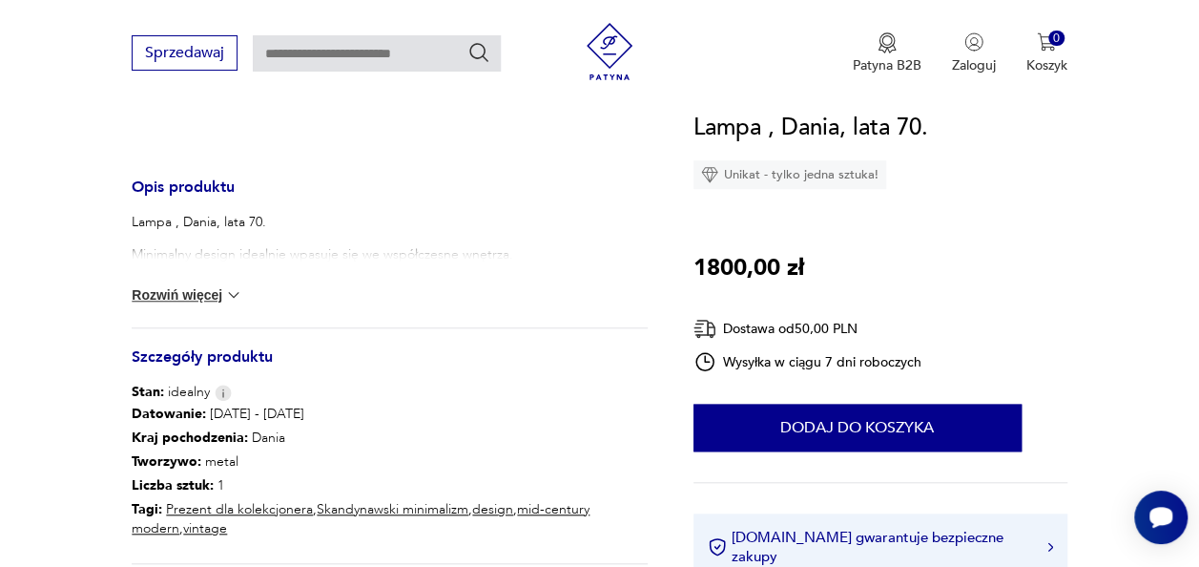
click at [228, 290] on img at bounding box center [233, 294] width 19 height 19
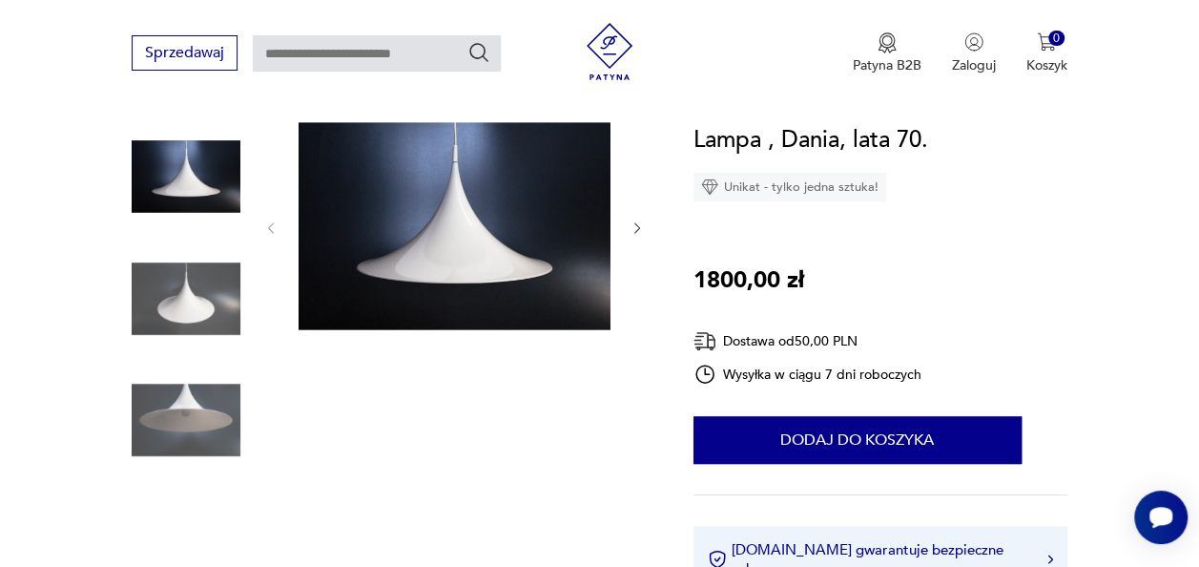
scroll to position [191, 0]
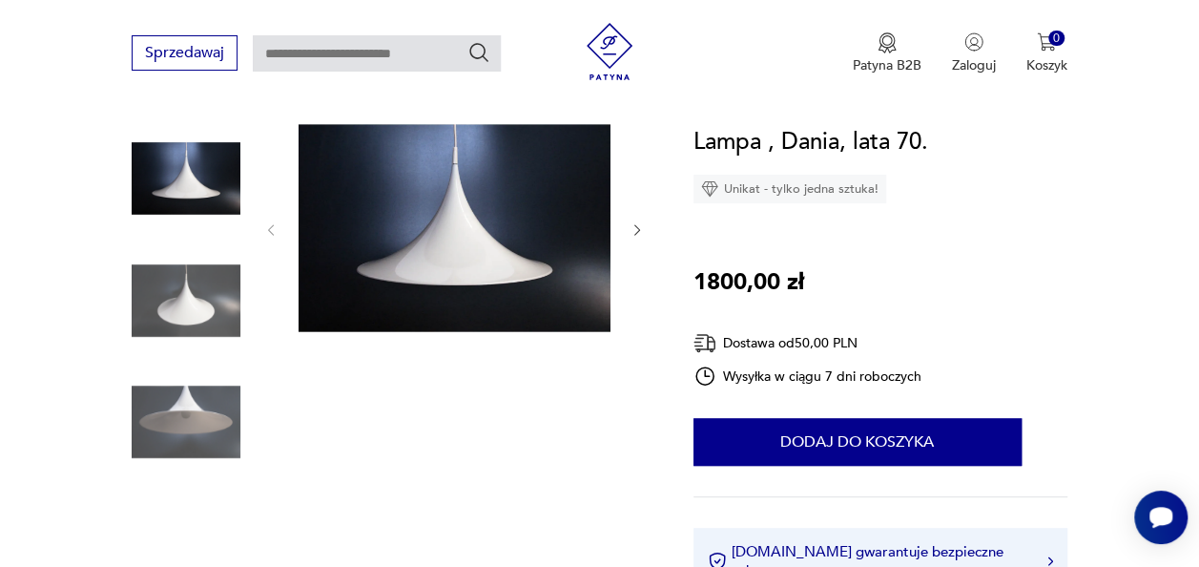
click at [628, 219] on div at bounding box center [454, 230] width 382 height 212
click at [639, 235] on icon "button" at bounding box center [636, 229] width 15 height 15
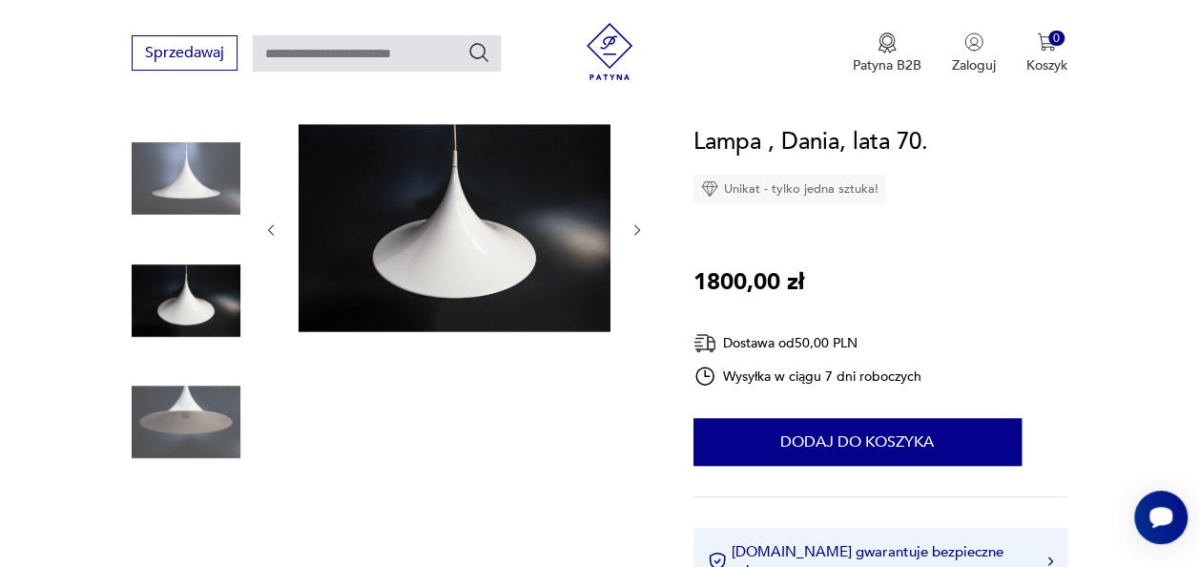
click at [639, 235] on icon "button" at bounding box center [636, 229] width 15 height 15
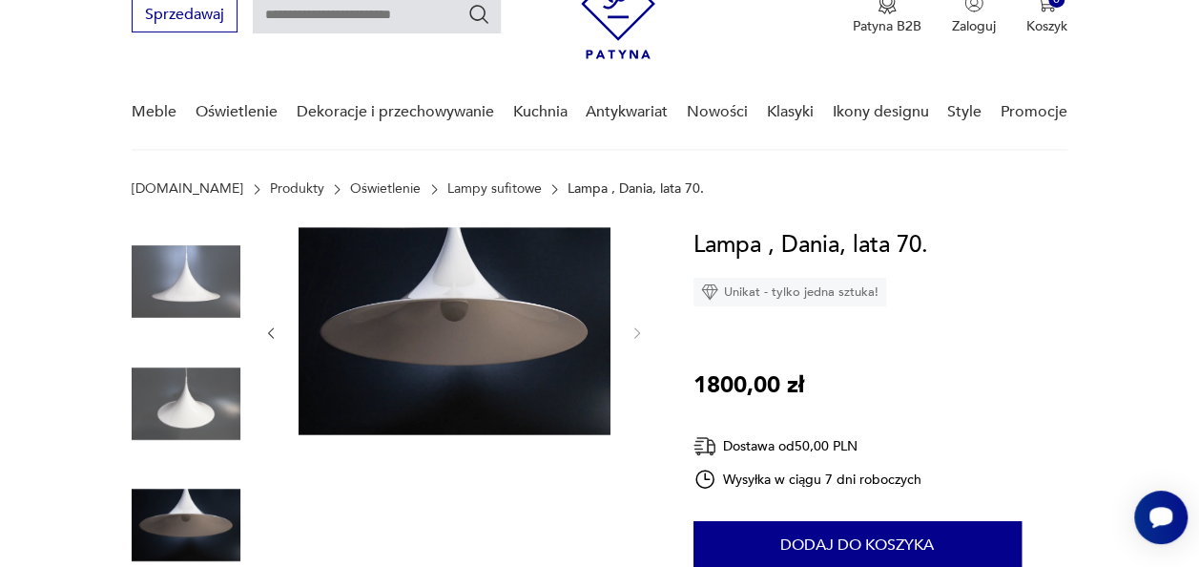
scroll to position [76, 0]
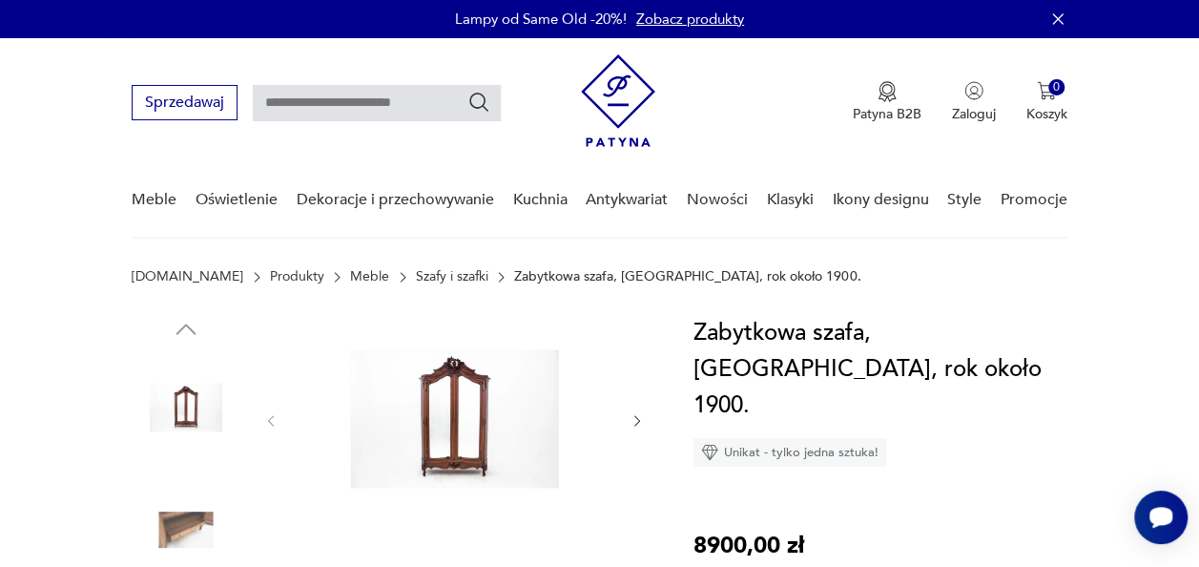
click at [475, 443] on img at bounding box center [455, 419] width 312 height 208
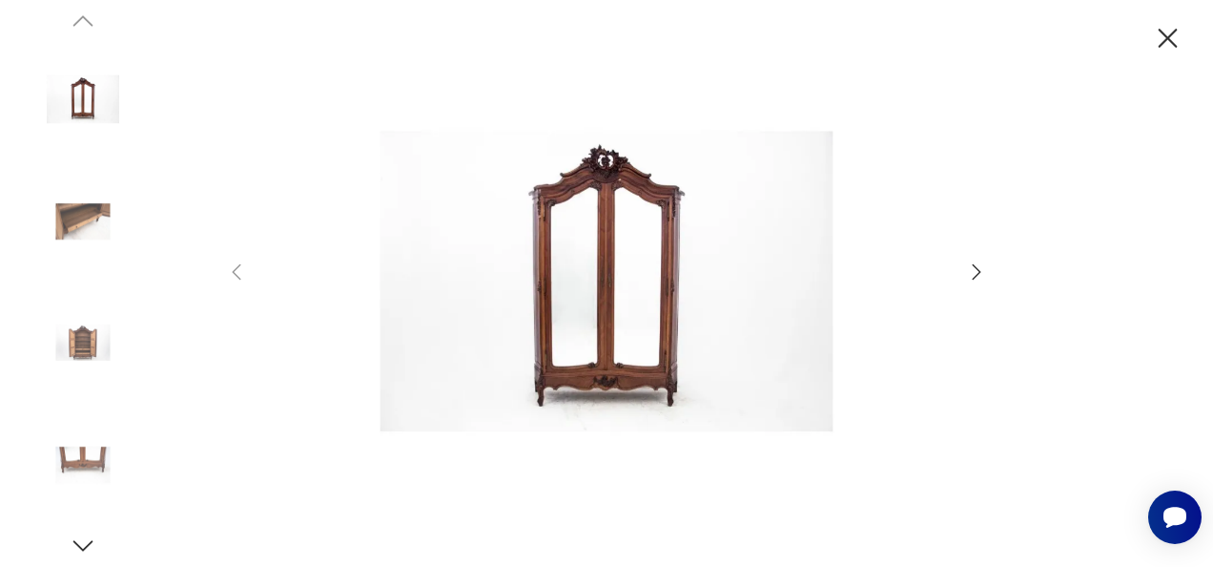
click at [980, 272] on icon "button" at bounding box center [977, 271] width 9 height 15
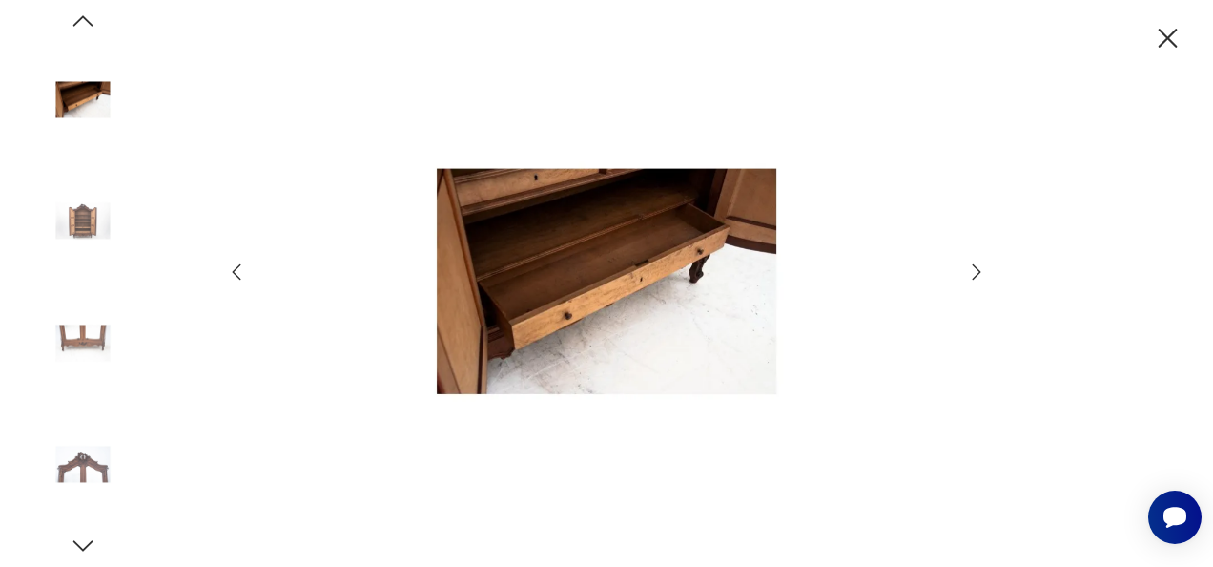
click at [980, 272] on icon "button" at bounding box center [977, 271] width 9 height 15
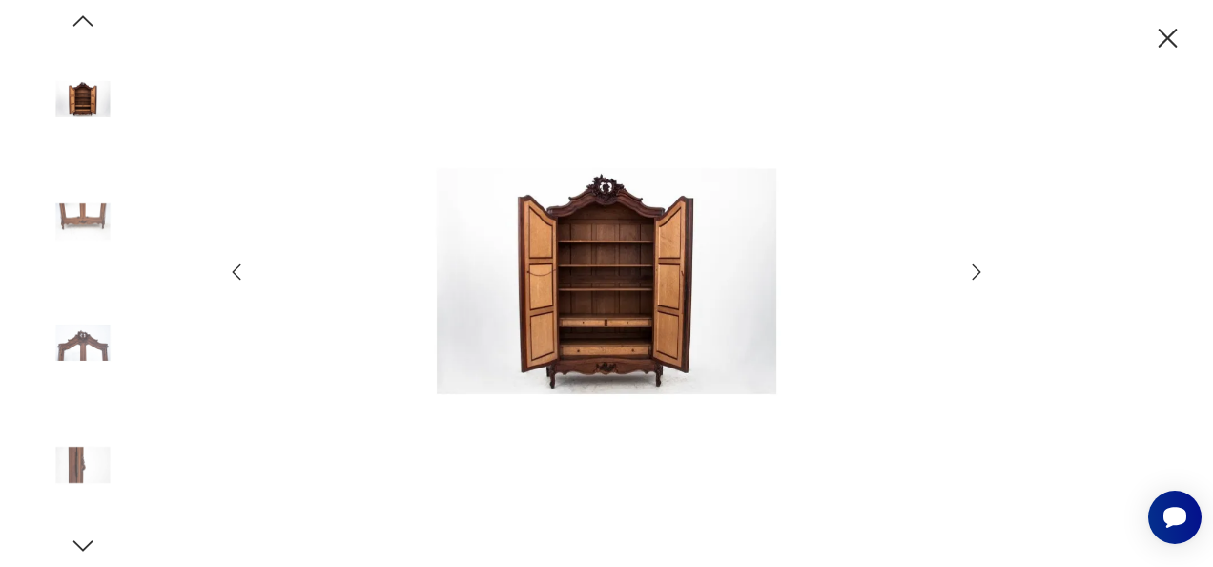
click at [980, 272] on icon "button" at bounding box center [977, 271] width 9 height 15
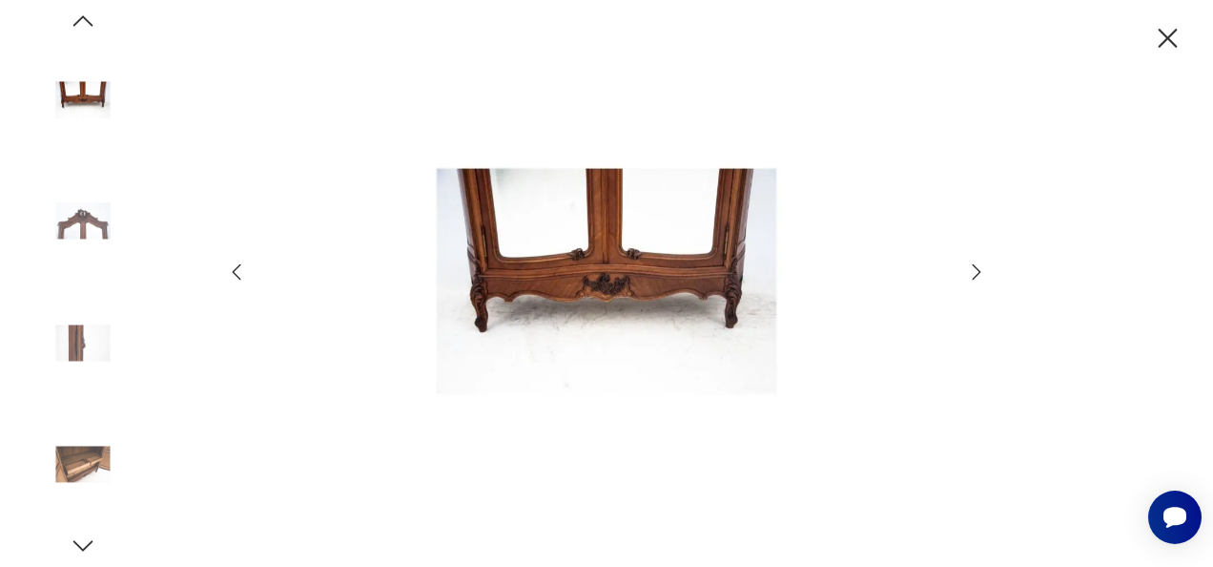
click at [980, 272] on icon "button" at bounding box center [977, 271] width 9 height 15
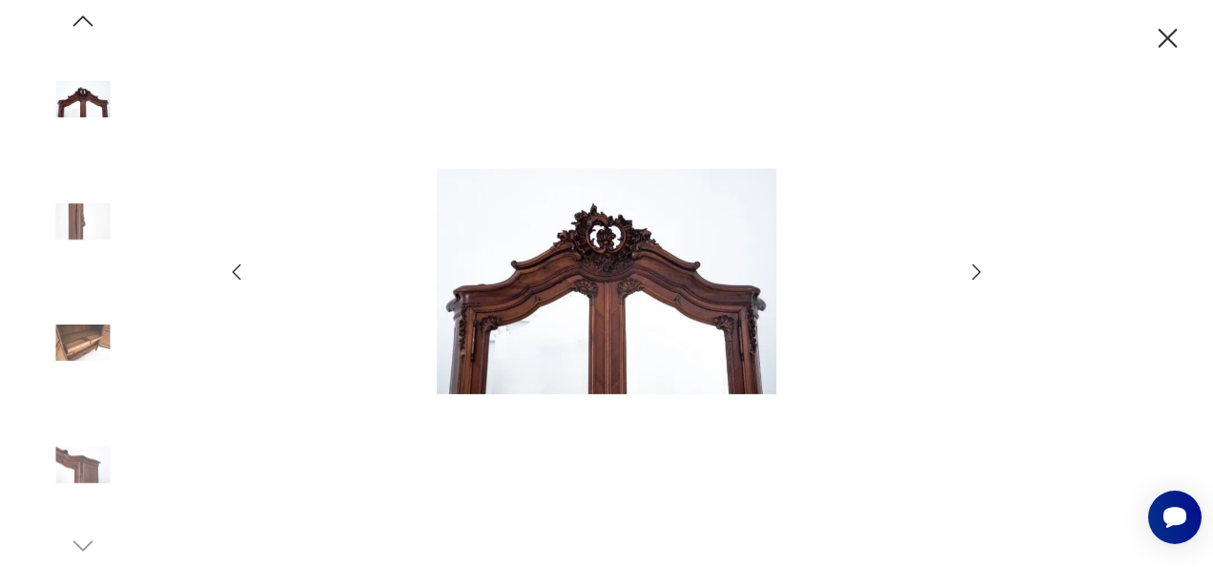
click at [980, 272] on icon "button" at bounding box center [977, 271] width 9 height 15
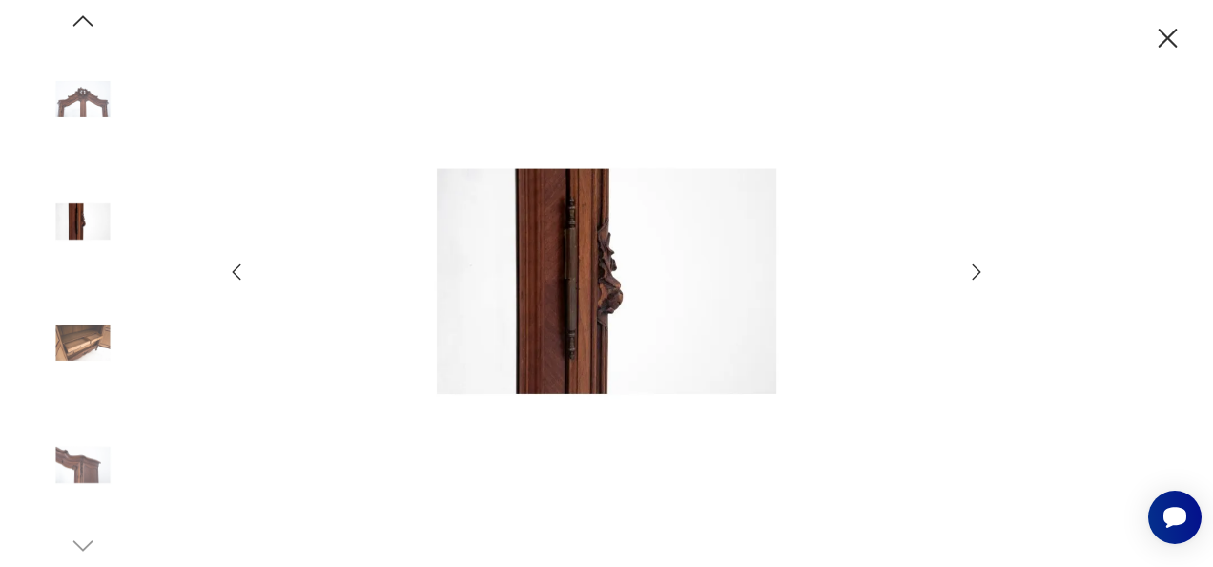
click at [980, 272] on icon "button" at bounding box center [977, 271] width 9 height 15
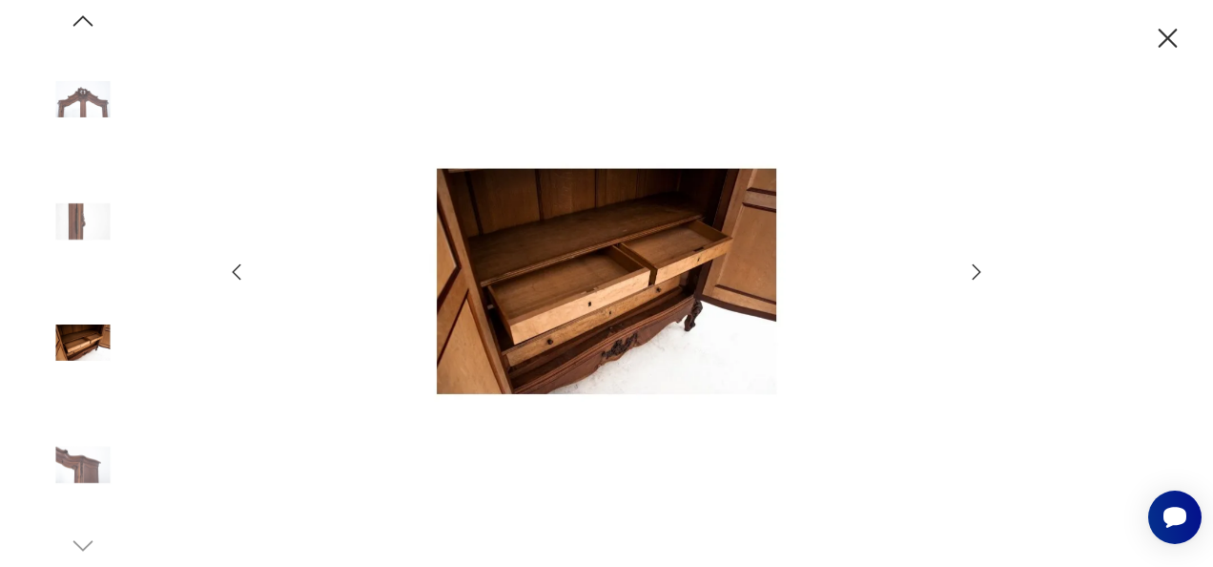
click at [980, 272] on icon "button" at bounding box center [977, 271] width 9 height 15
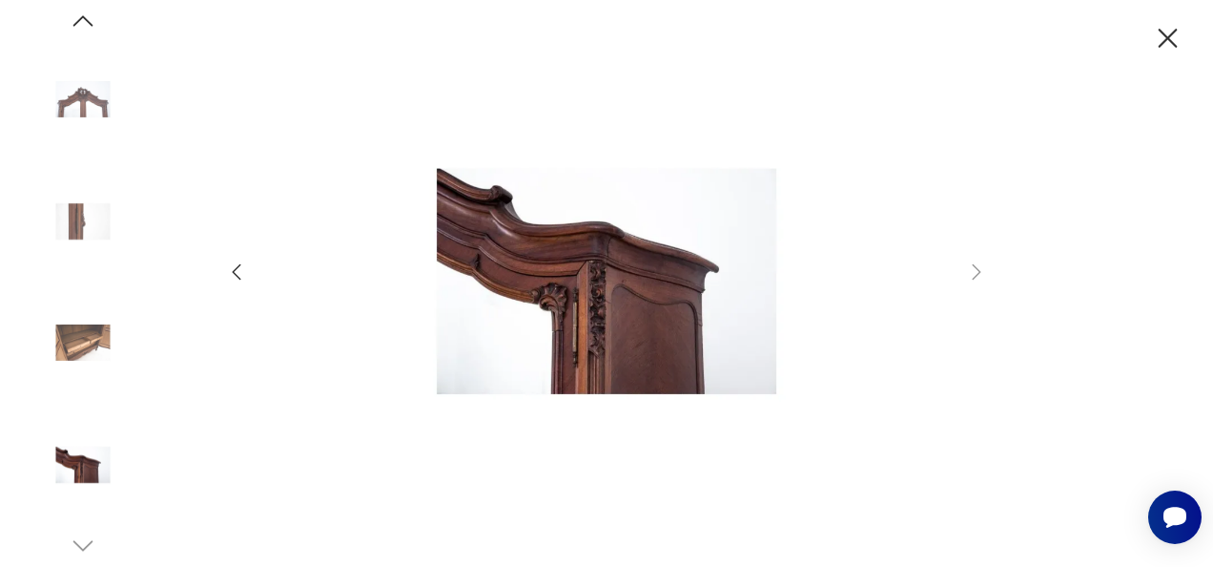
click at [1169, 38] on icon "button" at bounding box center [1168, 38] width 19 height 19
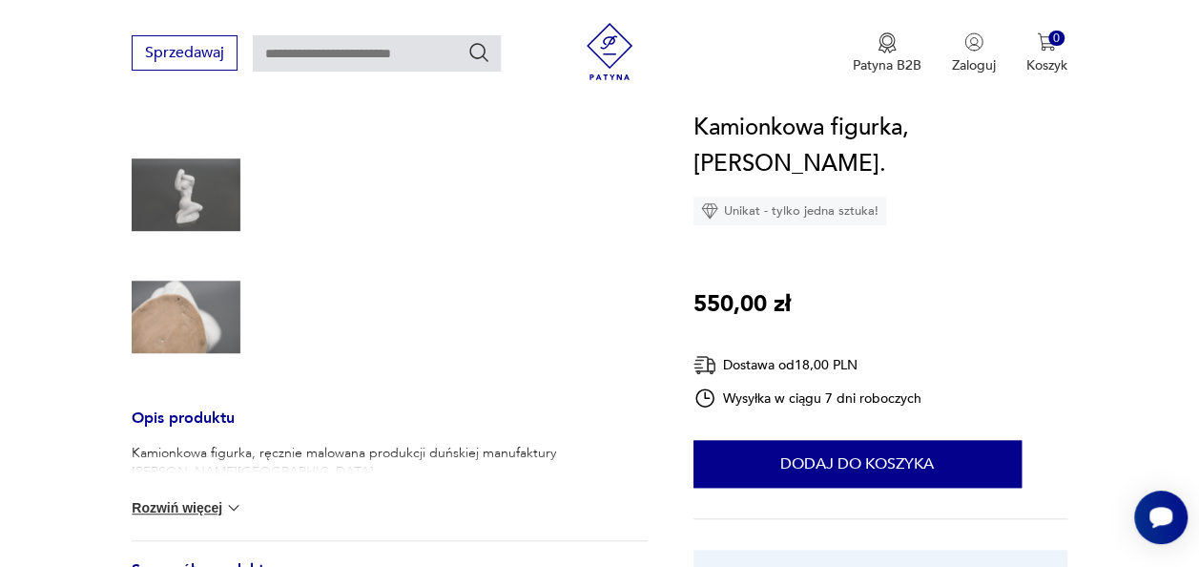
scroll to position [420, 0]
click at [228, 505] on img at bounding box center [233, 505] width 19 height 19
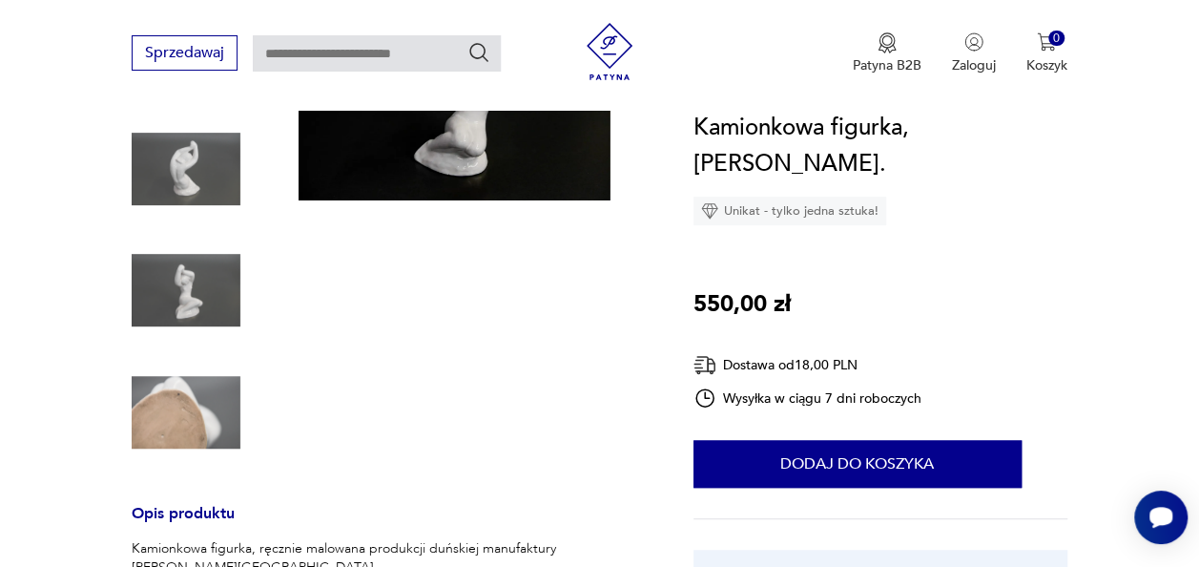
scroll to position [153, 0]
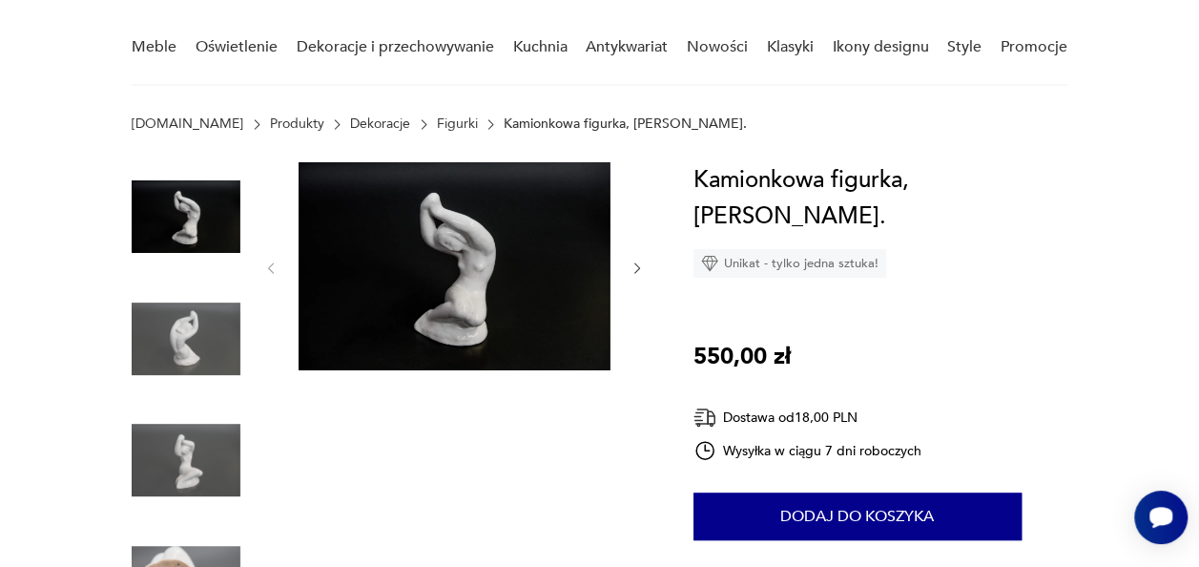
click at [452, 322] on img at bounding box center [455, 266] width 312 height 208
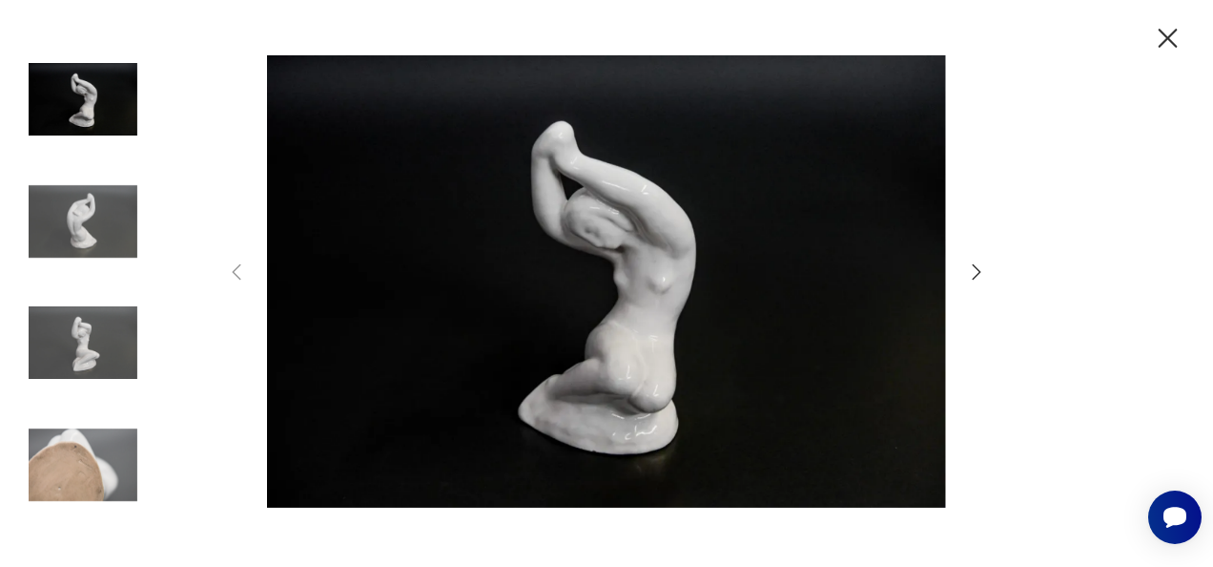
click at [973, 267] on icon "button" at bounding box center [976, 271] width 23 height 23
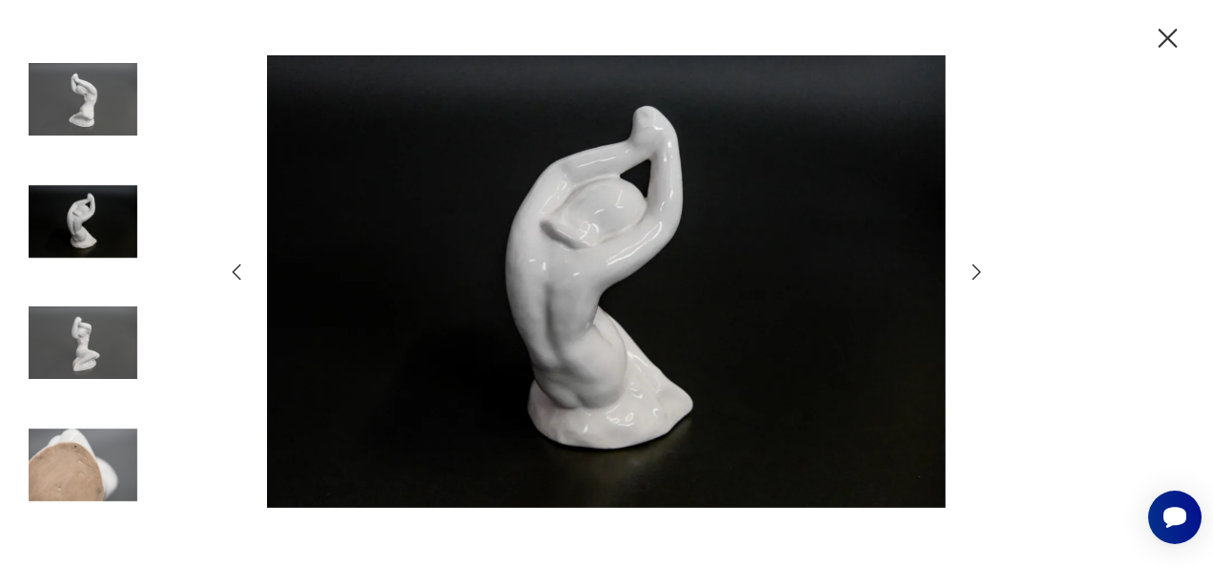
click at [973, 267] on icon "button" at bounding box center [976, 271] width 23 height 23
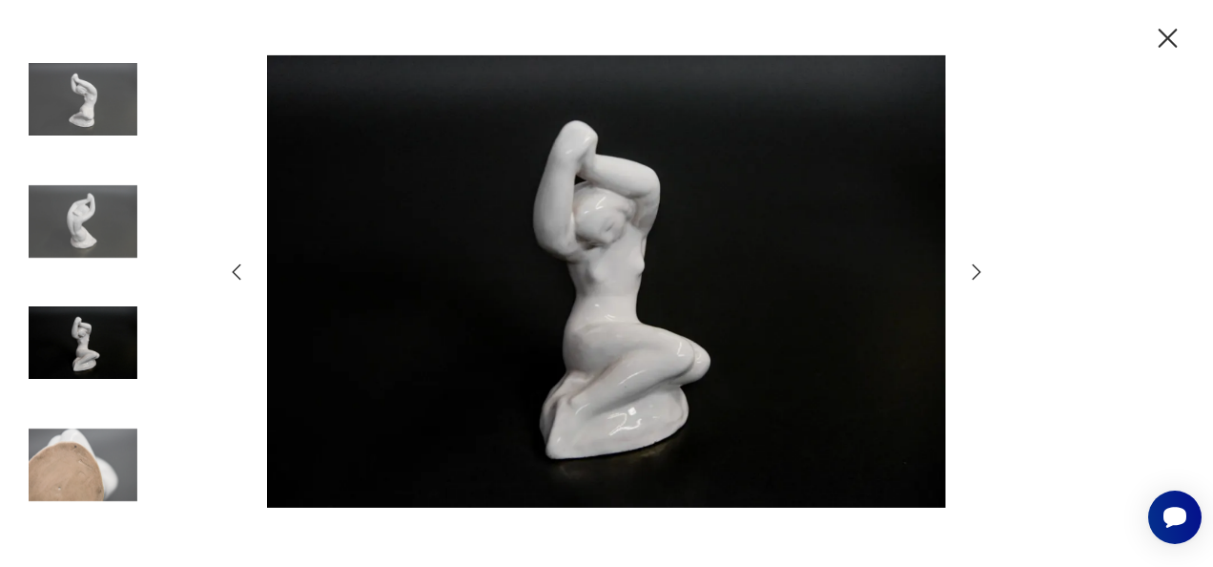
click at [973, 267] on icon "button" at bounding box center [976, 271] width 23 height 23
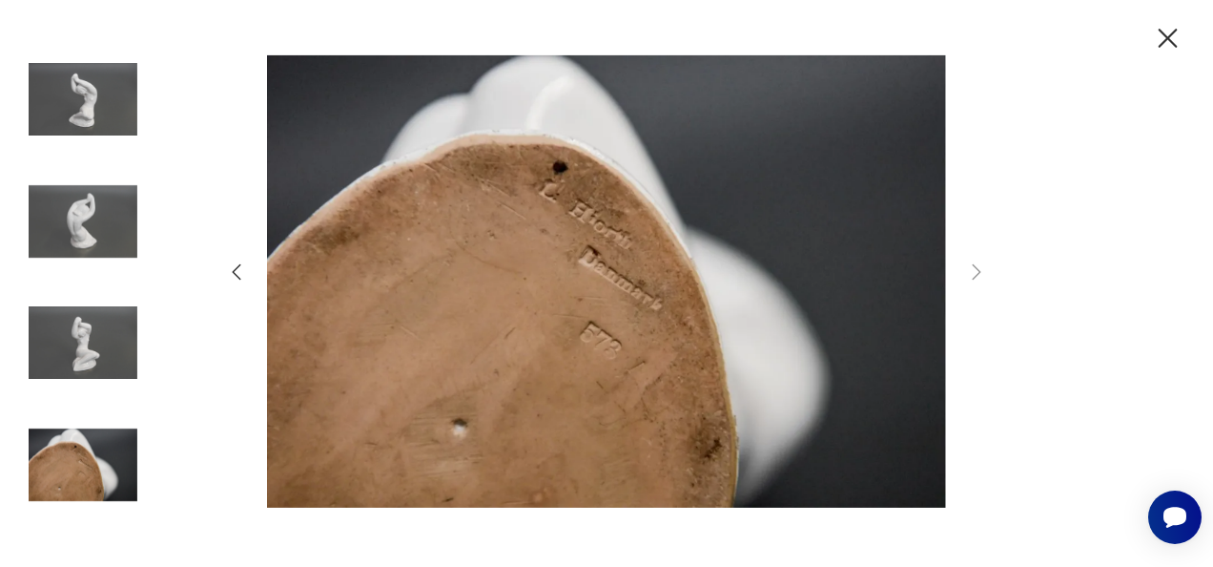
click at [1157, 38] on icon "button" at bounding box center [1167, 38] width 33 height 33
